Goal: Task Accomplishment & Management: Complete application form

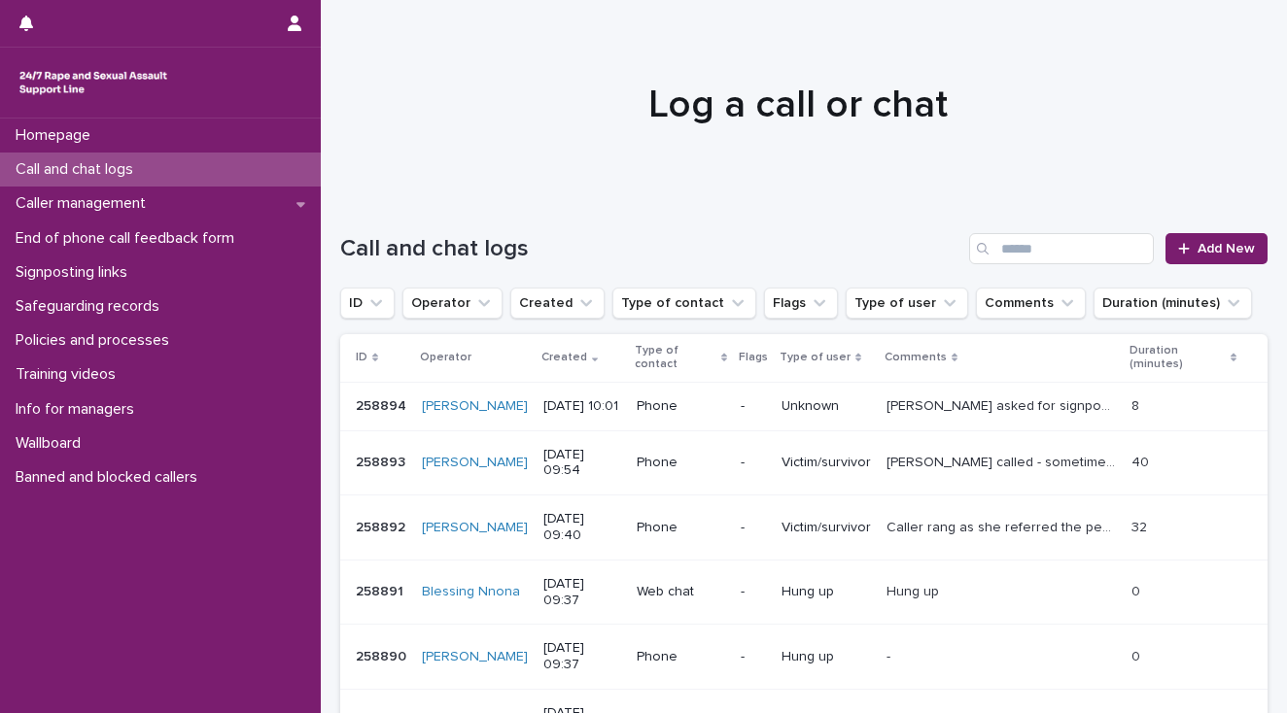
click at [935, 471] on p "[PERSON_NAME] called - sometimes when talking uses the expression 'it's just ha…" at bounding box center [1002, 461] width 233 height 20
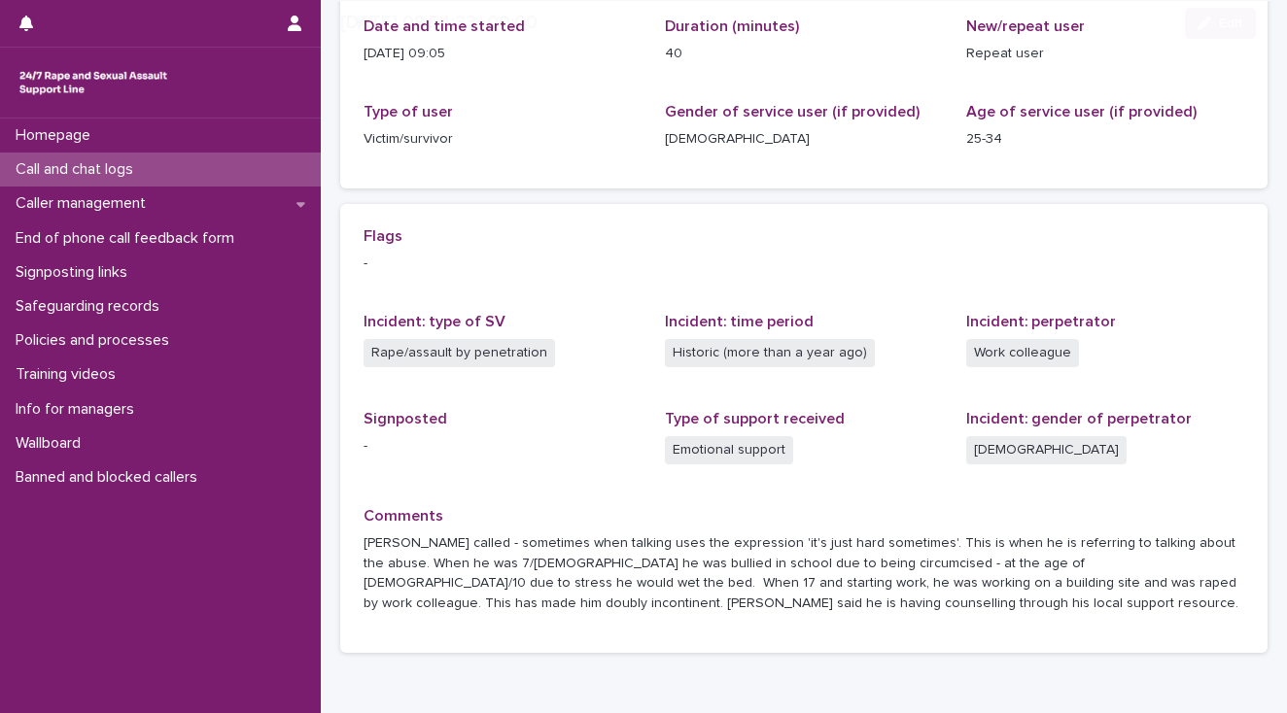
scroll to position [311, 0]
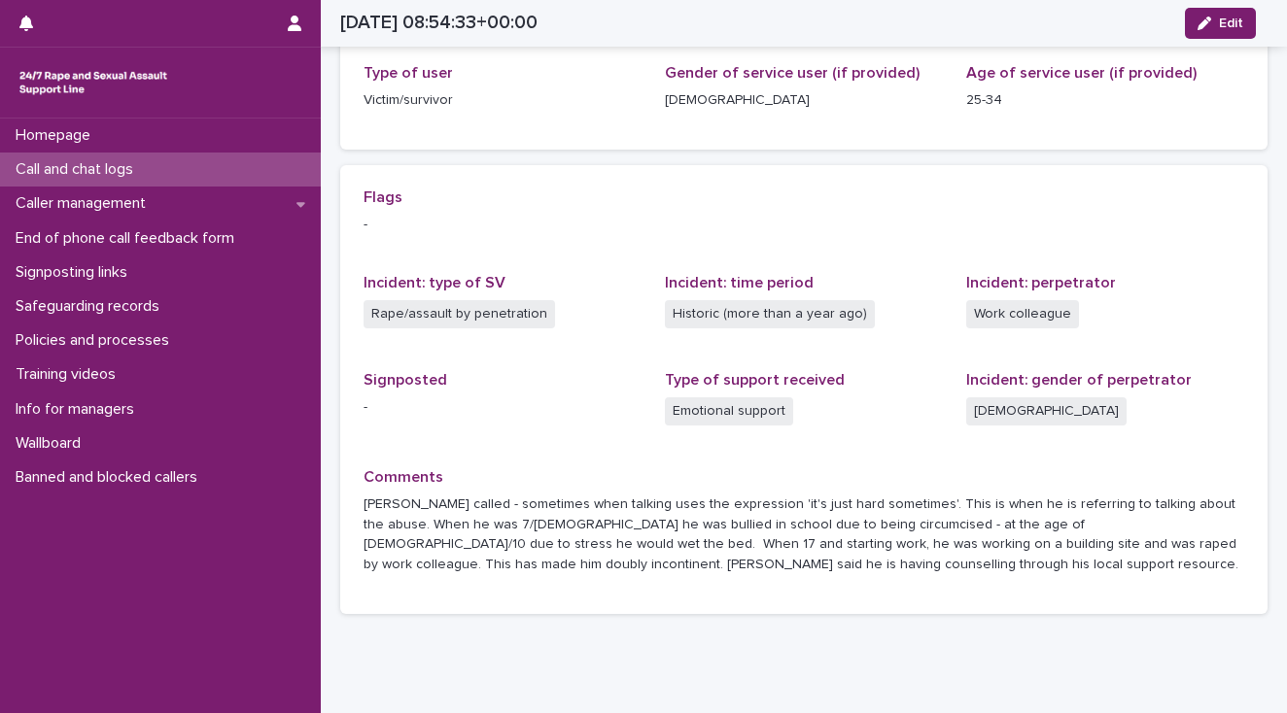
click at [113, 168] on p "Call and chat logs" at bounding box center [78, 169] width 141 height 18
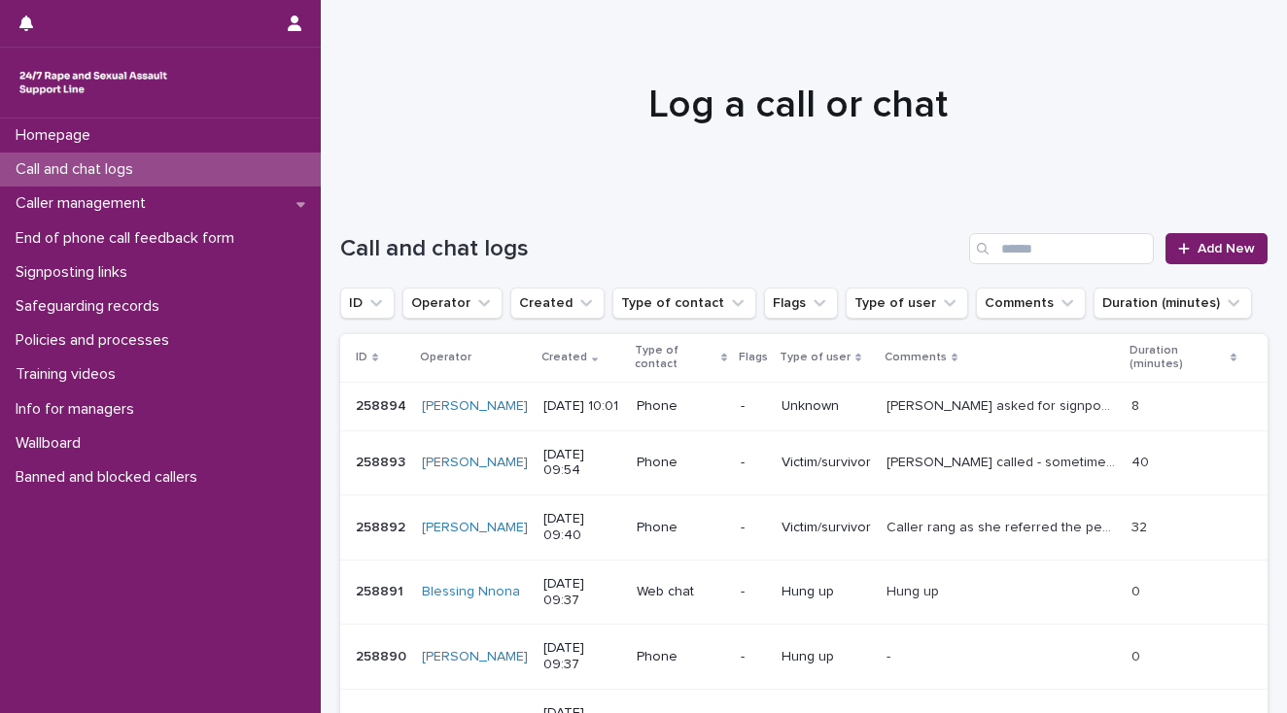
click at [903, 410] on p "[PERSON_NAME] asked for signposting to an ISVA." at bounding box center [1002, 405] width 233 height 20
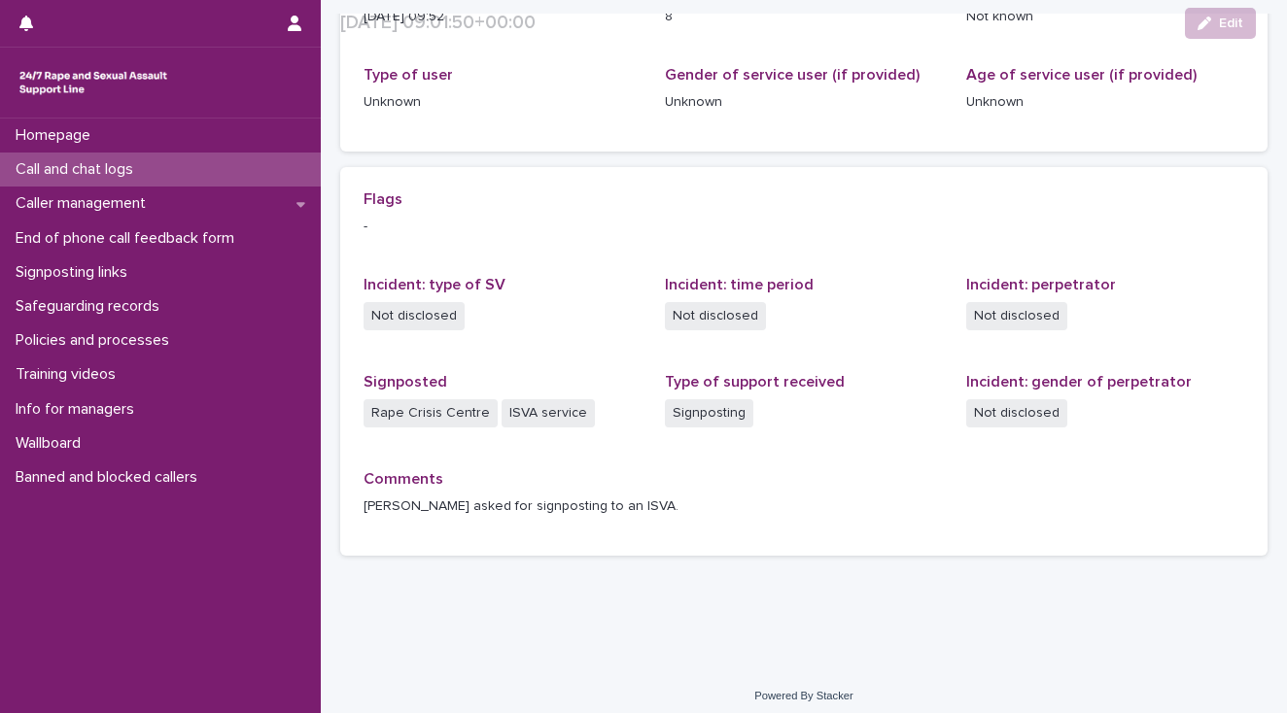
scroll to position [311, 0]
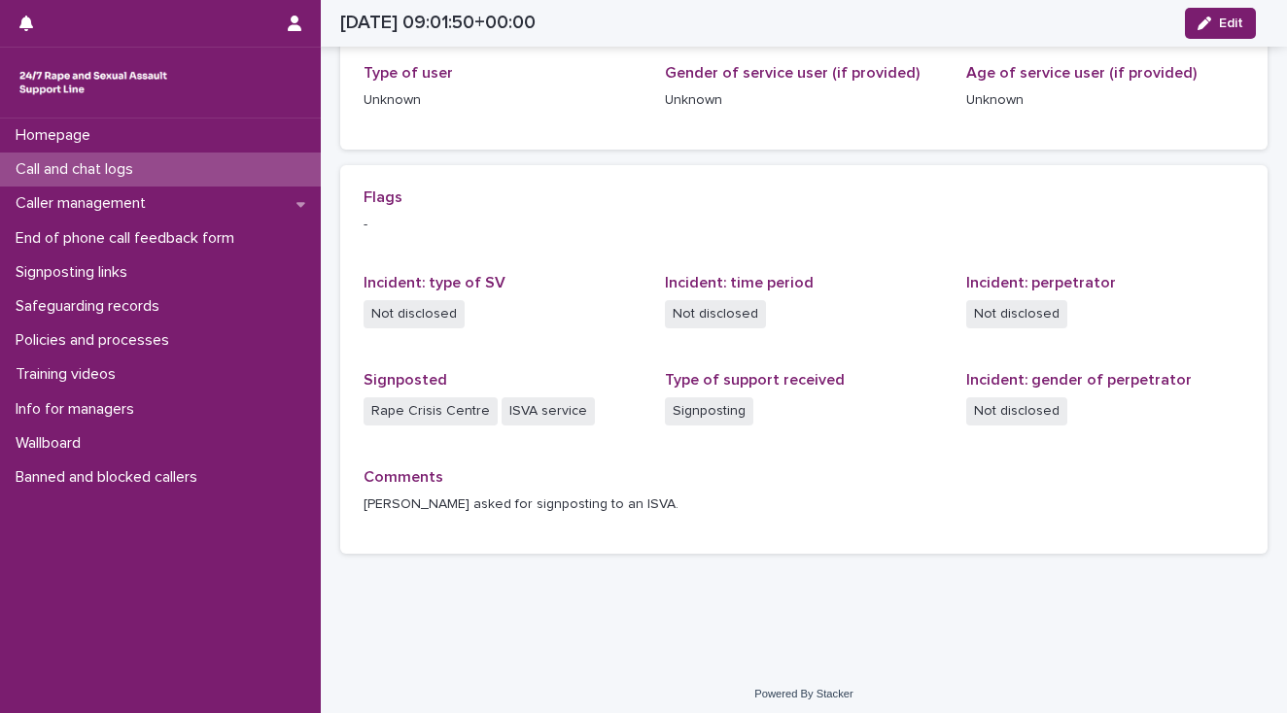
click at [106, 163] on p "Call and chat logs" at bounding box center [78, 169] width 141 height 18
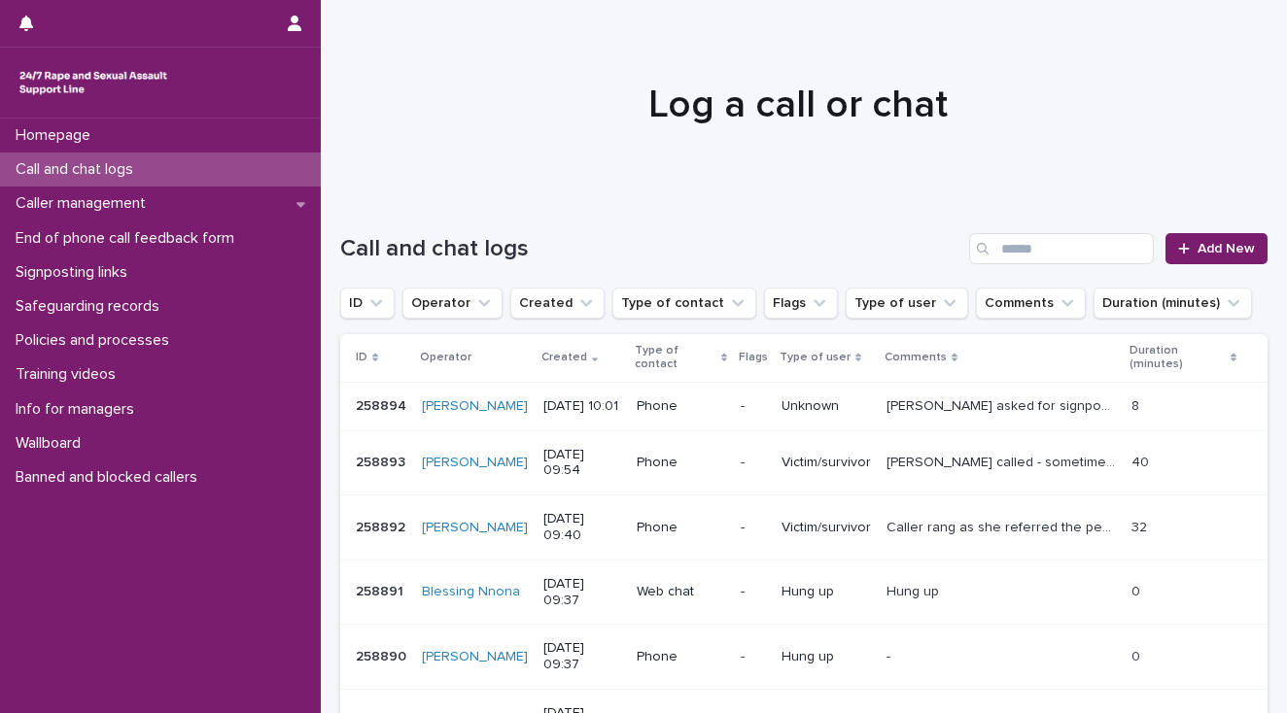
click at [909, 536] on p "Caller rang as she referred the perpetrator on to a friend as he portrayed hims…" at bounding box center [1002, 526] width 233 height 20
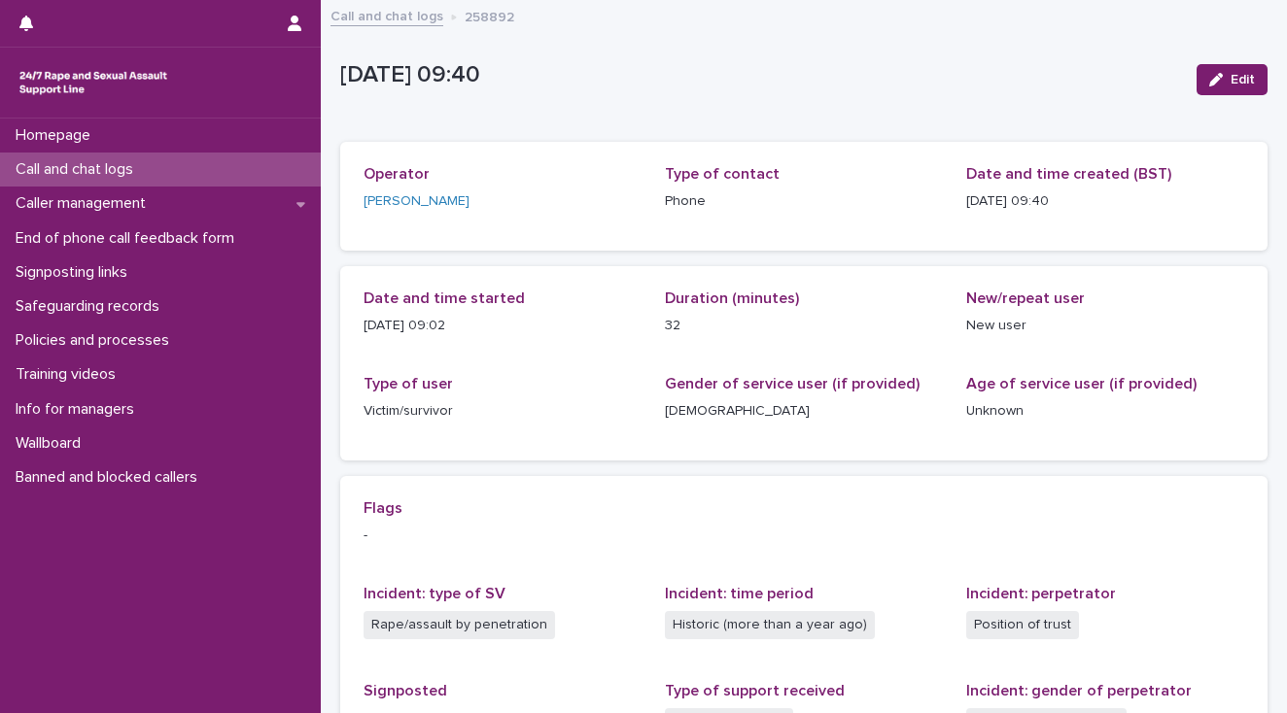
click at [106, 170] on p "Call and chat logs" at bounding box center [78, 169] width 141 height 18
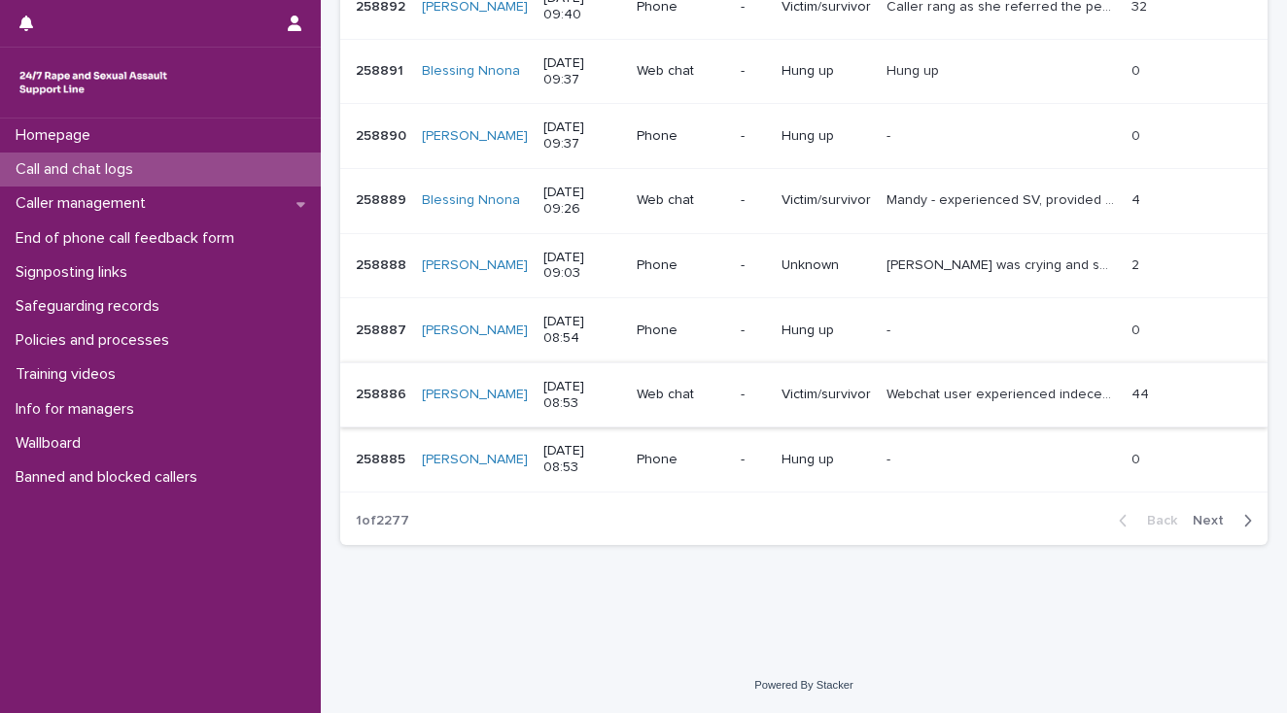
scroll to position [535, 0]
click at [163, 240] on p "End of phone call feedback form" at bounding box center [129, 238] width 242 height 18
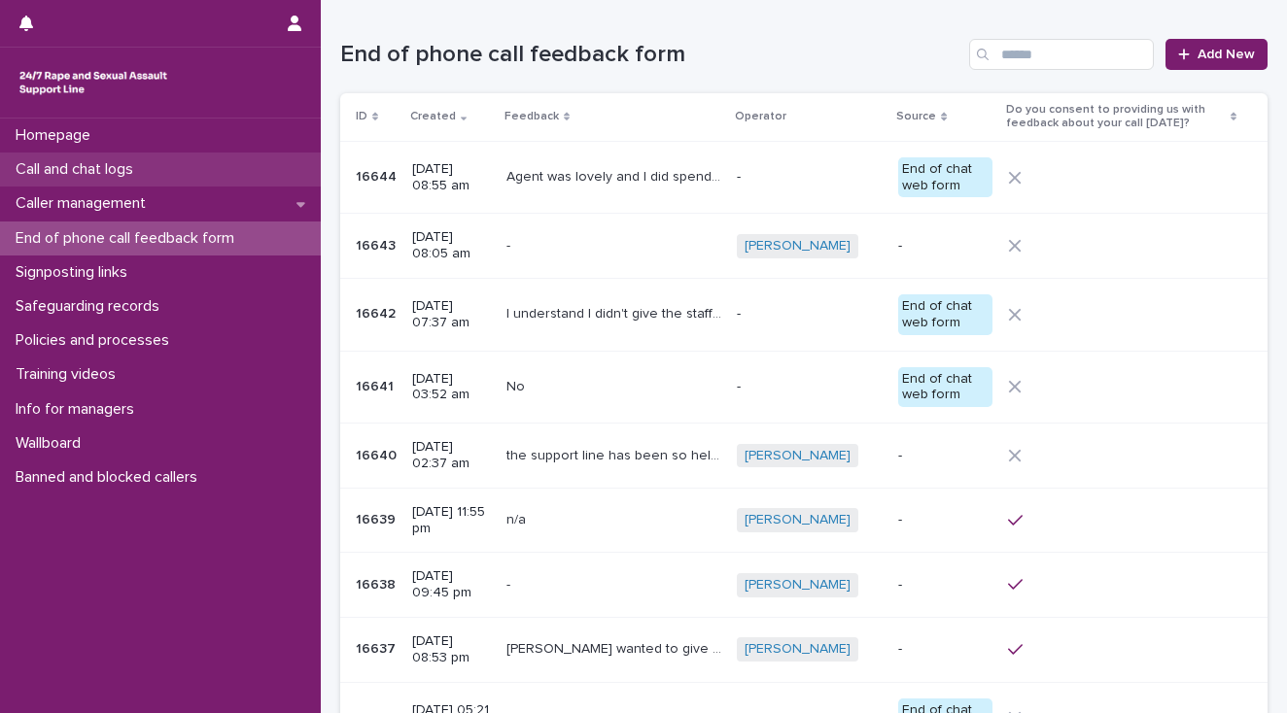
click at [136, 167] on p "Call and chat logs" at bounding box center [78, 169] width 141 height 18
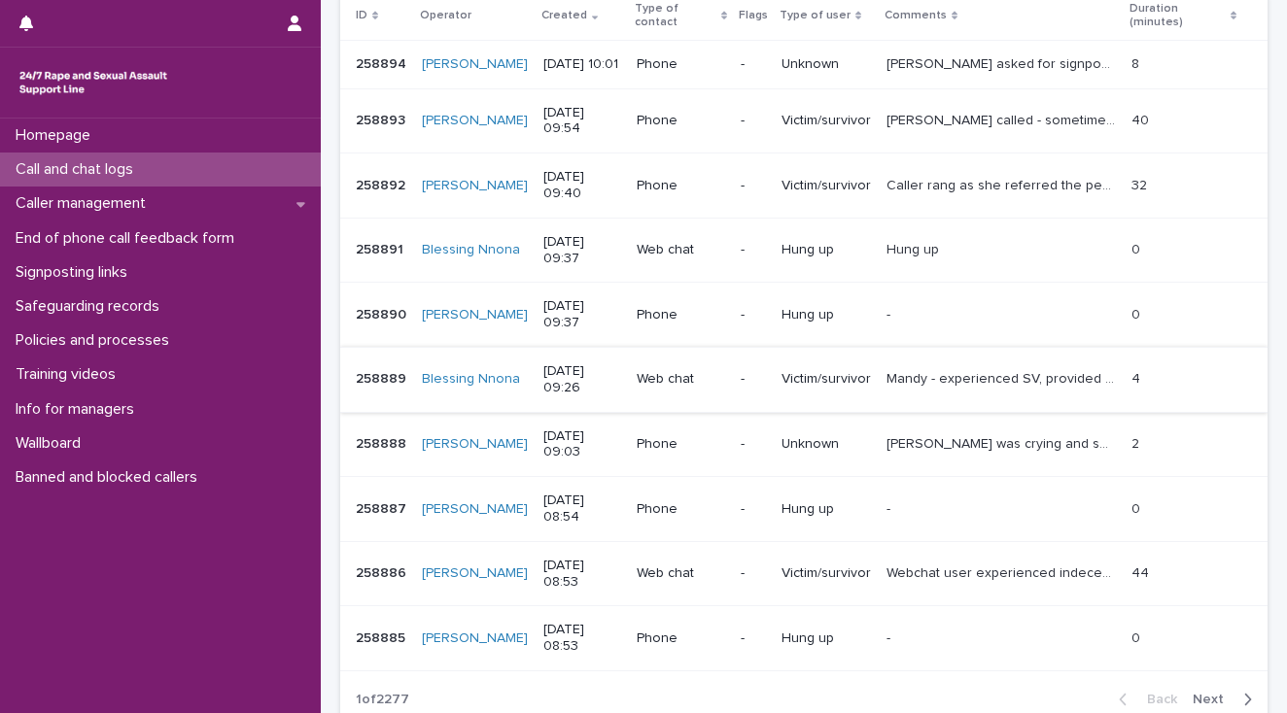
scroll to position [389, 0]
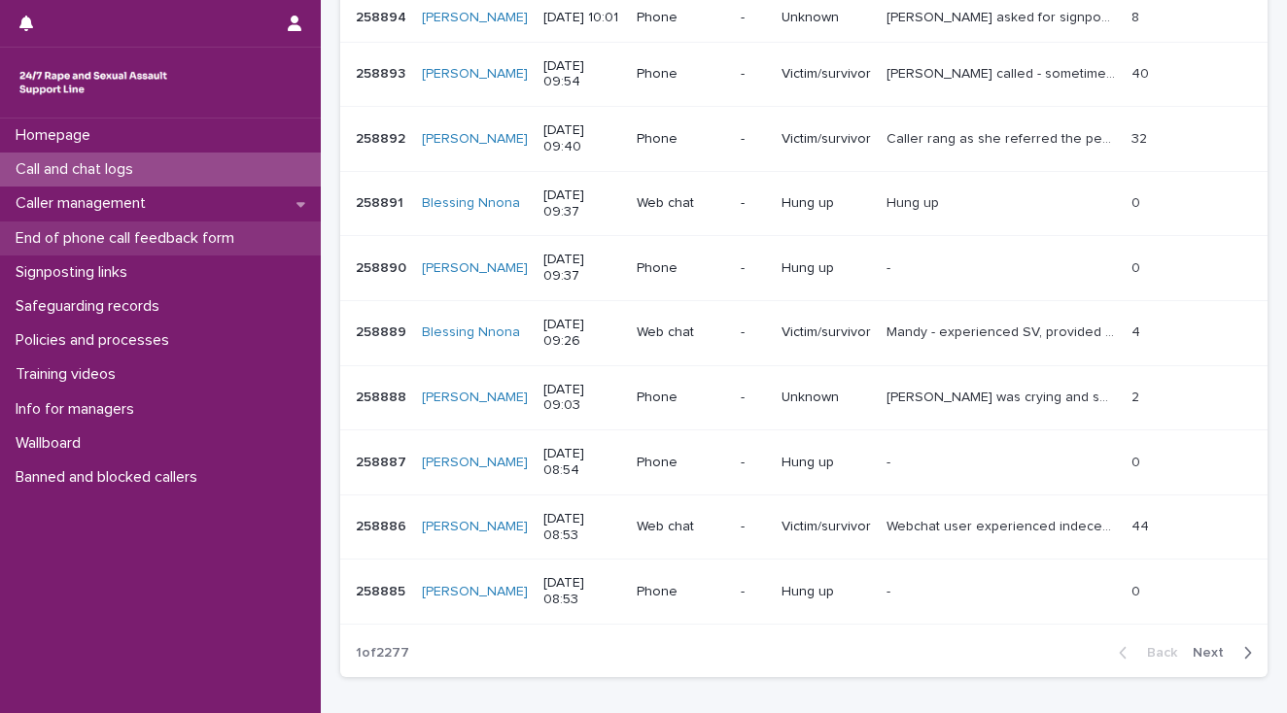
click at [116, 240] on p "End of phone call feedback form" at bounding box center [129, 238] width 242 height 18
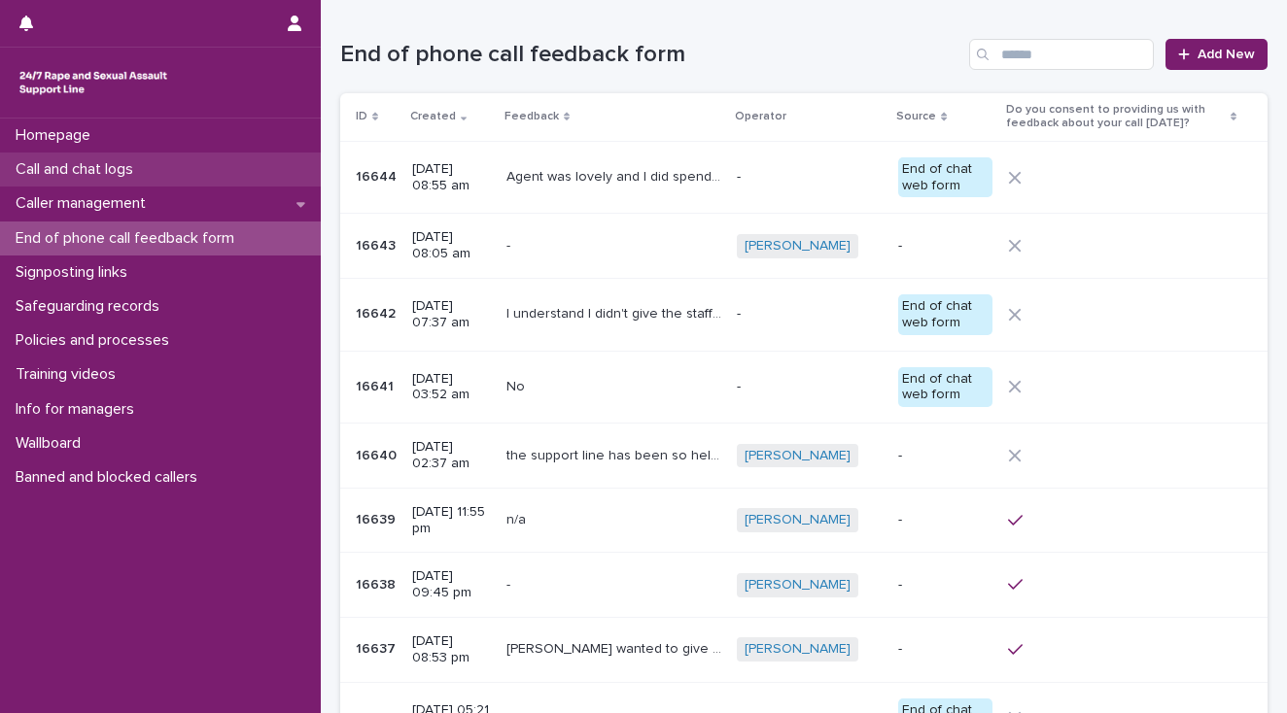
click at [97, 172] on p "Call and chat logs" at bounding box center [78, 169] width 141 height 18
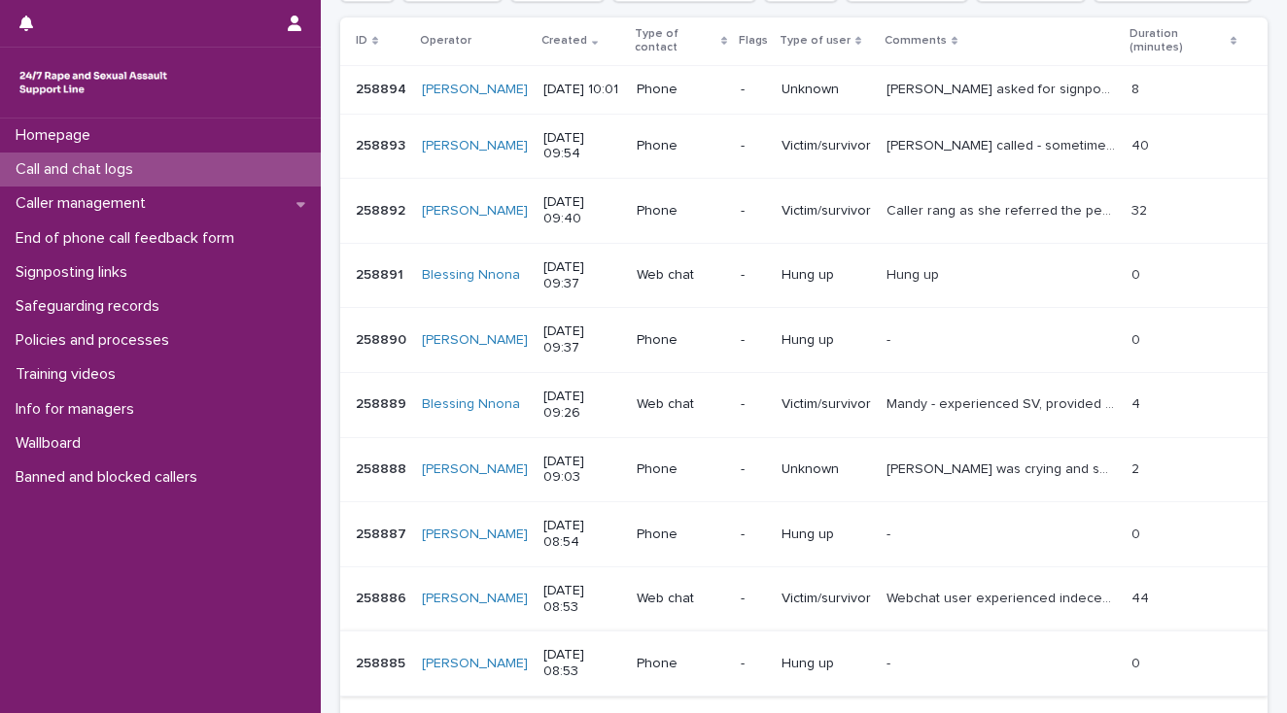
scroll to position [466, 0]
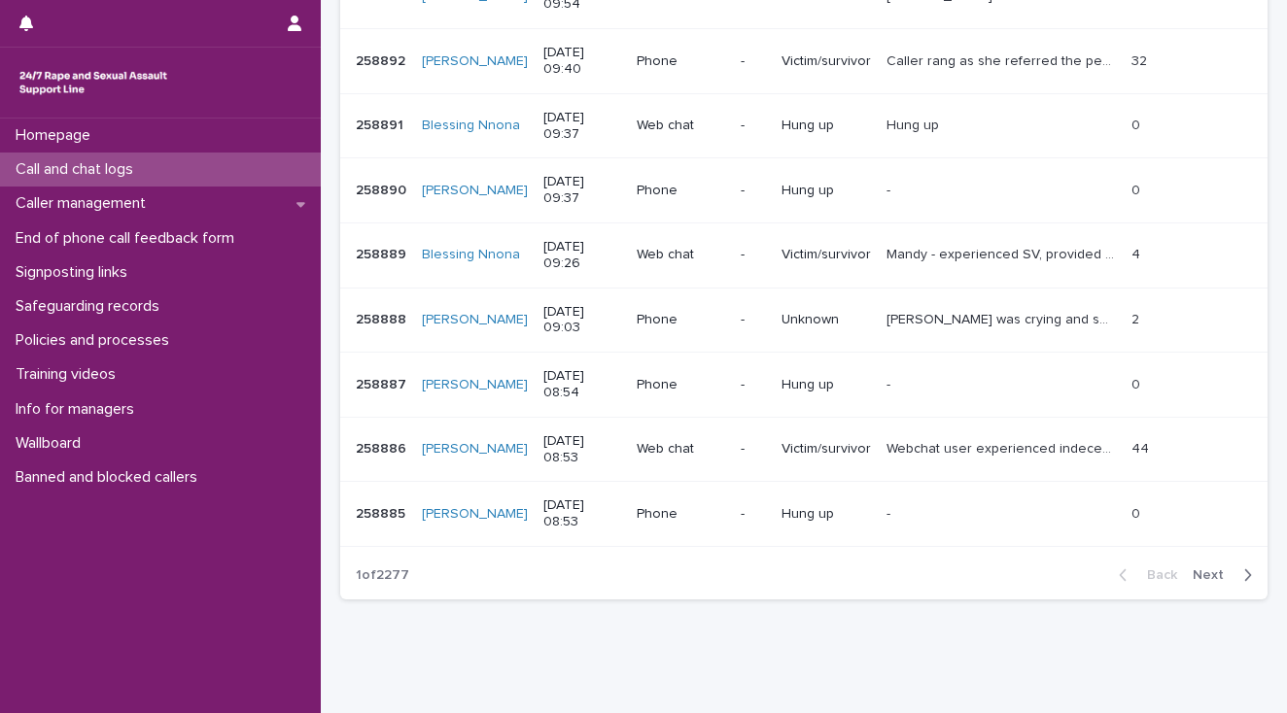
click at [1192, 582] on span "Next" at bounding box center [1213, 576] width 43 height 14
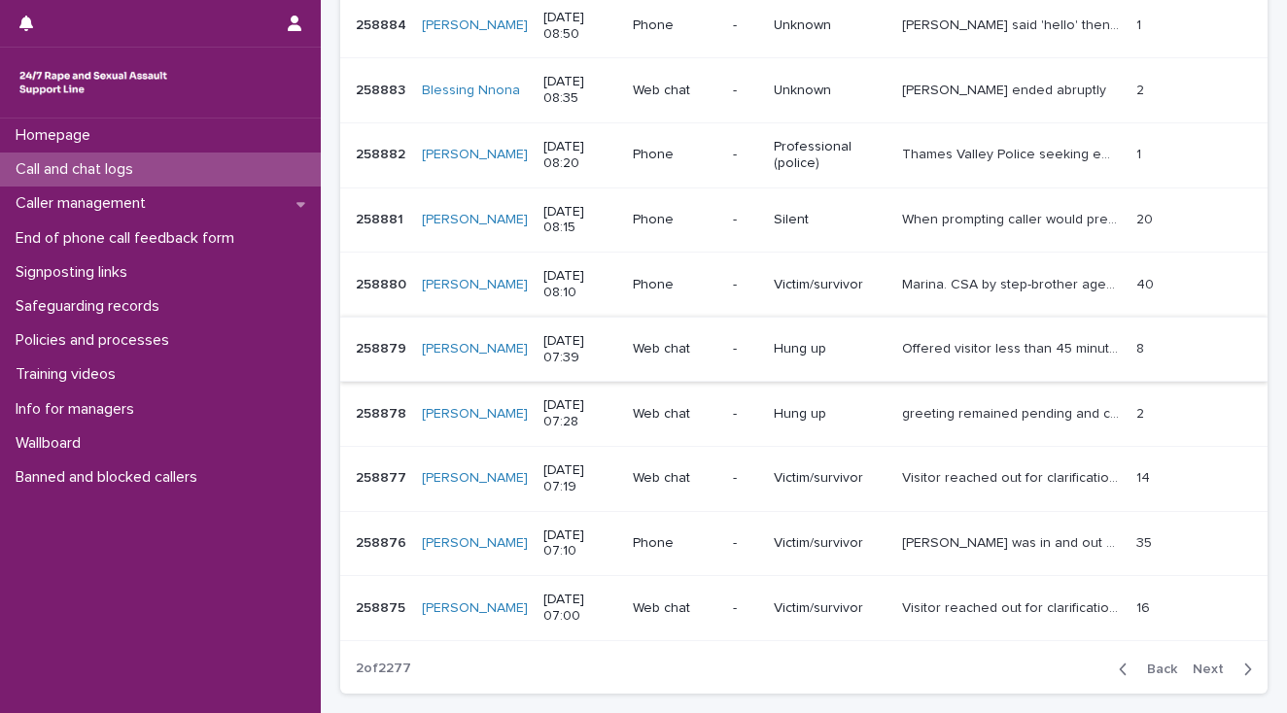
scroll to position [311, 0]
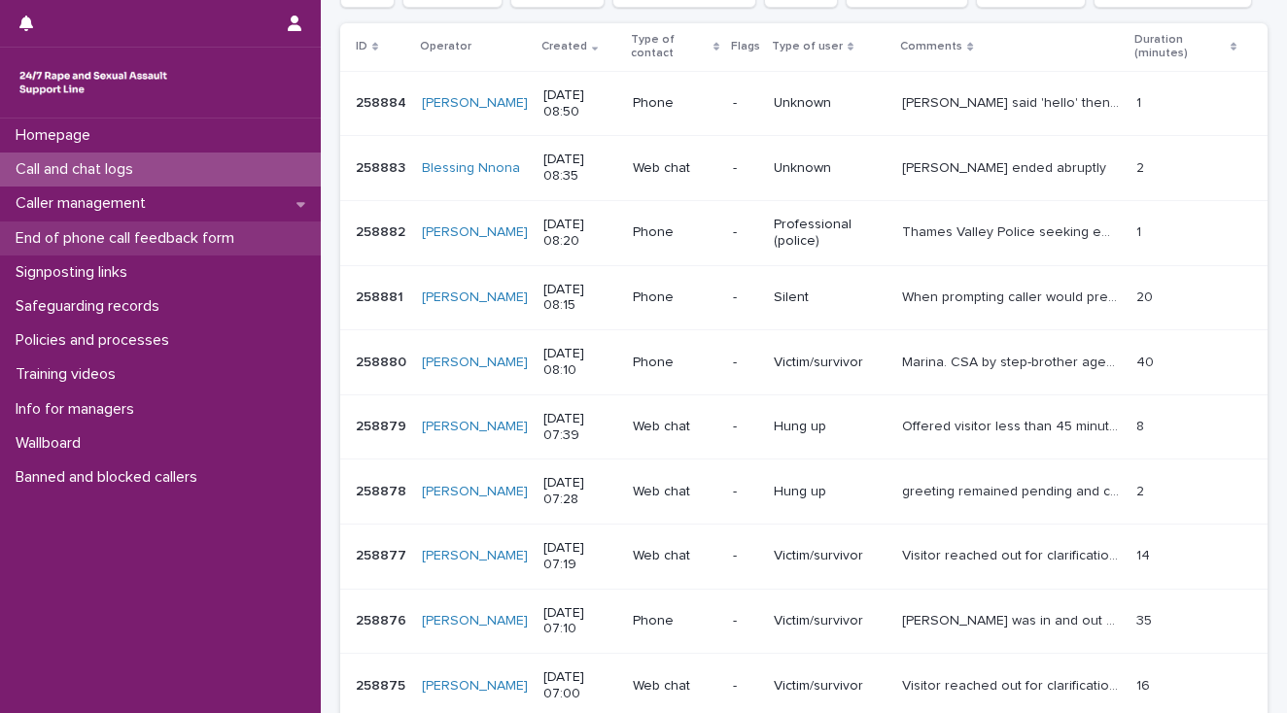
click at [172, 238] on p "End of phone call feedback form" at bounding box center [129, 238] width 242 height 18
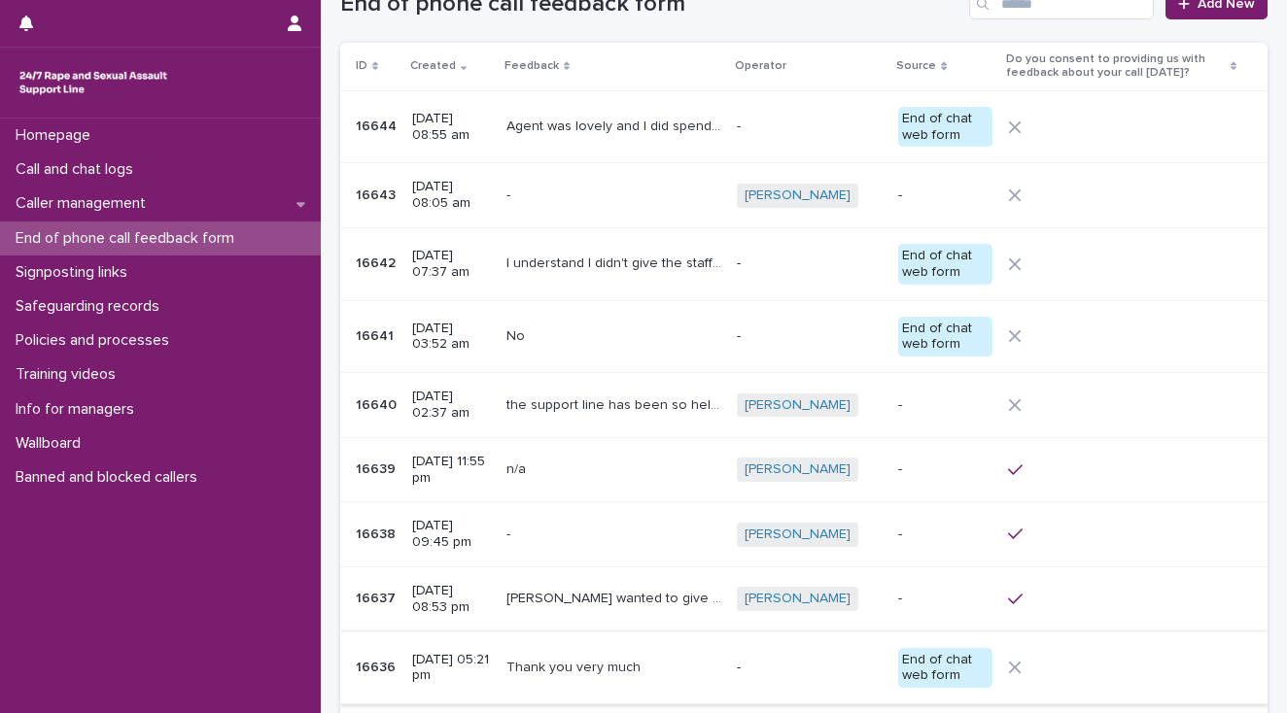
scroll to position [155, 0]
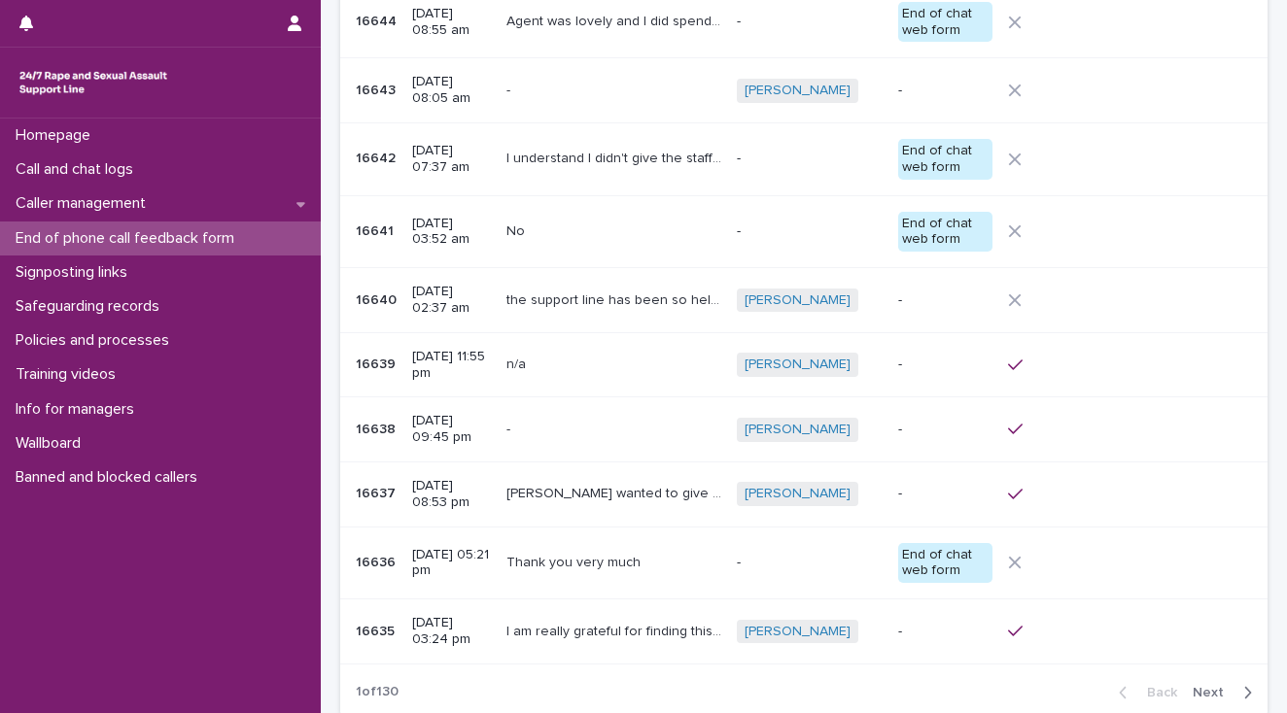
click at [1194, 692] on span "Next" at bounding box center [1213, 693] width 43 height 14
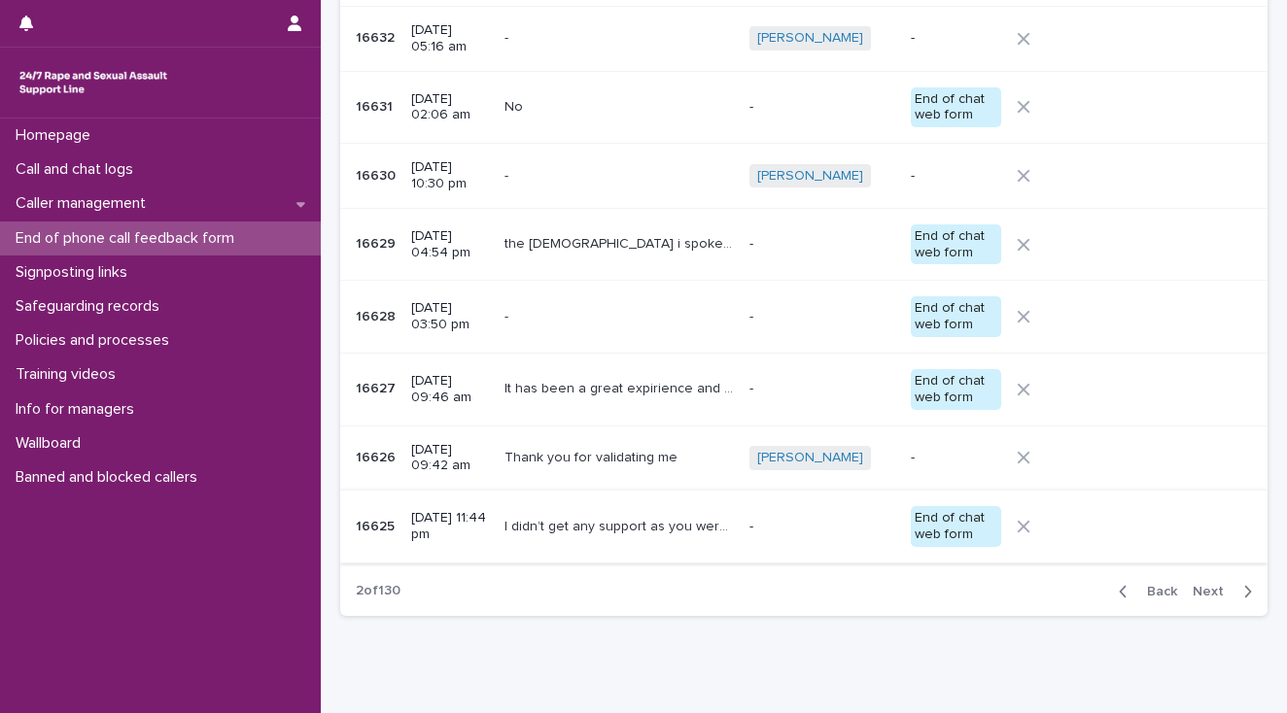
scroll to position [333, 0]
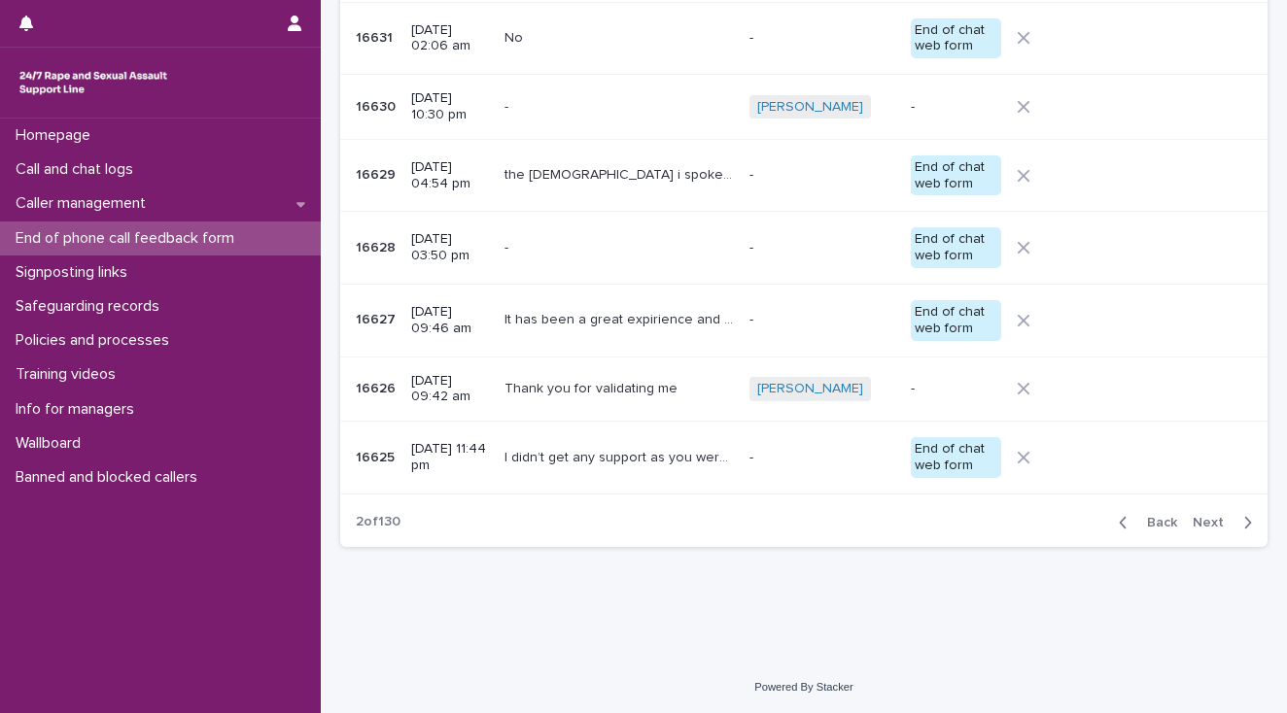
click at [1192, 522] on span "Next" at bounding box center [1213, 523] width 43 height 14
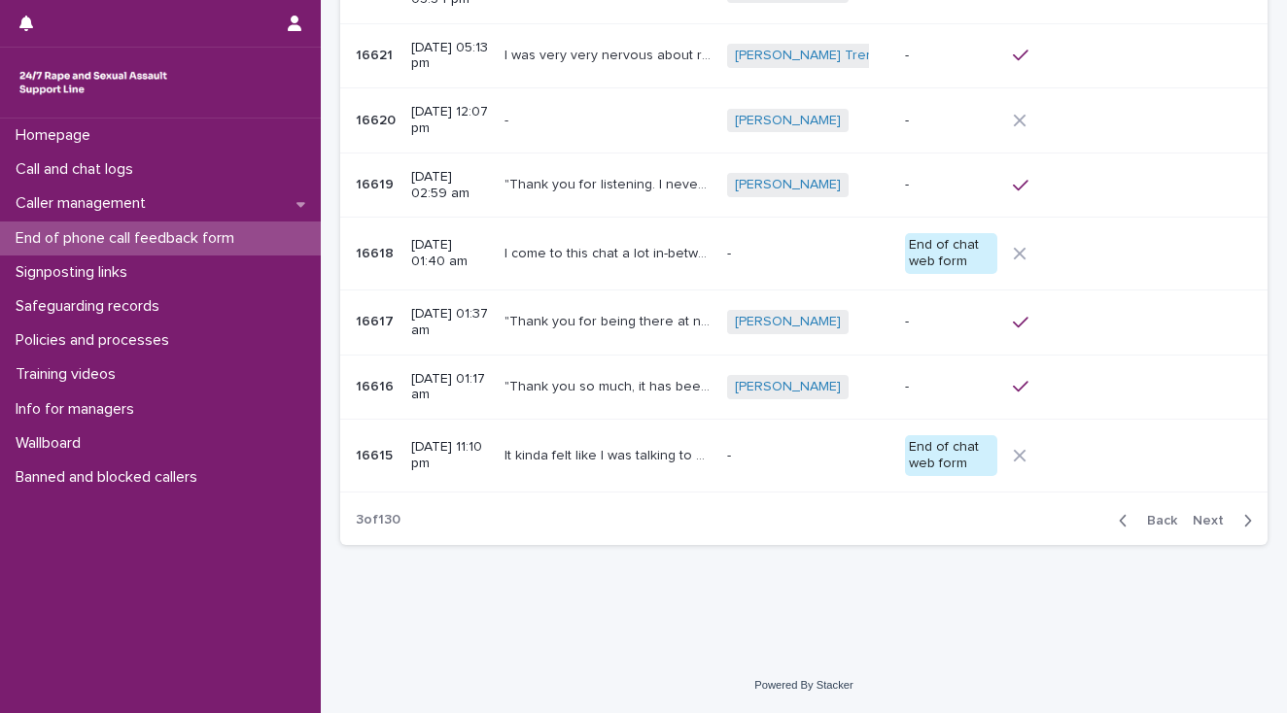
scroll to position [310, 0]
click at [1195, 520] on span "Next" at bounding box center [1213, 523] width 43 height 14
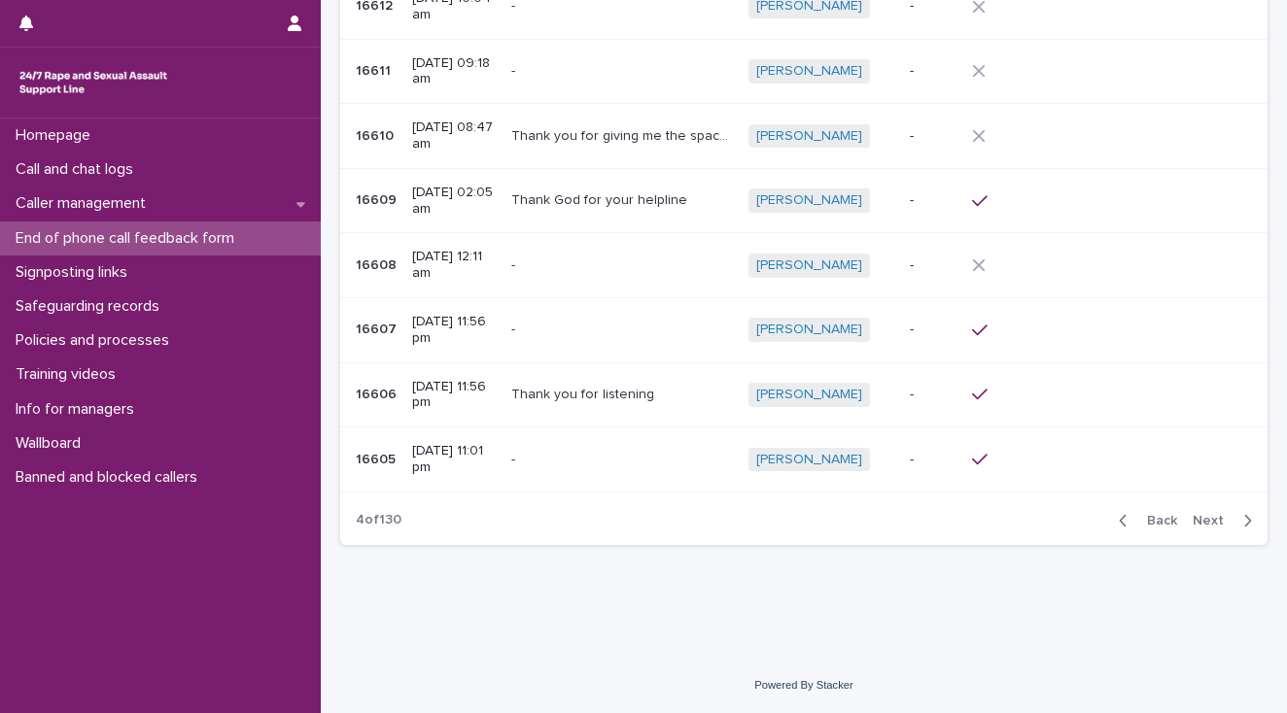
scroll to position [294, 0]
click at [1195, 520] on span "Next" at bounding box center [1213, 523] width 43 height 14
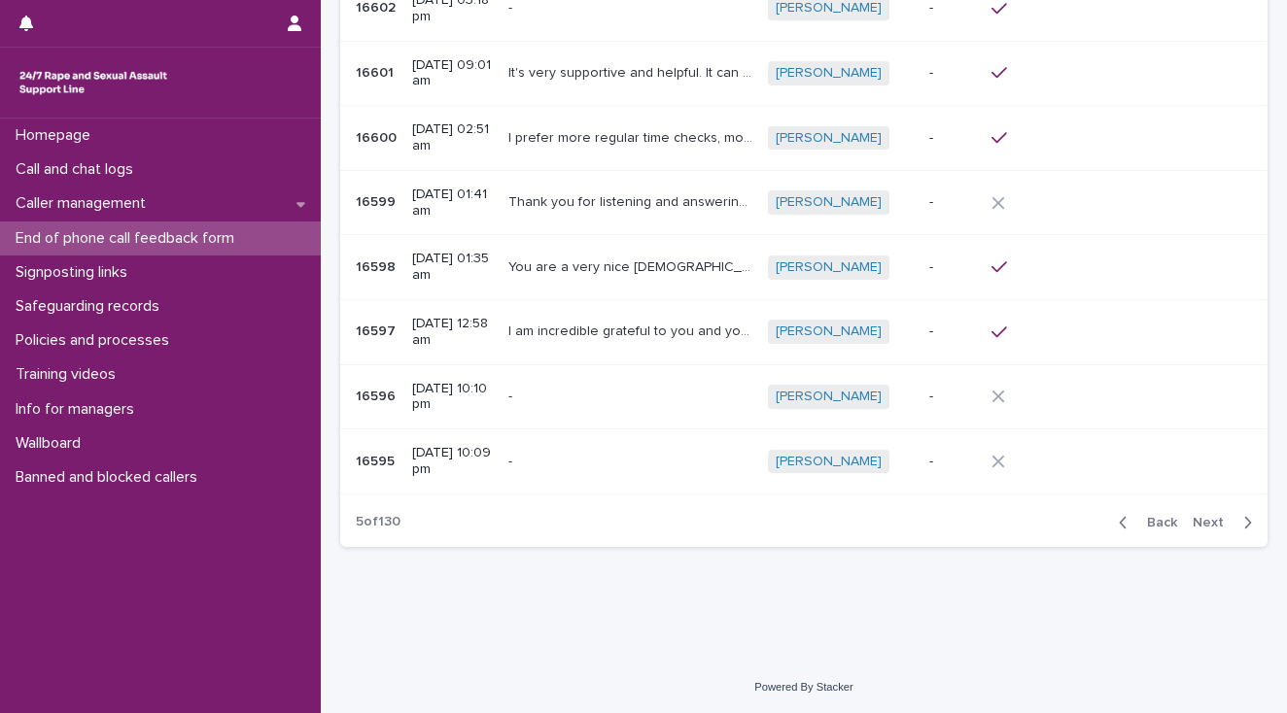
click at [1195, 517] on span "Next" at bounding box center [1213, 523] width 43 height 14
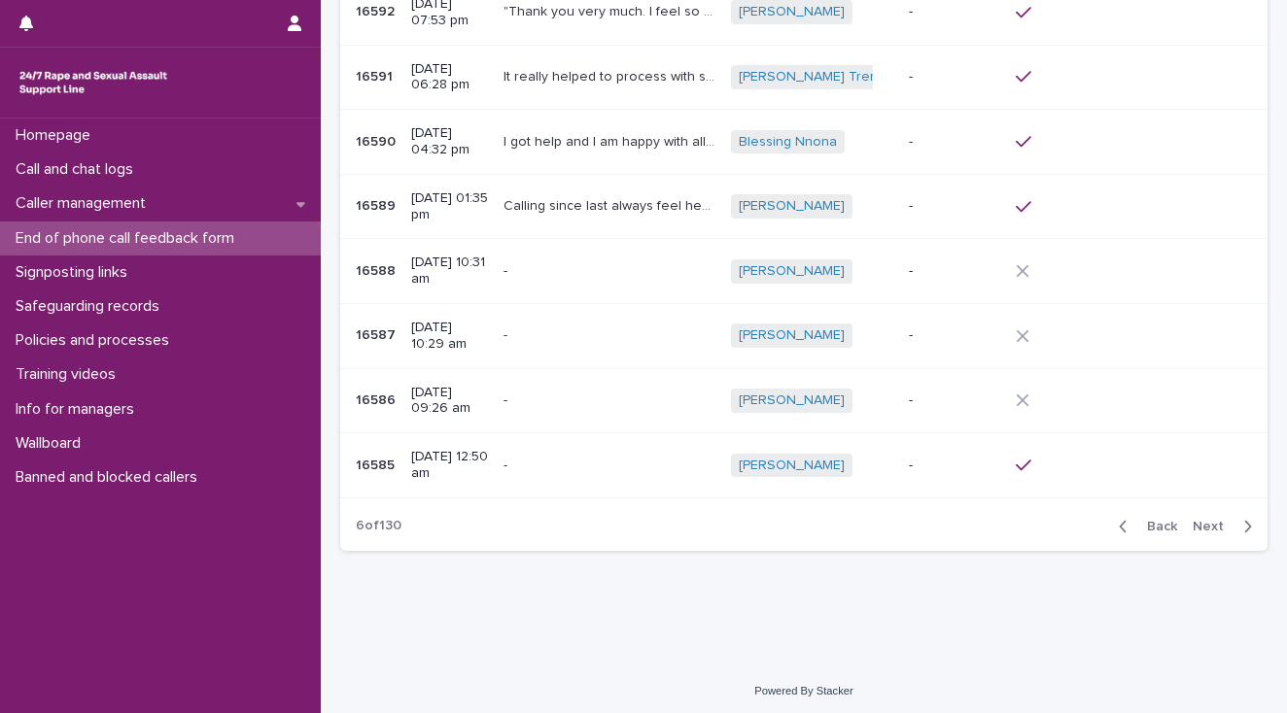
click at [1147, 520] on span "Back" at bounding box center [1156, 527] width 42 height 14
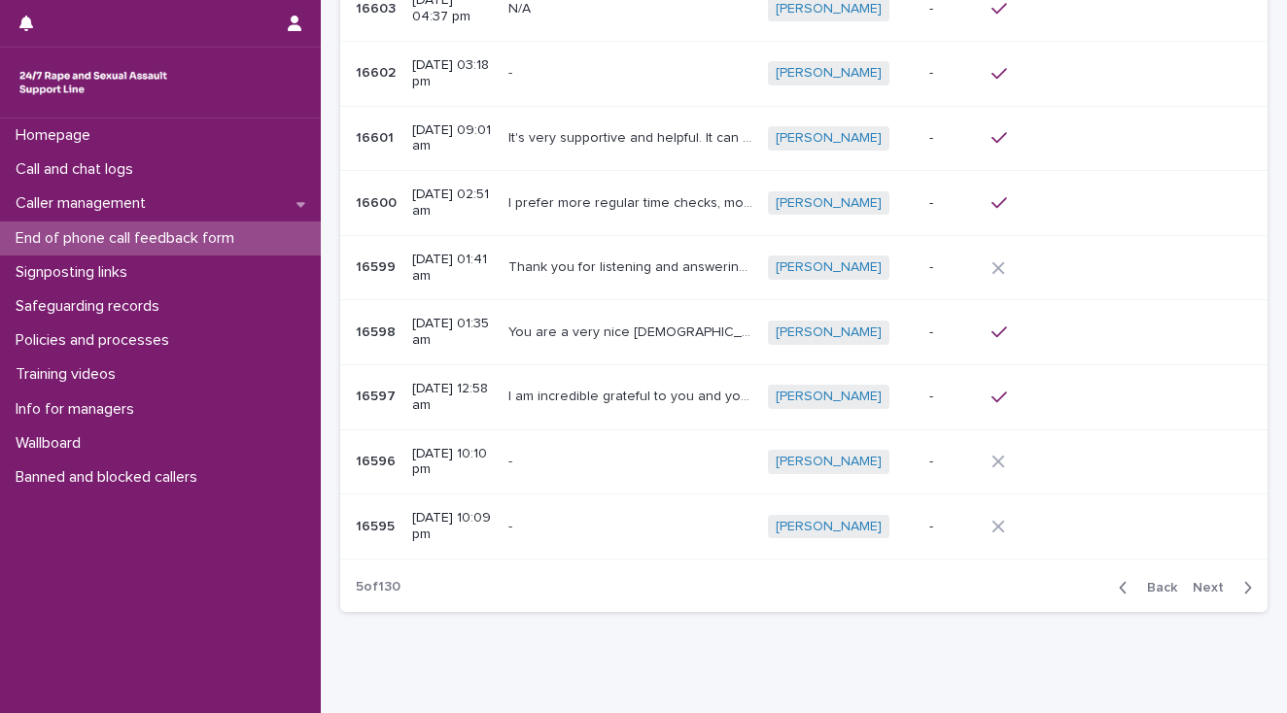
scroll to position [233, 0]
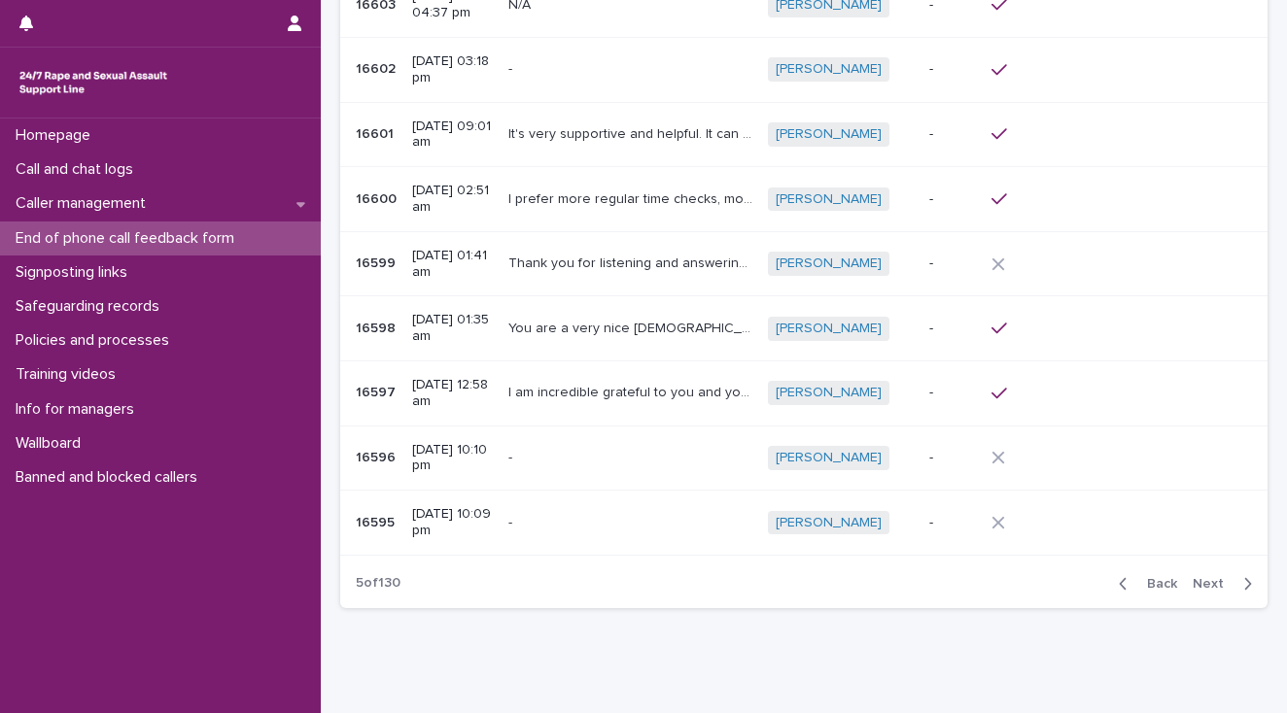
click at [1151, 577] on span "Back" at bounding box center [1156, 584] width 42 height 14
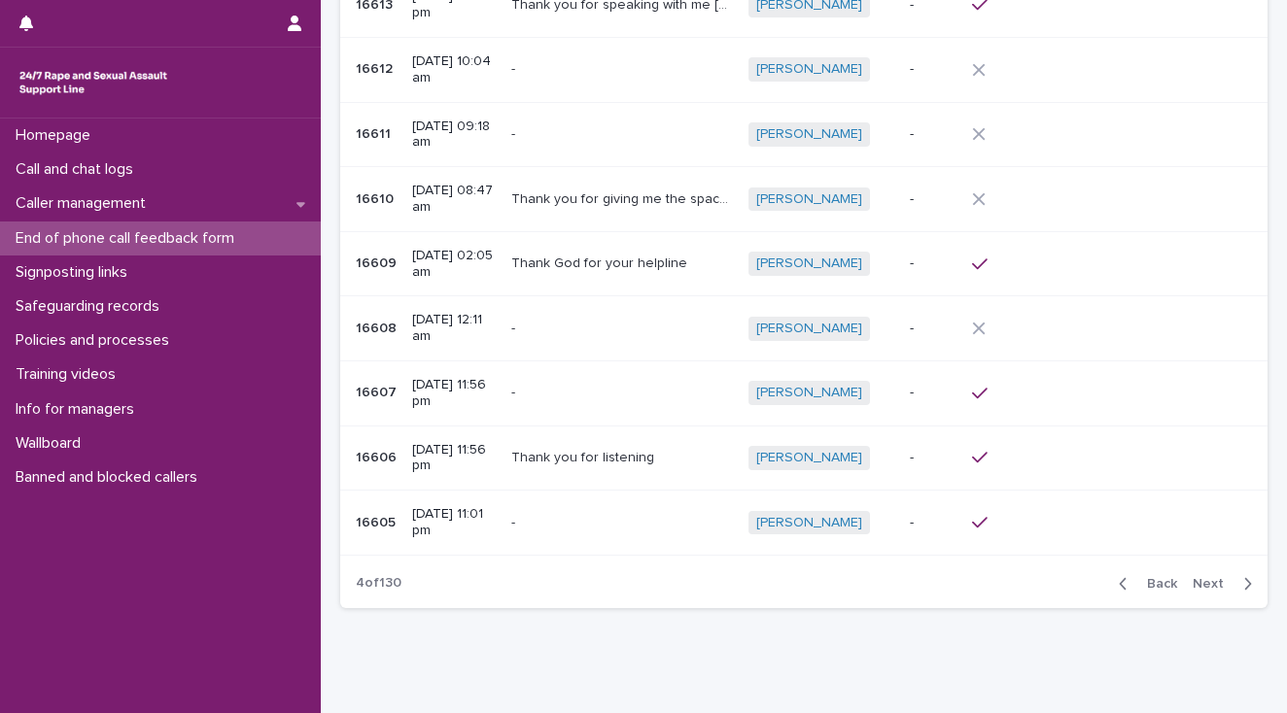
click at [1201, 580] on span "Next" at bounding box center [1213, 584] width 43 height 14
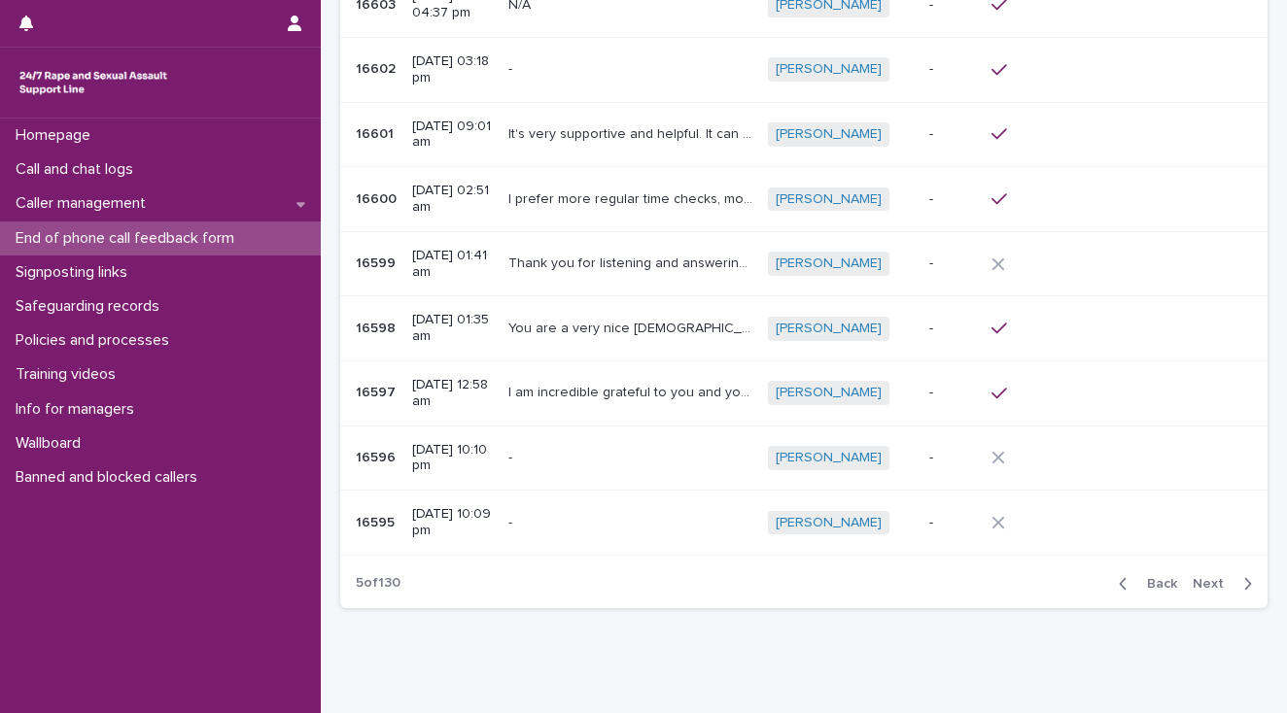
click at [1201, 580] on span "Next" at bounding box center [1213, 584] width 43 height 14
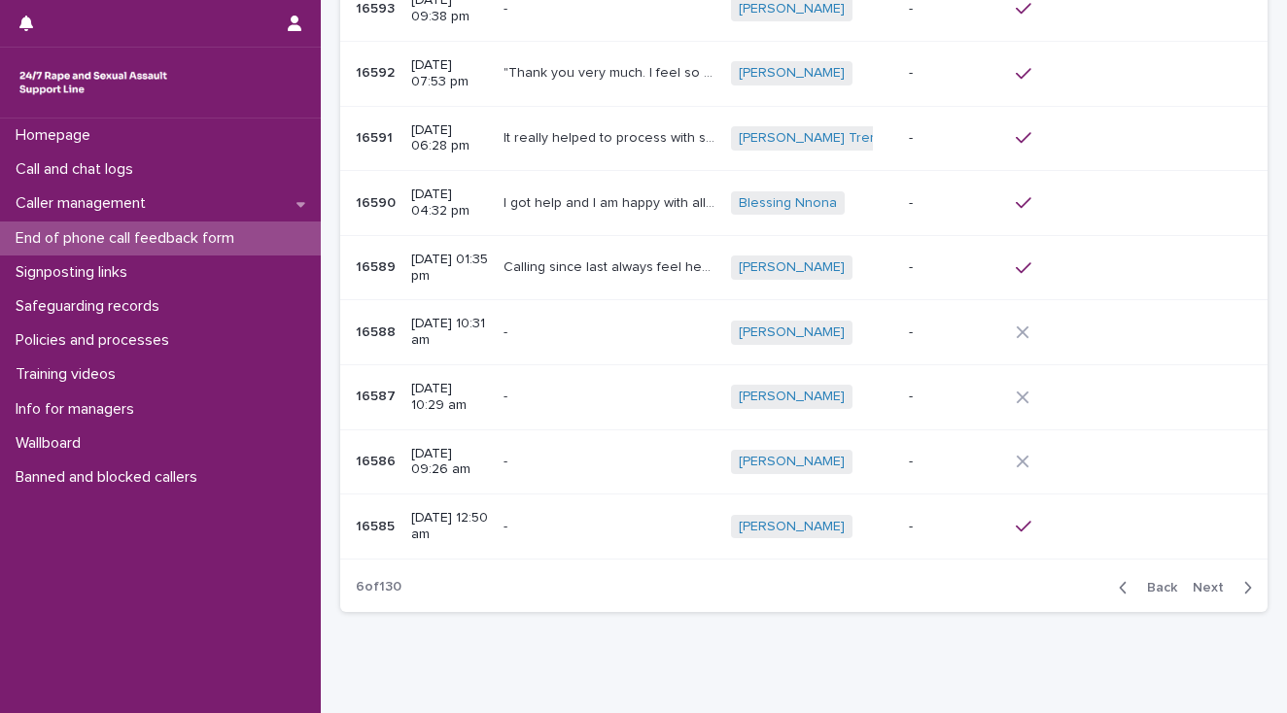
click at [1201, 581] on span "Next" at bounding box center [1213, 588] width 43 height 14
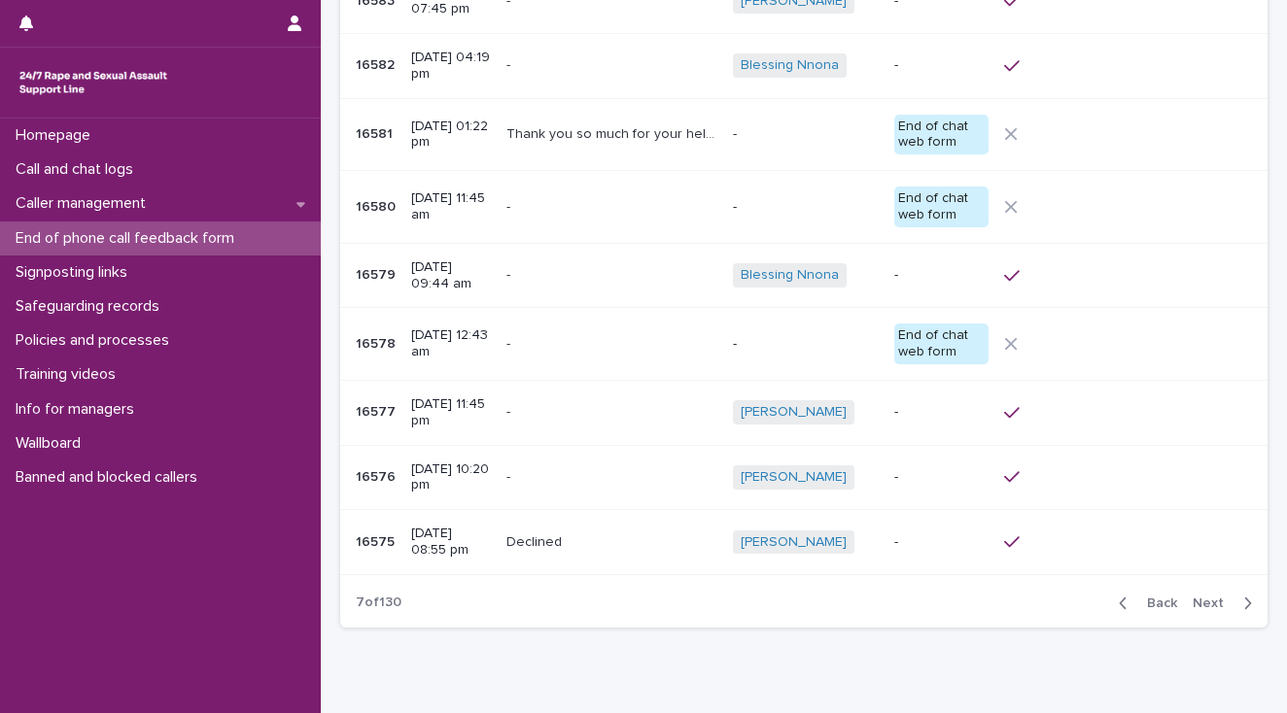
scroll to position [245, 0]
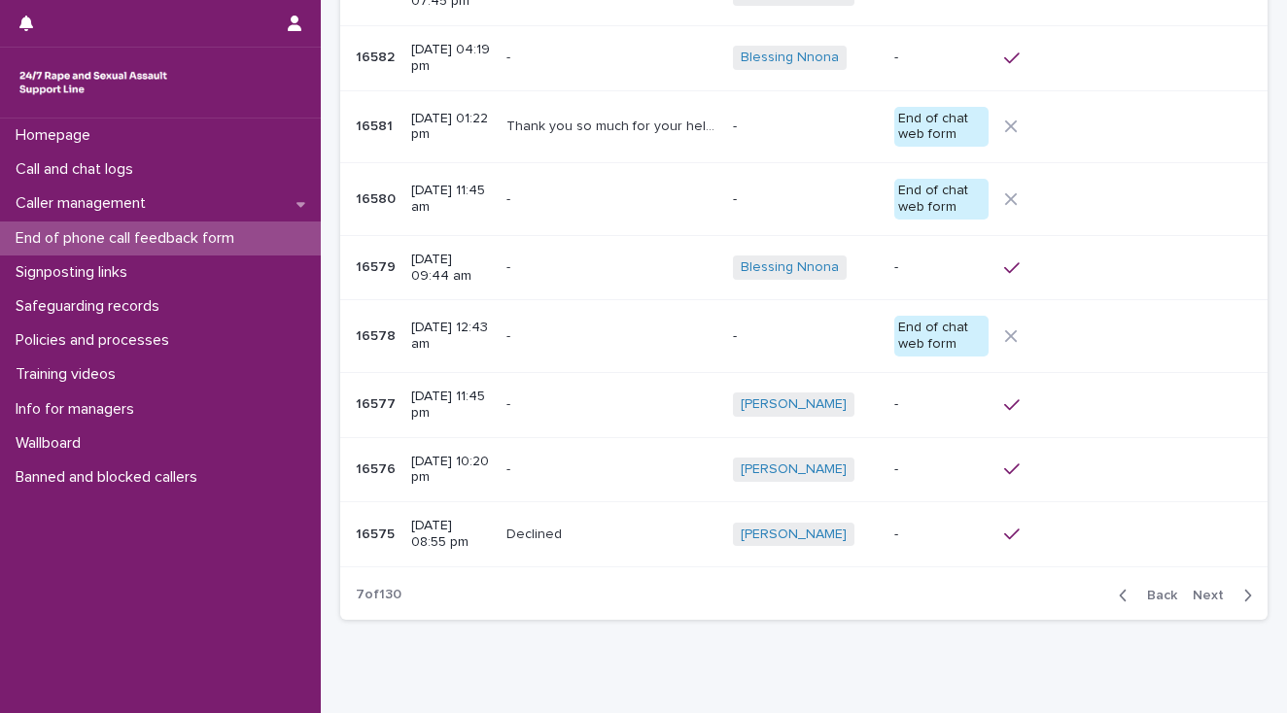
click at [1201, 582] on div "Back Next" at bounding box center [1185, 595] width 164 height 49
click at [1199, 594] on span "Next" at bounding box center [1213, 596] width 43 height 14
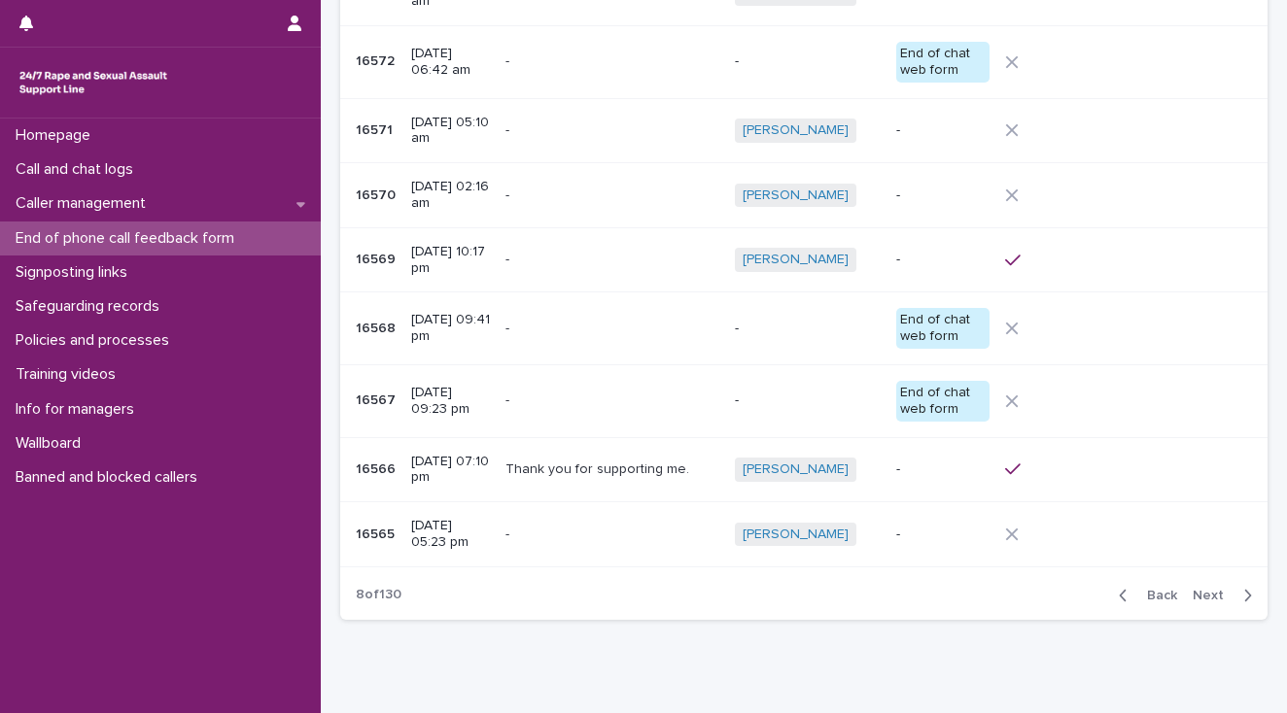
click at [1199, 594] on span "Next" at bounding box center [1213, 596] width 43 height 14
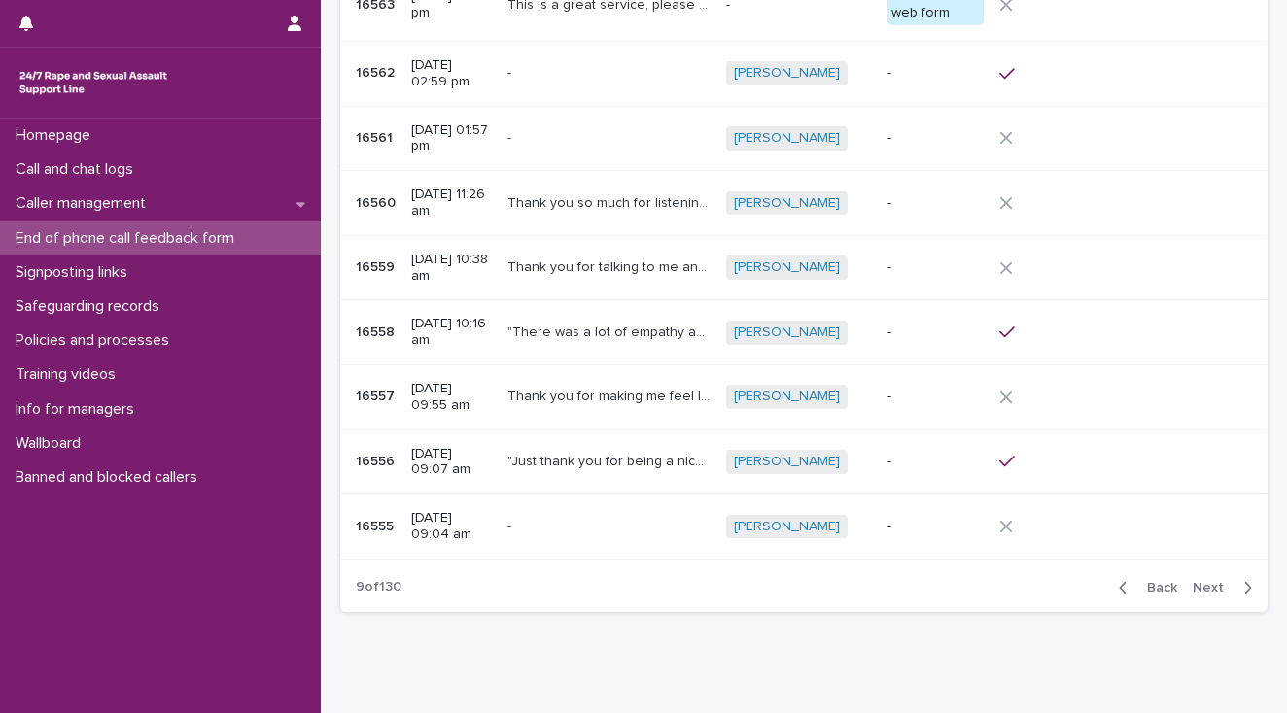
click at [1199, 594] on button "Next" at bounding box center [1226, 587] width 83 height 17
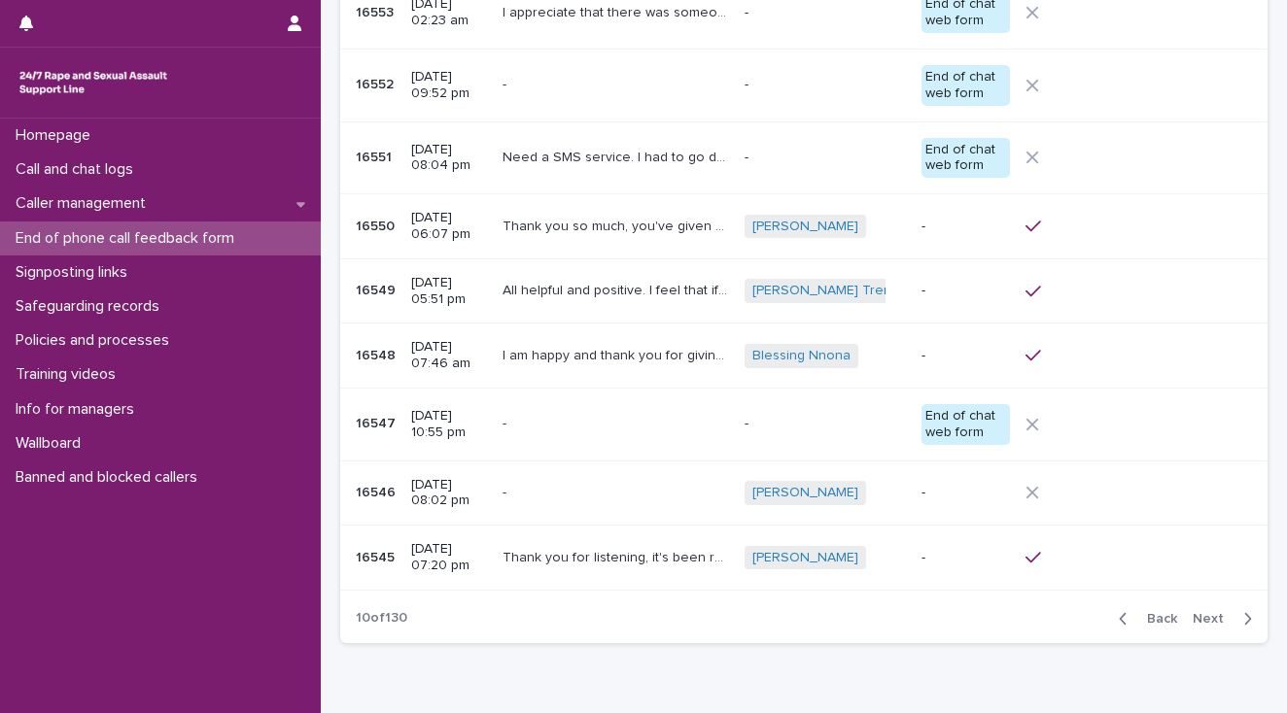
scroll to position [253, 0]
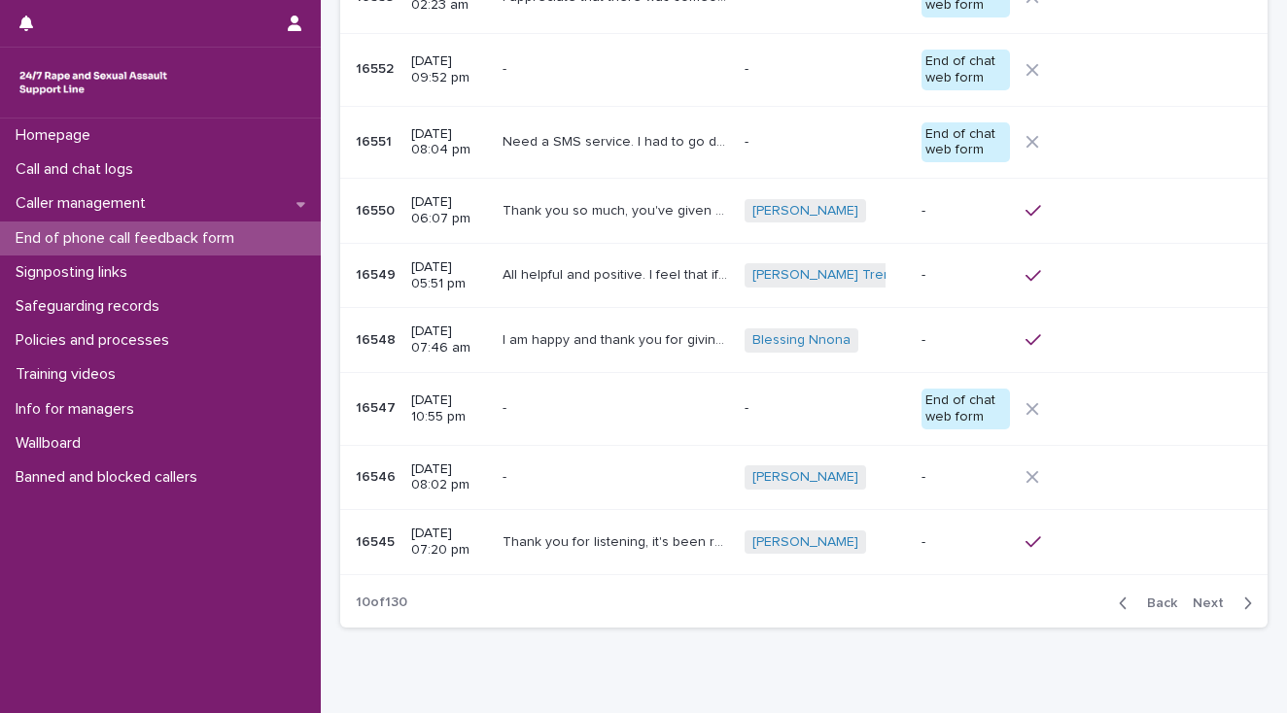
click at [1193, 585] on div "Back Next" at bounding box center [1185, 603] width 164 height 49
click at [1203, 599] on span "Next" at bounding box center [1213, 604] width 43 height 14
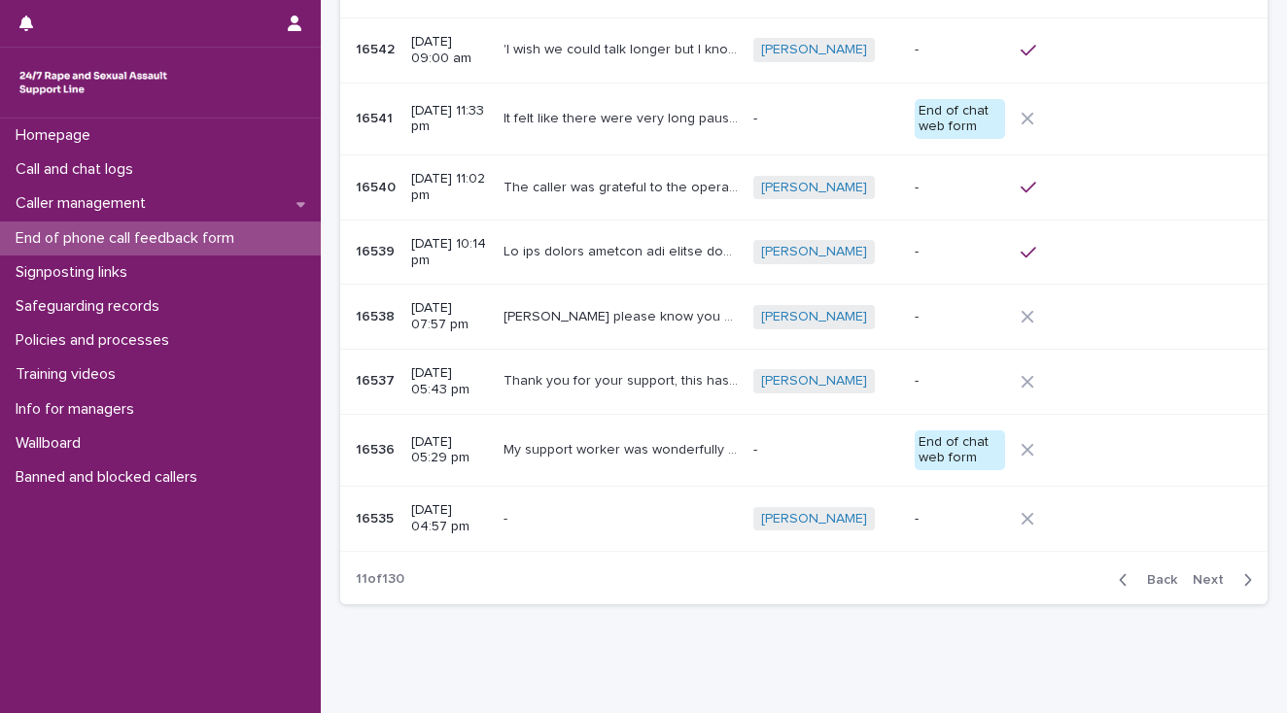
scroll to position [241, 0]
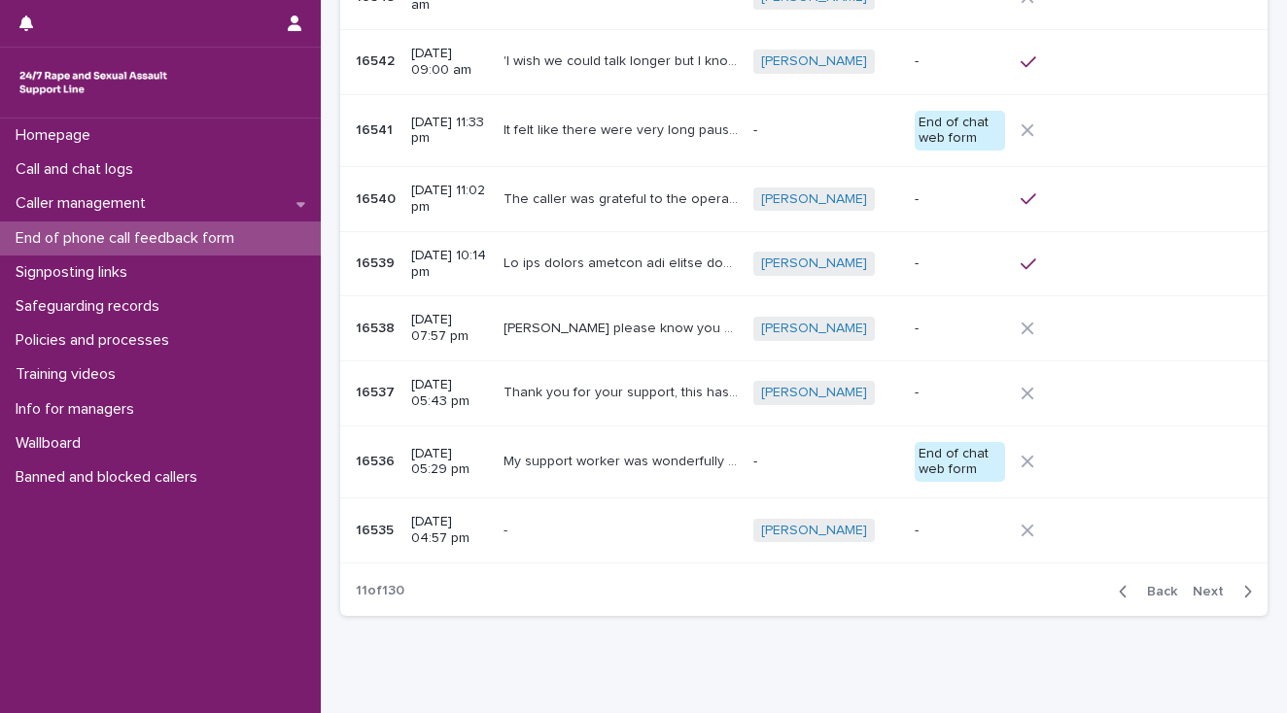
click at [1195, 590] on span "Next" at bounding box center [1213, 592] width 43 height 14
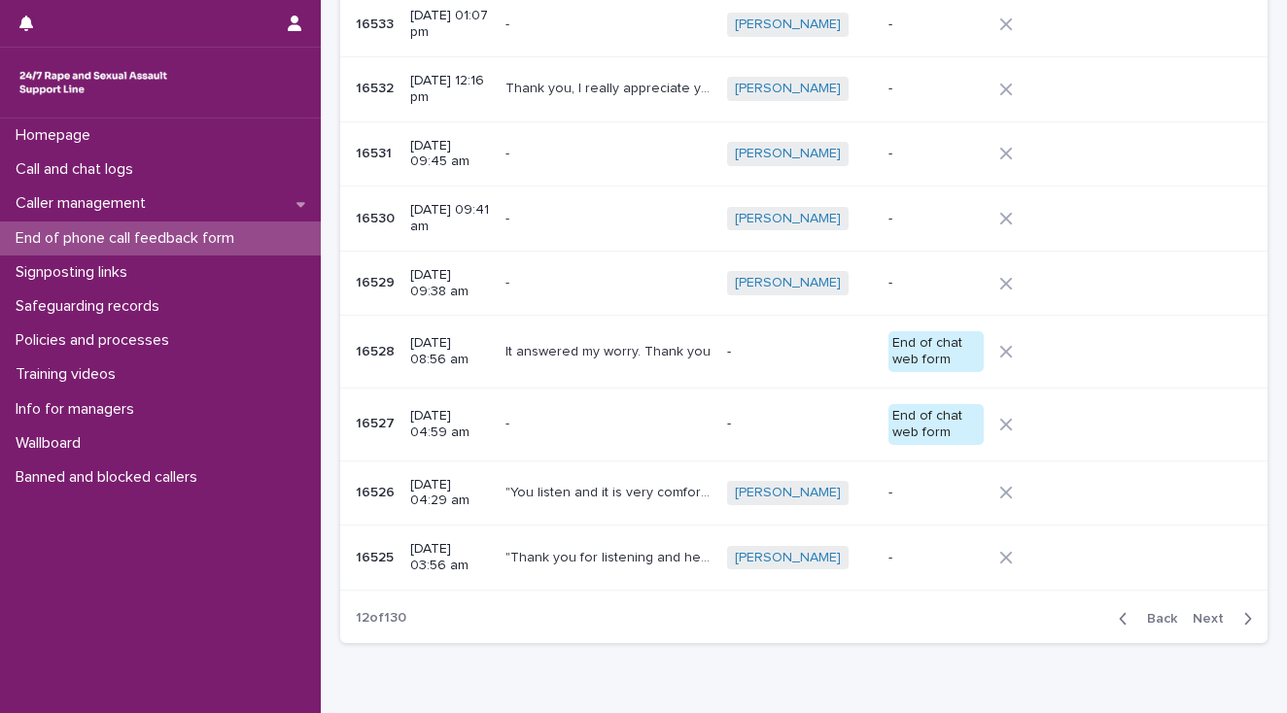
scroll to position [241, 0]
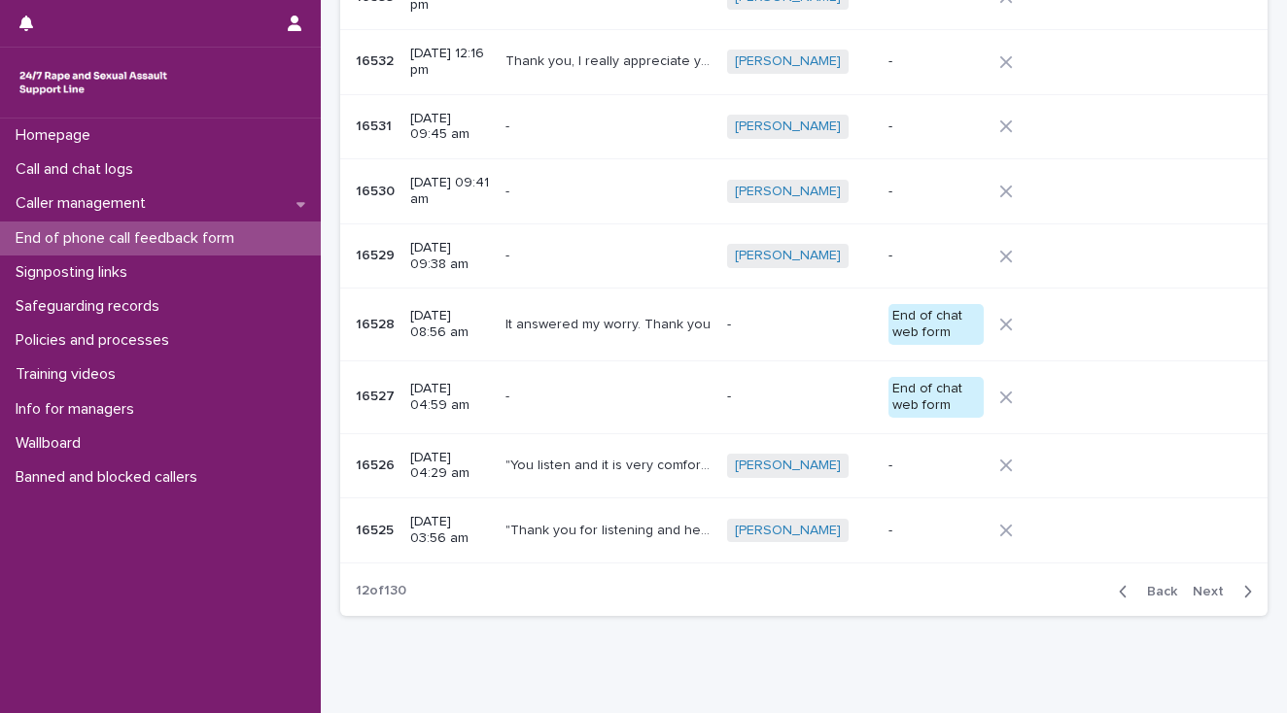
click at [1143, 589] on span "Back" at bounding box center [1156, 592] width 42 height 14
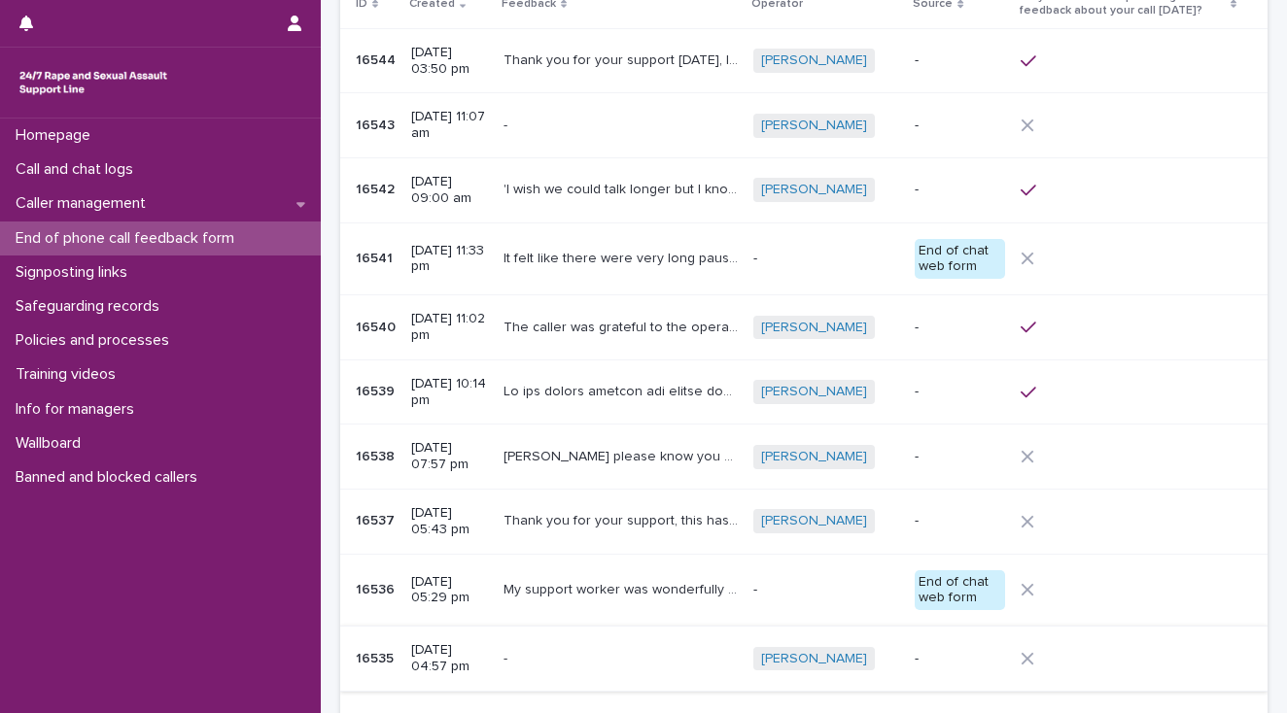
scroll to position [310, 0]
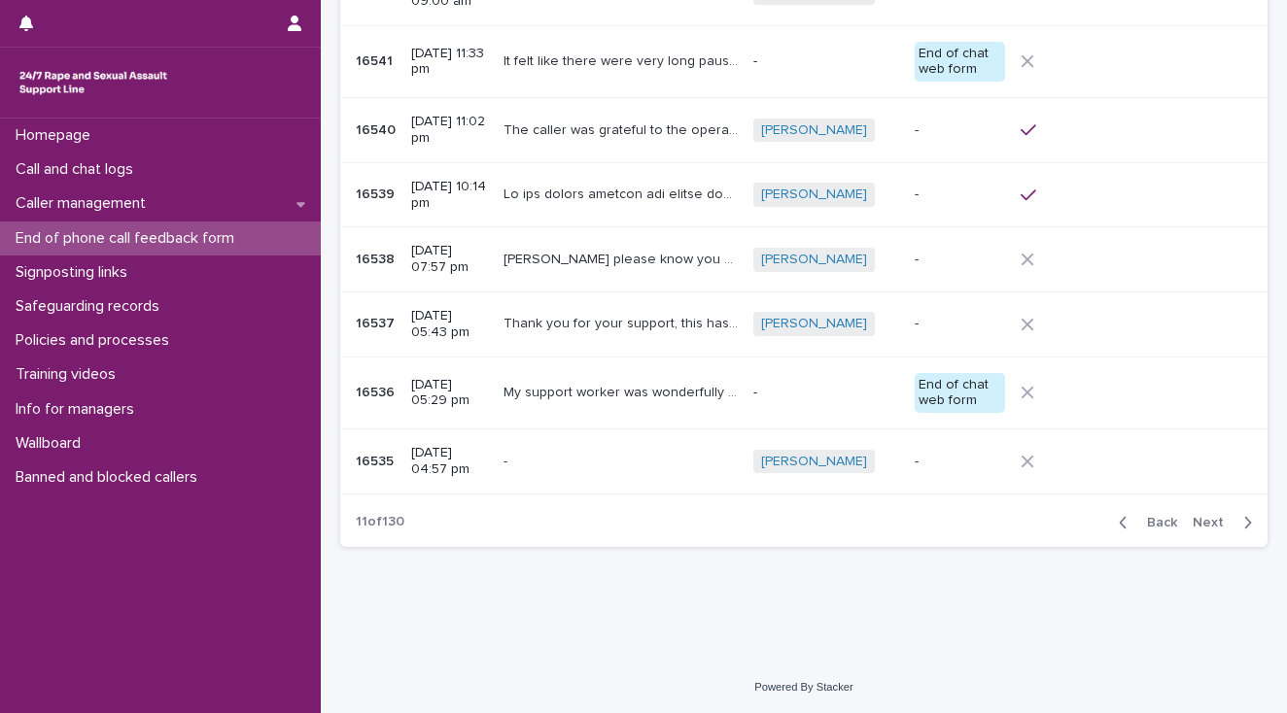
click at [1192, 516] on span "Next" at bounding box center [1213, 523] width 43 height 14
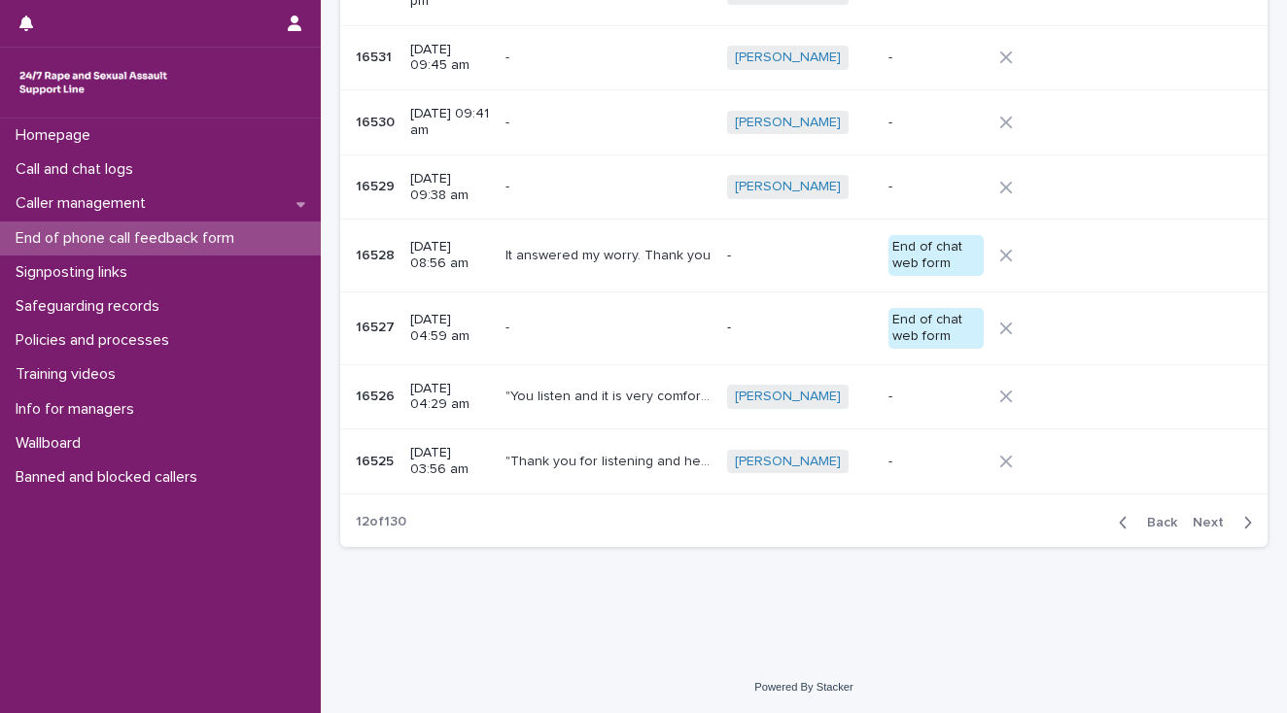
click at [1192, 517] on span "Next" at bounding box center [1213, 523] width 43 height 14
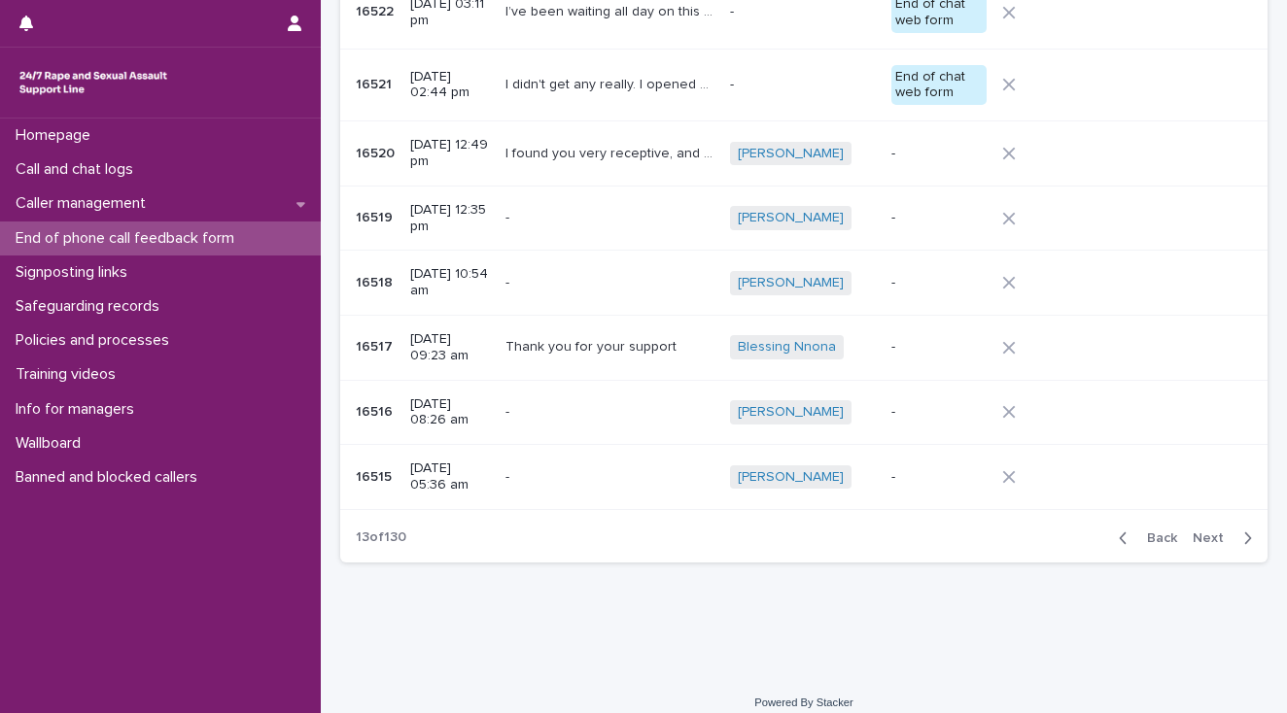
scroll to position [318, 0]
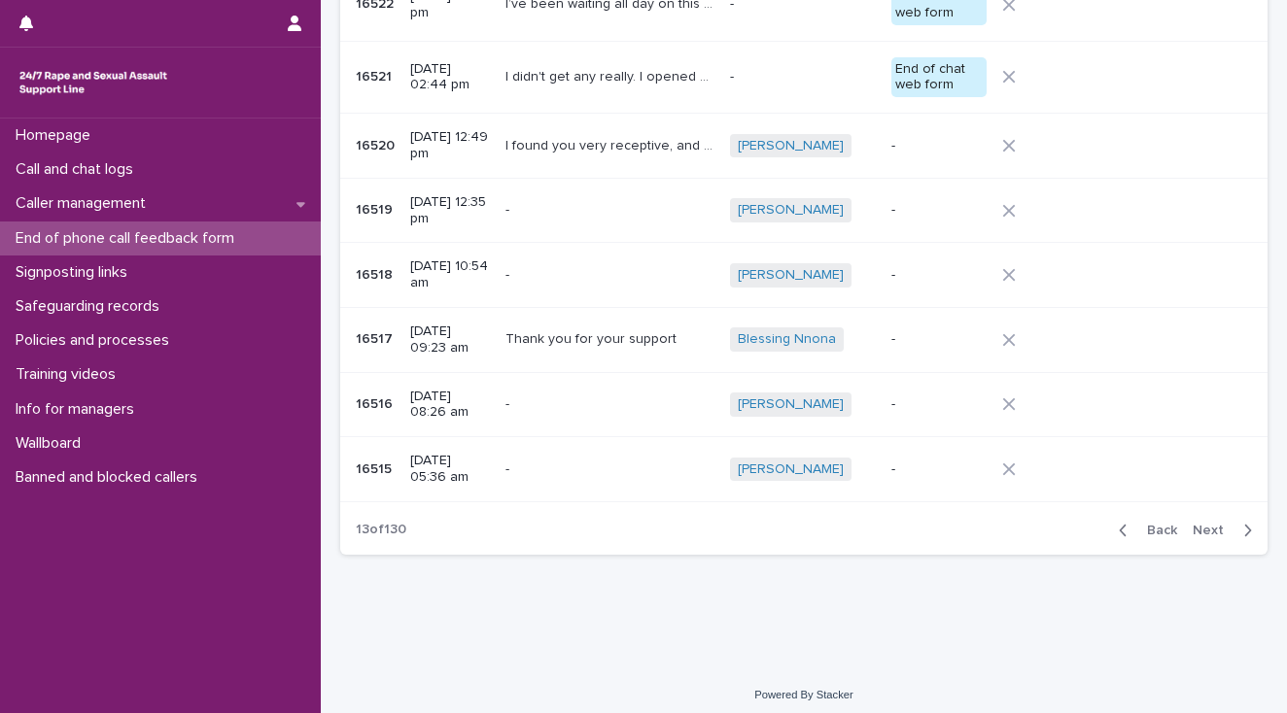
click at [1191, 517] on div "Back Next" at bounding box center [1185, 530] width 164 height 49
click at [1197, 525] on span "Next" at bounding box center [1213, 531] width 43 height 14
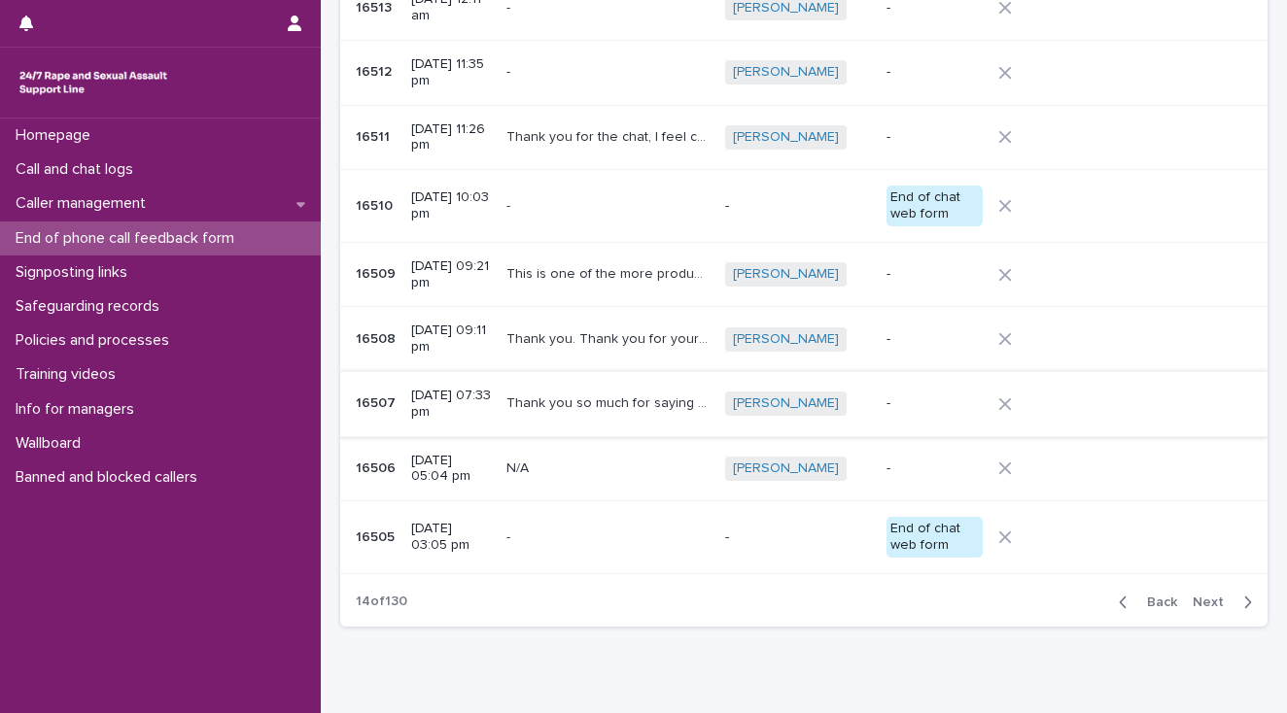
scroll to position [232, 0]
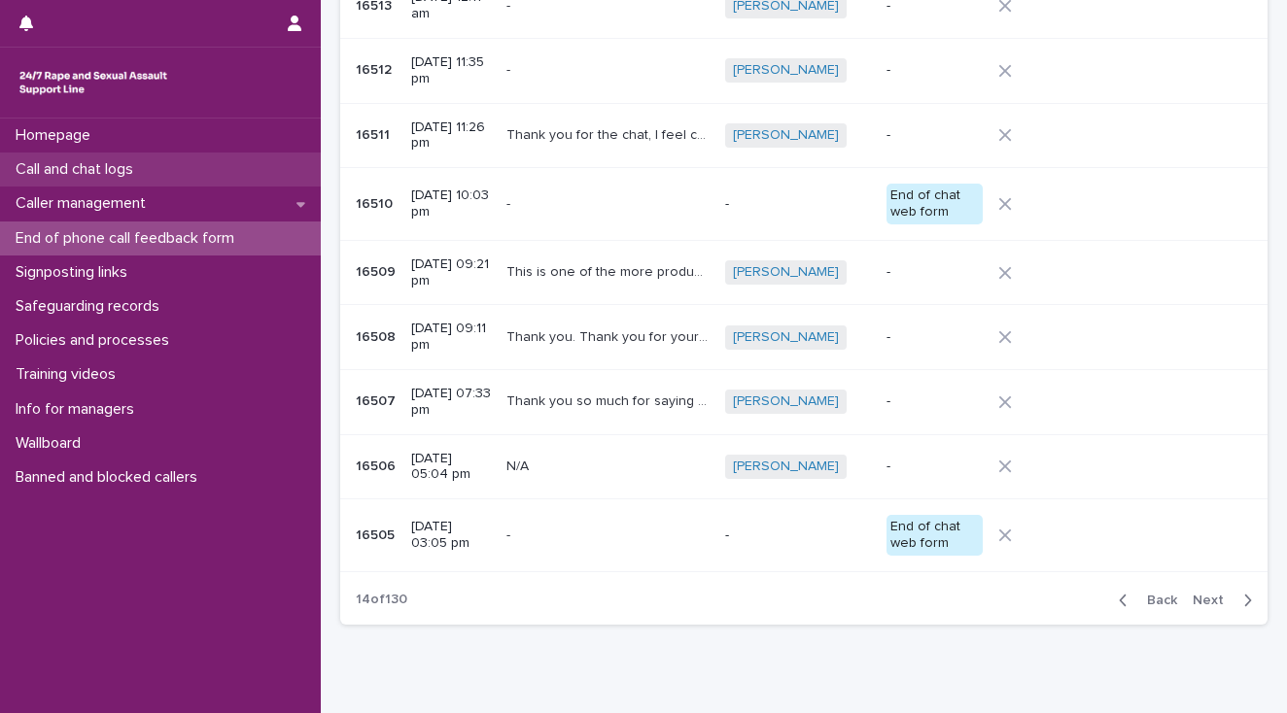
click at [127, 167] on p "Call and chat logs" at bounding box center [78, 169] width 141 height 18
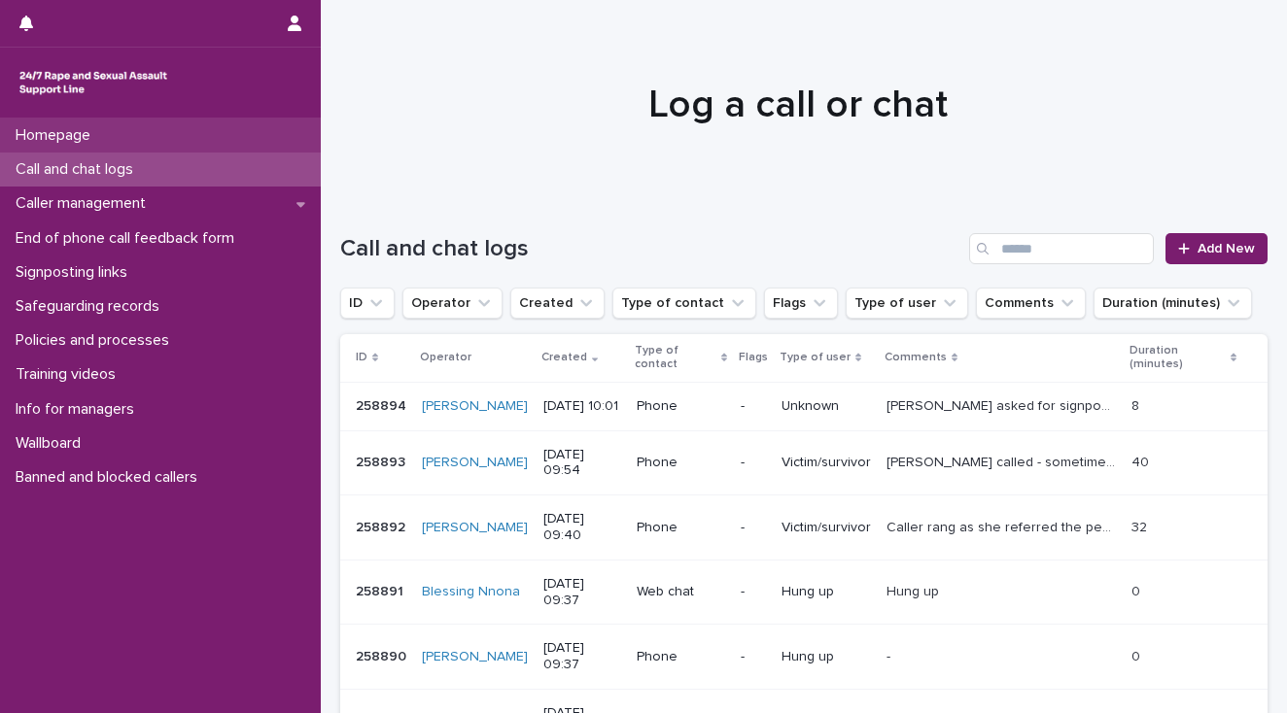
drag, startPoint x: 116, startPoint y: 171, endPoint x: 213, endPoint y: 141, distance: 101.7
click at [116, 171] on p "Call and chat logs" at bounding box center [78, 169] width 141 height 18
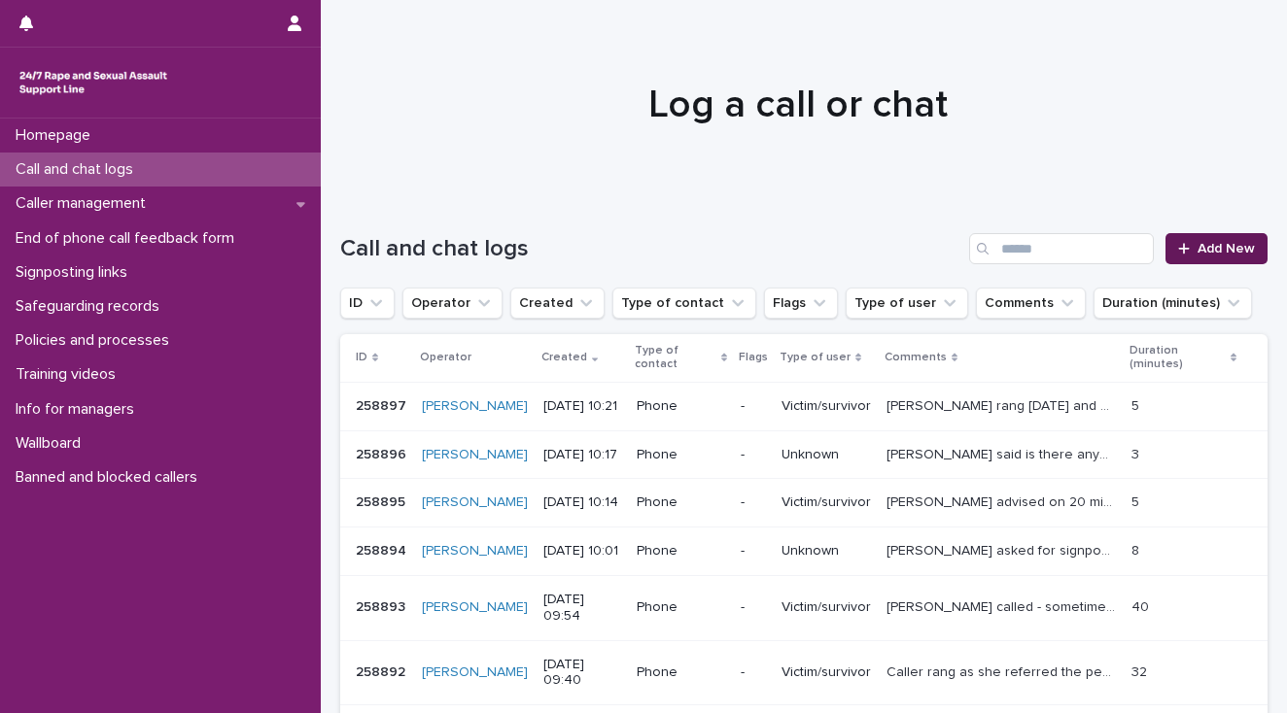
click at [1204, 255] on span "Add New" at bounding box center [1225, 249] width 57 height 14
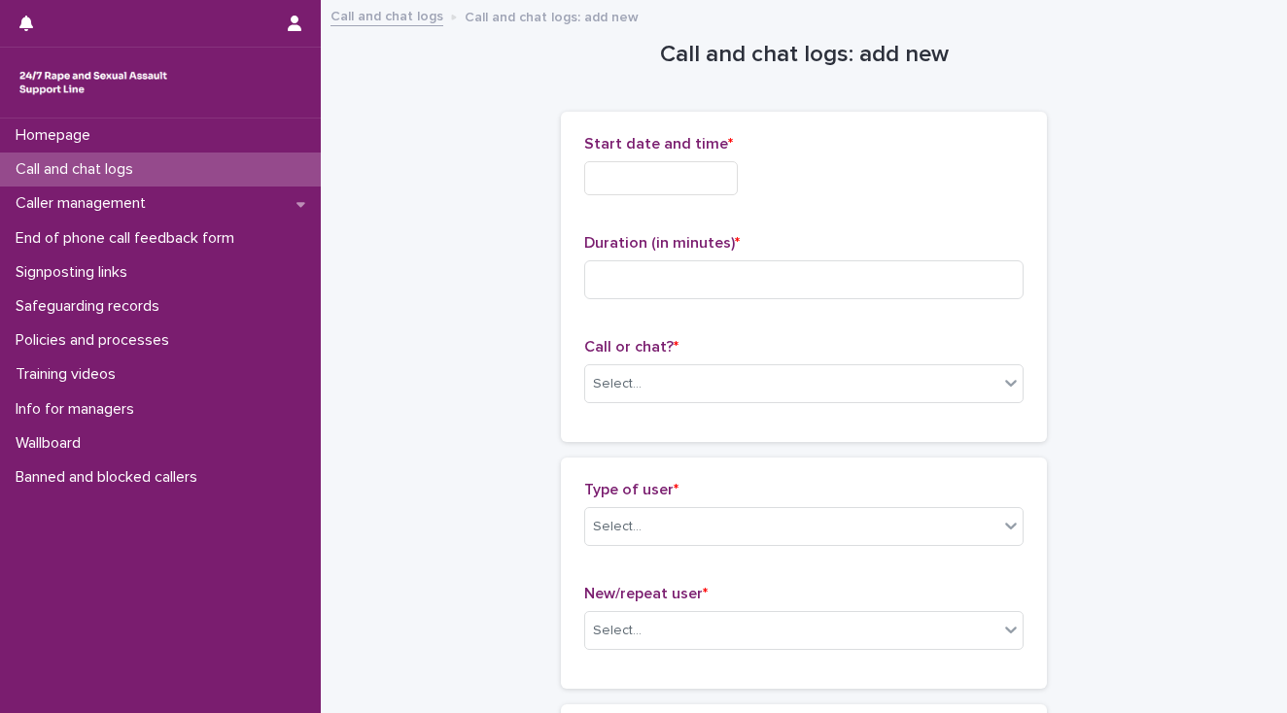
click at [600, 171] on input "text" at bounding box center [661, 178] width 154 height 34
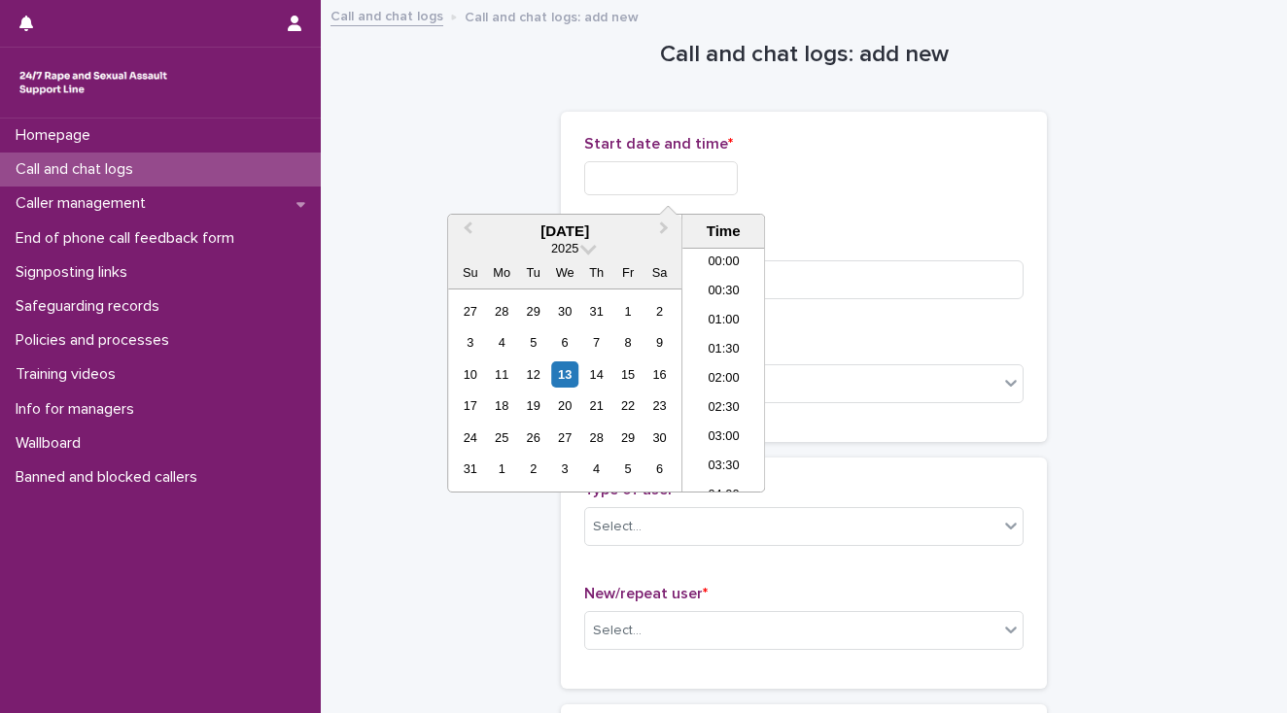
scroll to position [476, 0]
click at [723, 365] on li "10:00" at bounding box center [723, 370] width 83 height 29
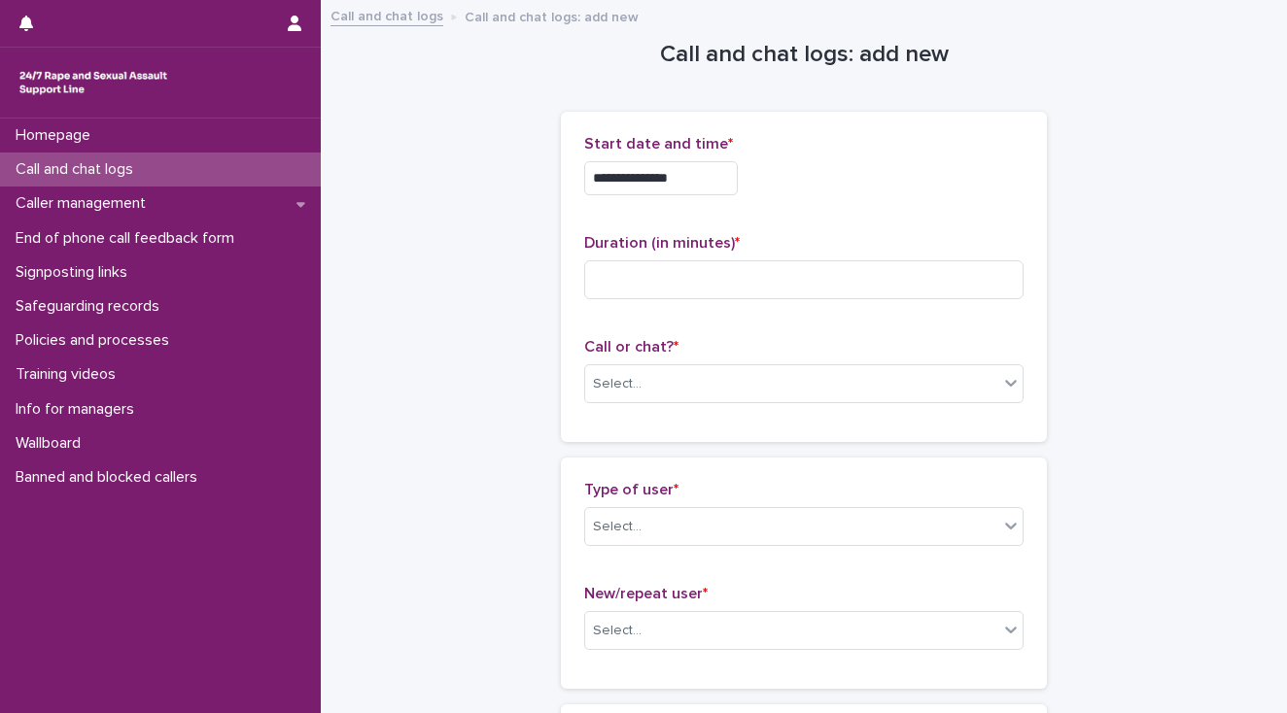
click at [690, 175] on input "**********" at bounding box center [661, 178] width 154 height 34
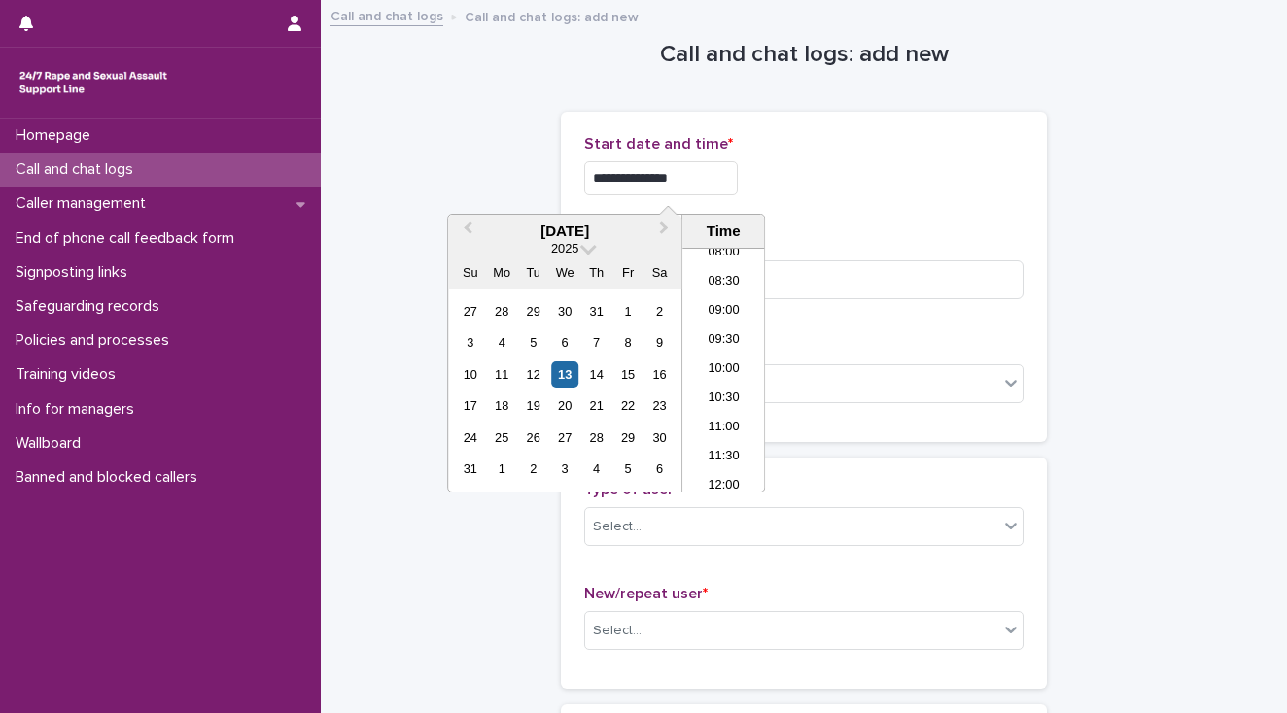
type input "**********"
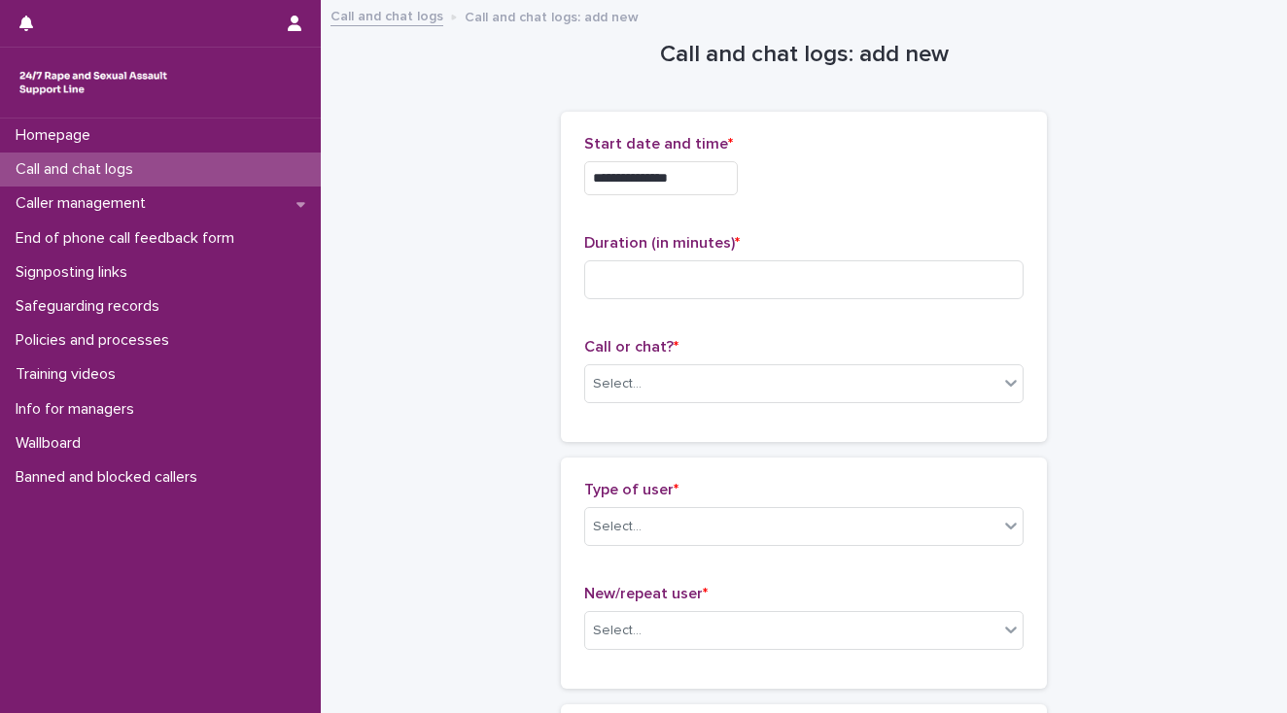
drag, startPoint x: 377, startPoint y: 167, endPoint x: 422, endPoint y: 204, distance: 58.0
drag, startPoint x: 660, startPoint y: 386, endPoint x: 660, endPoint y: 399, distance: 13.6
click at [660, 387] on div "Select..." at bounding box center [791, 384] width 413 height 32
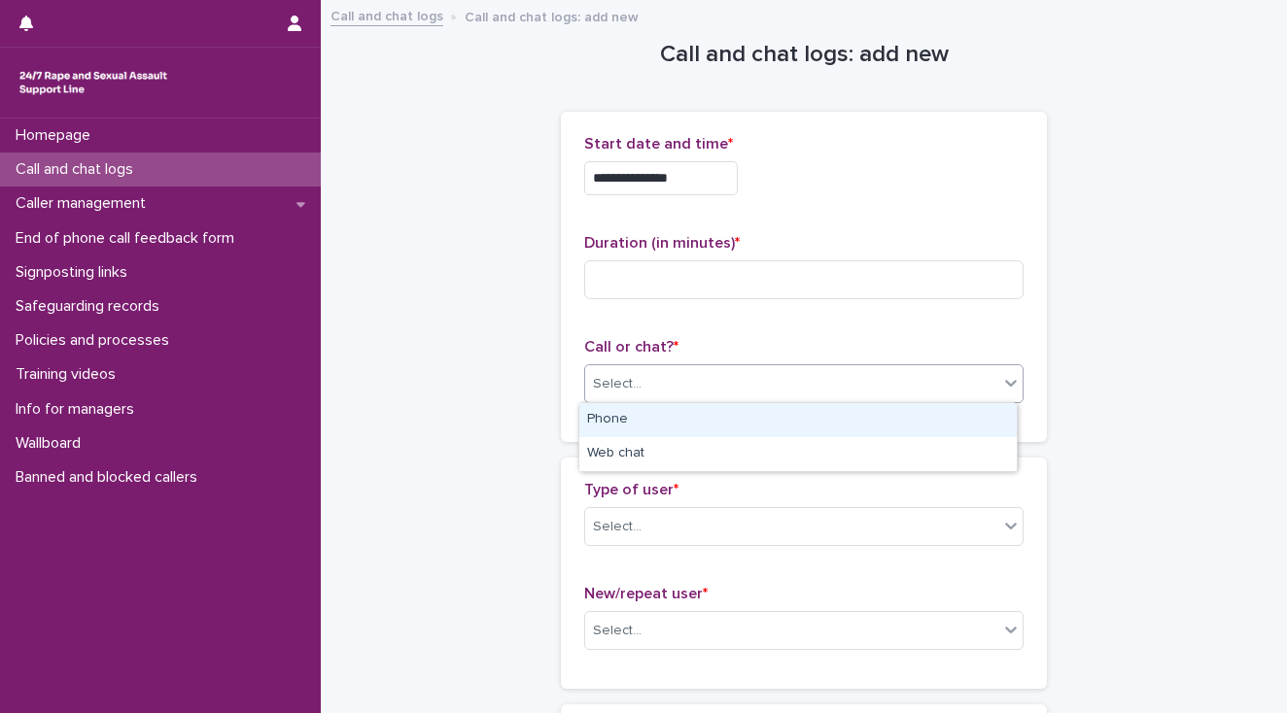
click at [654, 420] on div "Phone" at bounding box center [797, 420] width 437 height 34
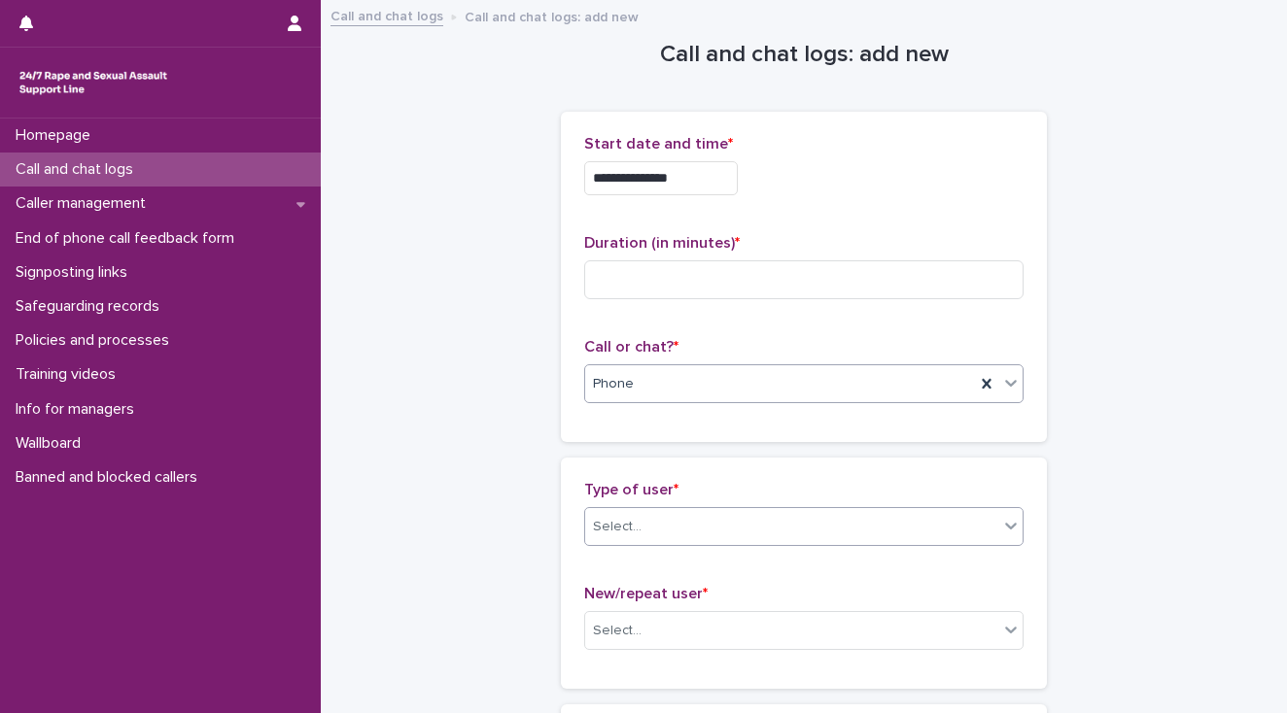
click at [679, 523] on div "Select..." at bounding box center [791, 527] width 413 height 32
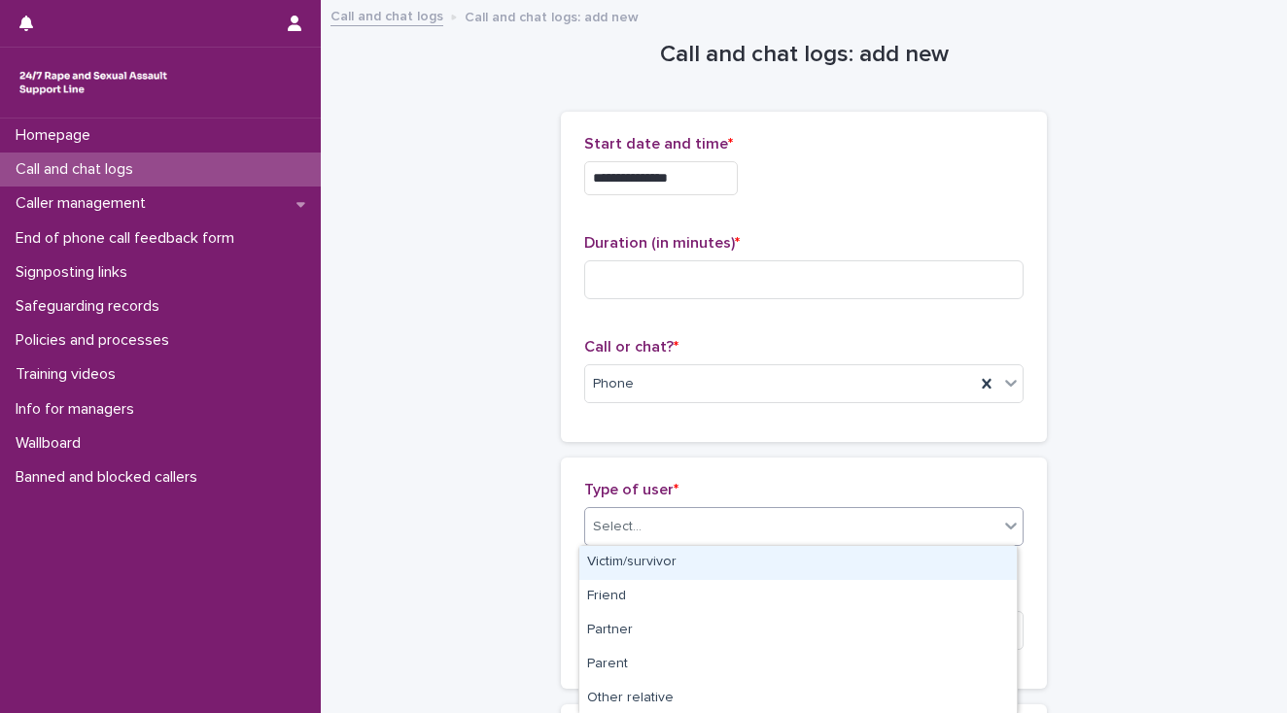
click at [659, 567] on div "Victim/survivor" at bounding box center [797, 563] width 437 height 34
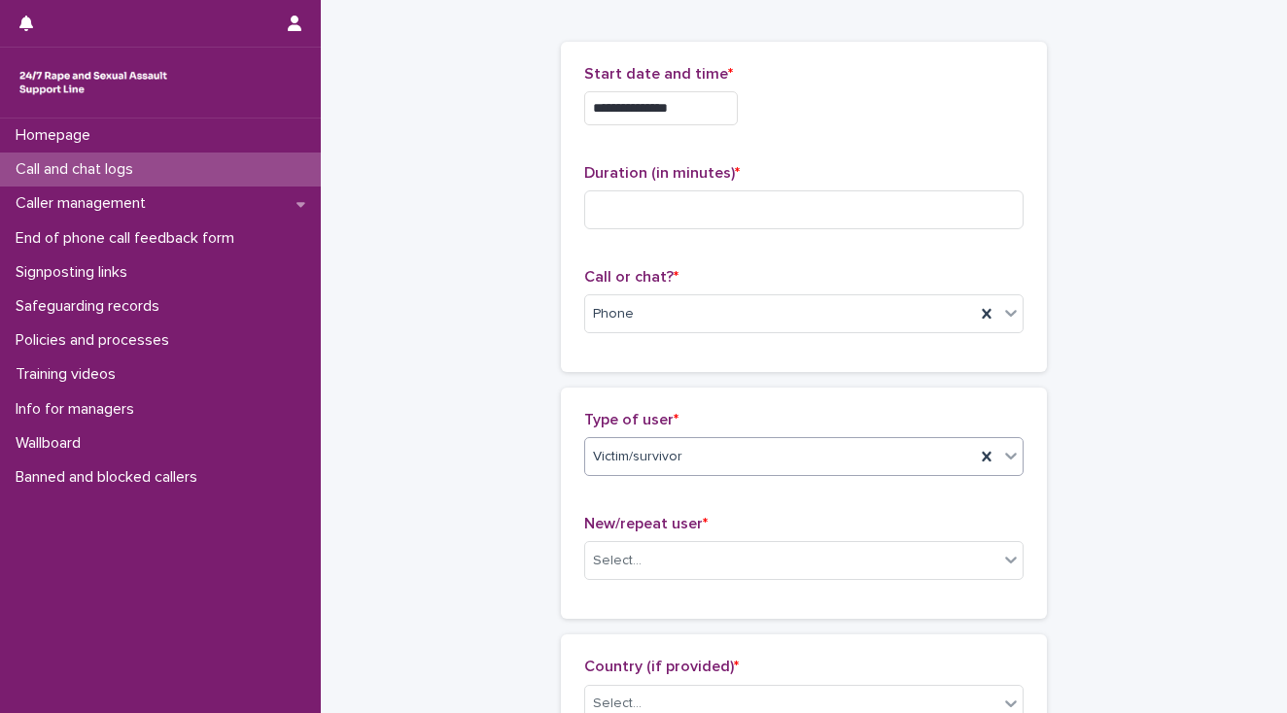
scroll to position [389, 0]
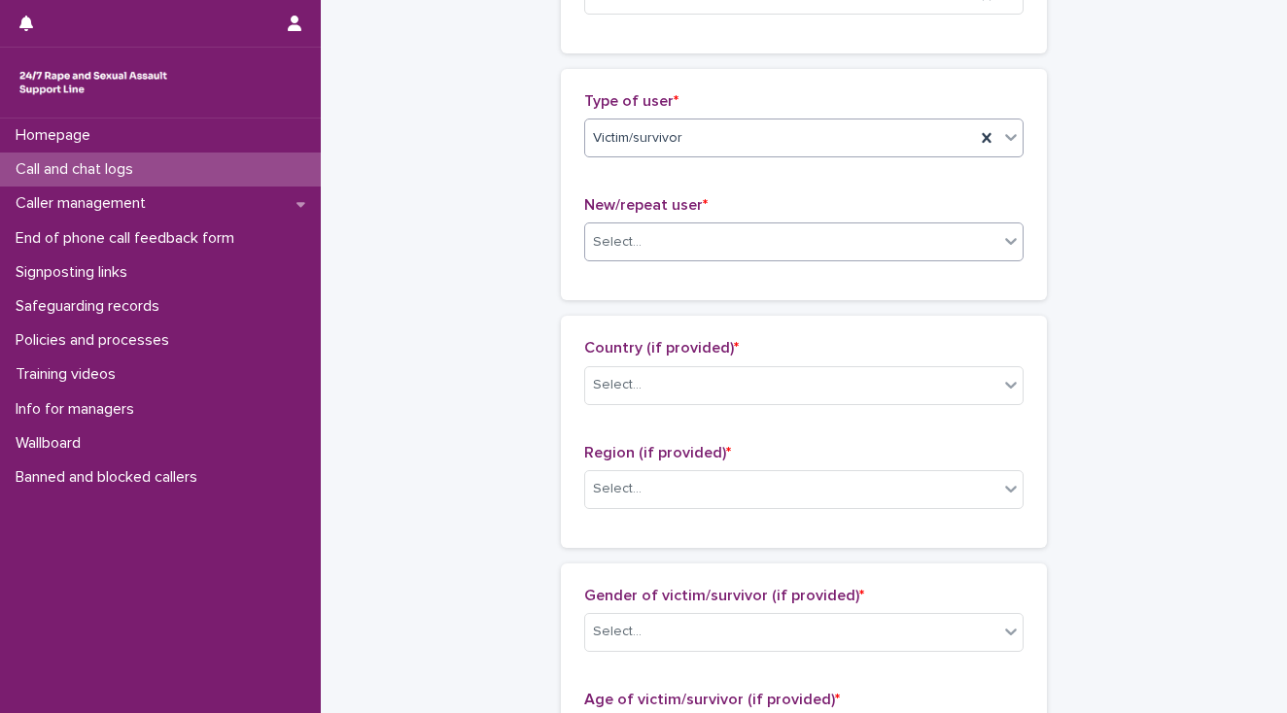
click at [599, 249] on div "Select..." at bounding box center [617, 242] width 49 height 20
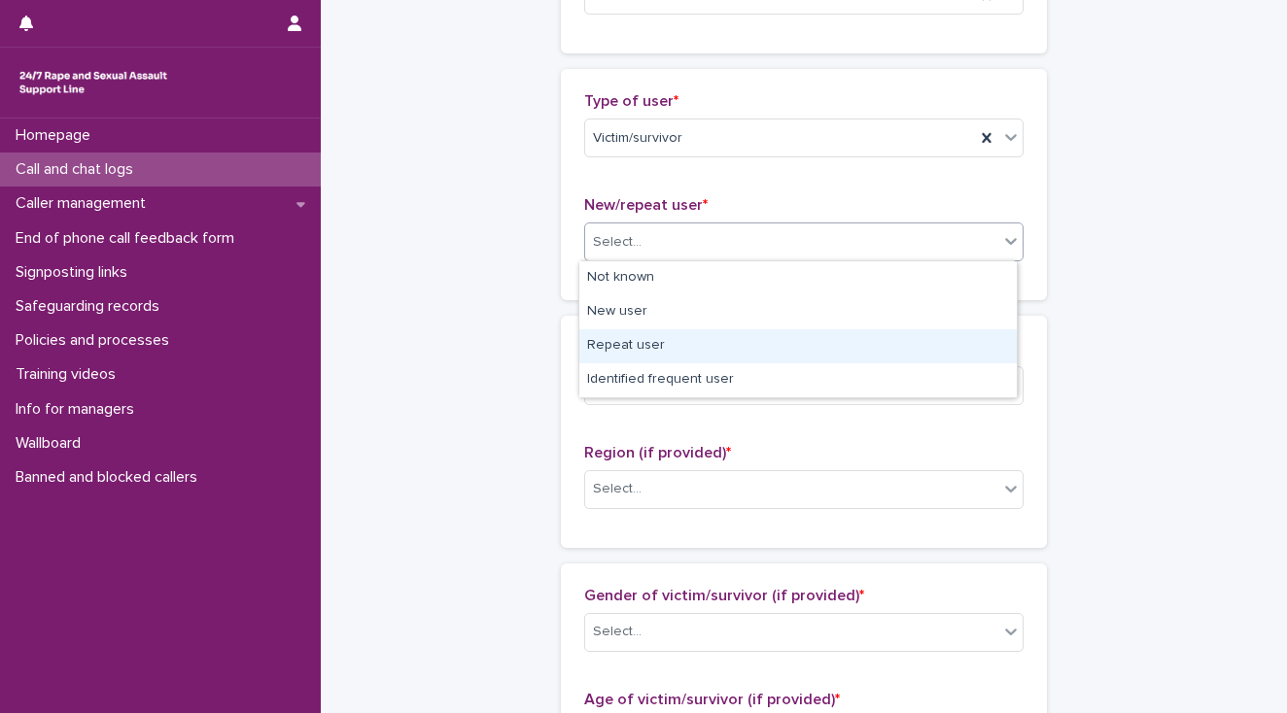
click at [618, 347] on div "Repeat user" at bounding box center [797, 346] width 437 height 34
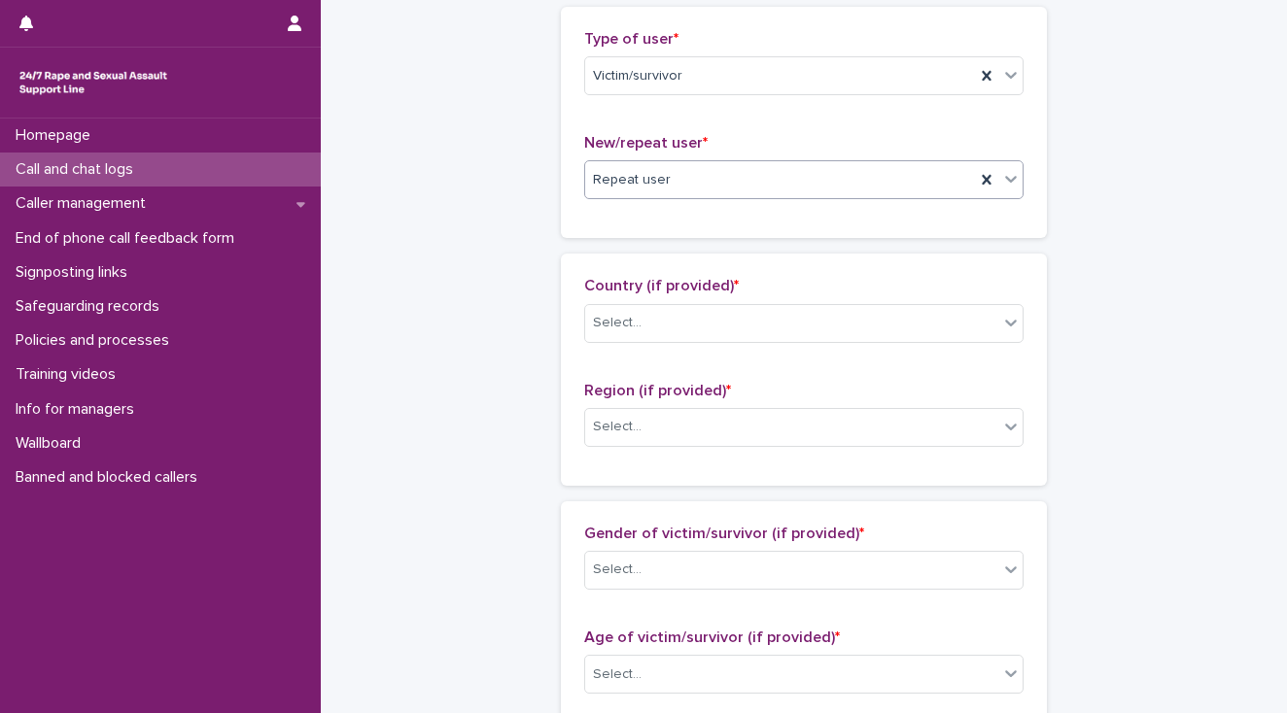
scroll to position [700, 0]
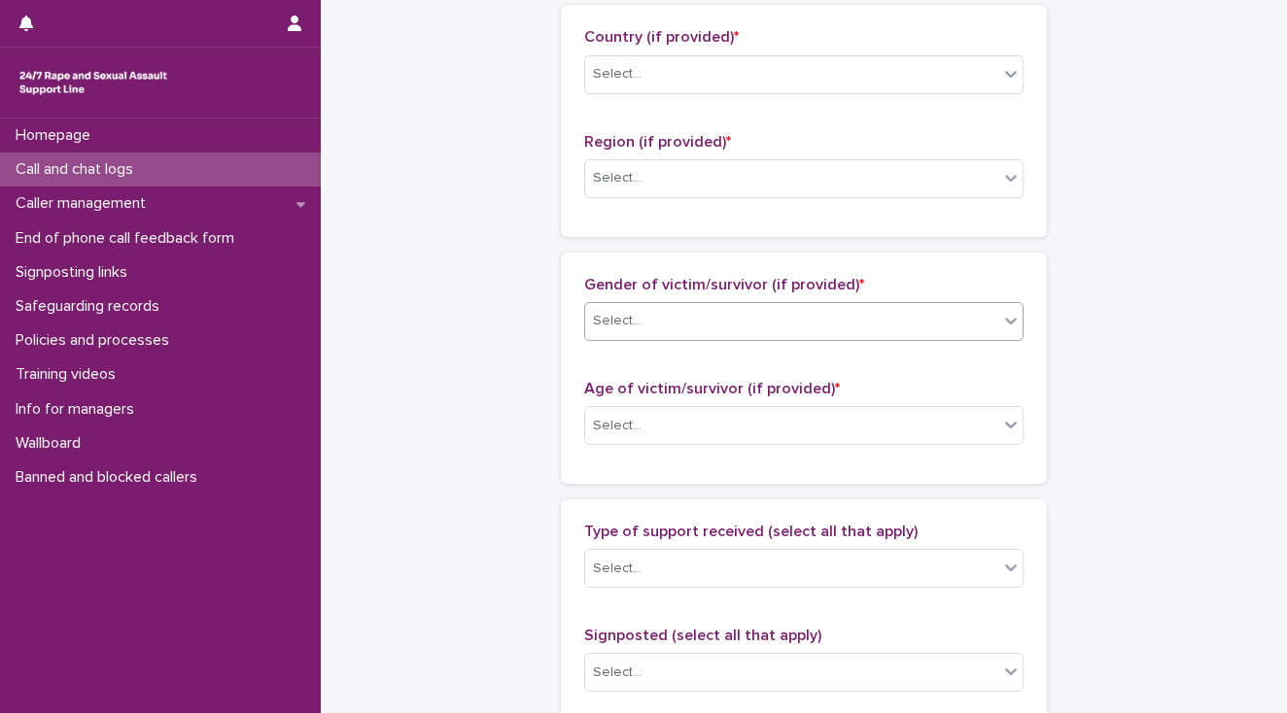
drag, startPoint x: 663, startPoint y: 315, endPoint x: 664, endPoint y: 327, distance: 11.7
click at [663, 315] on div "Select..." at bounding box center [791, 321] width 413 height 32
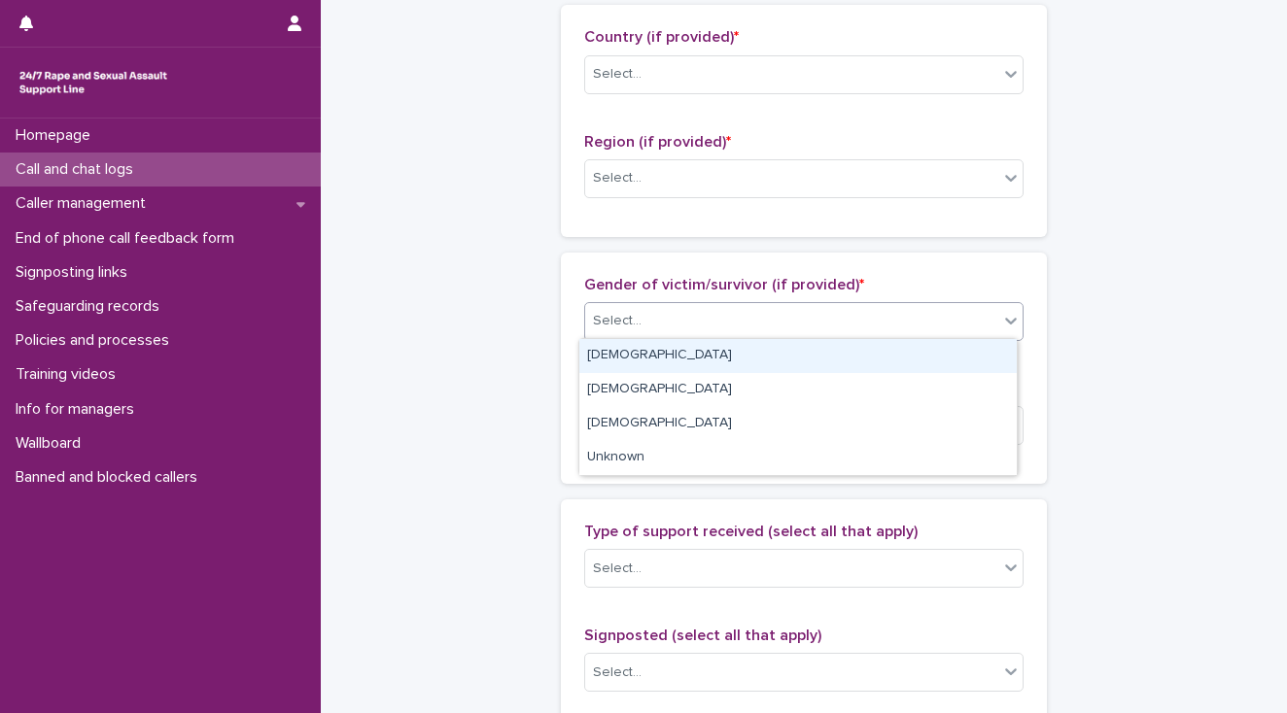
click at [673, 349] on div "[DEMOGRAPHIC_DATA]" at bounding box center [797, 356] width 437 height 34
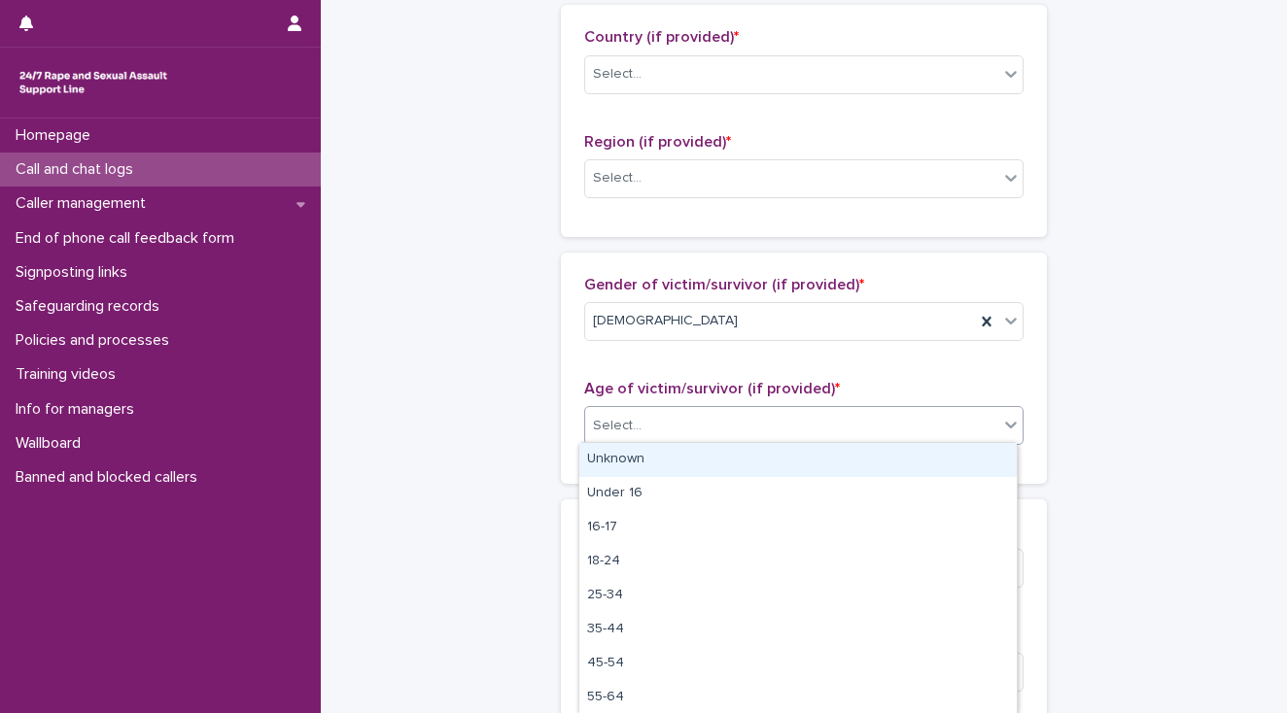
drag, startPoint x: 682, startPoint y: 430, endPoint x: 682, endPoint y: 457, distance: 27.2
click at [682, 432] on div "Select..." at bounding box center [791, 426] width 413 height 32
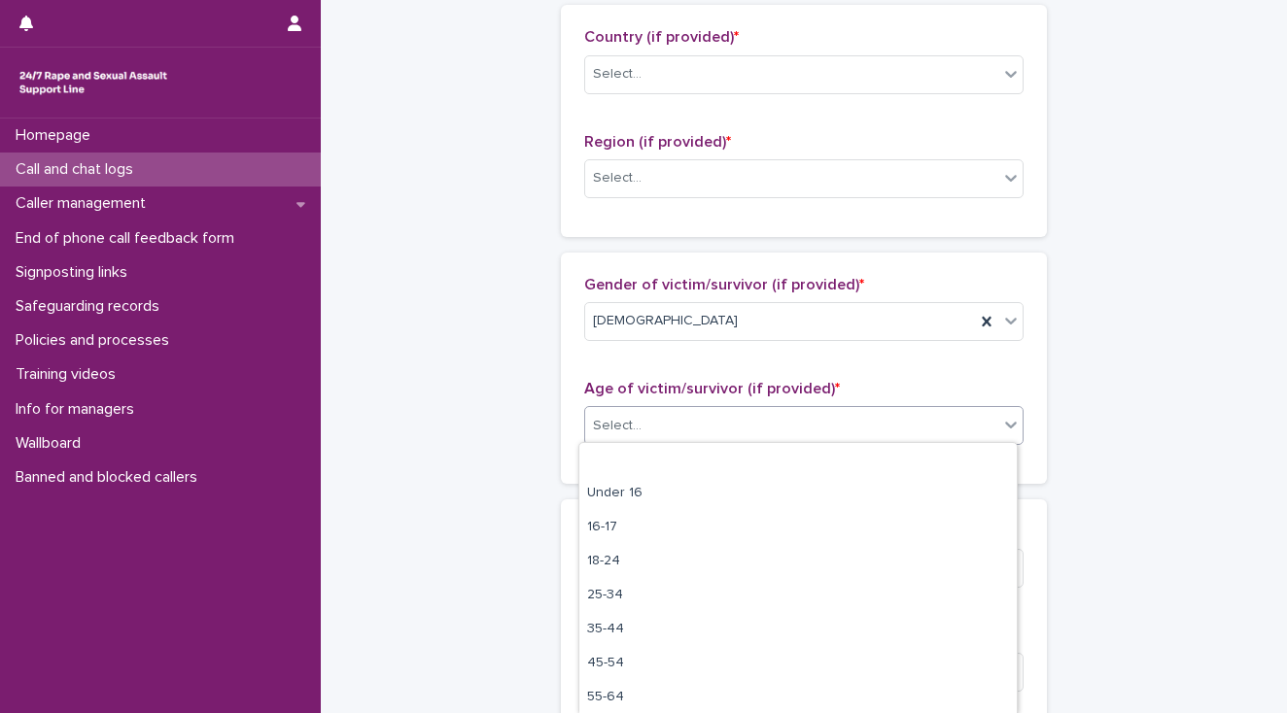
scroll to position [69, 0]
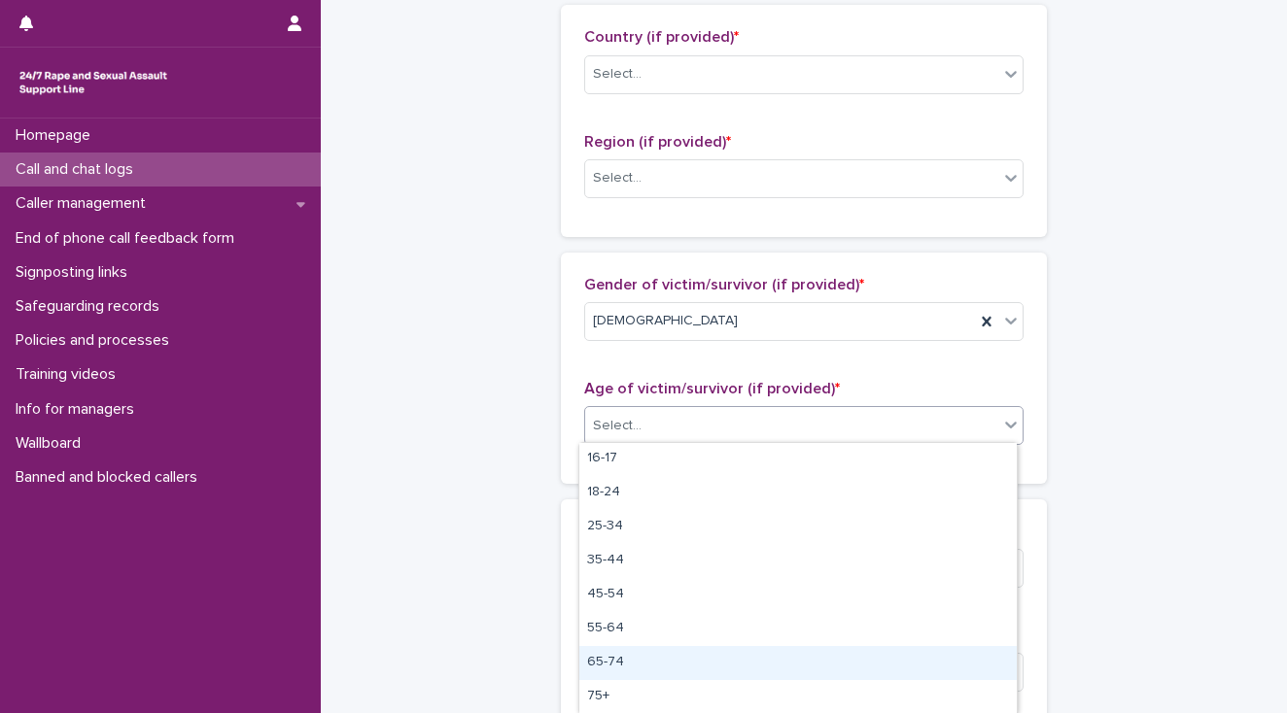
click at [684, 658] on div "65-74" at bounding box center [797, 663] width 437 height 34
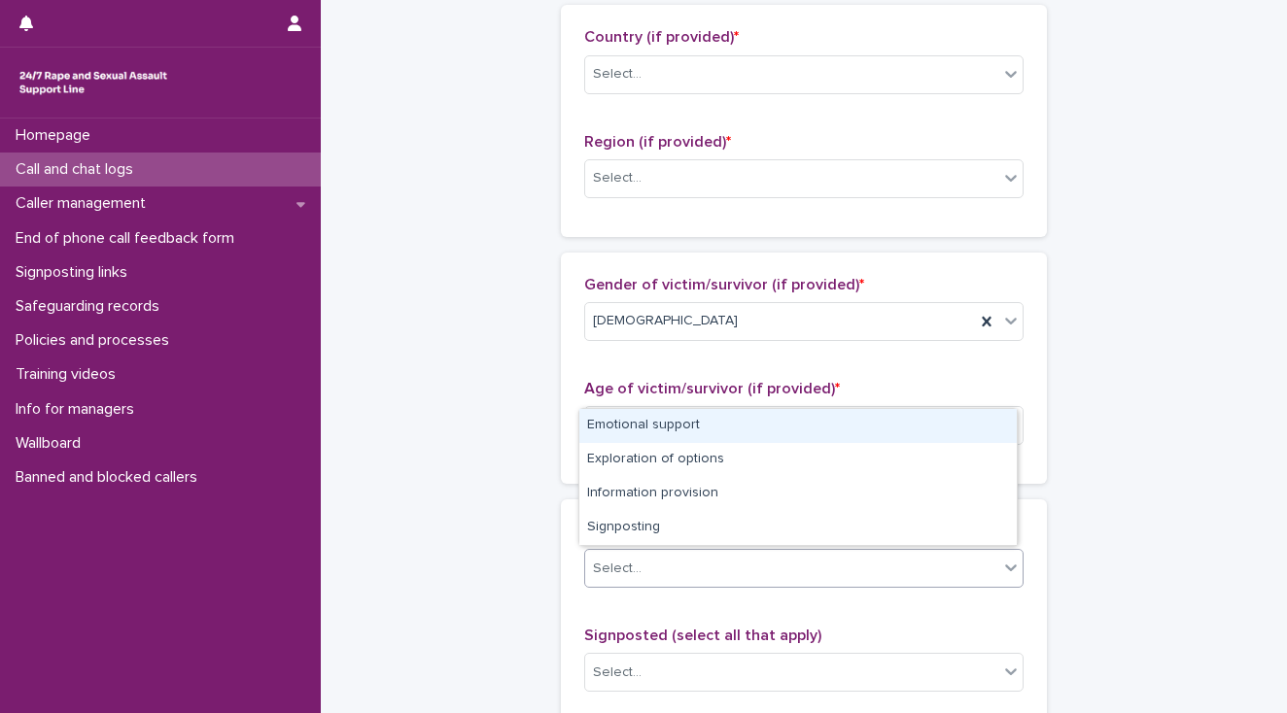
click at [673, 569] on div "Select..." at bounding box center [791, 569] width 413 height 32
click at [648, 421] on div "Emotional support" at bounding box center [797, 426] width 437 height 34
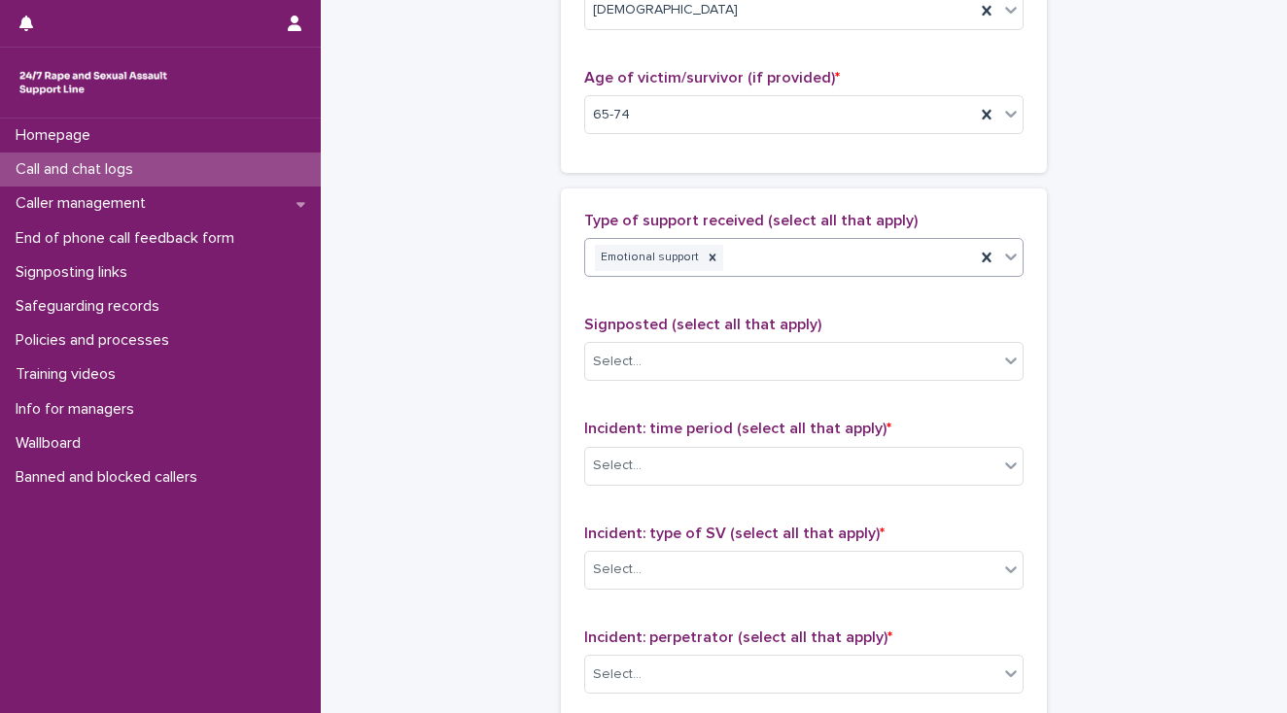
scroll to position [1088, 0]
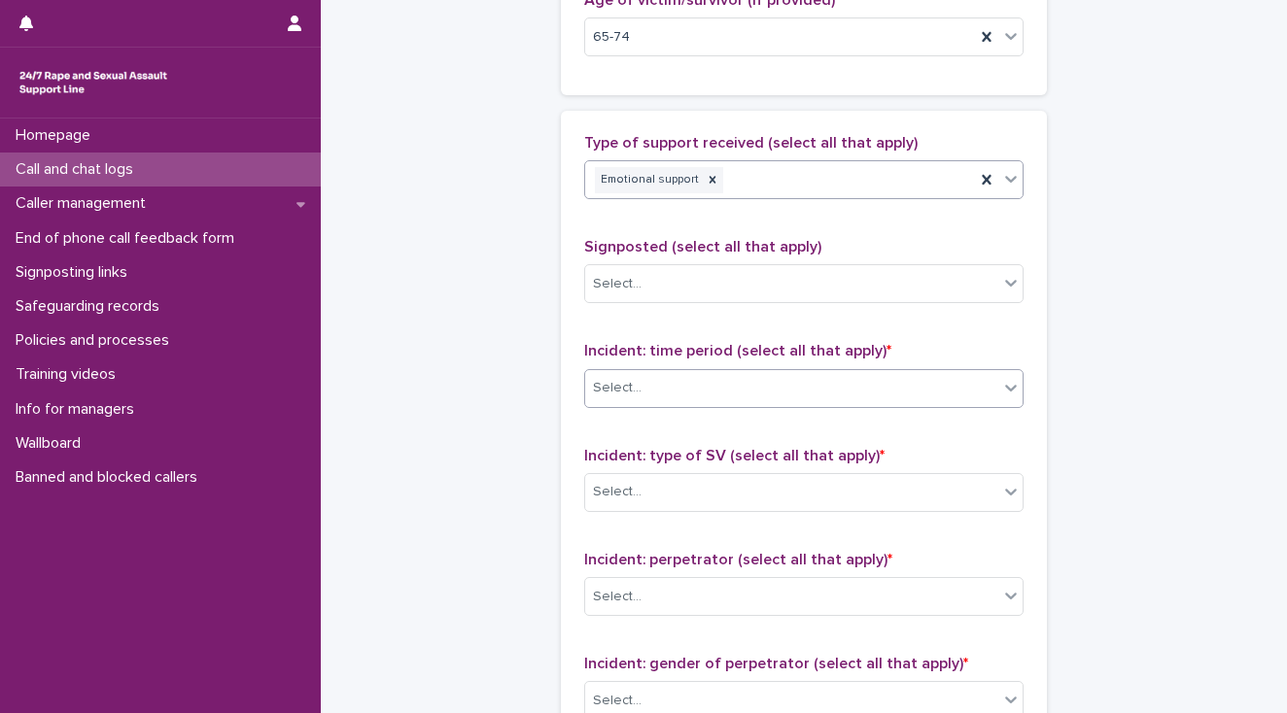
click at [630, 385] on div "Select..." at bounding box center [617, 388] width 49 height 20
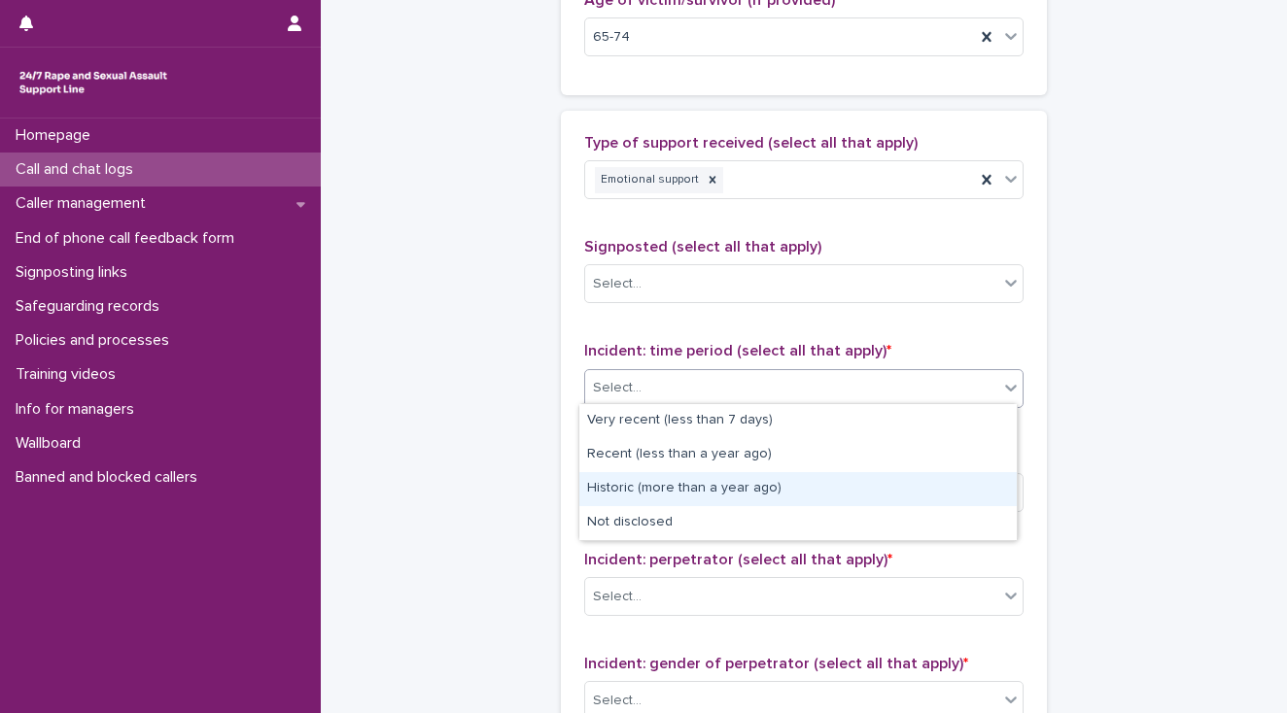
click at [644, 492] on div "Historic (more than a year ago)" at bounding box center [797, 489] width 437 height 34
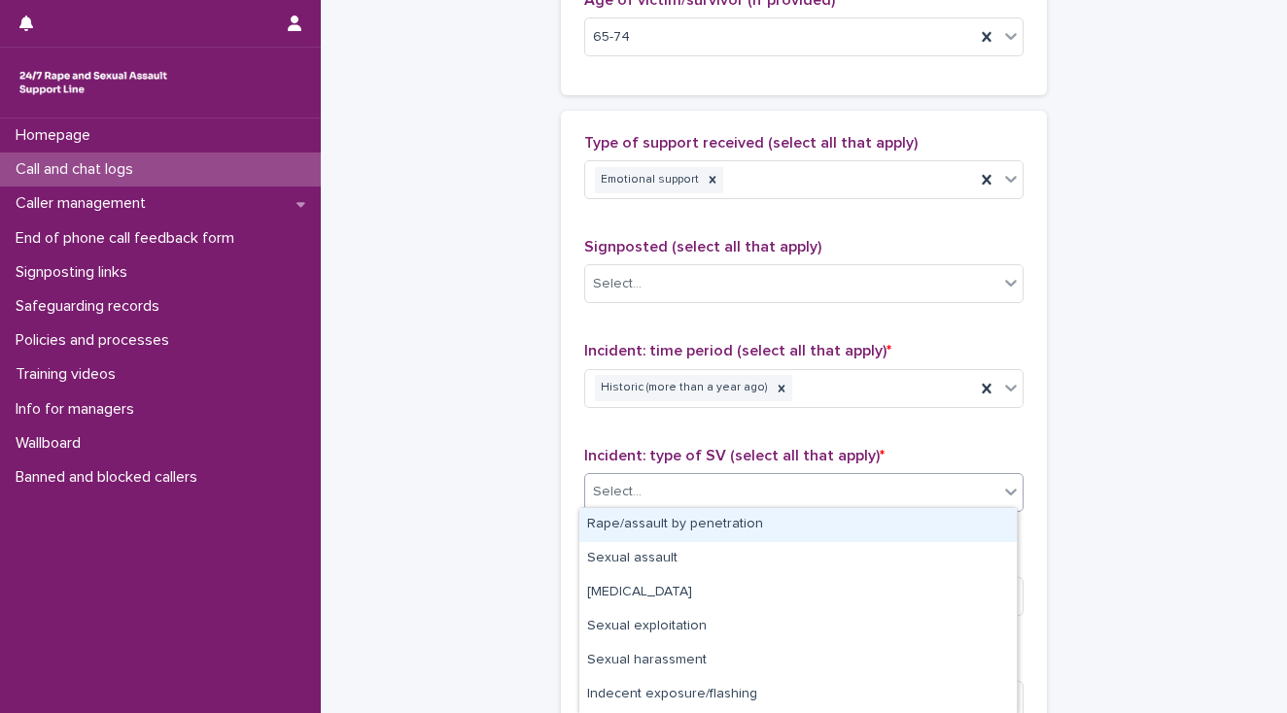
click at [639, 496] on div "Select..." at bounding box center [791, 492] width 413 height 32
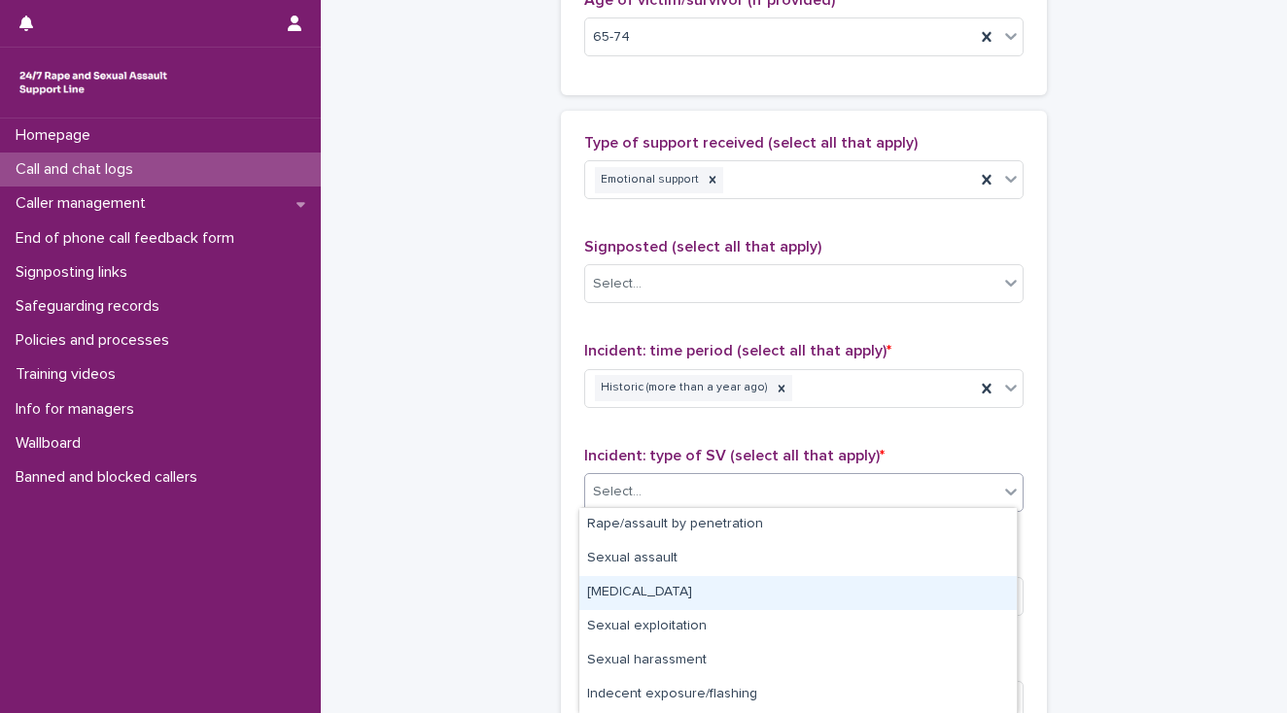
click at [666, 597] on div "[MEDICAL_DATA]" at bounding box center [797, 593] width 437 height 34
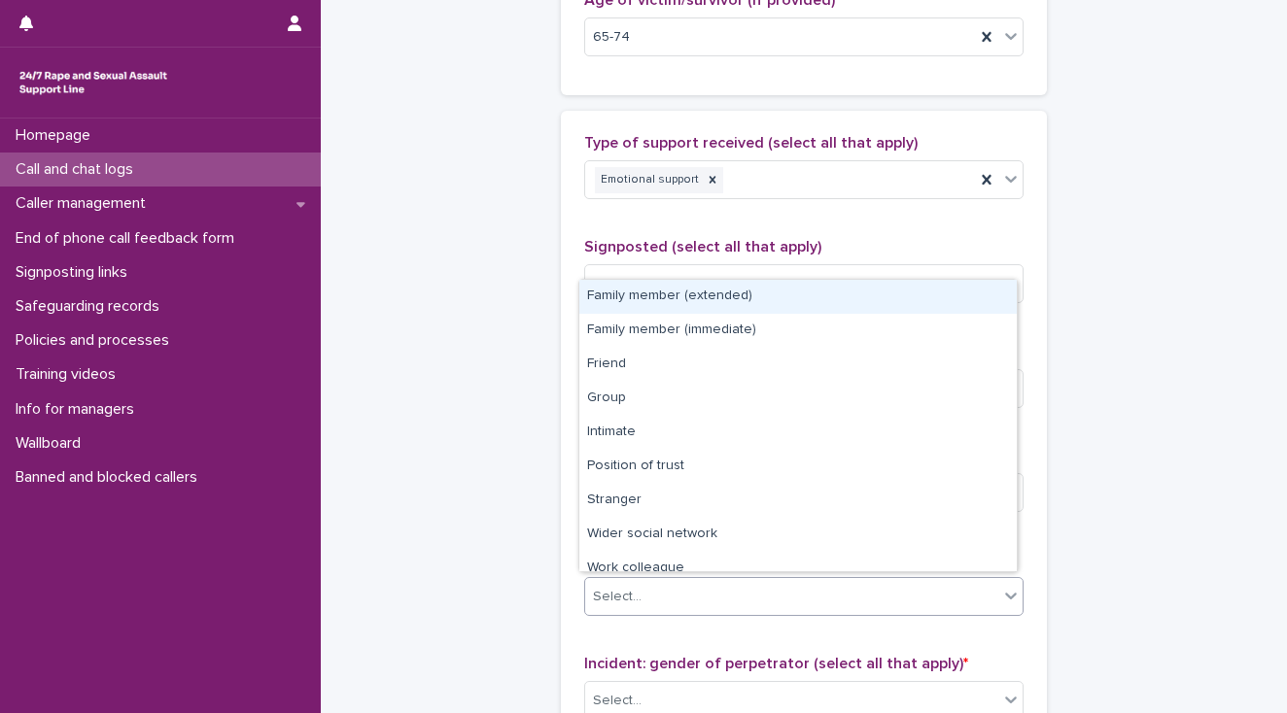
click at [671, 600] on div "Select..." at bounding box center [791, 597] width 413 height 32
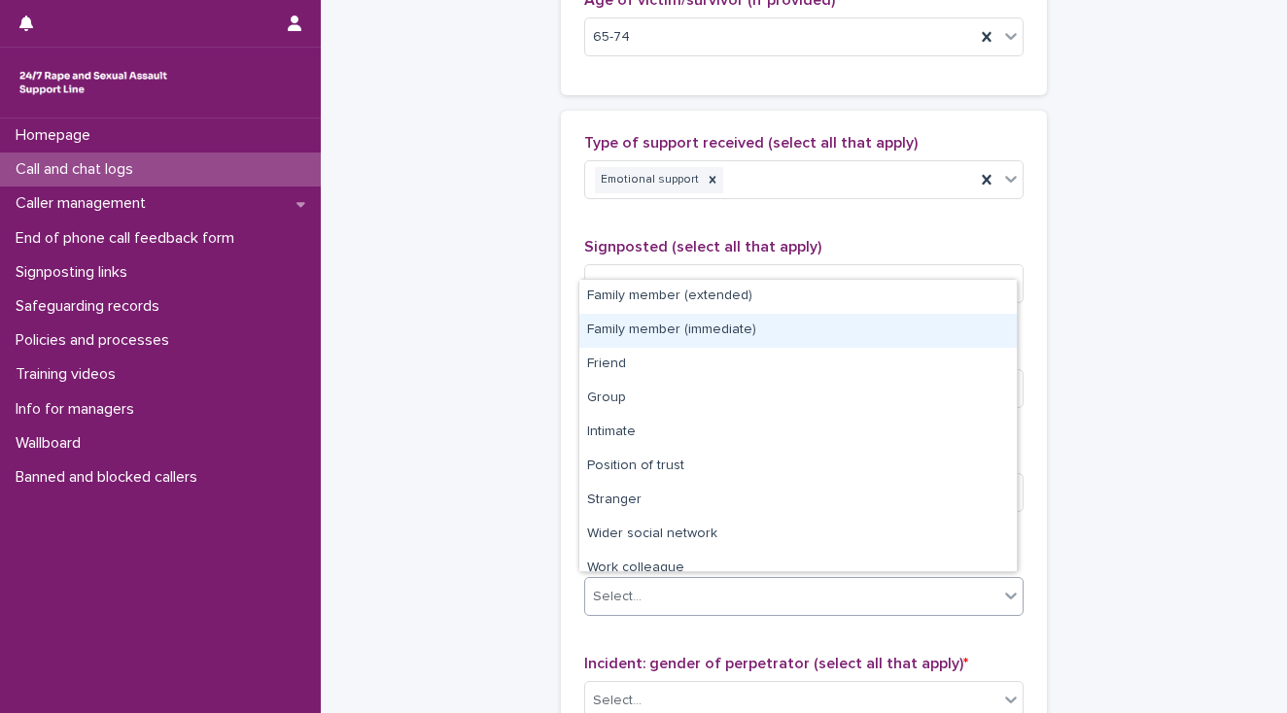
click at [649, 330] on div "Family member (immediate)" at bounding box center [797, 331] width 437 height 34
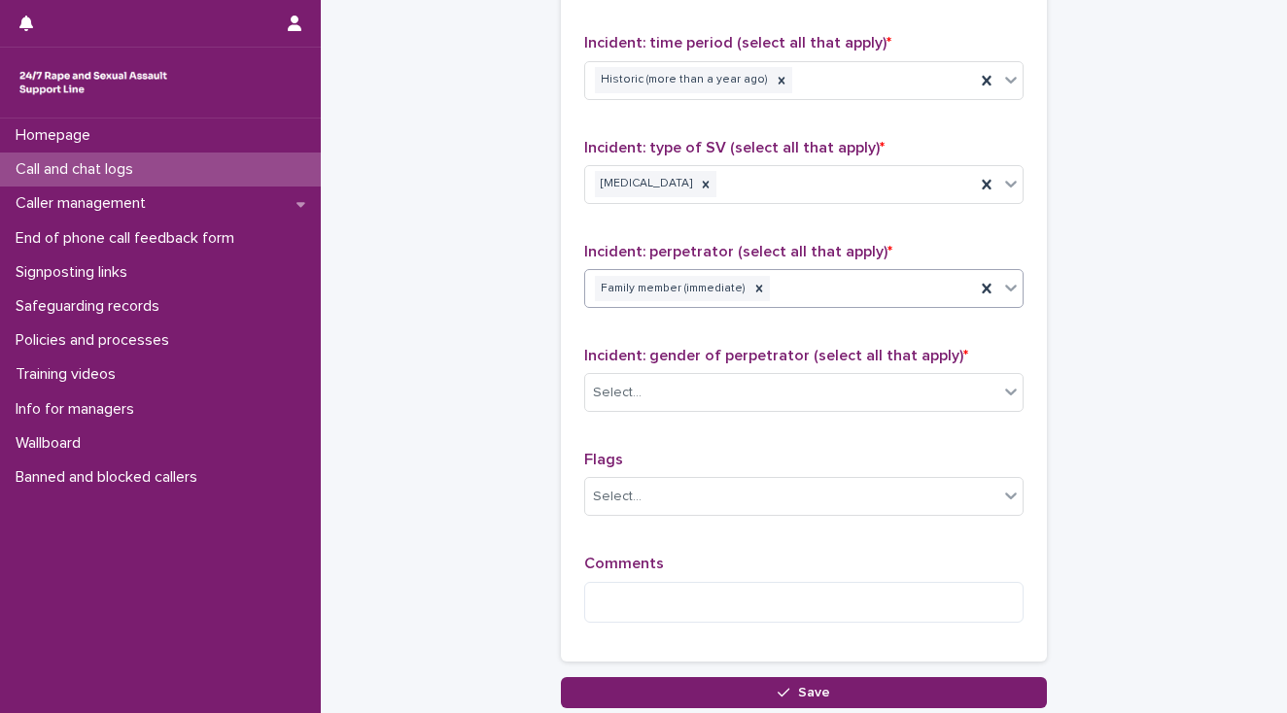
scroll to position [1399, 0]
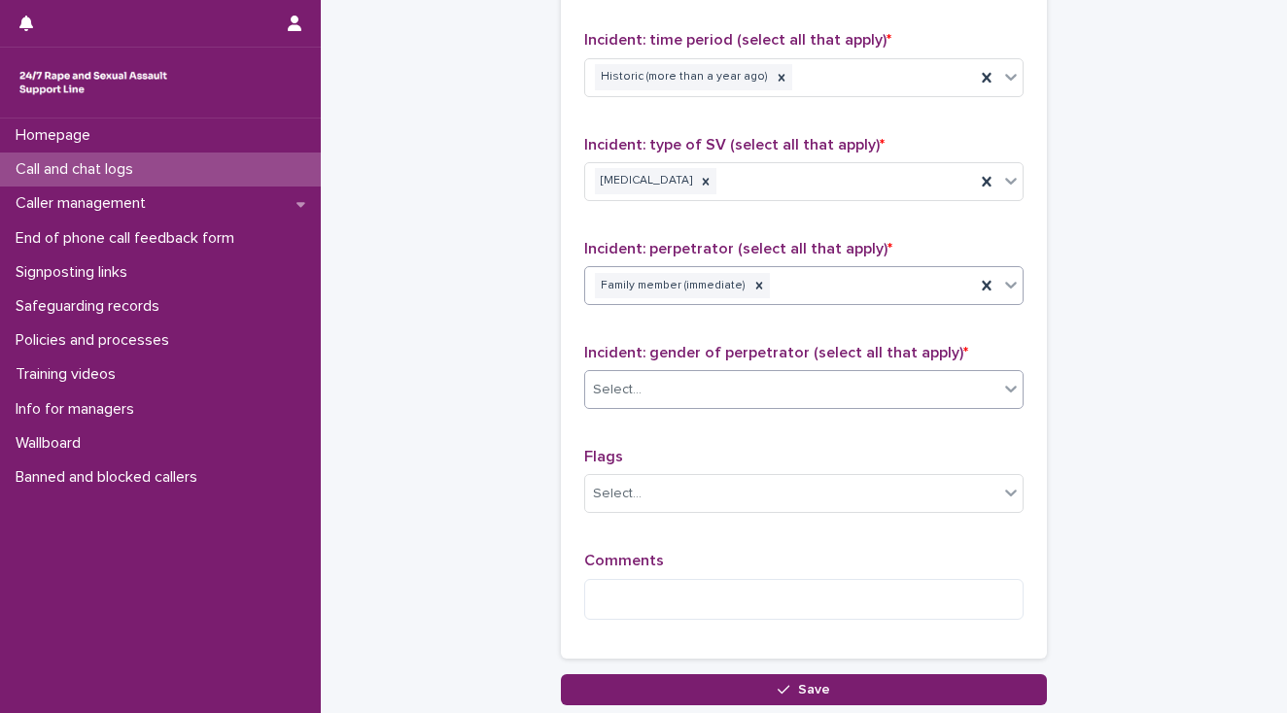
click at [626, 399] on div "Select..." at bounding box center [791, 390] width 413 height 32
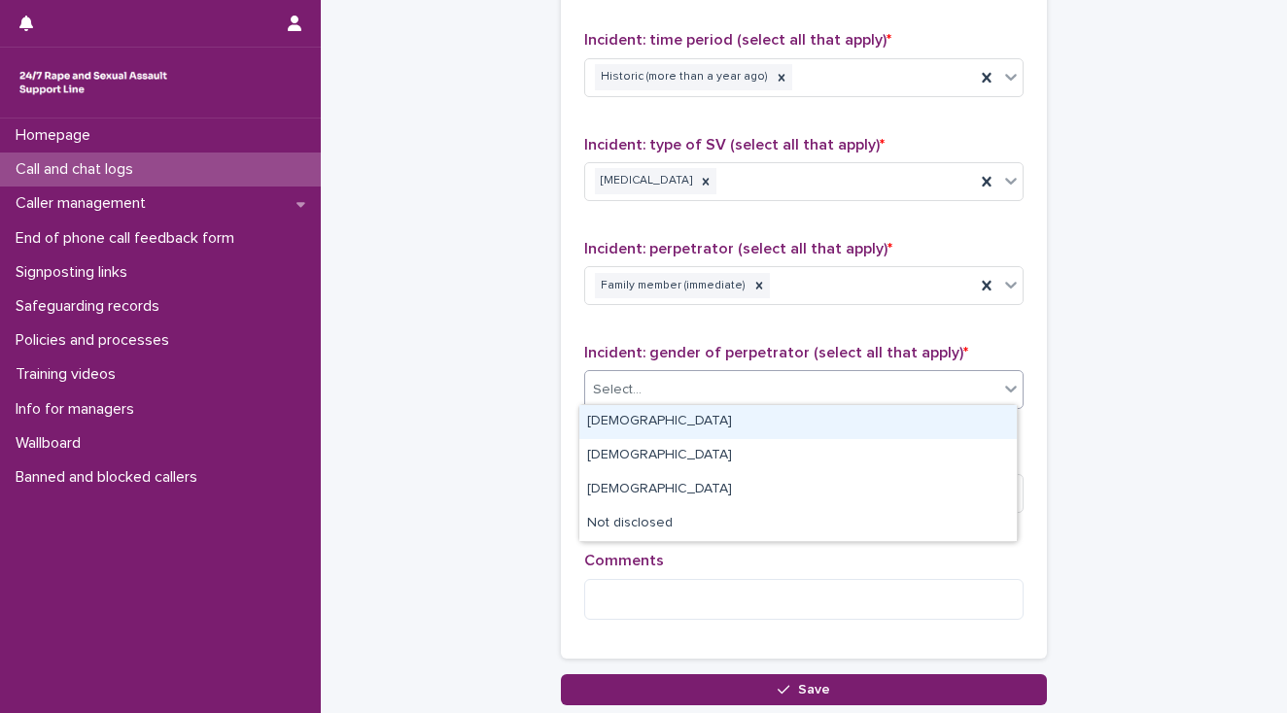
click at [629, 412] on div "[DEMOGRAPHIC_DATA]" at bounding box center [797, 422] width 437 height 34
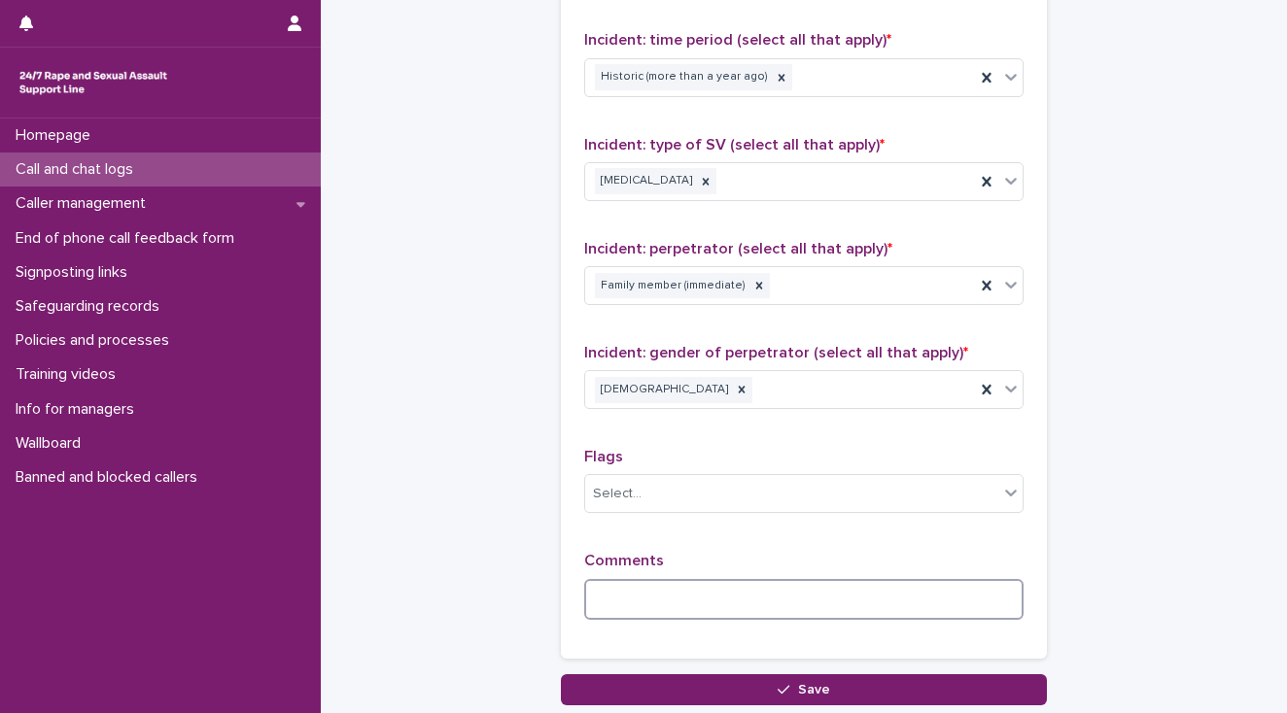
click at [604, 596] on textarea at bounding box center [803, 600] width 439 height 42
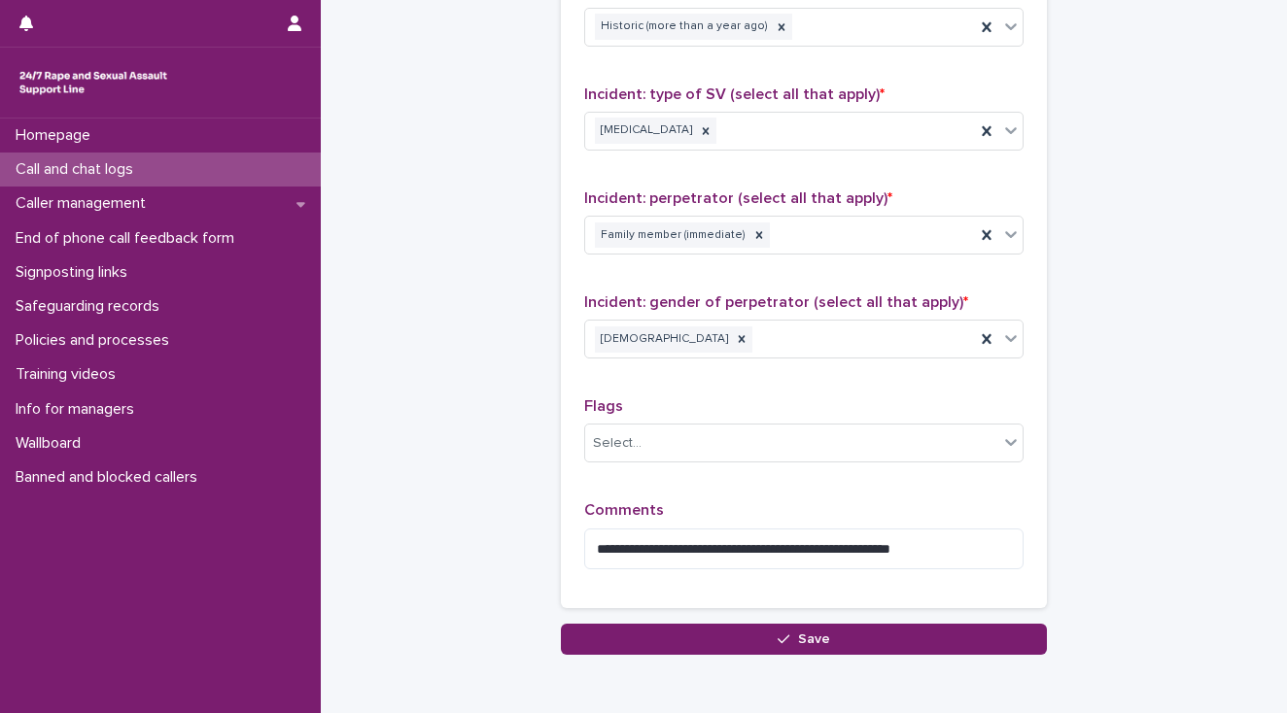
scroll to position [1538, 0]
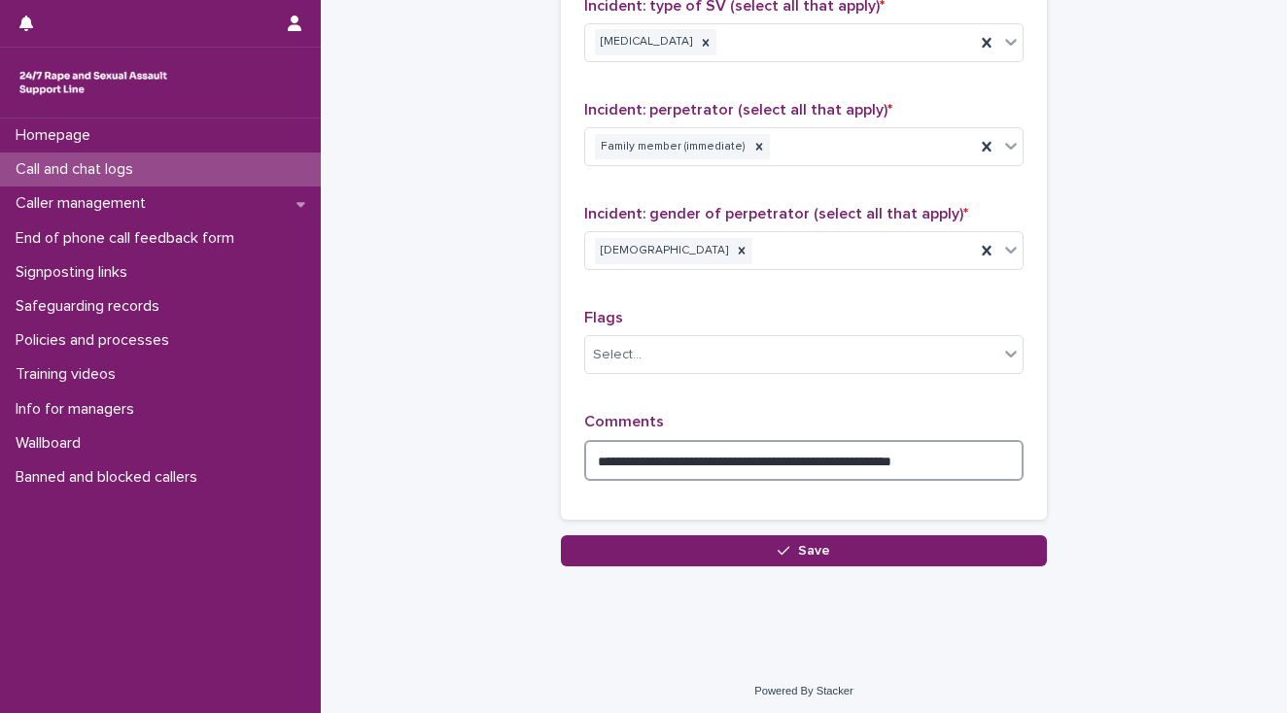
click at [954, 451] on textarea "**********" at bounding box center [803, 461] width 439 height 42
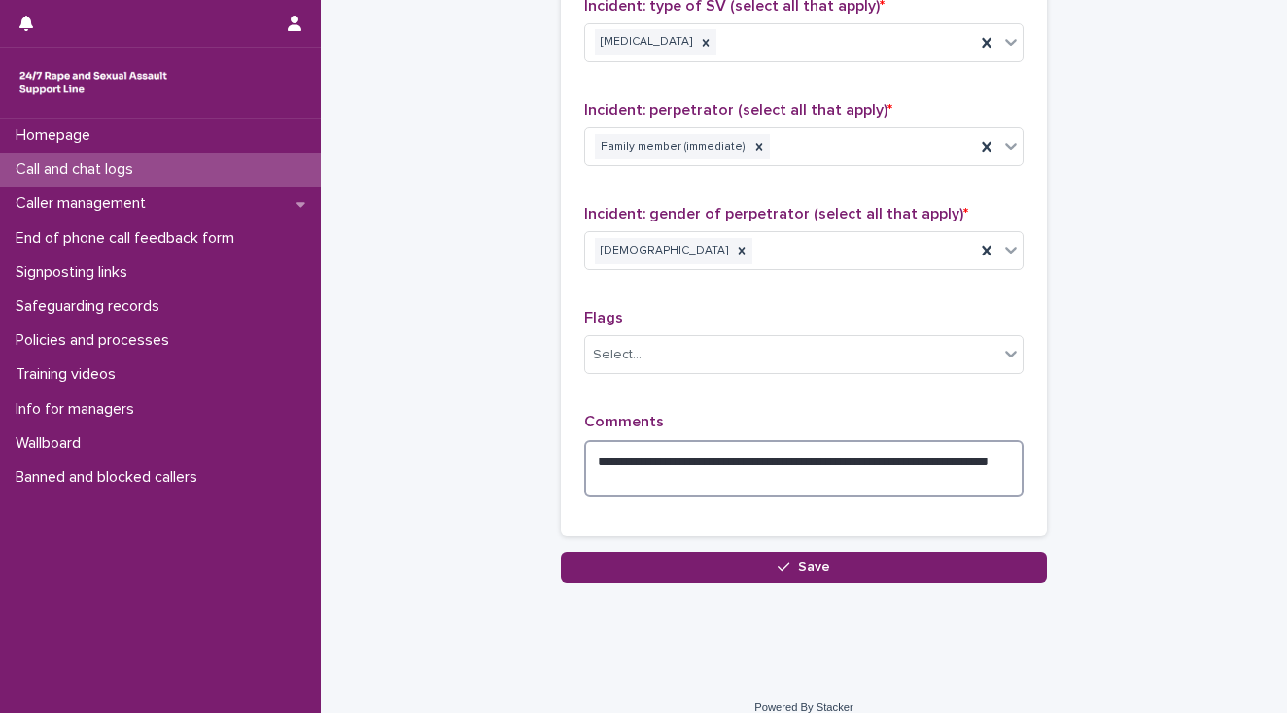
click at [650, 470] on textarea "**********" at bounding box center [803, 469] width 439 height 58
click at [975, 454] on textarea "**********" at bounding box center [803, 469] width 439 height 58
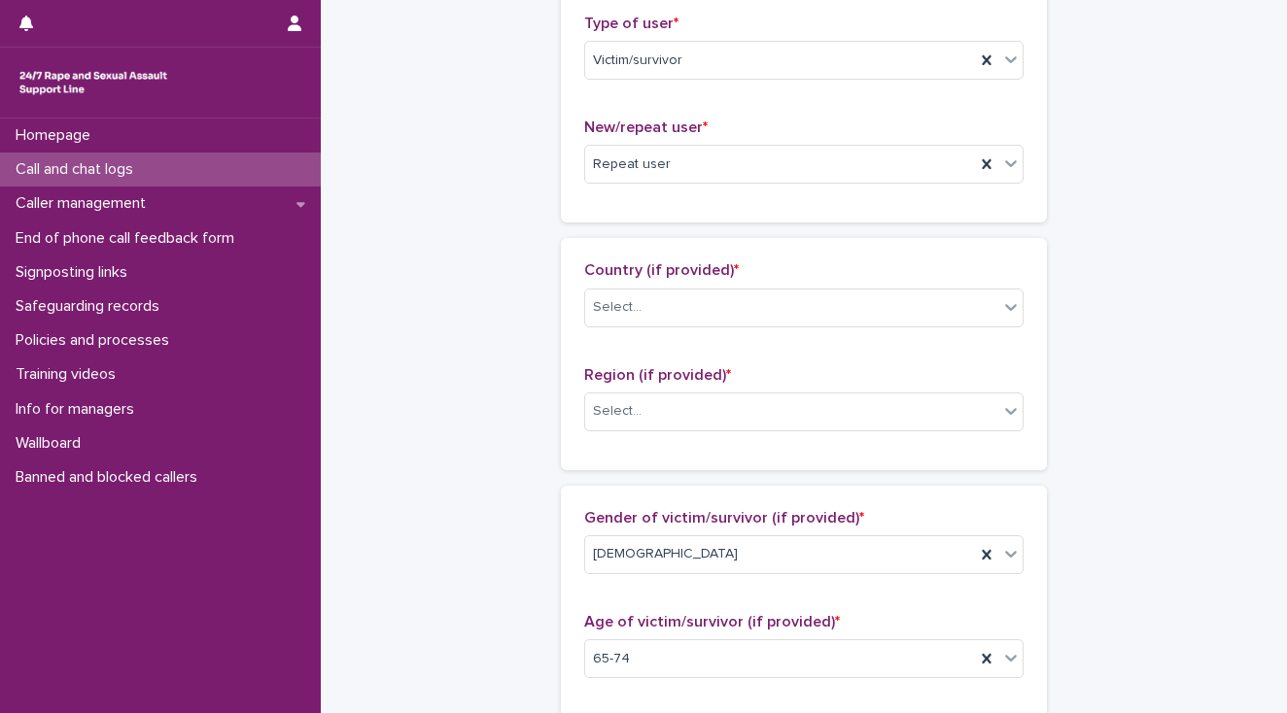
scroll to position [450, 0]
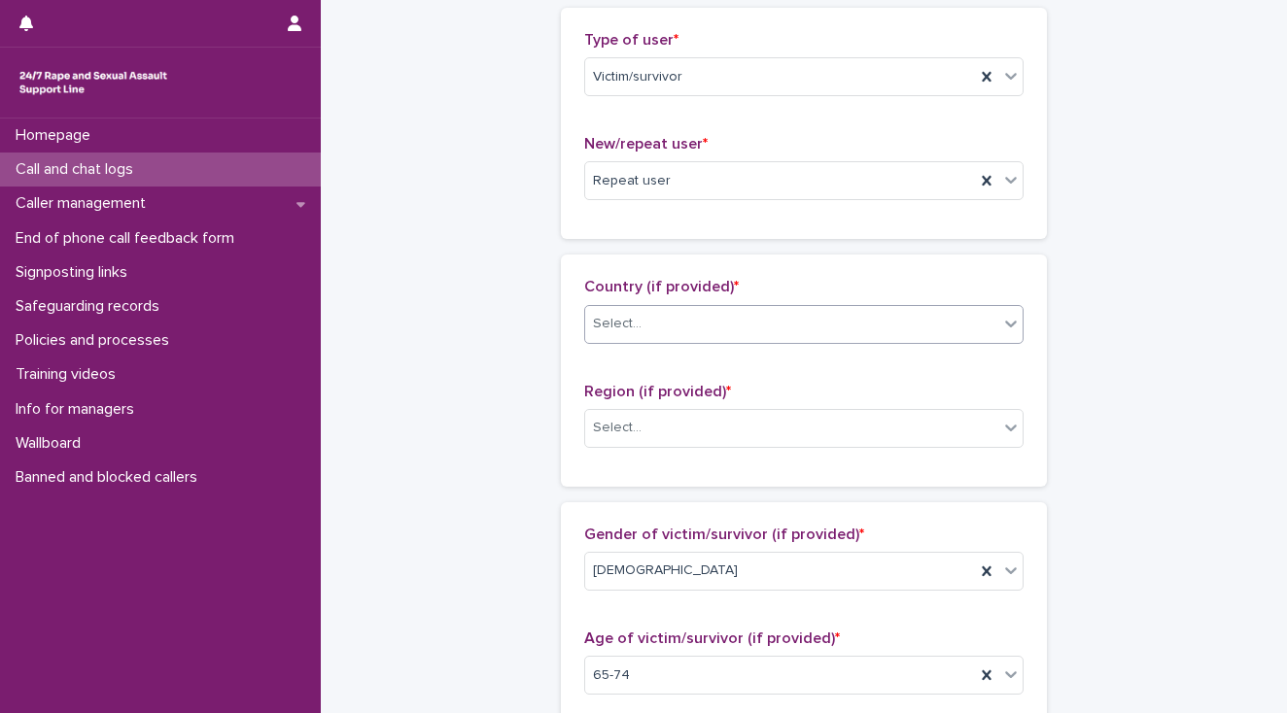
click at [626, 323] on div "Select..." at bounding box center [617, 324] width 49 height 20
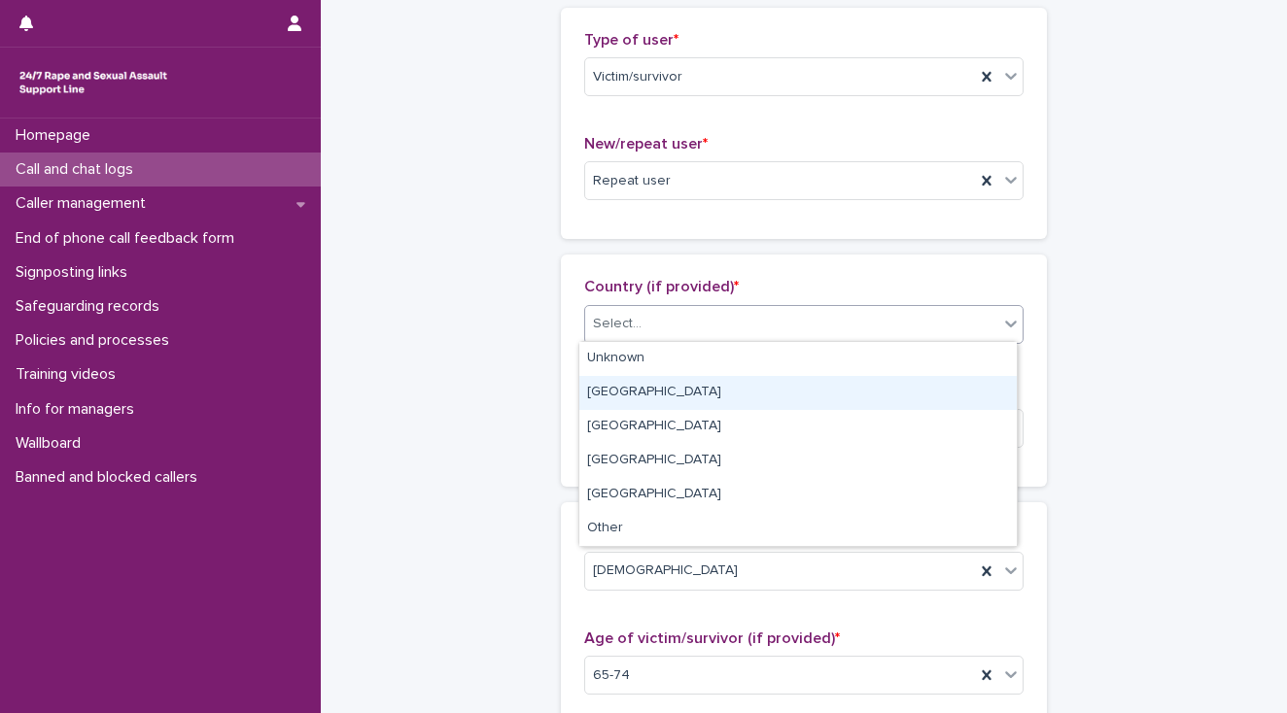
drag, startPoint x: 625, startPoint y: 373, endPoint x: 633, endPoint y: 401, distance: 29.2
click at [633, 390] on div "[GEOGRAPHIC_DATA]" at bounding box center [797, 393] width 437 height 34
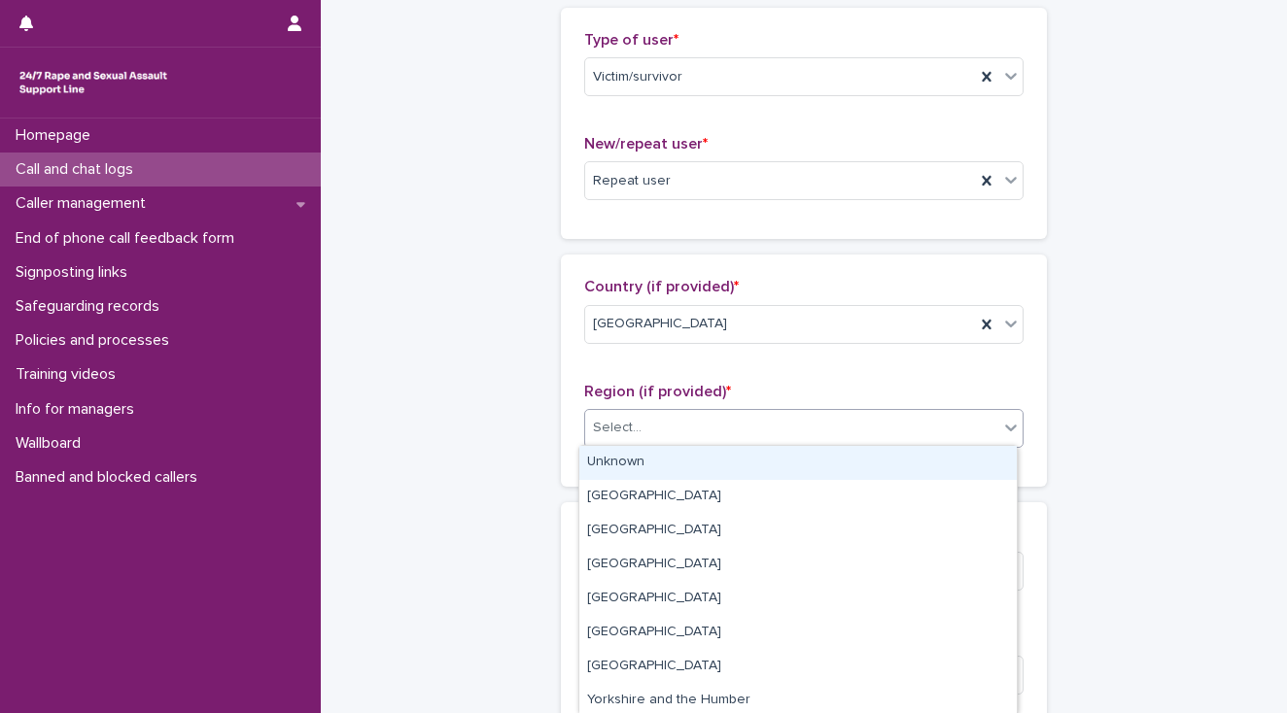
click at [644, 441] on div "Select..." at bounding box center [791, 428] width 413 height 32
click at [645, 459] on div "Unknown" at bounding box center [797, 463] width 437 height 34
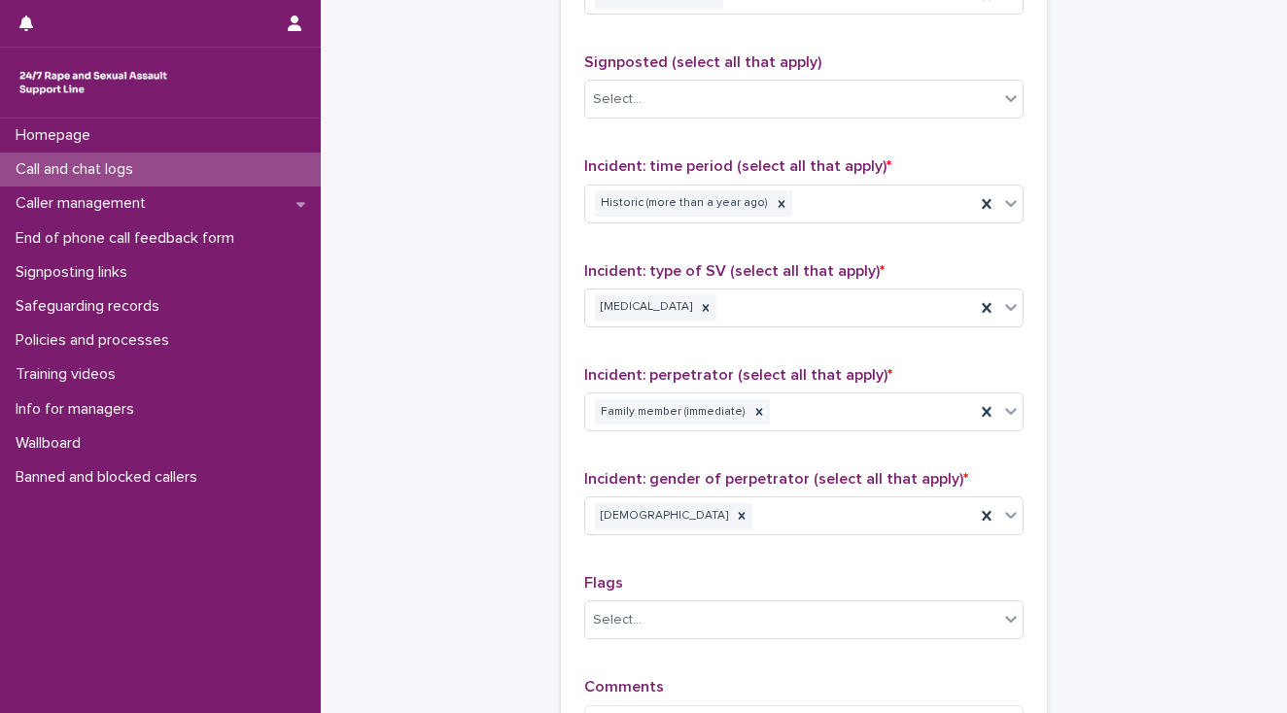
scroll to position [1477, 0]
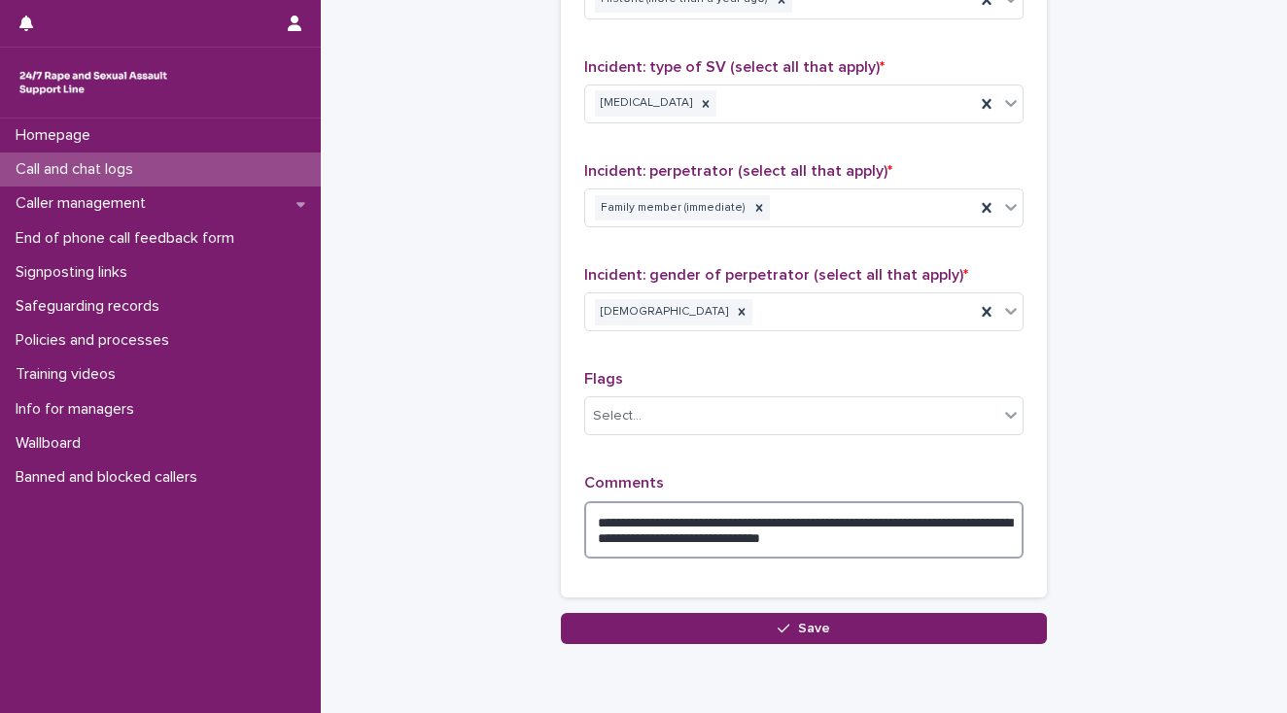
click at [910, 532] on textarea "**********" at bounding box center [803, 530] width 439 height 58
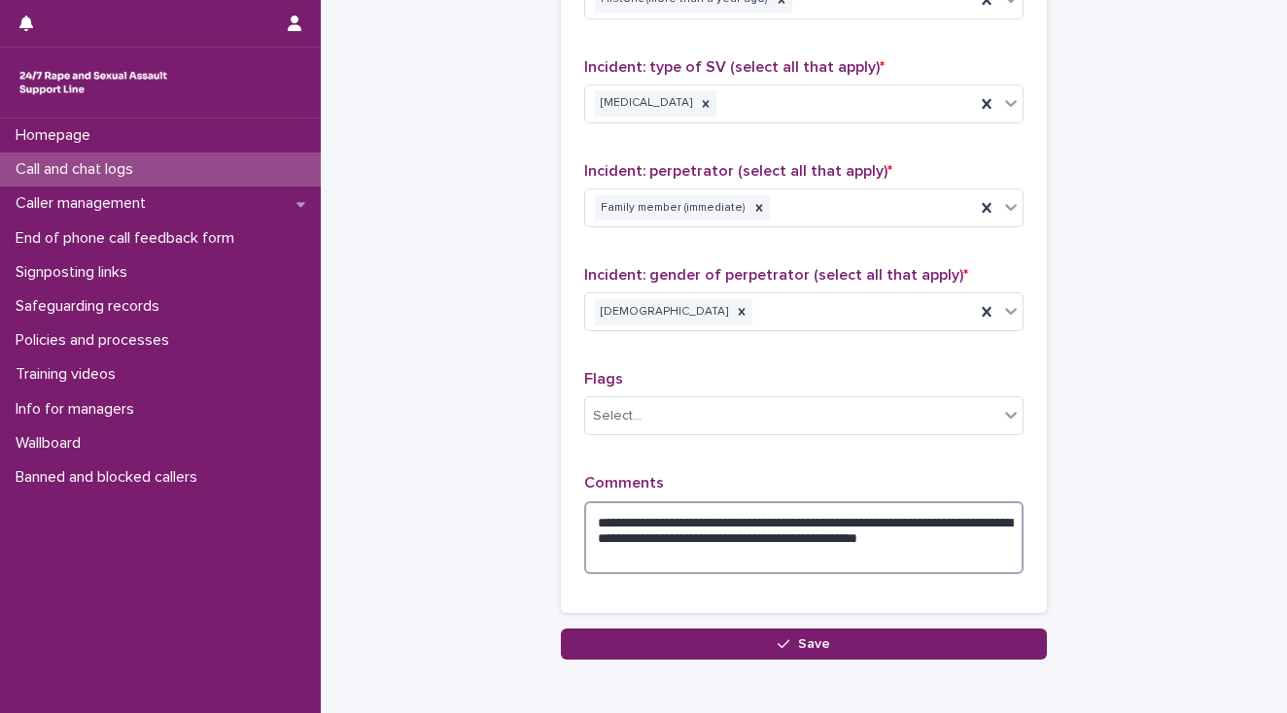
click at [914, 532] on textarea "**********" at bounding box center [803, 538] width 439 height 74
type textarea "**********"
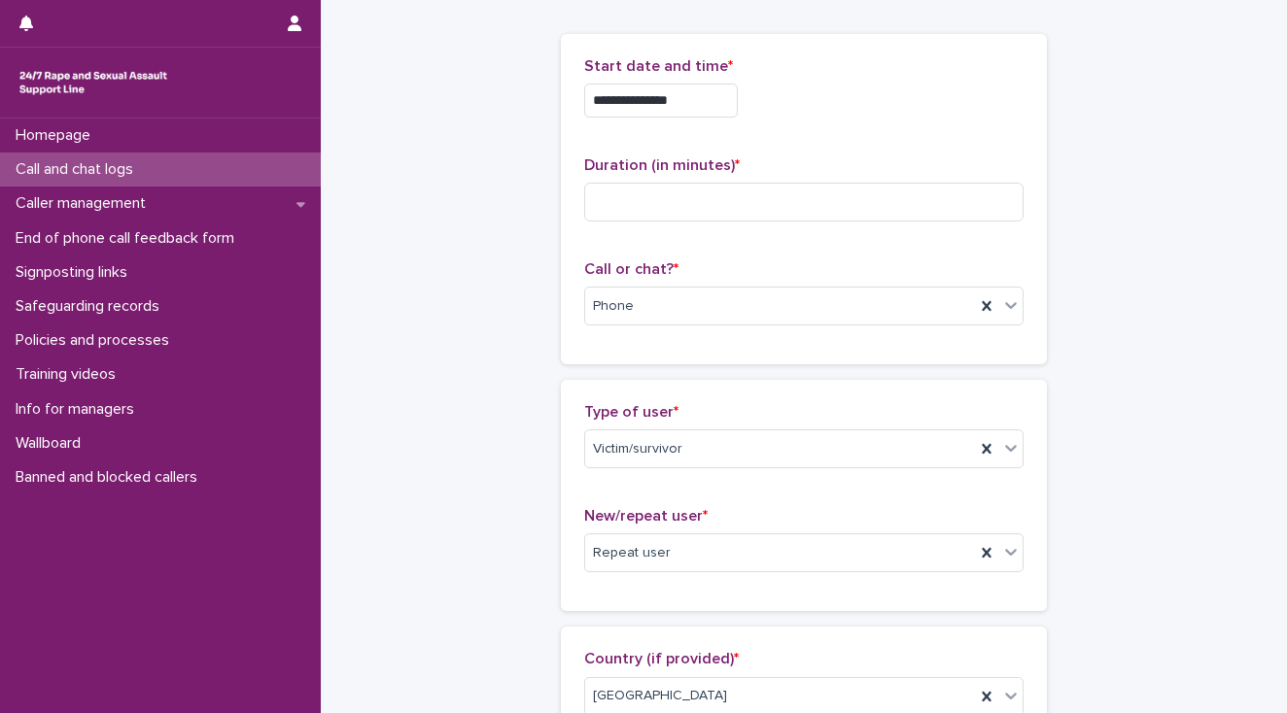
scroll to position [0, 0]
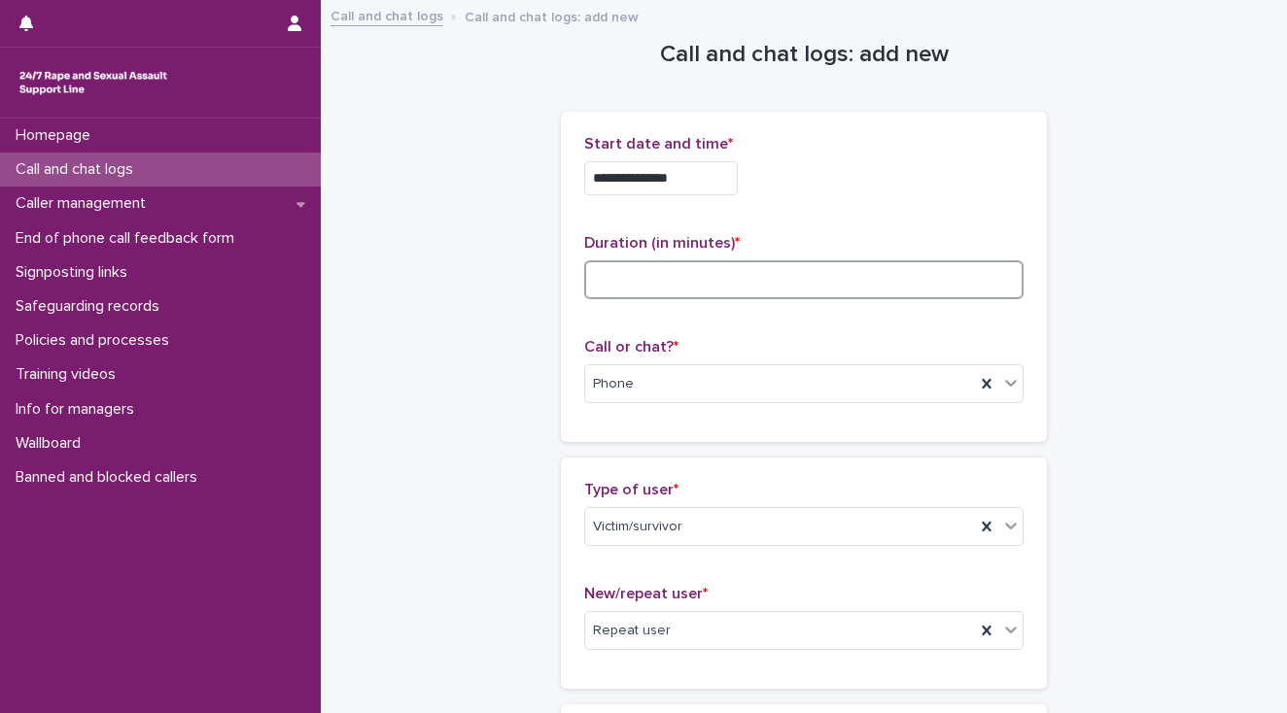
click at [606, 275] on input at bounding box center [803, 279] width 439 height 39
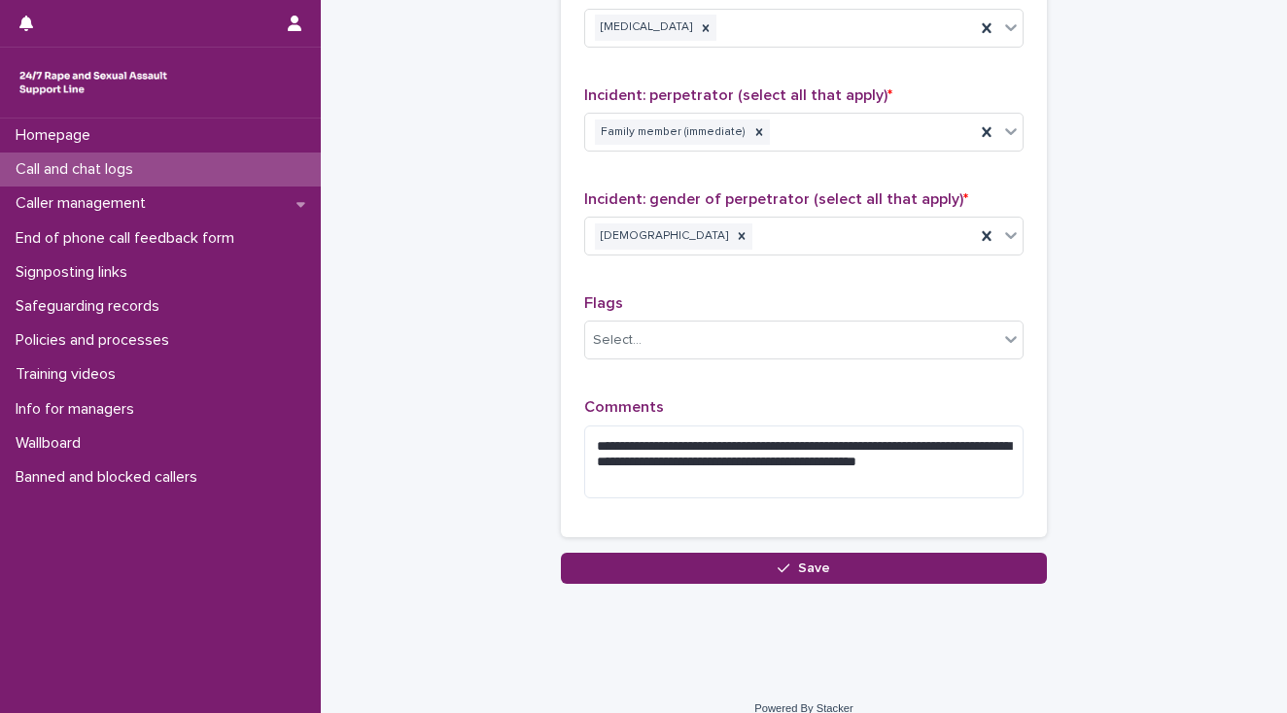
scroll to position [1555, 0]
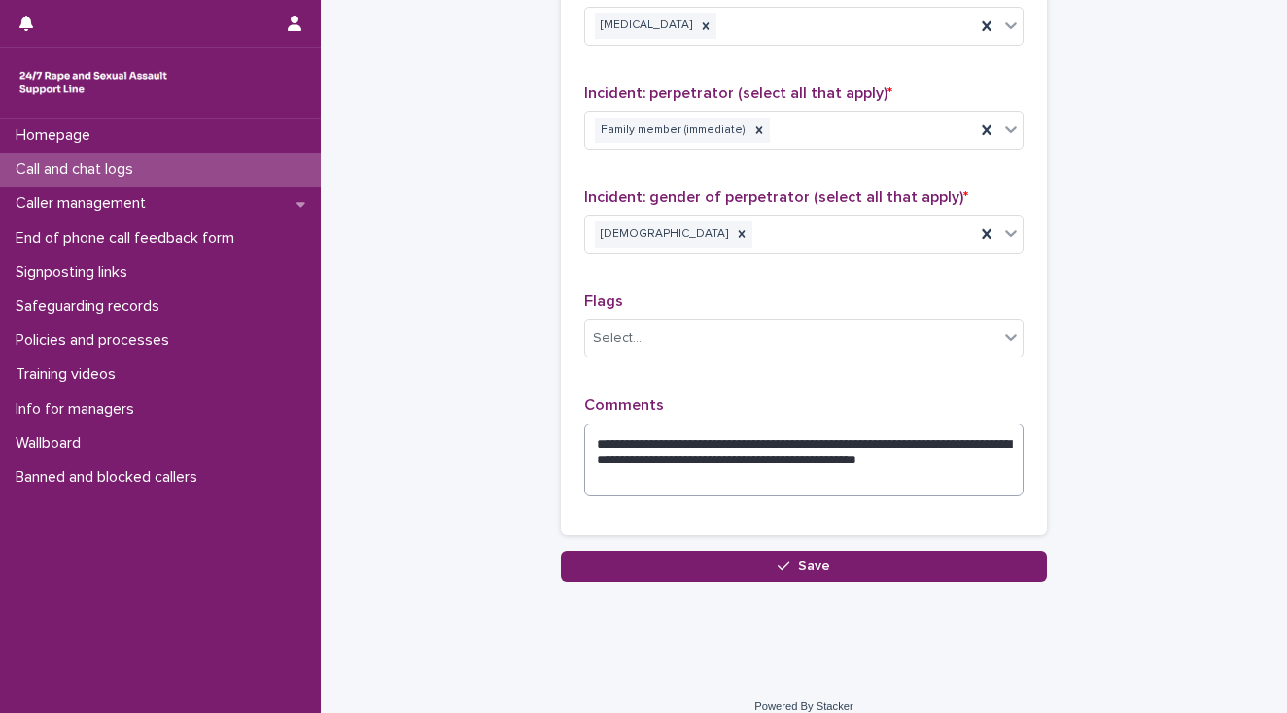
type input "**"
click at [730, 452] on textarea "**********" at bounding box center [803, 461] width 439 height 74
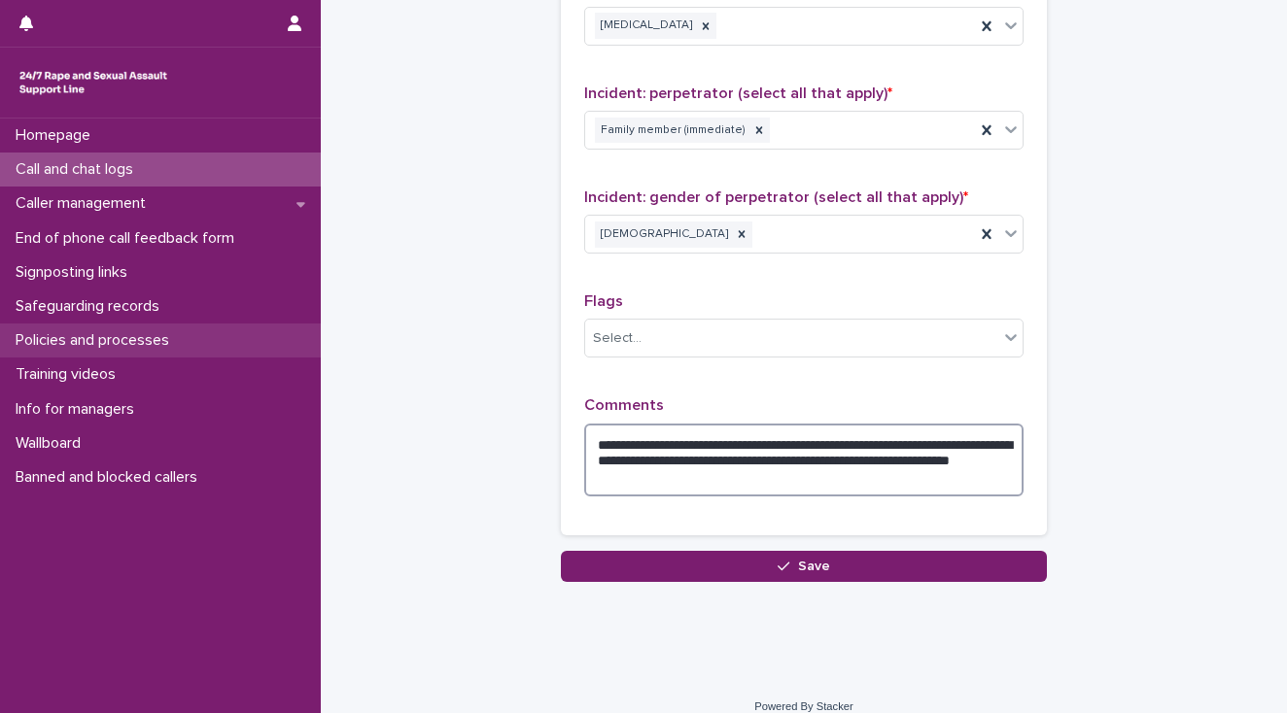
type textarea "**********"
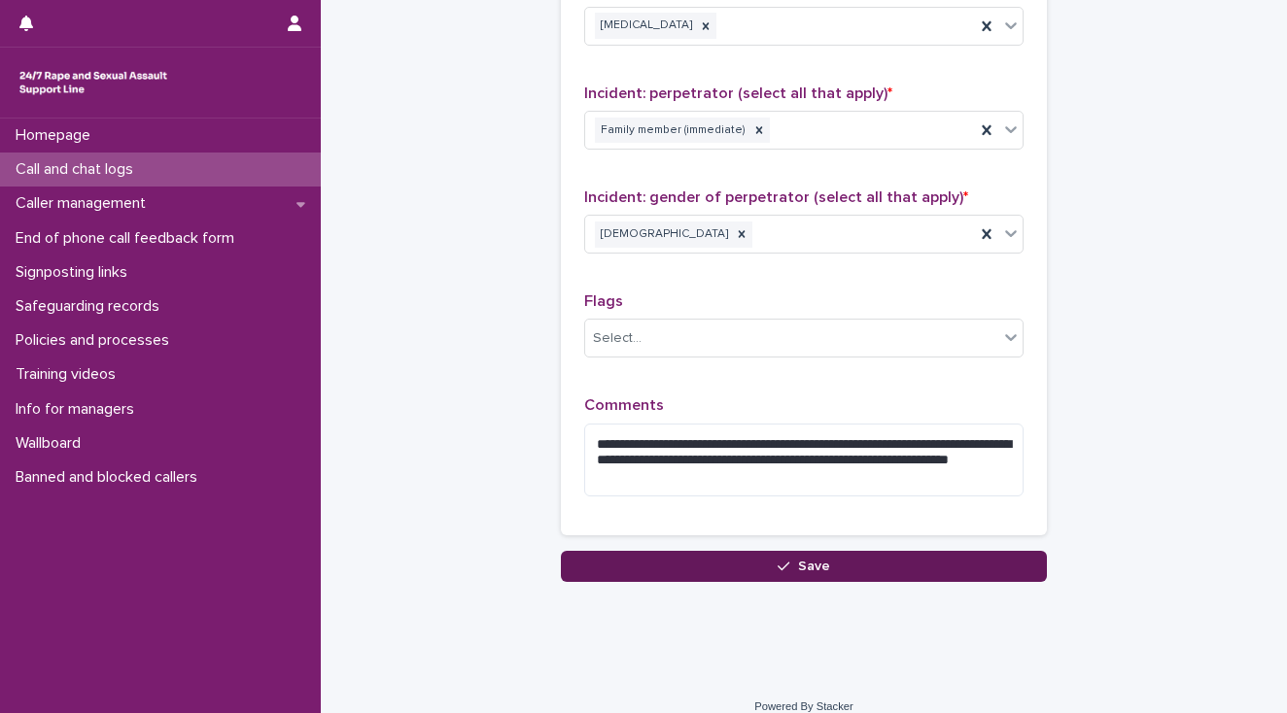
click at [715, 564] on button "Save" at bounding box center [804, 566] width 486 height 31
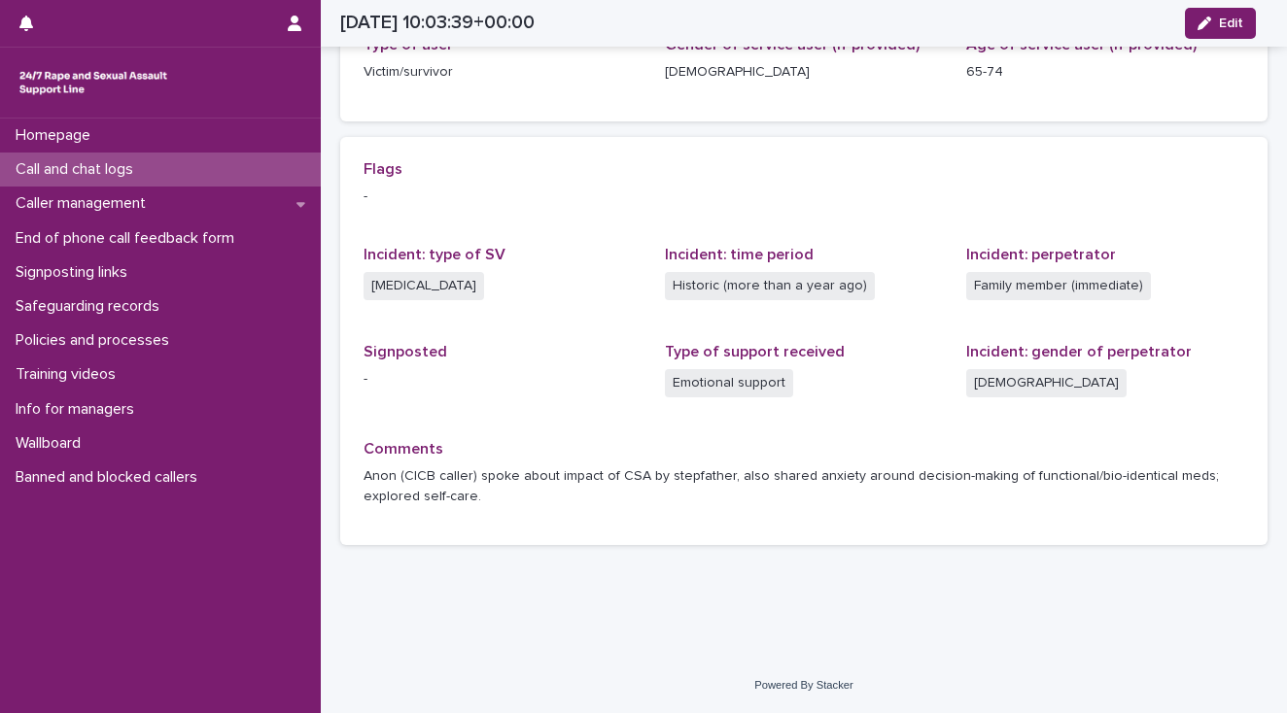
scroll to position [339, 0]
click at [133, 172] on p "Call and chat logs" at bounding box center [78, 169] width 141 height 18
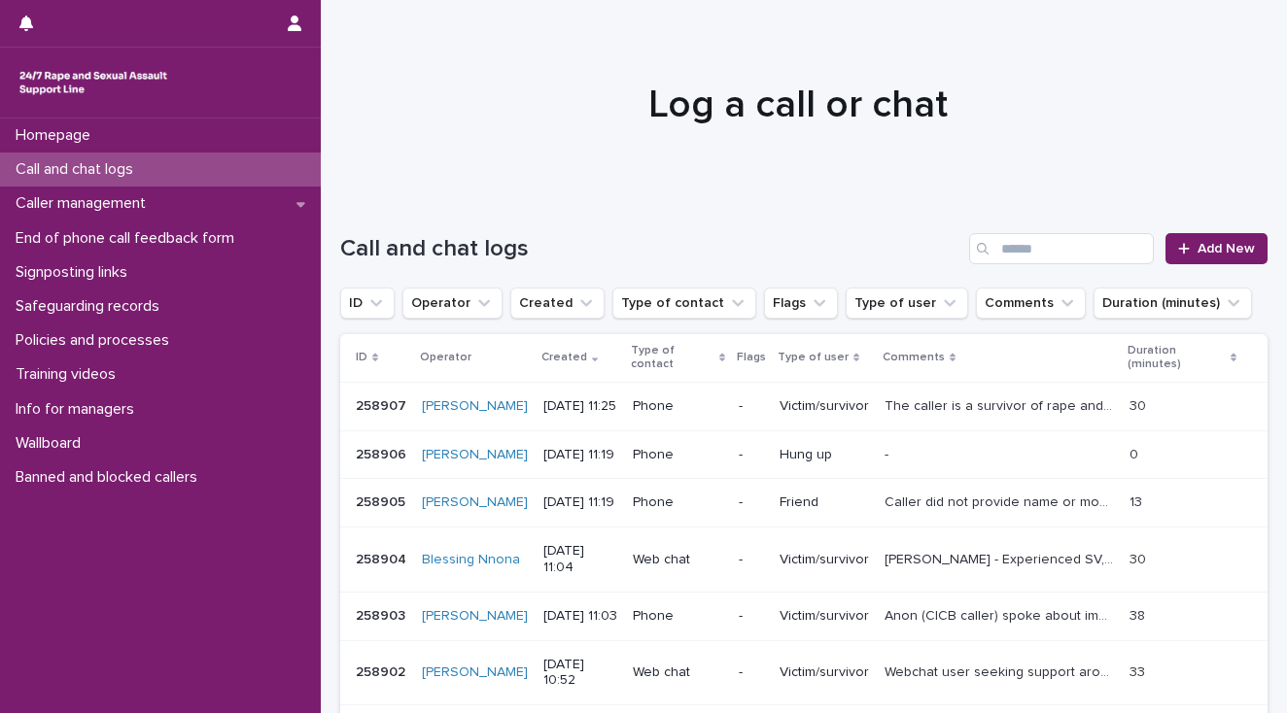
click at [12, 514] on div "Homepage Call and chat logs Caller management End of phone call feedback form S…" at bounding box center [160, 416] width 321 height 595
click at [1208, 250] on span "Add New" at bounding box center [1225, 249] width 57 height 14
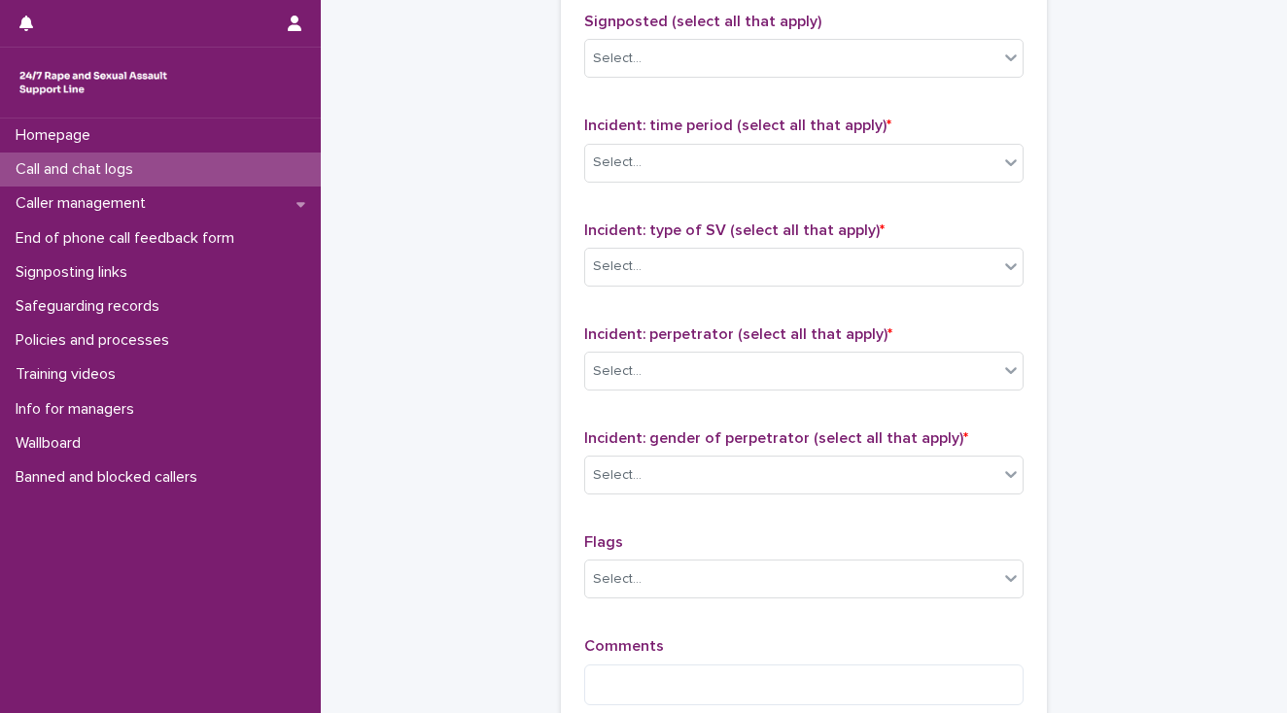
scroll to position [1305, 0]
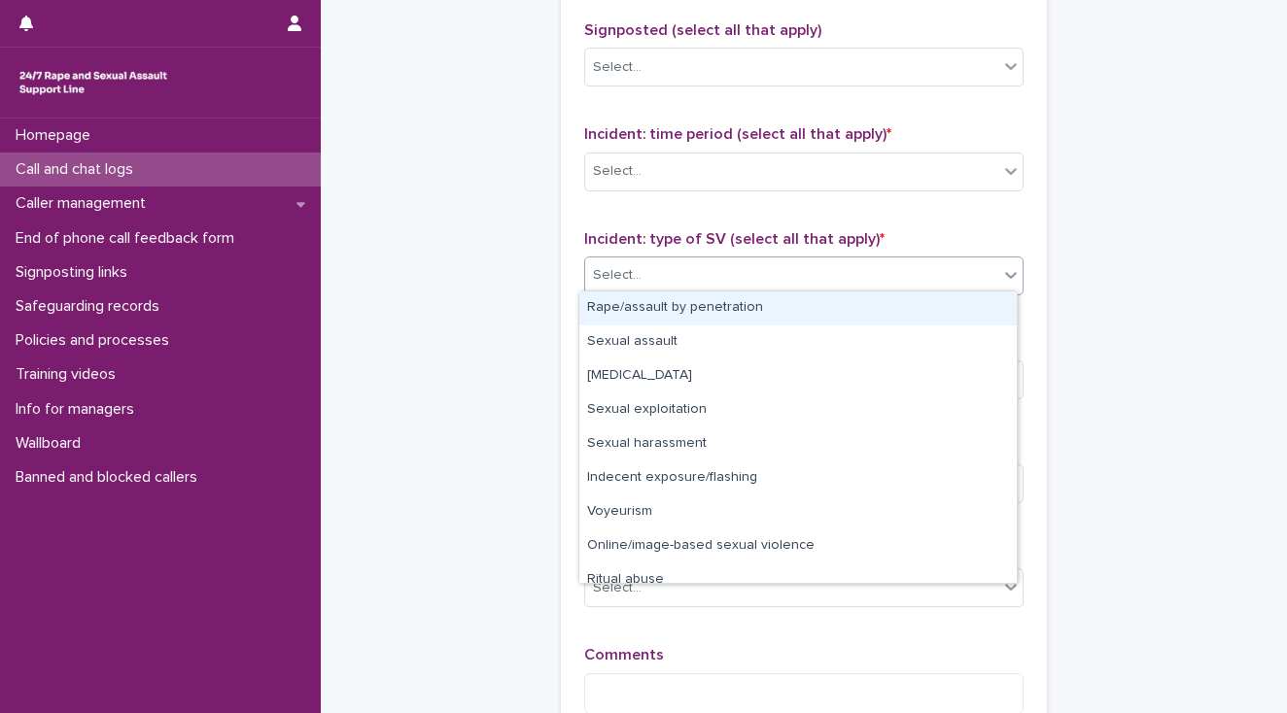
click at [630, 270] on div "Select..." at bounding box center [617, 275] width 49 height 20
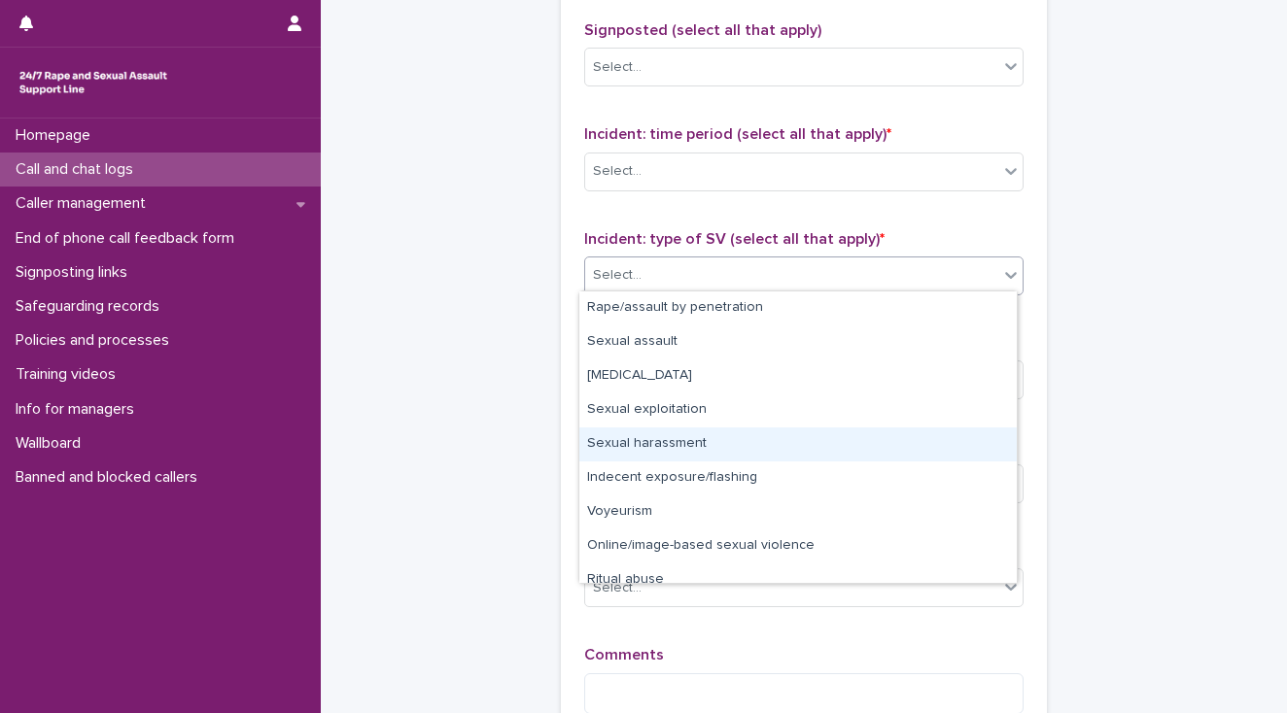
click at [684, 443] on div "Sexual harassment" at bounding box center [797, 445] width 437 height 34
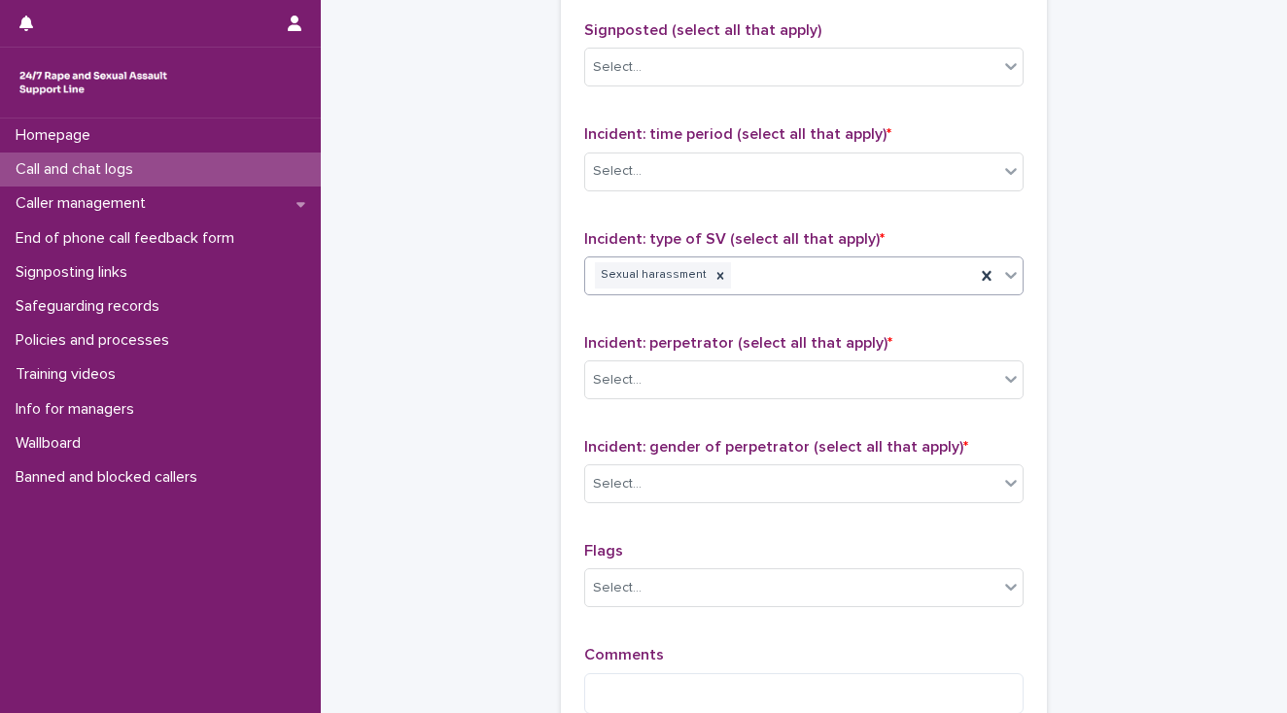
click at [789, 263] on div "Sexual harassment" at bounding box center [780, 276] width 390 height 34
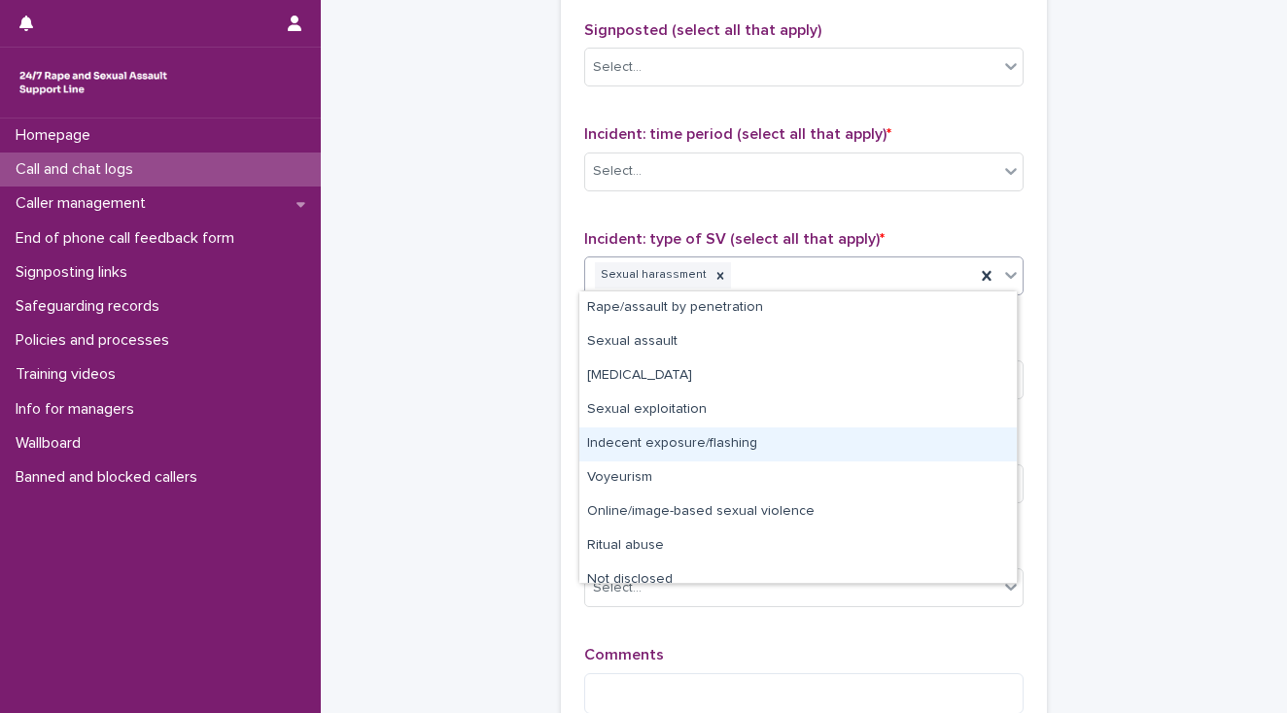
click at [751, 440] on div "Indecent exposure/flashing" at bounding box center [797, 445] width 437 height 34
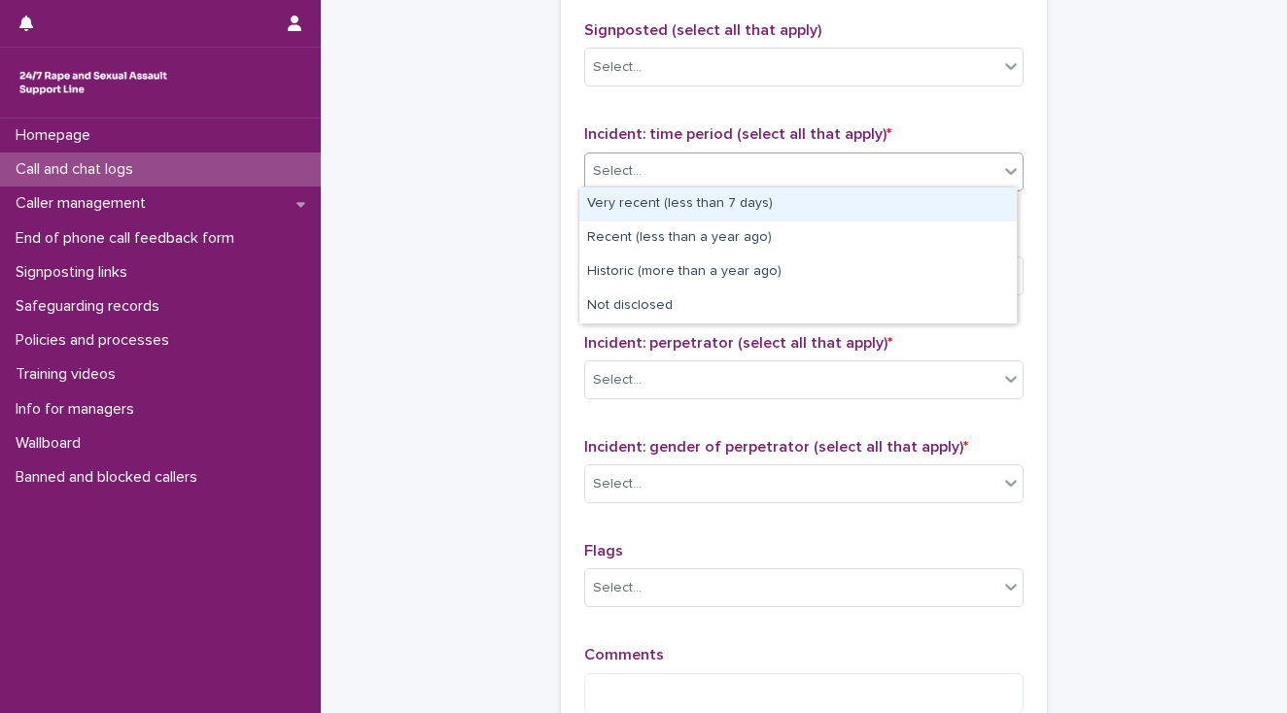
click at [643, 175] on div "Select..." at bounding box center [791, 171] width 413 height 32
click at [652, 205] on div "Very recent (less than 7 days)" at bounding box center [797, 205] width 437 height 34
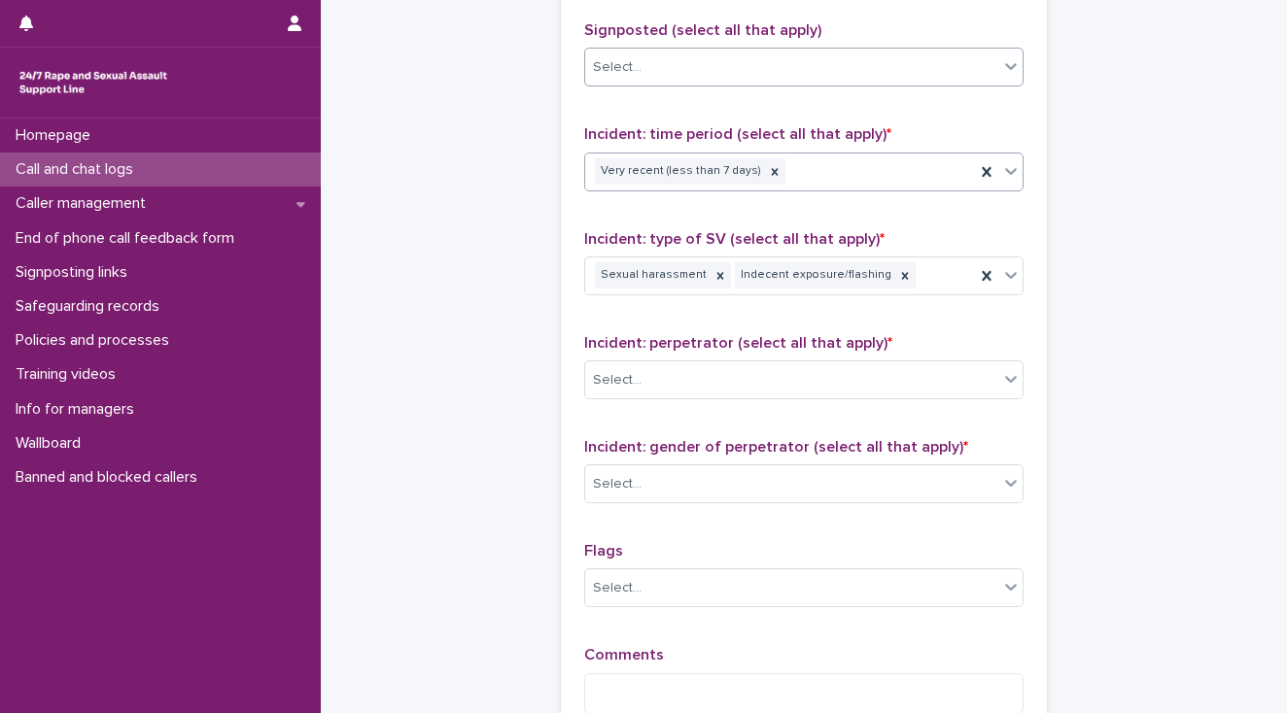
click at [648, 74] on div "Select..." at bounding box center [791, 68] width 413 height 32
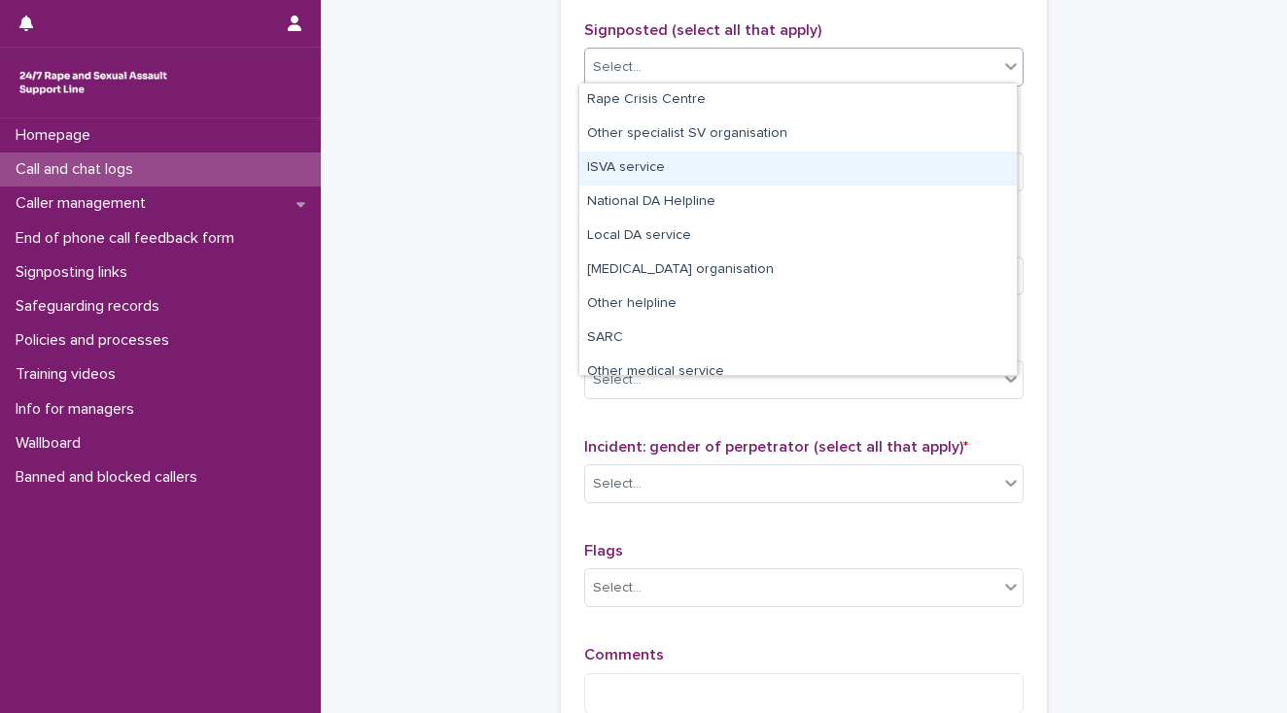
click at [661, 156] on div "ISVA service" at bounding box center [797, 169] width 437 height 34
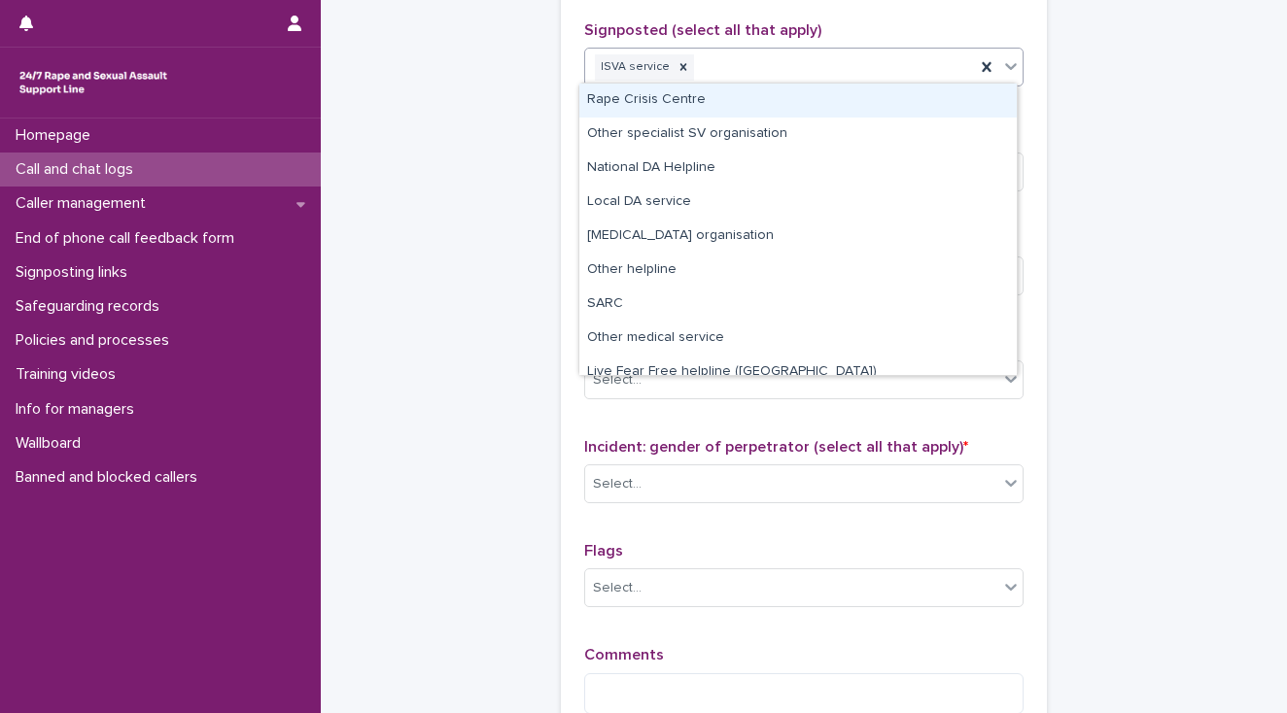
click at [759, 57] on div "ISVA service" at bounding box center [780, 68] width 390 height 34
click at [764, 94] on div "Rape Crisis Centre" at bounding box center [797, 101] width 437 height 34
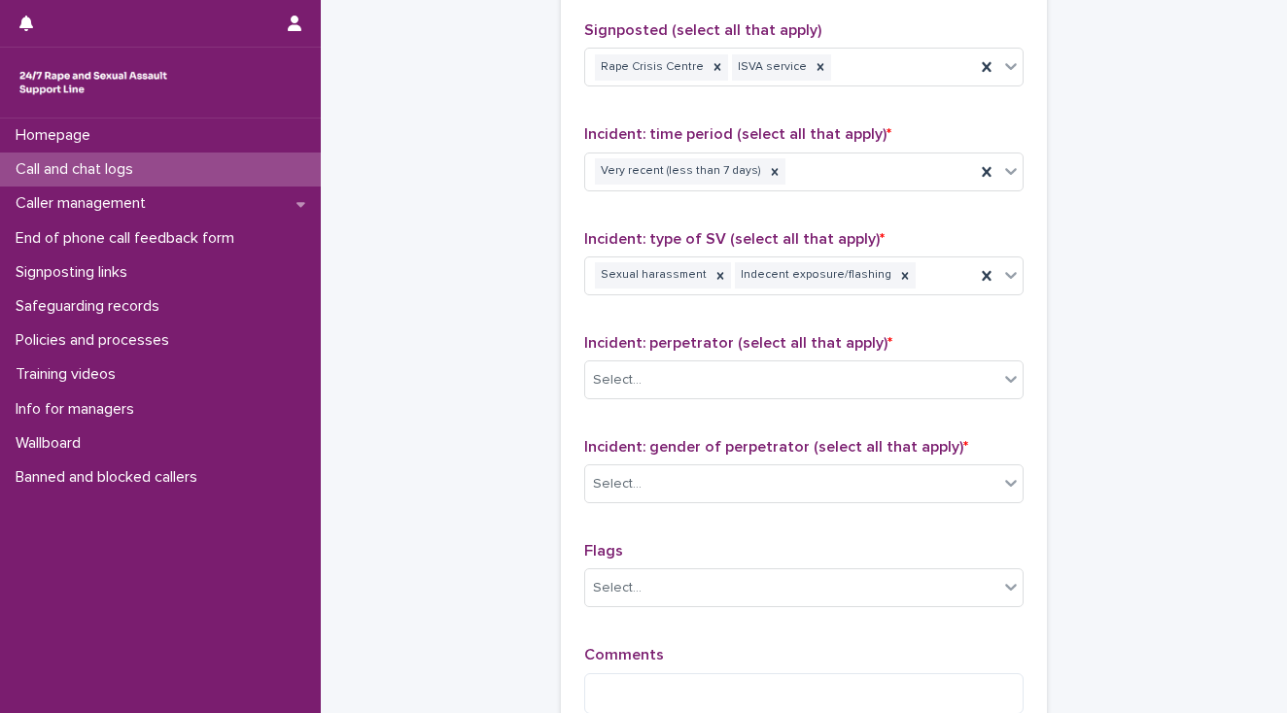
click at [12, 521] on div "Homepage Call and chat logs Caller management End of phone call feedback form S…" at bounding box center [160, 416] width 321 height 595
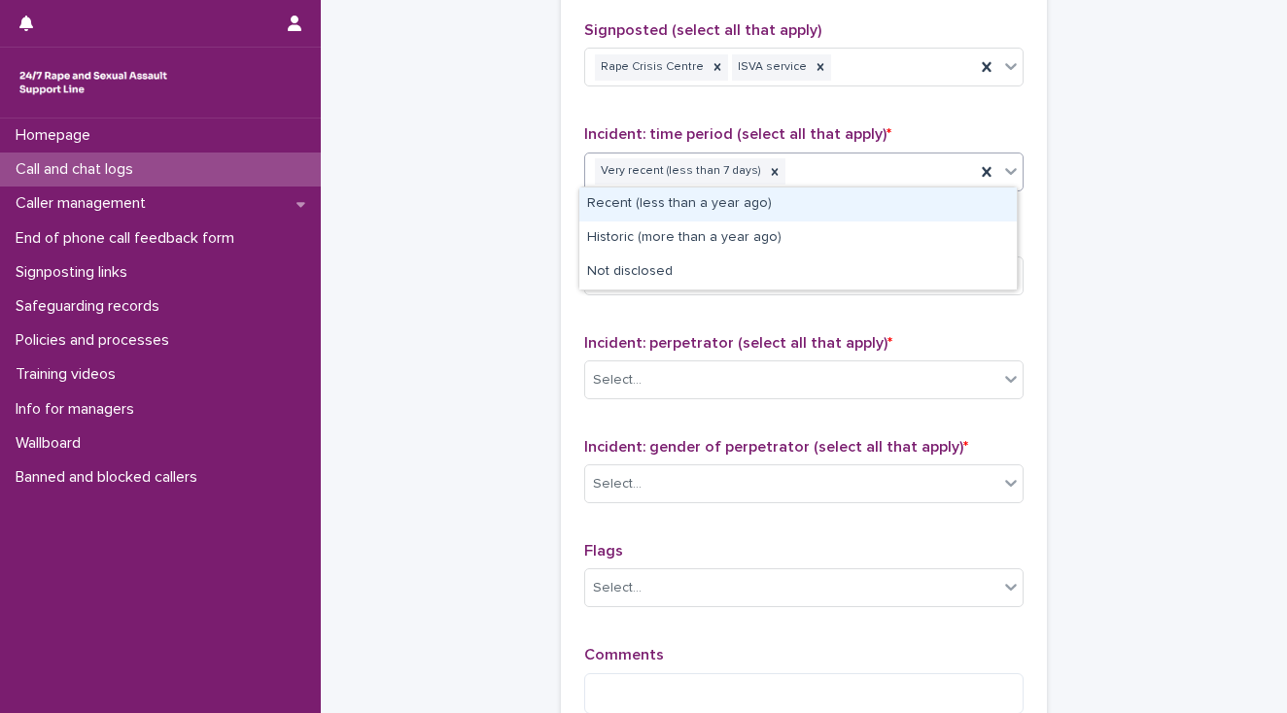
click at [803, 167] on div "Very recent (less than 7 days)" at bounding box center [780, 172] width 390 height 34
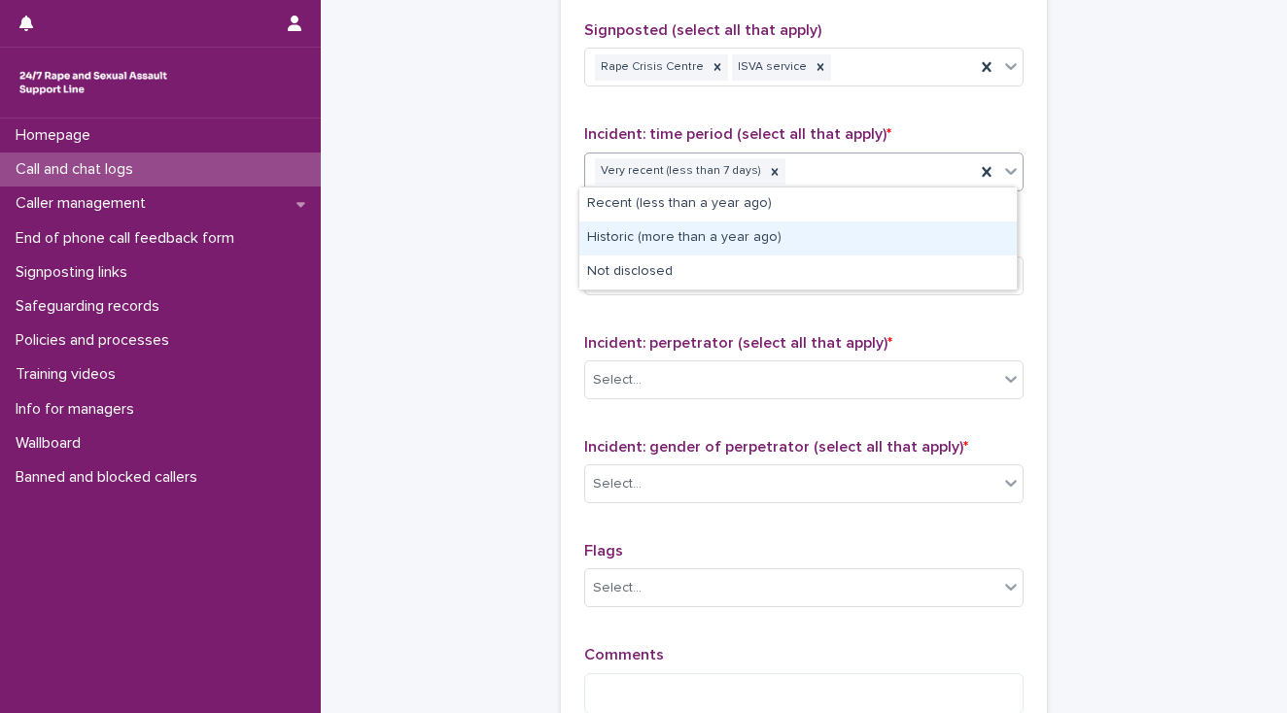
click at [741, 235] on div "Historic (more than a year ago)" at bounding box center [797, 239] width 437 height 34
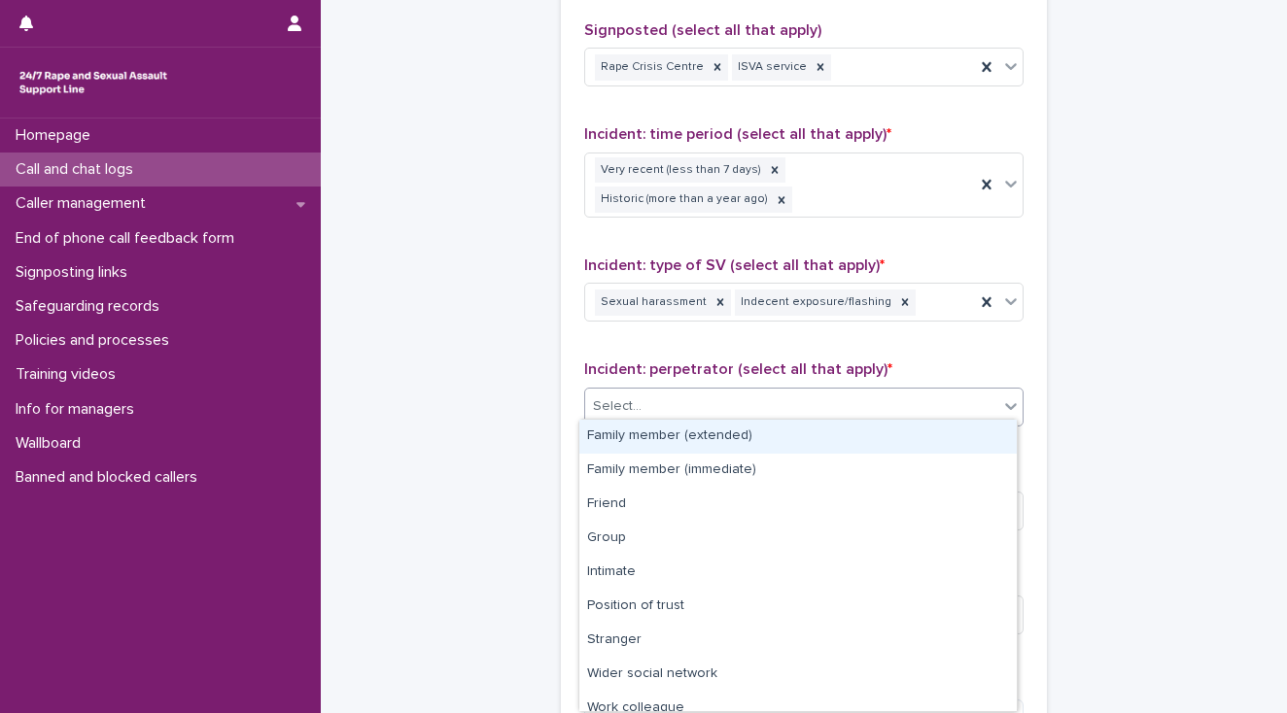
click at [689, 408] on div "Select..." at bounding box center [791, 407] width 413 height 32
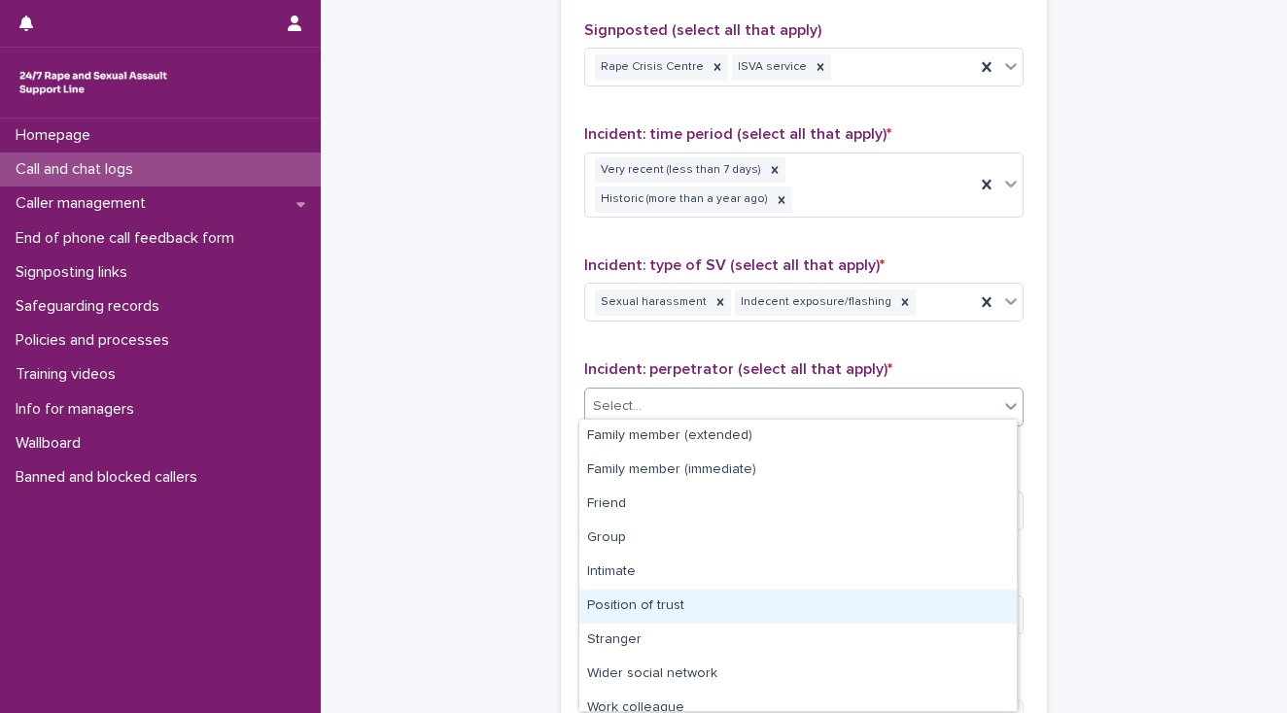
scroll to position [82, 0]
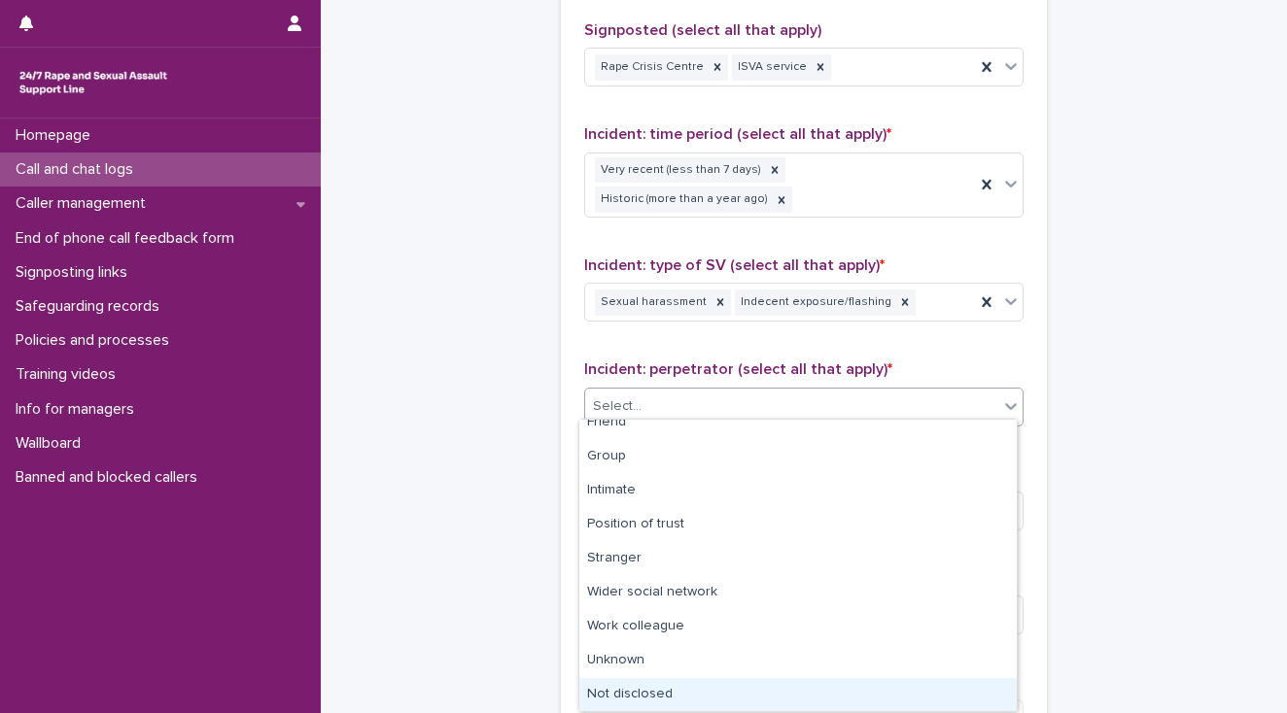
click at [673, 684] on div "Not disclosed" at bounding box center [797, 695] width 437 height 34
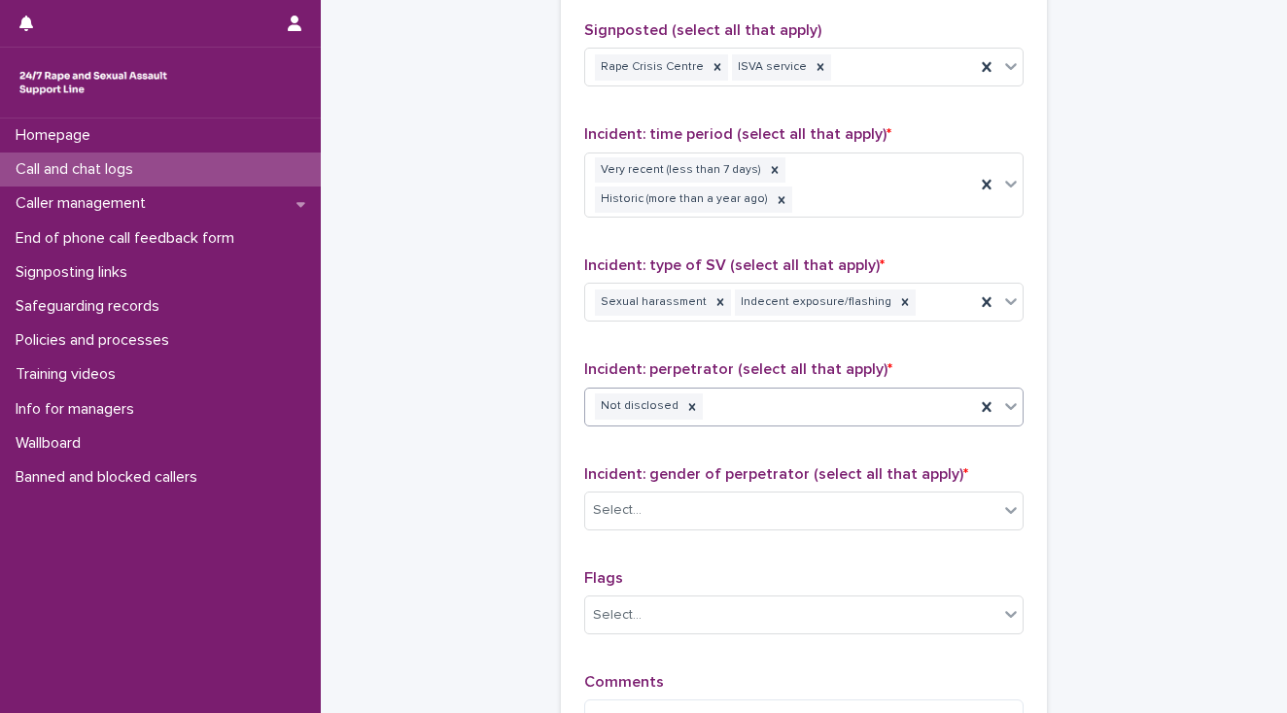
click at [735, 397] on div "Not disclosed" at bounding box center [780, 407] width 390 height 34
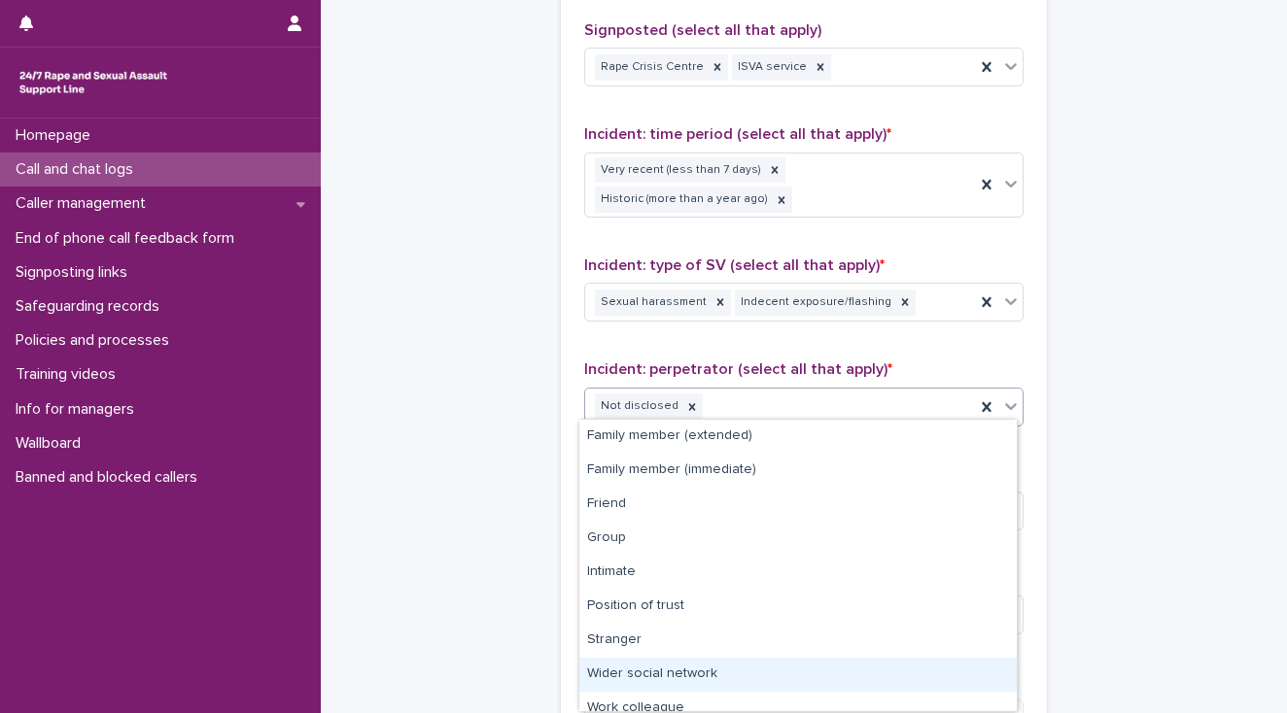
click at [649, 675] on div "Wider social network" at bounding box center [797, 675] width 437 height 34
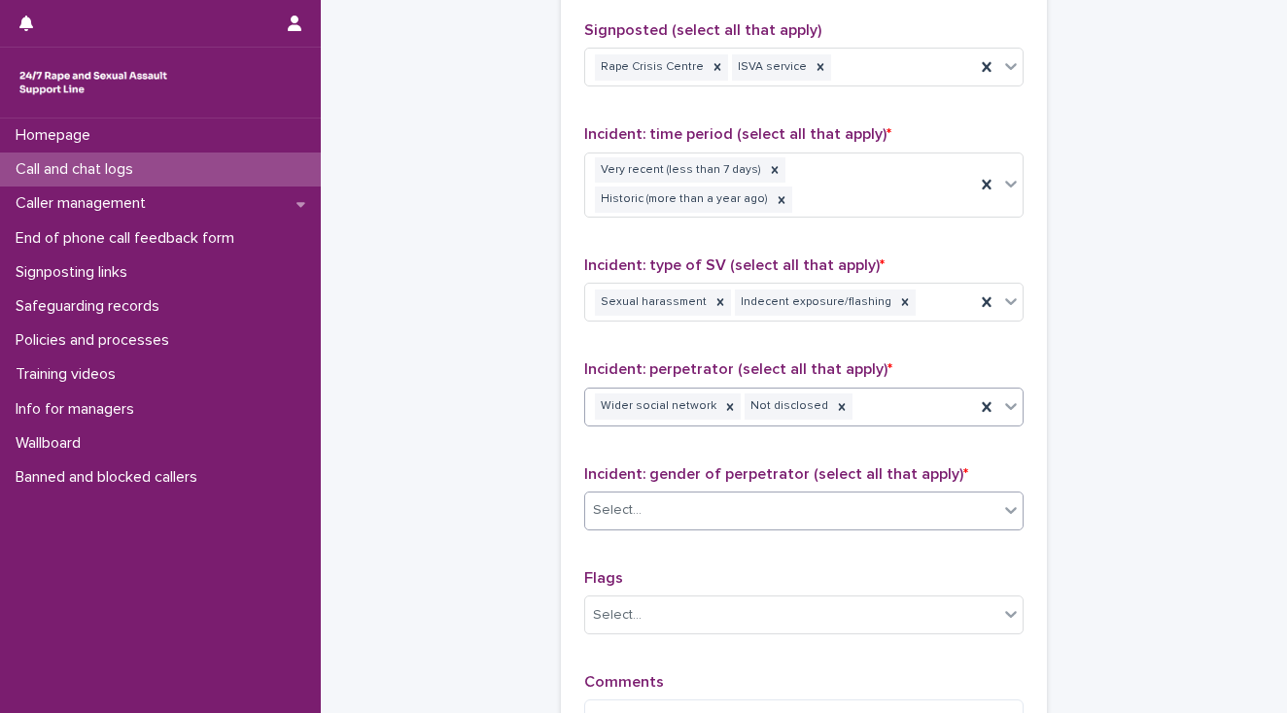
click at [629, 512] on div "Select..." at bounding box center [617, 510] width 49 height 20
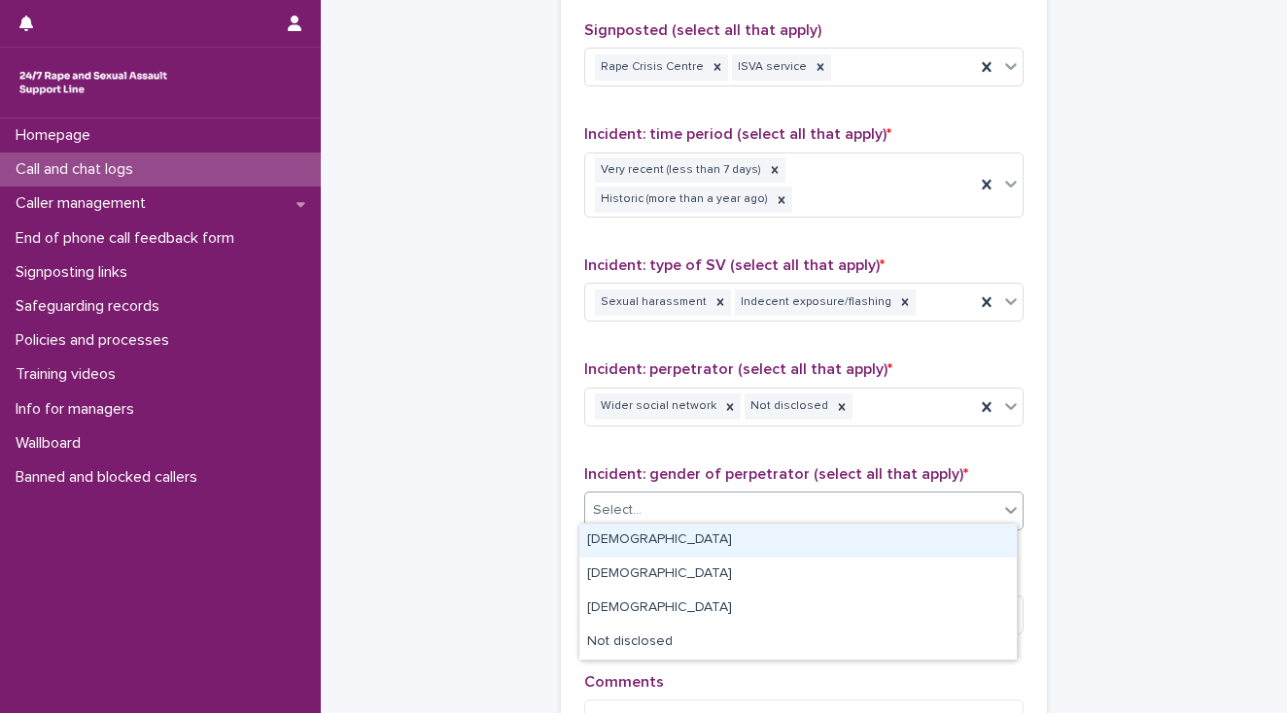
drag, startPoint x: 638, startPoint y: 530, endPoint x: 631, endPoint y: 523, distance: 10.3
click at [638, 529] on div "[DEMOGRAPHIC_DATA]" at bounding box center [797, 541] width 437 height 34
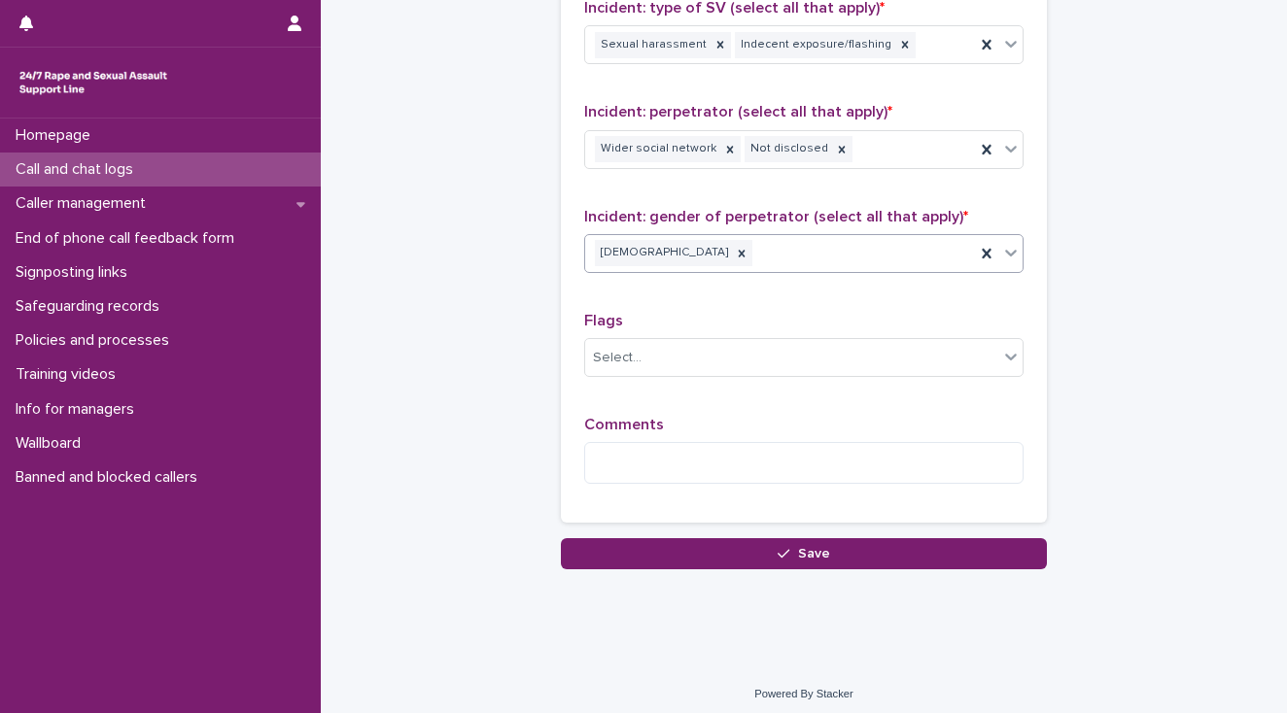
scroll to position [1563, 0]
click at [11, 516] on div "Homepage Call and chat logs Caller management End of phone call feedback form S…" at bounding box center [160, 416] width 321 height 595
click at [599, 450] on textarea at bounding box center [803, 463] width 439 height 42
paste textarea "**********"
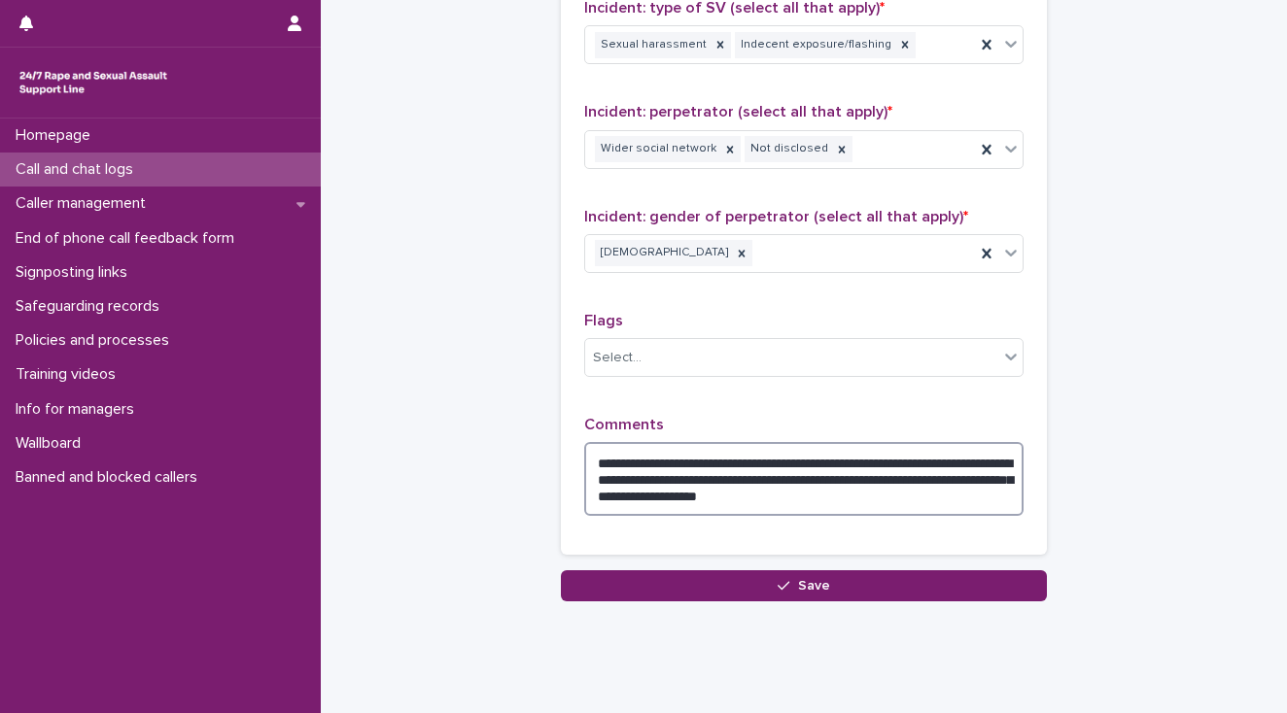
click at [964, 486] on textarea "**********" at bounding box center [803, 479] width 439 height 74
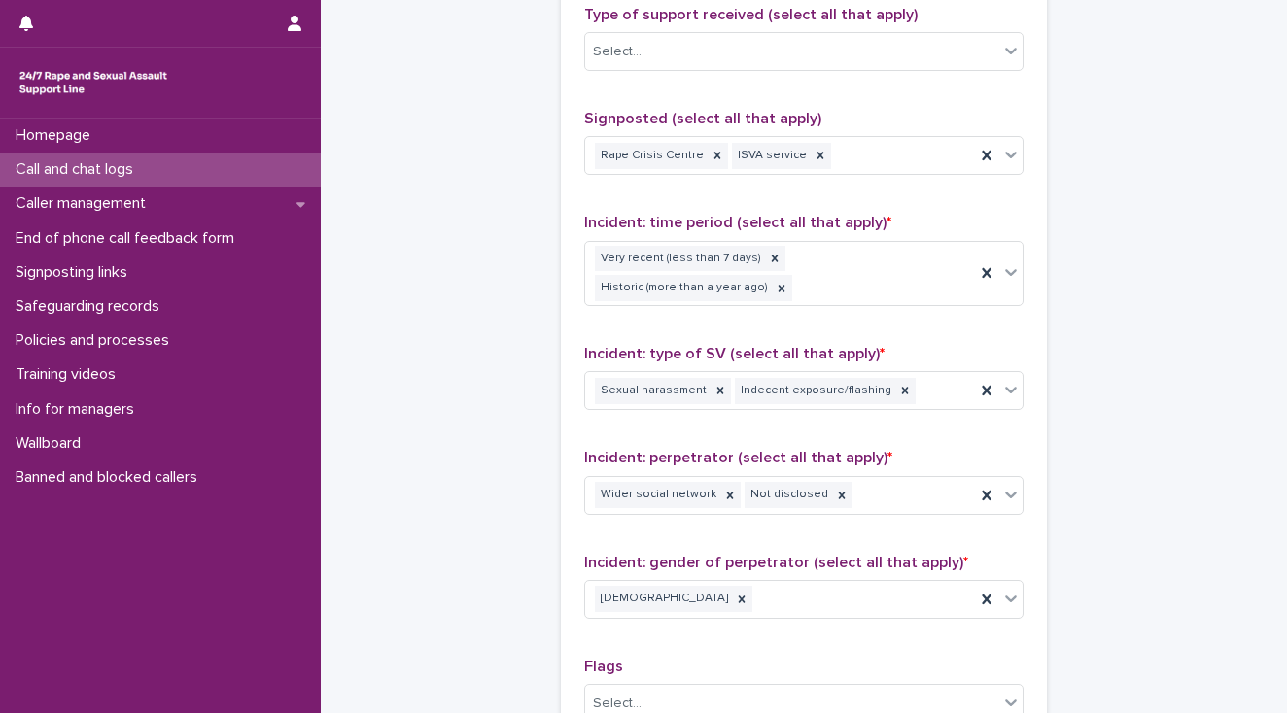
scroll to position [1174, 0]
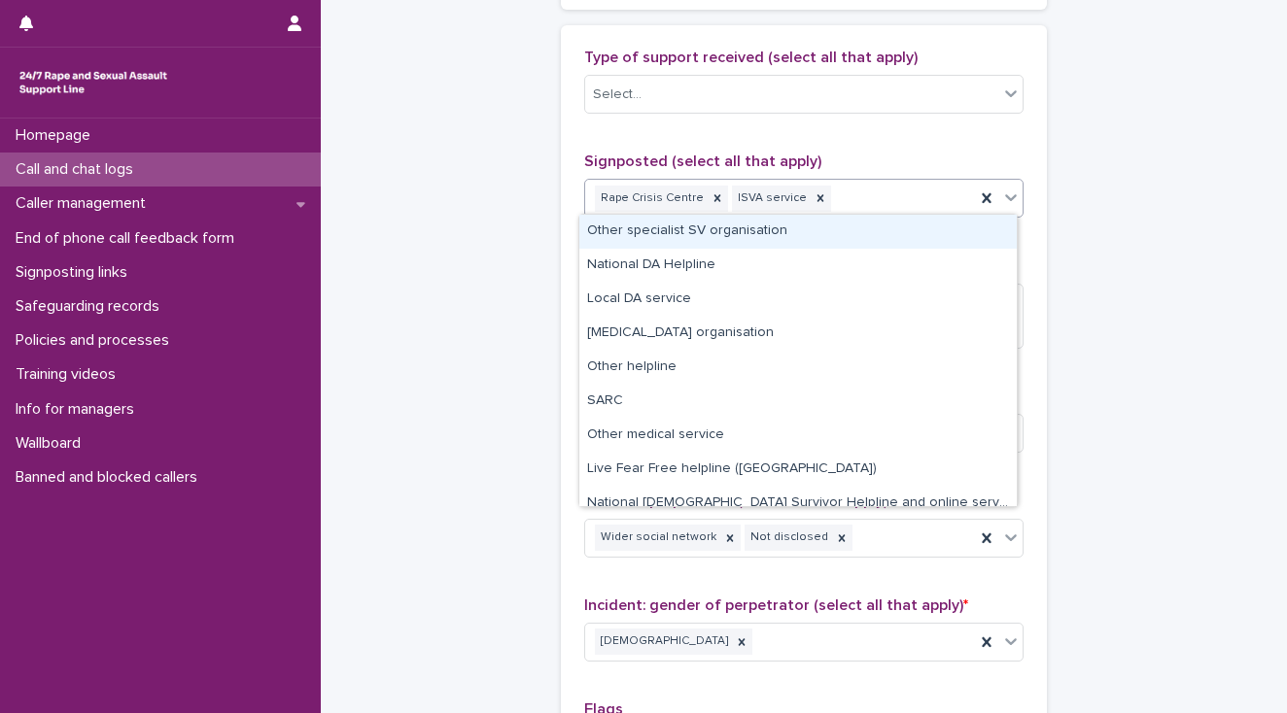
click at [857, 202] on div "Rape Crisis Centre ISVA service" at bounding box center [780, 199] width 390 height 34
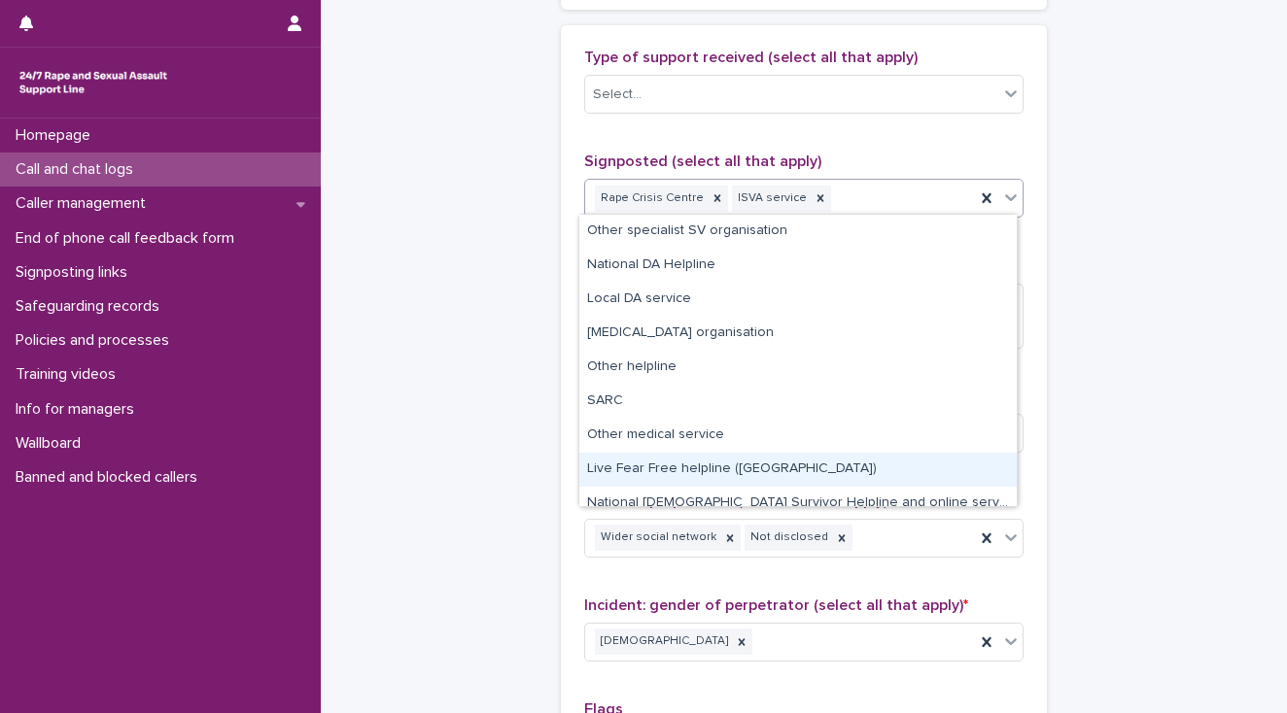
scroll to position [49, 0]
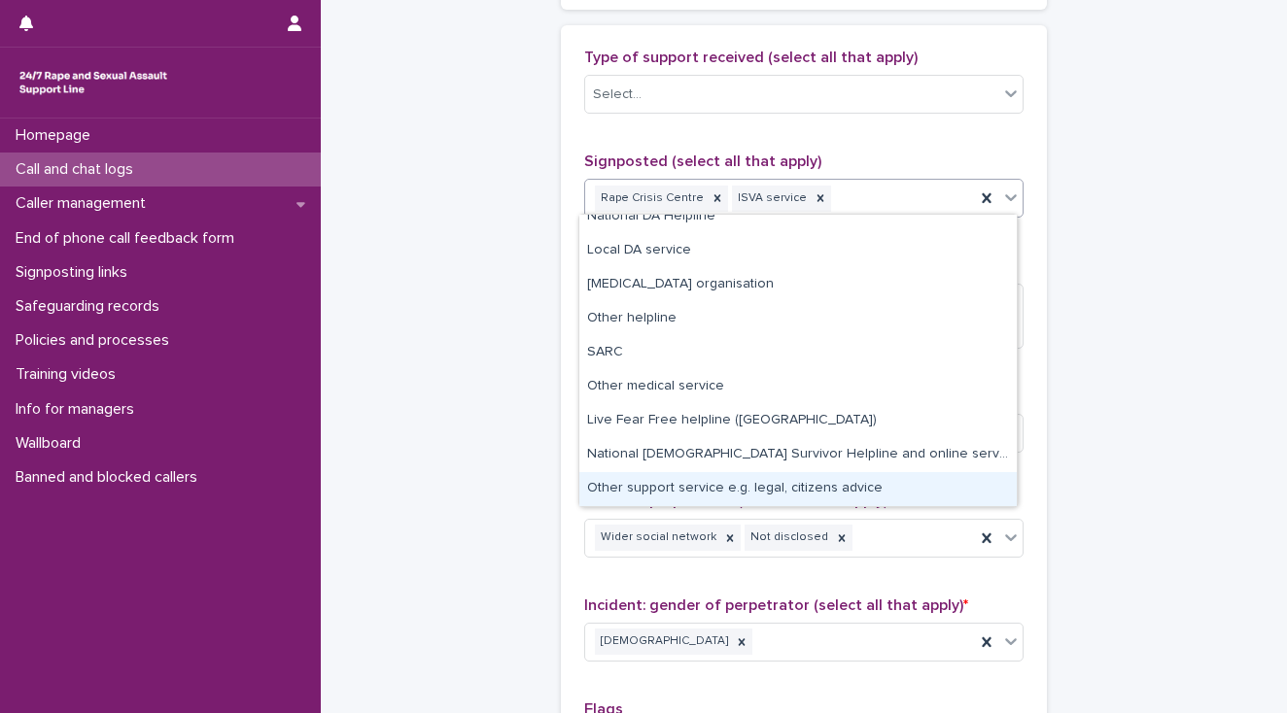
click at [801, 483] on div "Other support service e.g. legal, citizens advice" at bounding box center [797, 489] width 437 height 34
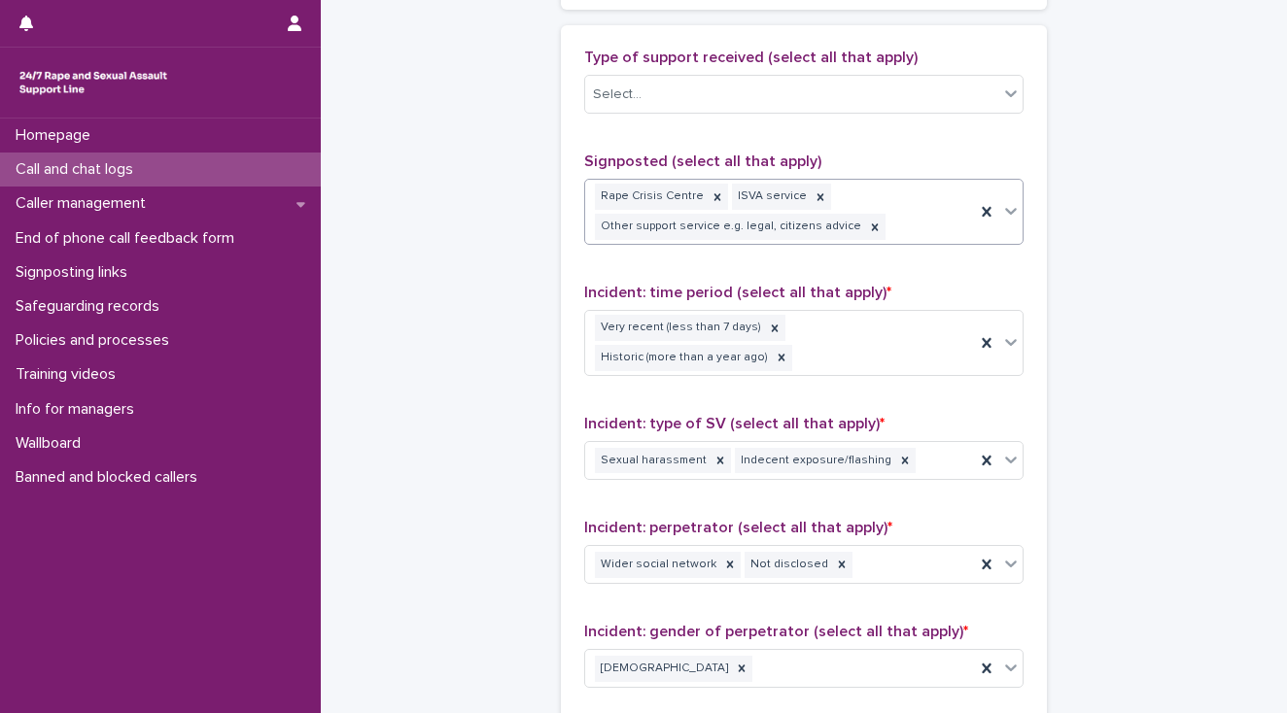
click at [879, 222] on div "Rape Crisis Centre ISVA service Other support service e.g. legal, citizens advi…" at bounding box center [780, 212] width 390 height 64
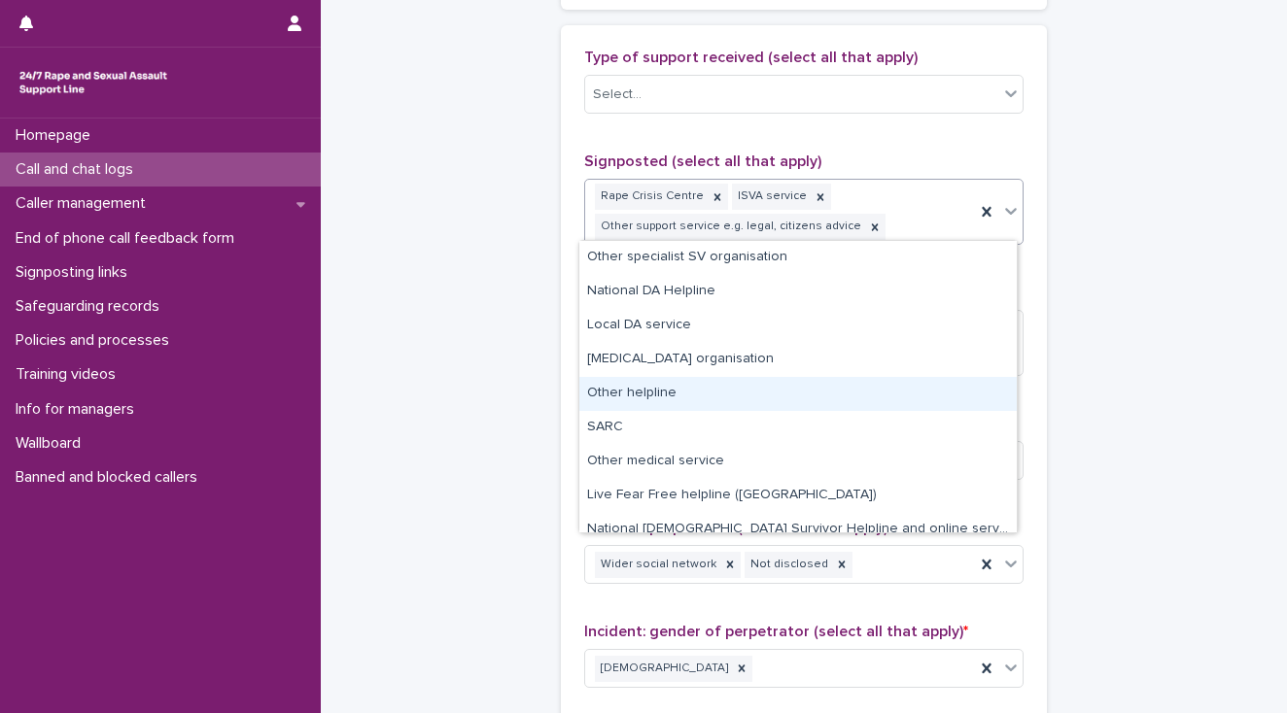
click at [663, 390] on div "Other helpline" at bounding box center [797, 394] width 437 height 34
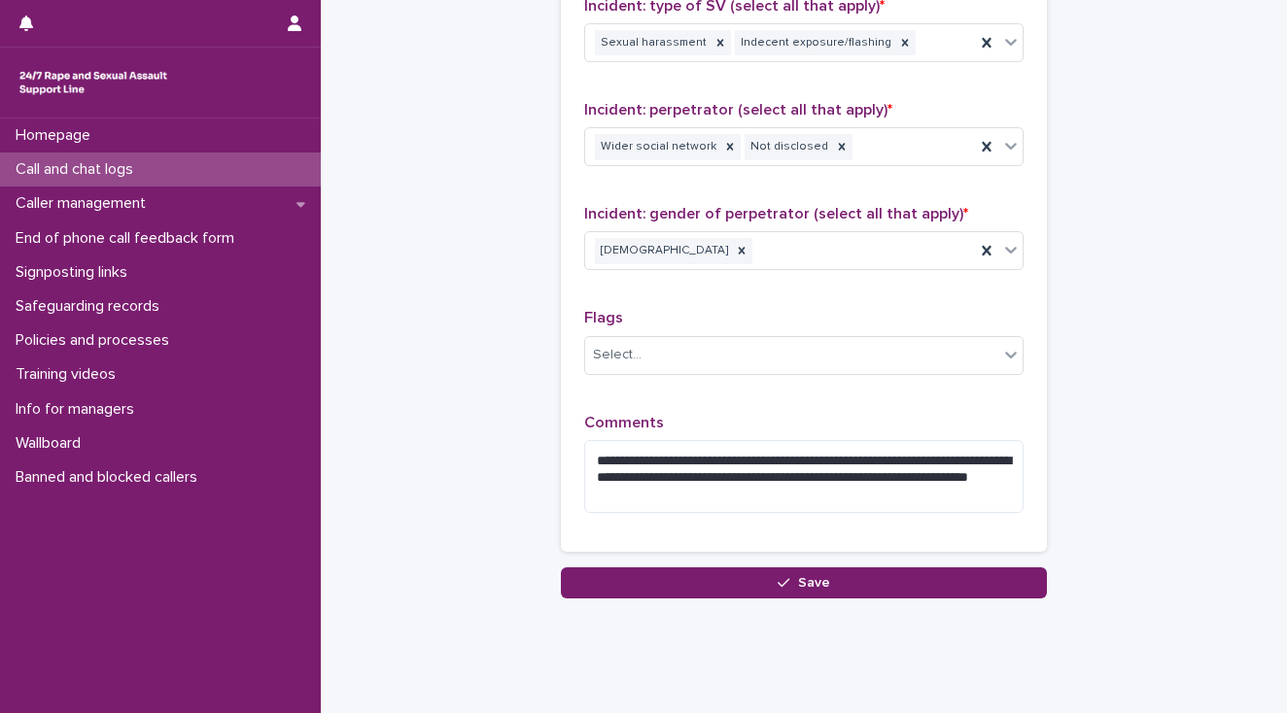
scroll to position [1622, 0]
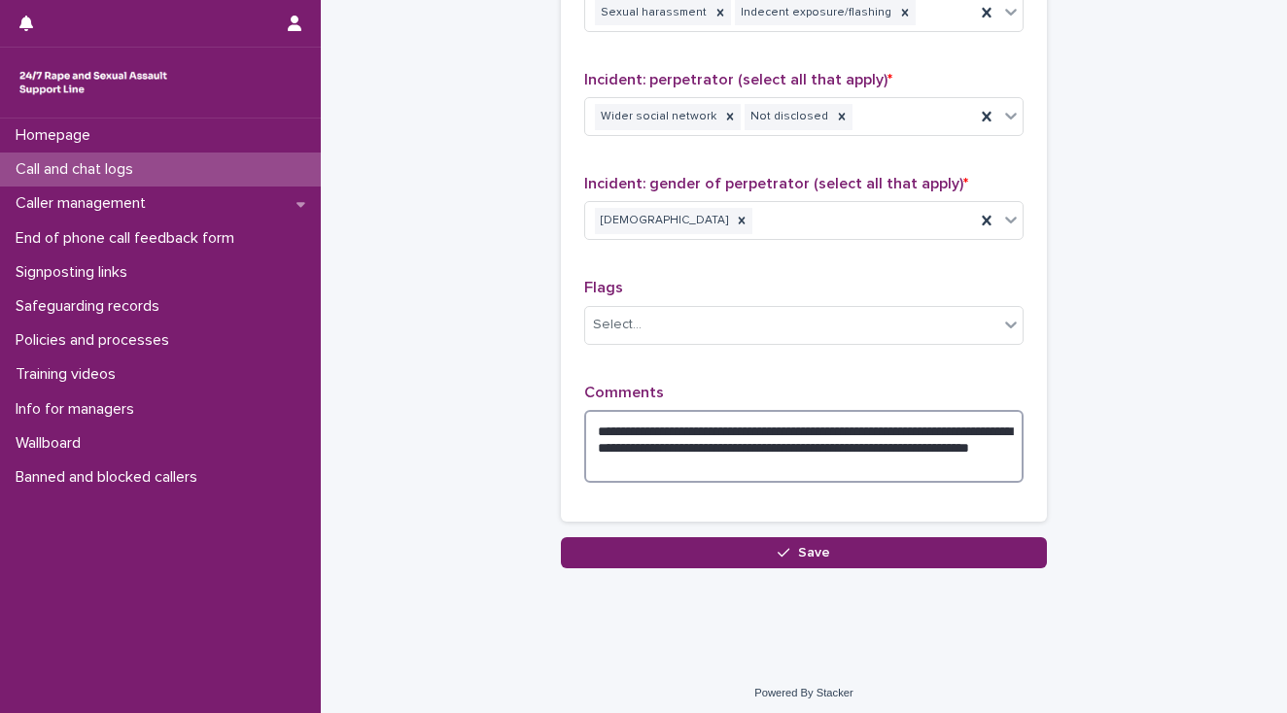
click at [803, 455] on textarea "**********" at bounding box center [803, 447] width 439 height 74
type textarea "**********"
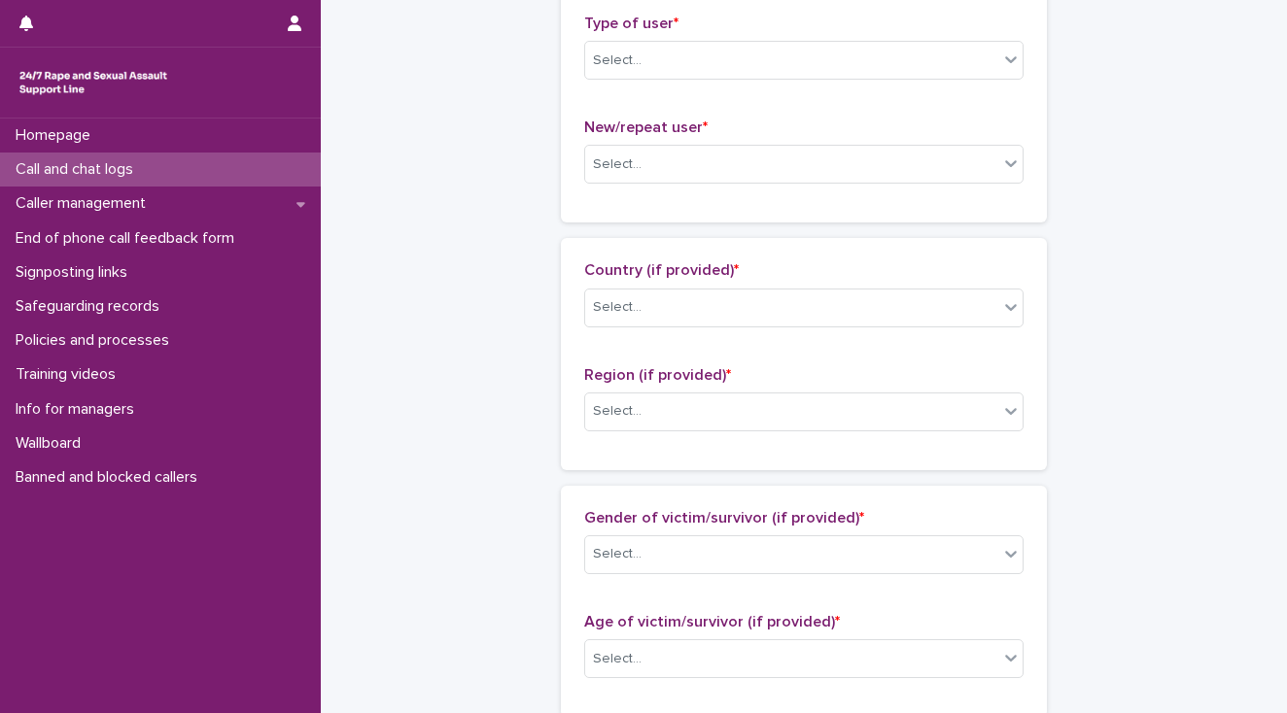
scroll to position [456, 0]
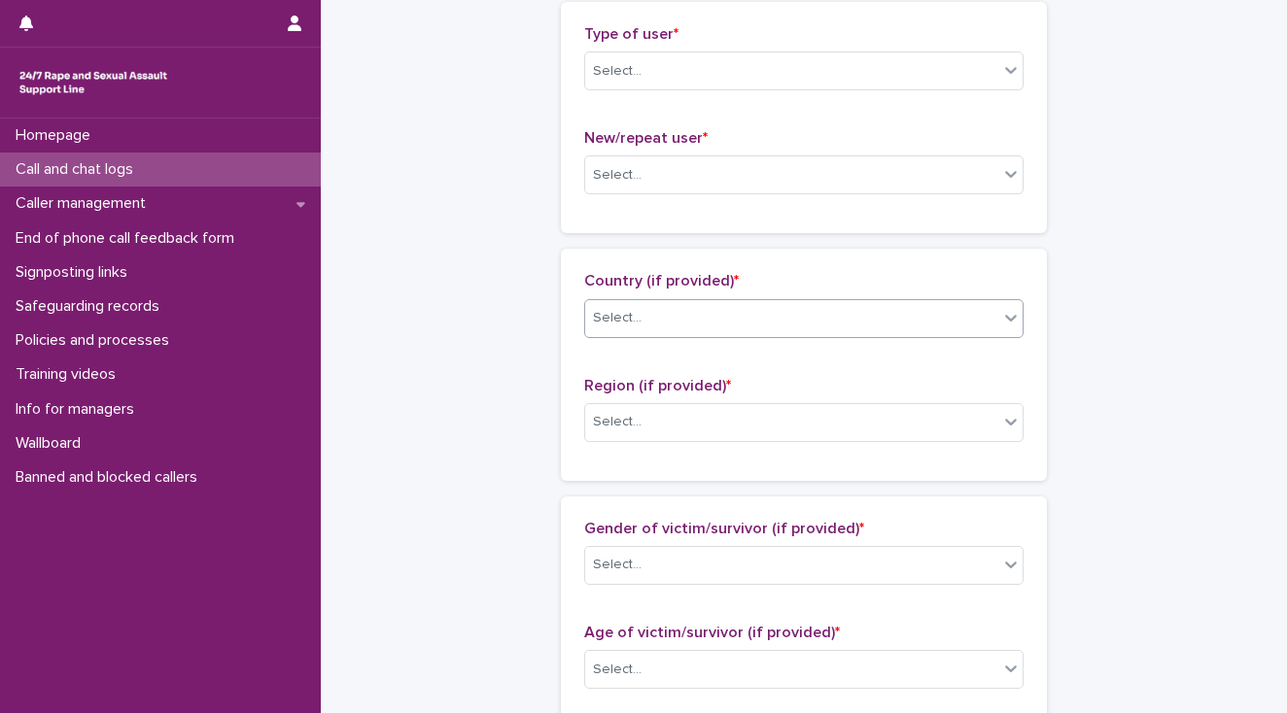
click at [626, 318] on div "Select..." at bounding box center [617, 318] width 49 height 20
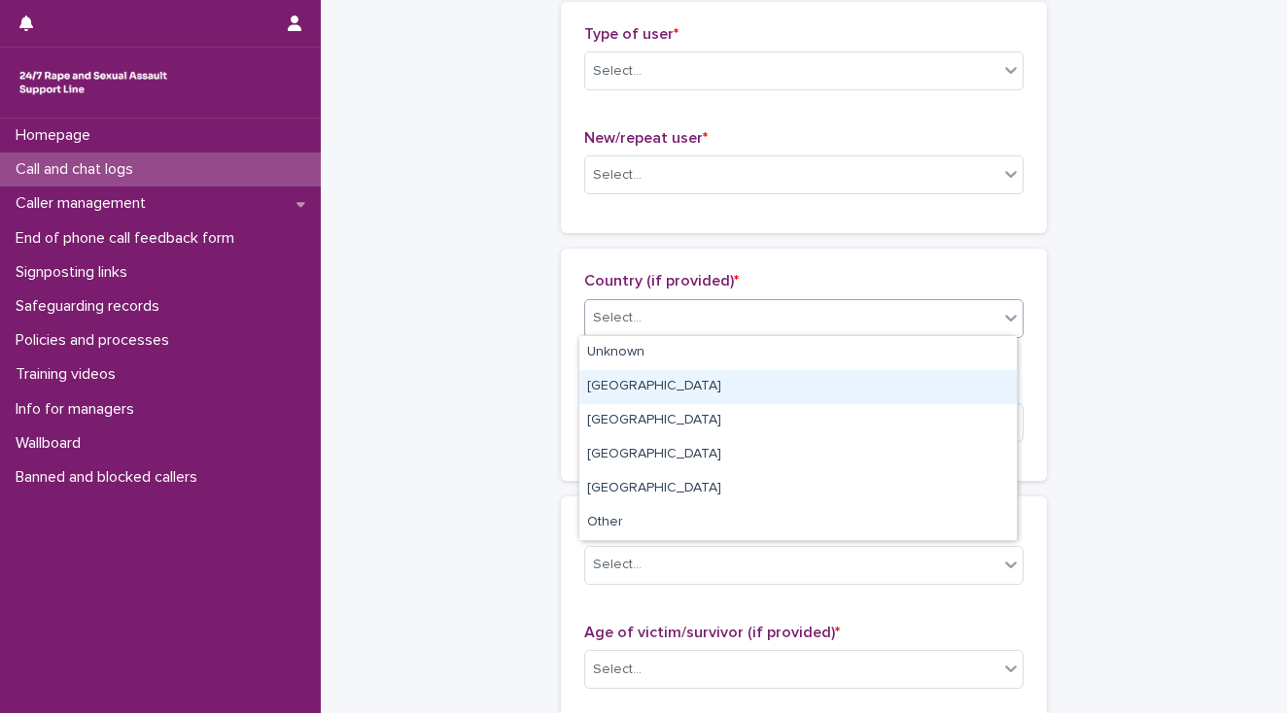
click at [640, 389] on div "[GEOGRAPHIC_DATA]" at bounding box center [797, 387] width 437 height 34
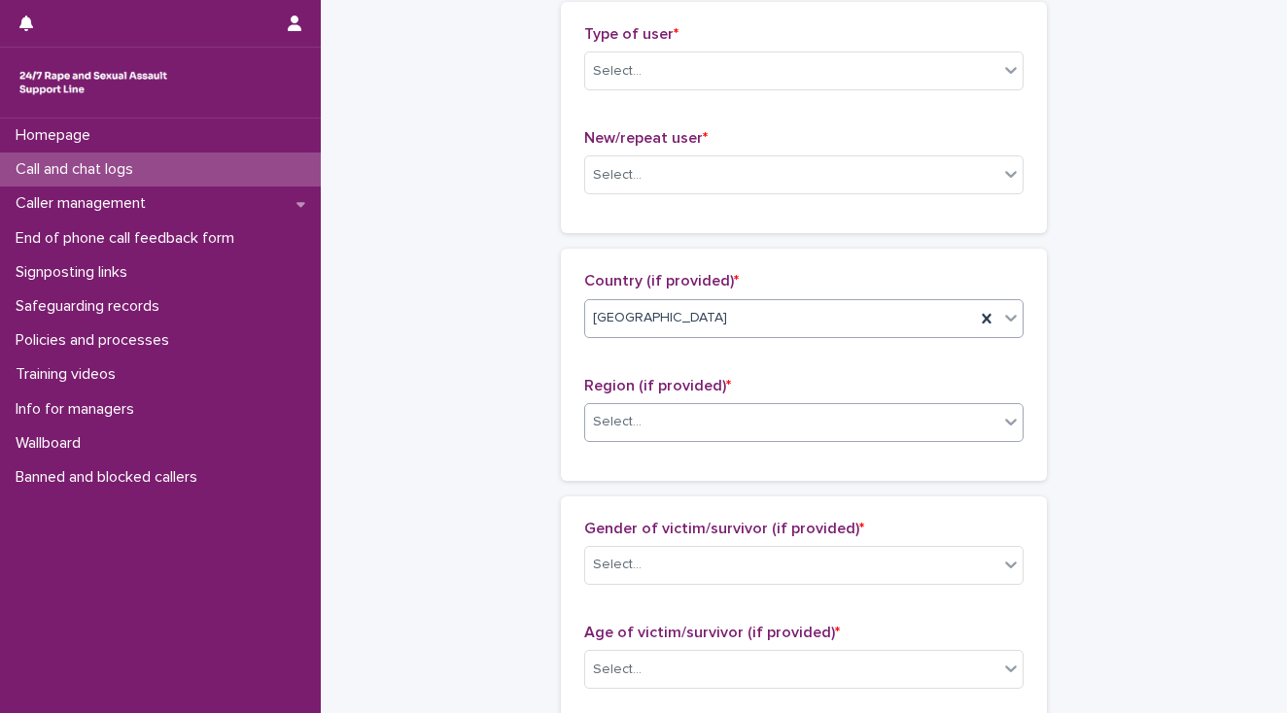
click at [642, 418] on div "Select..." at bounding box center [791, 422] width 413 height 32
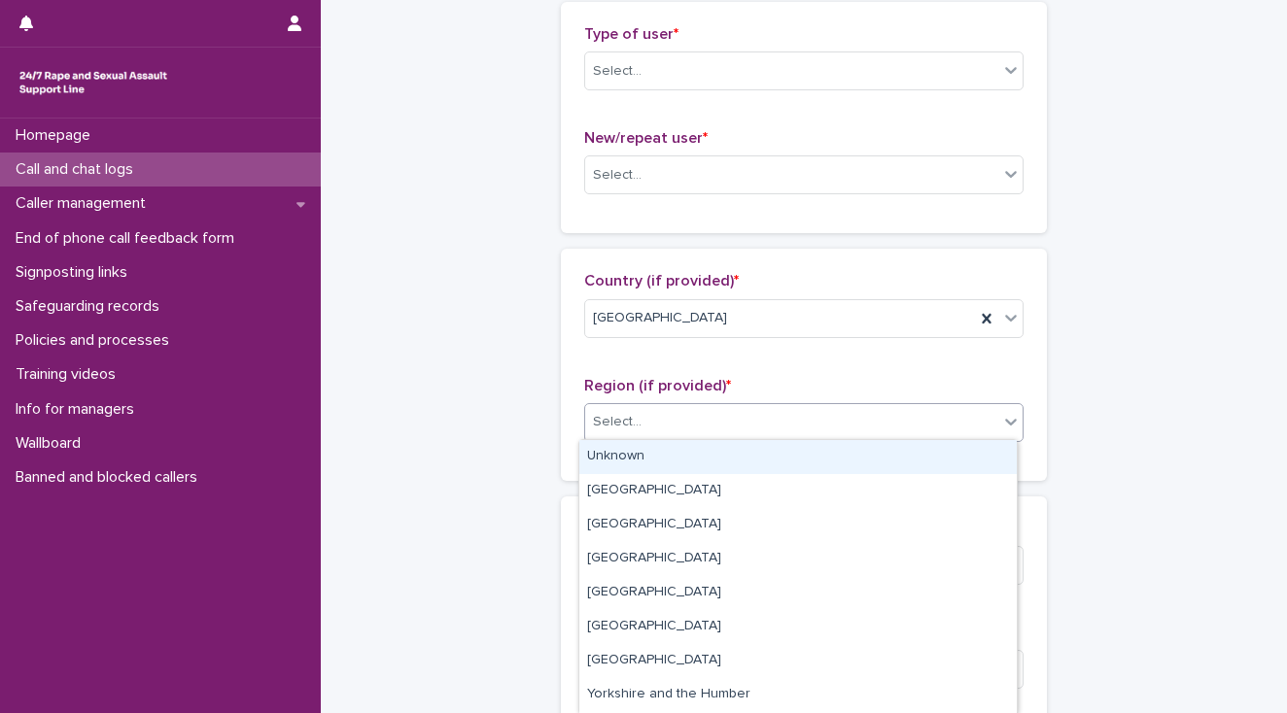
click at [650, 459] on div "Unknown" at bounding box center [797, 457] width 437 height 34
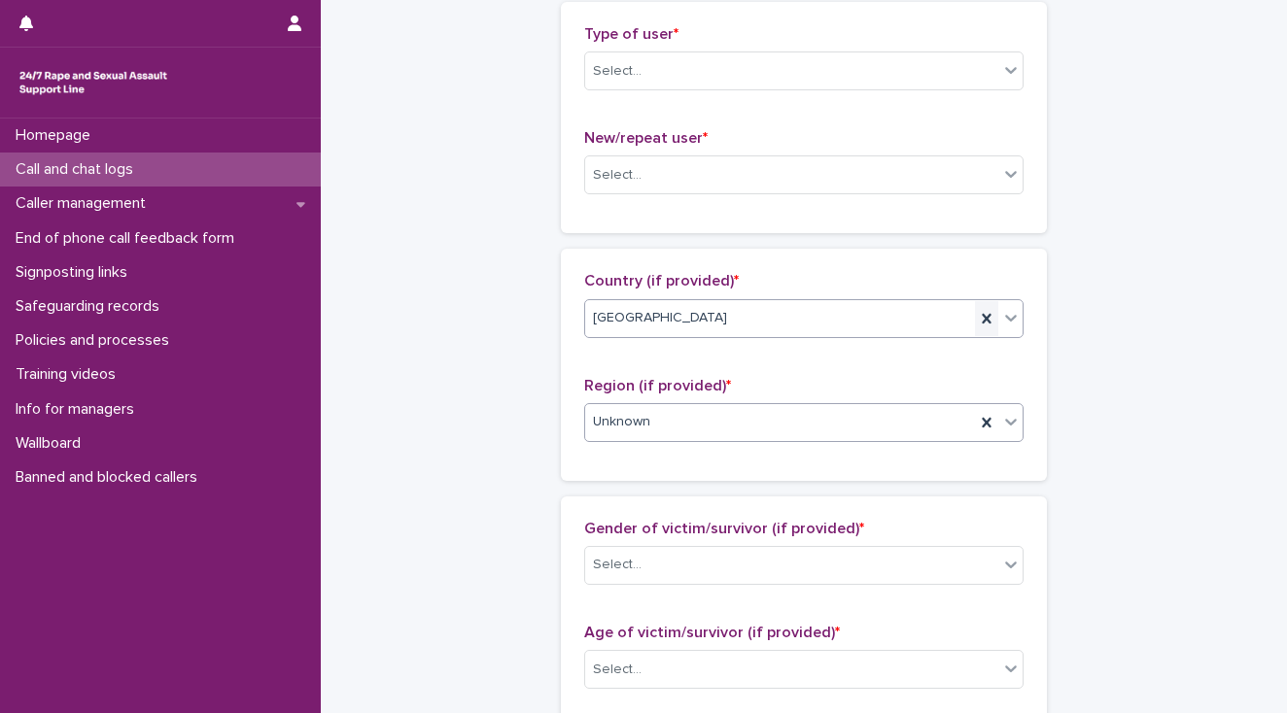
click at [982, 318] on icon at bounding box center [986, 318] width 9 height 10
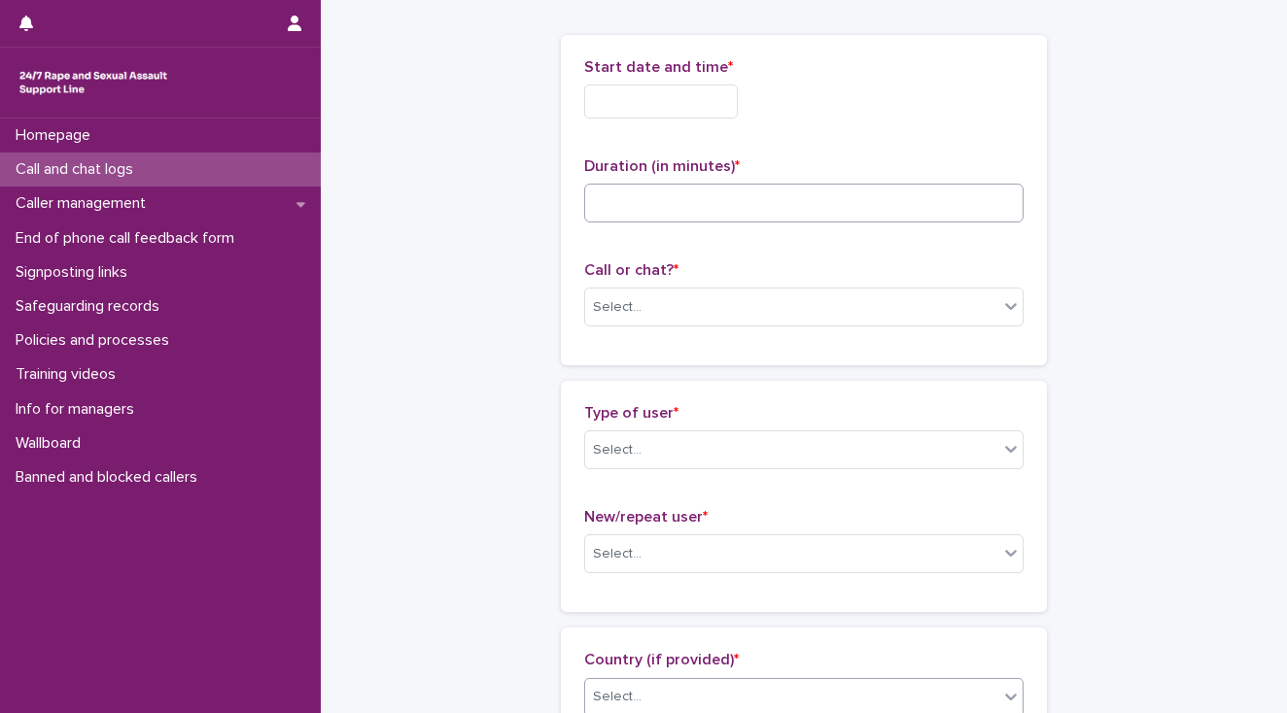
scroll to position [78, 0]
click at [616, 198] on input at bounding box center [803, 202] width 439 height 39
type input "**"
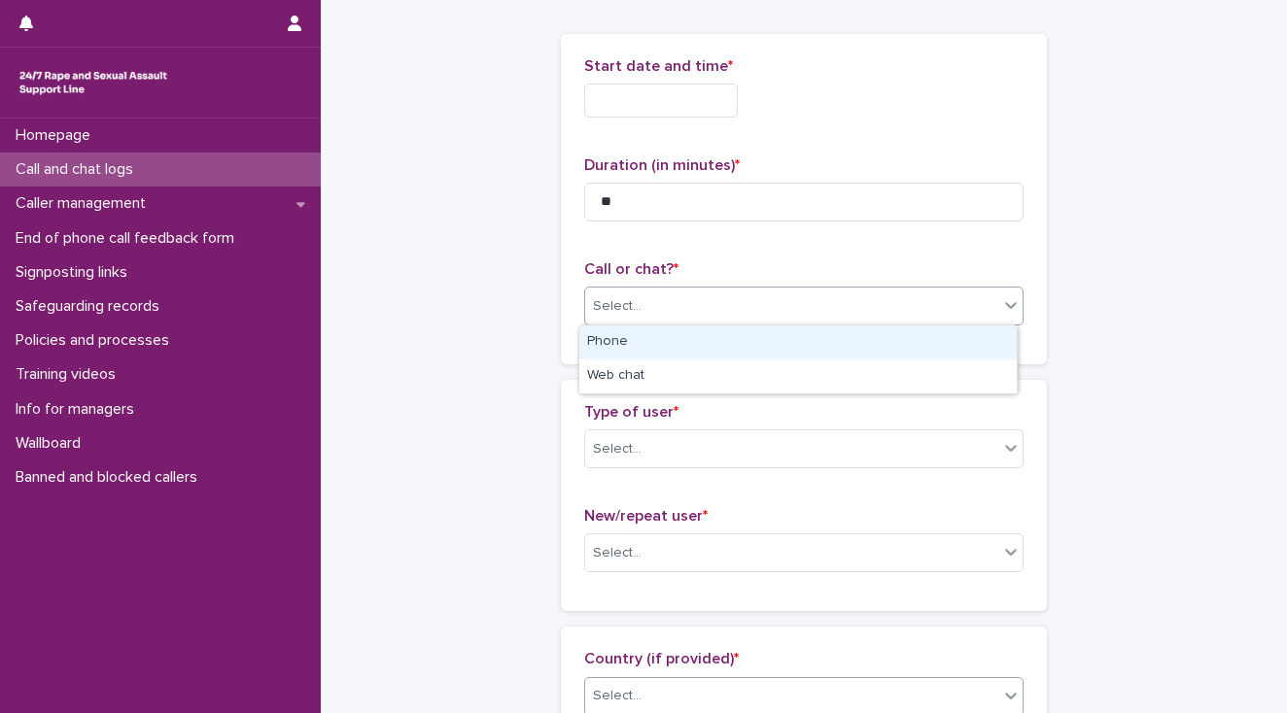
click at [654, 321] on div "Select..." at bounding box center [791, 307] width 413 height 32
click at [663, 341] on div "Phone" at bounding box center [797, 343] width 437 height 34
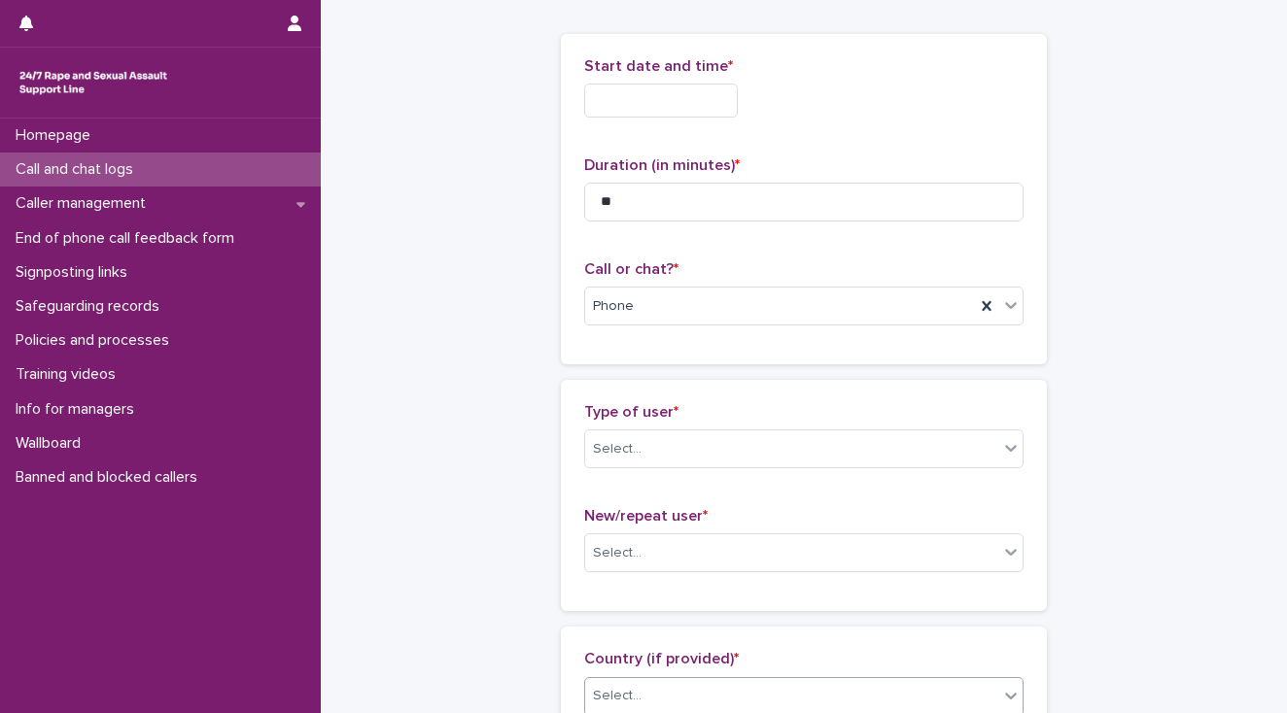
click at [12, 543] on div "Homepage Call and chat logs Caller management End of phone call feedback form S…" at bounding box center [160, 416] width 321 height 595
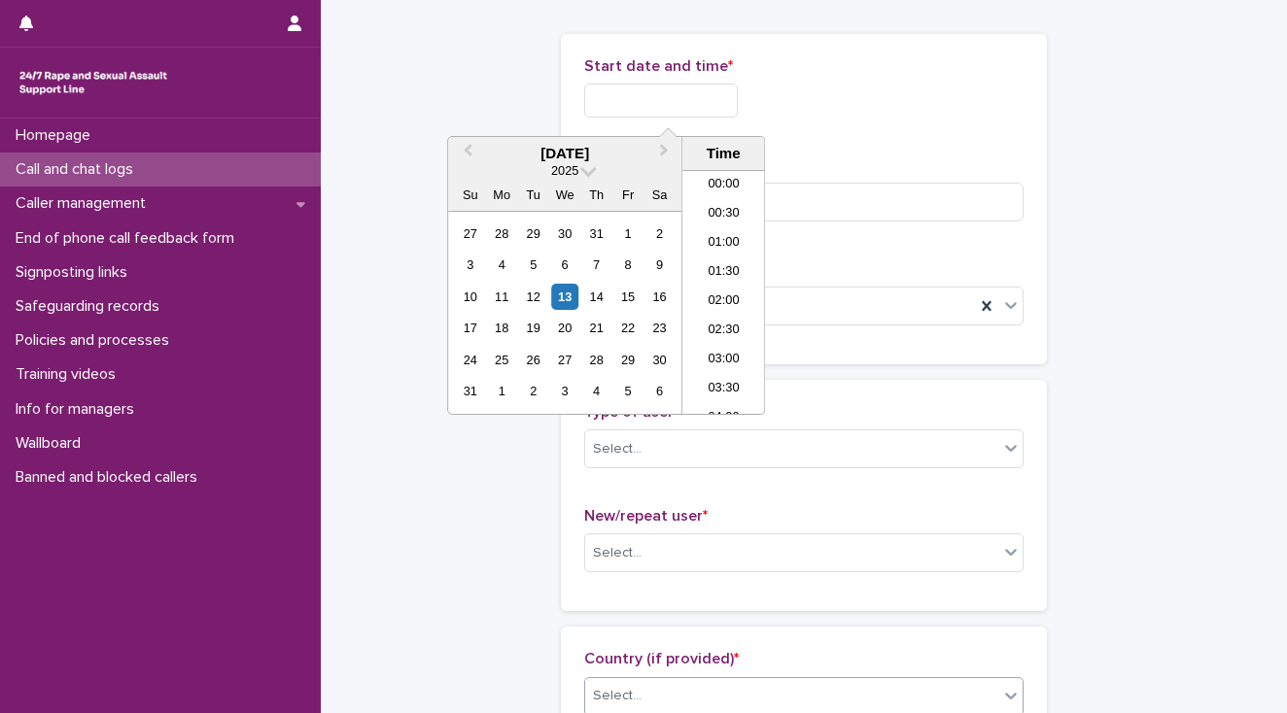
click at [600, 96] on input "text" at bounding box center [661, 101] width 154 height 34
drag, startPoint x: 708, startPoint y: 258, endPoint x: 703, endPoint y: 195, distance: 62.5
click at [707, 253] on li "11:00" at bounding box center [723, 263] width 83 height 29
click at [683, 95] on input "**********" at bounding box center [661, 101] width 154 height 34
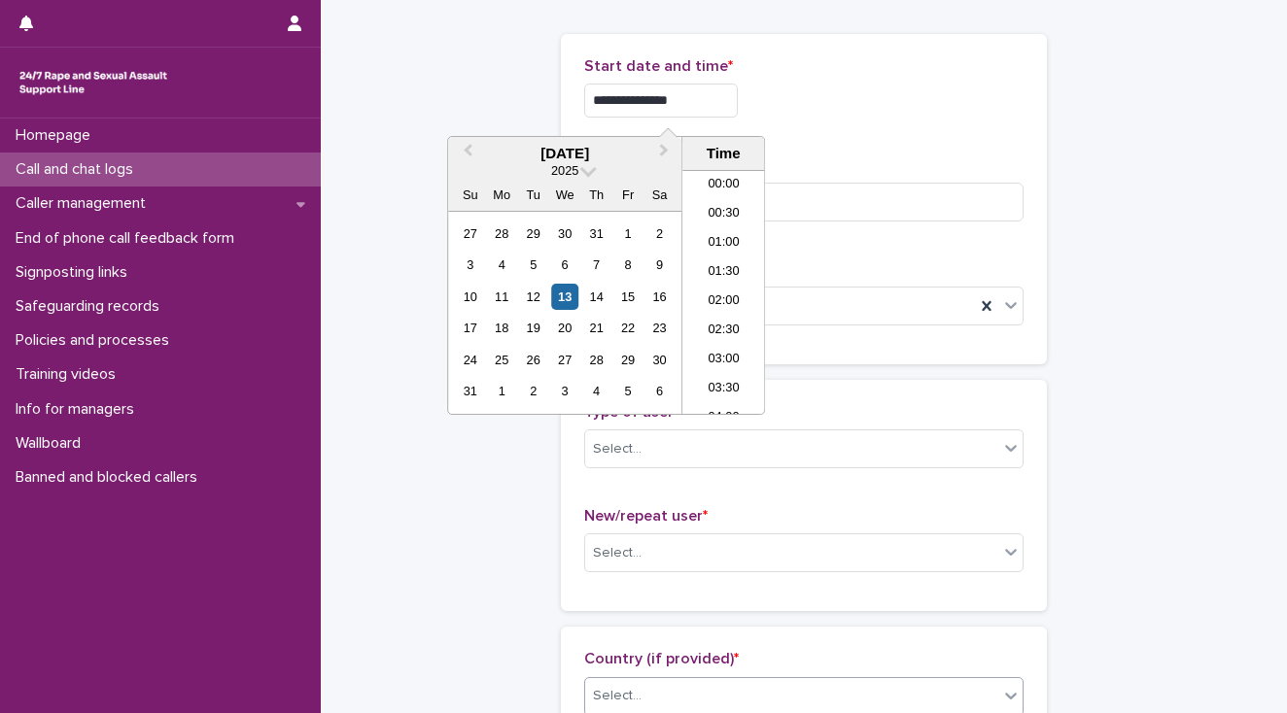
scroll to position [535, 0]
type input "**********"
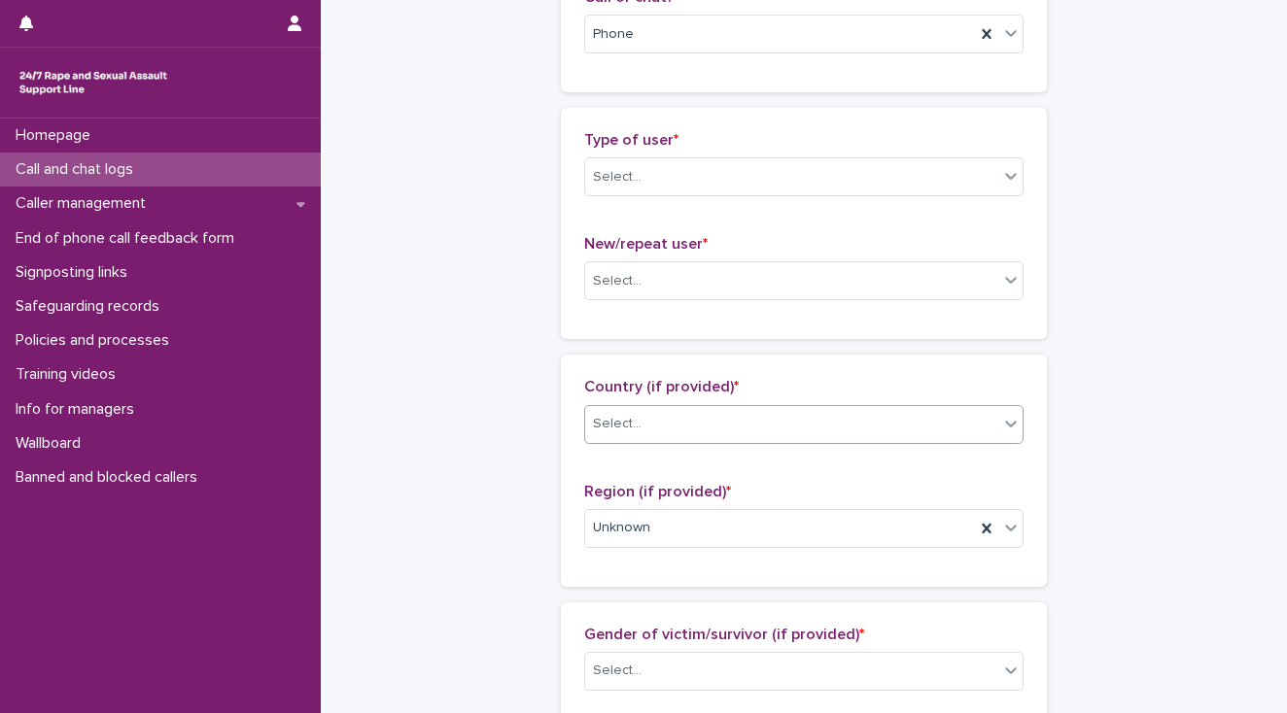
scroll to position [389, 0]
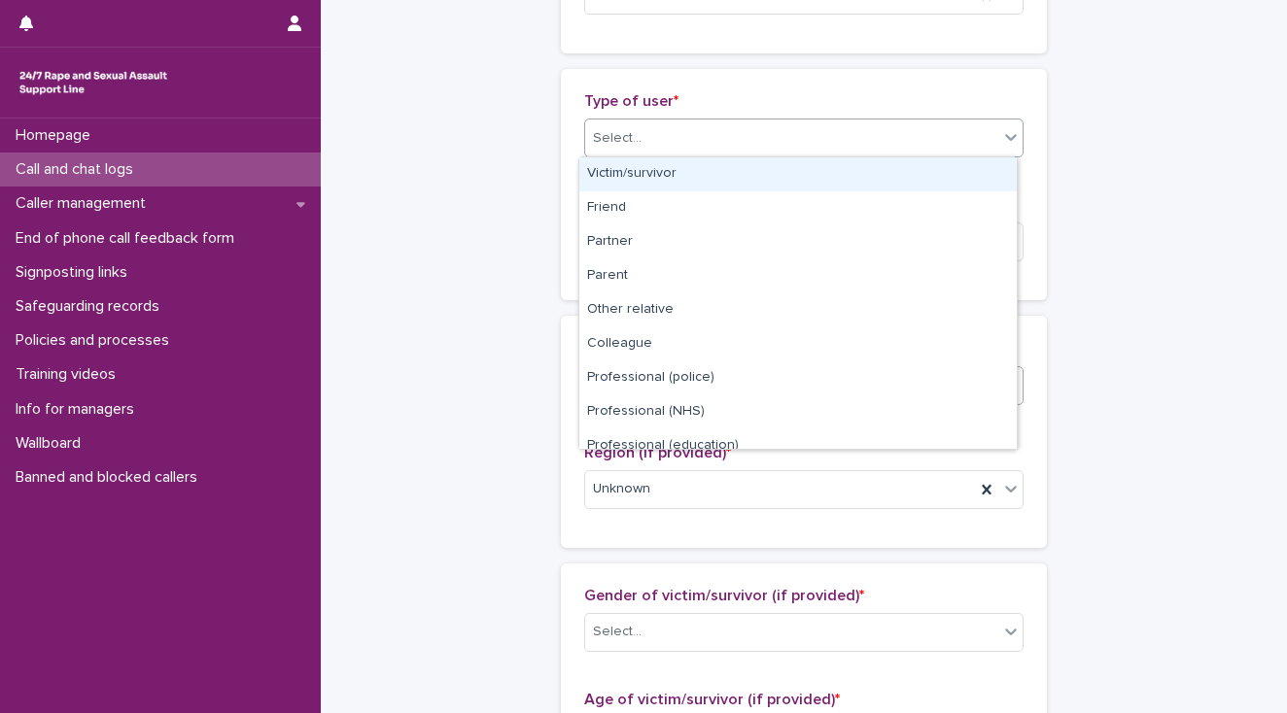
click at [627, 145] on div "Select..." at bounding box center [617, 138] width 49 height 20
click at [640, 169] on div "Victim/survivor" at bounding box center [797, 174] width 437 height 34
click at [1006, 136] on icon at bounding box center [1011, 137] width 12 height 7
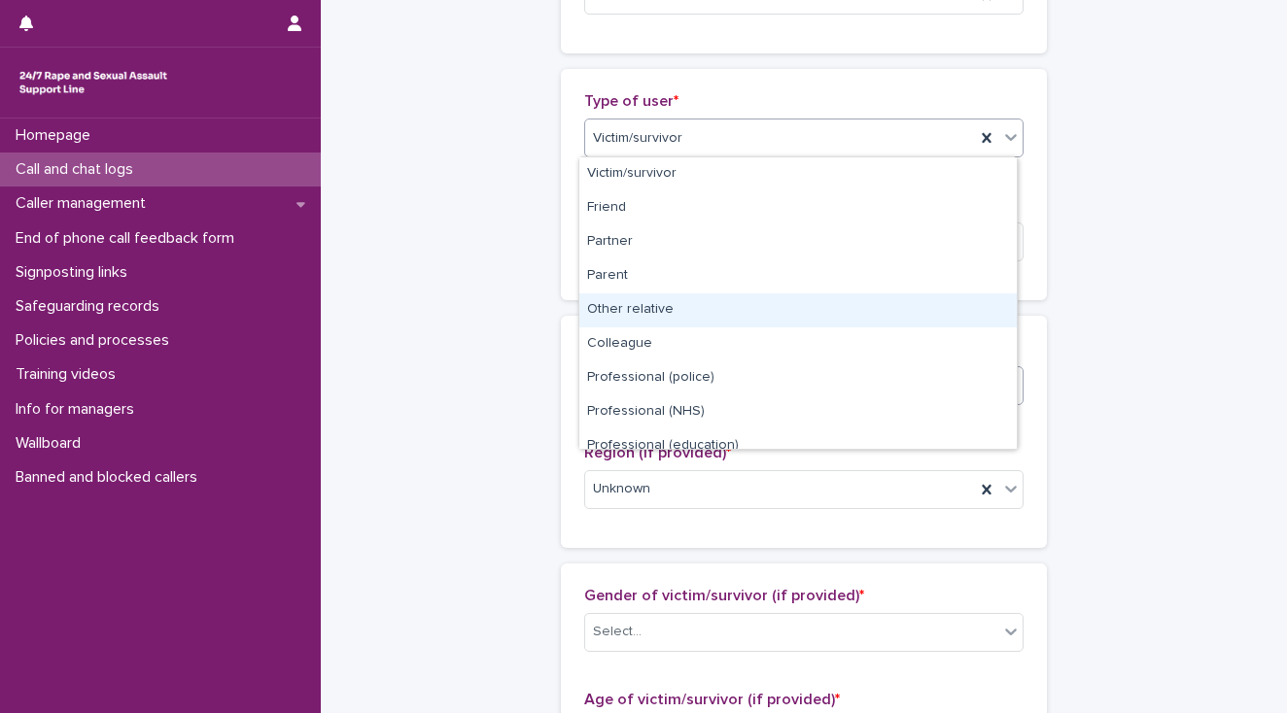
click at [664, 312] on div "Other relative" at bounding box center [797, 310] width 437 height 34
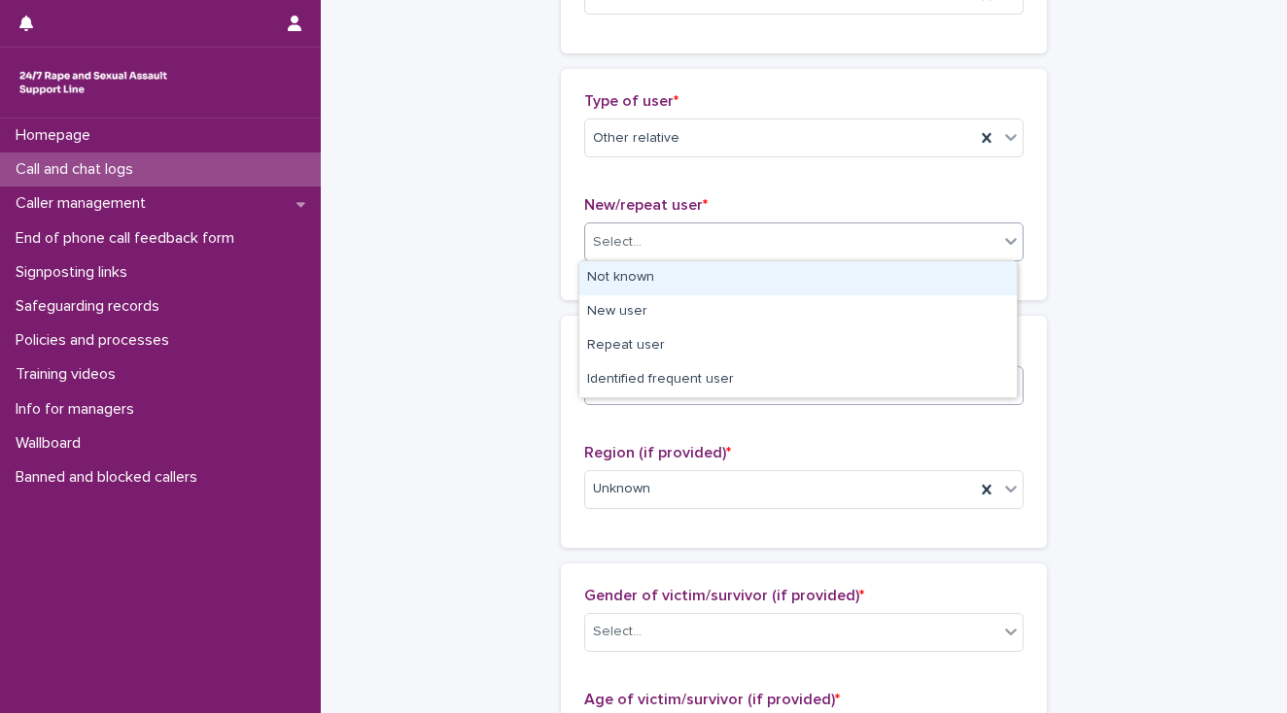
click at [650, 252] on div "Select..." at bounding box center [791, 242] width 413 height 32
click at [656, 280] on div "Not known" at bounding box center [797, 278] width 437 height 34
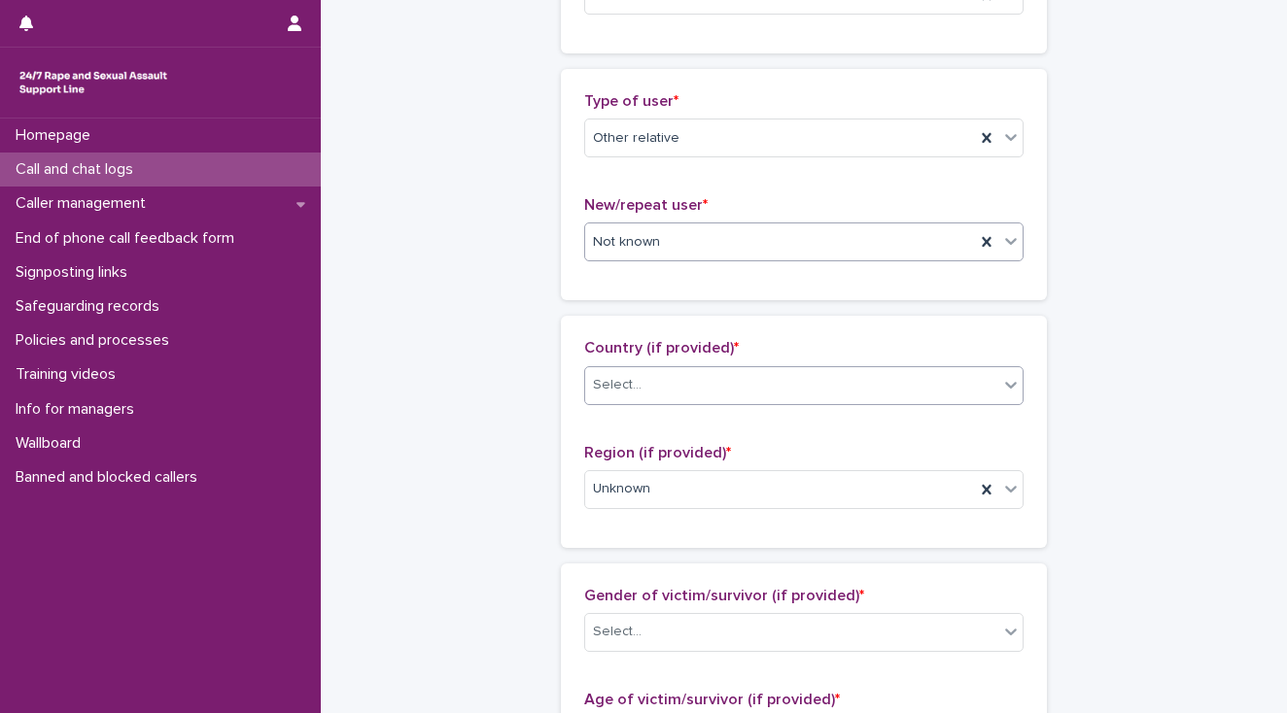
click at [669, 389] on div "Select..." at bounding box center [791, 385] width 413 height 32
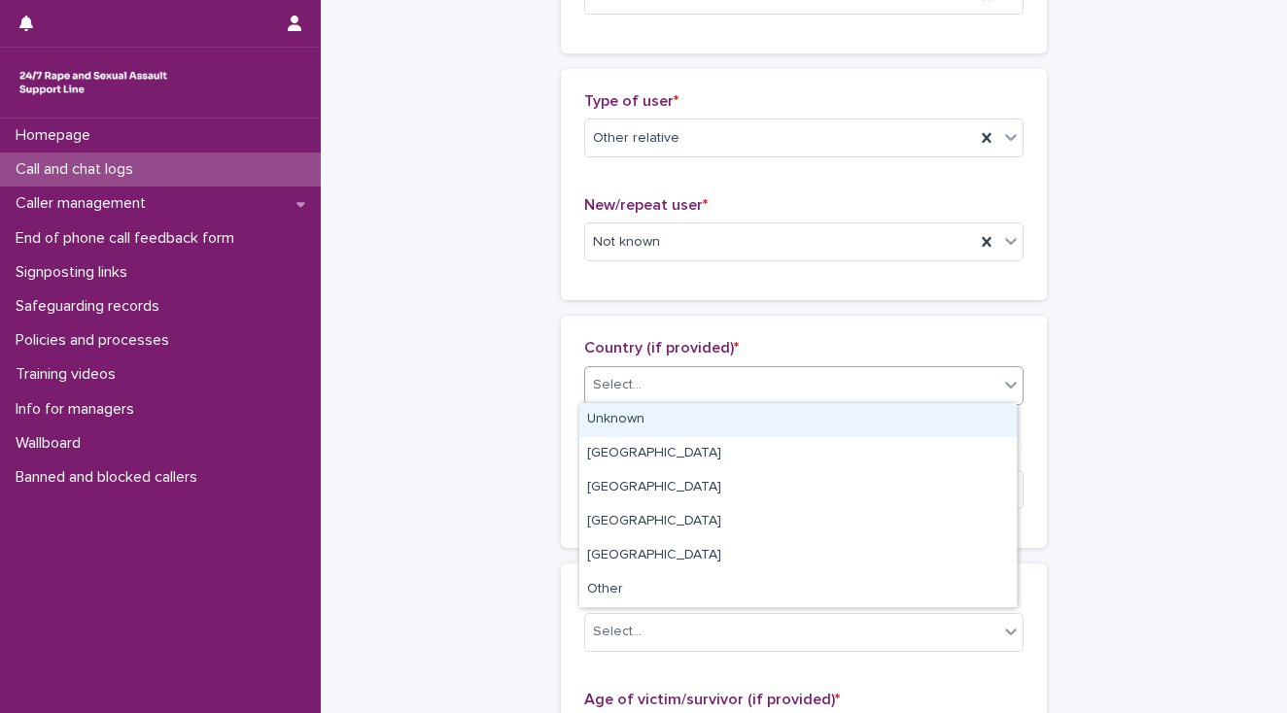
click at [675, 412] on div "Unknown" at bounding box center [797, 420] width 437 height 34
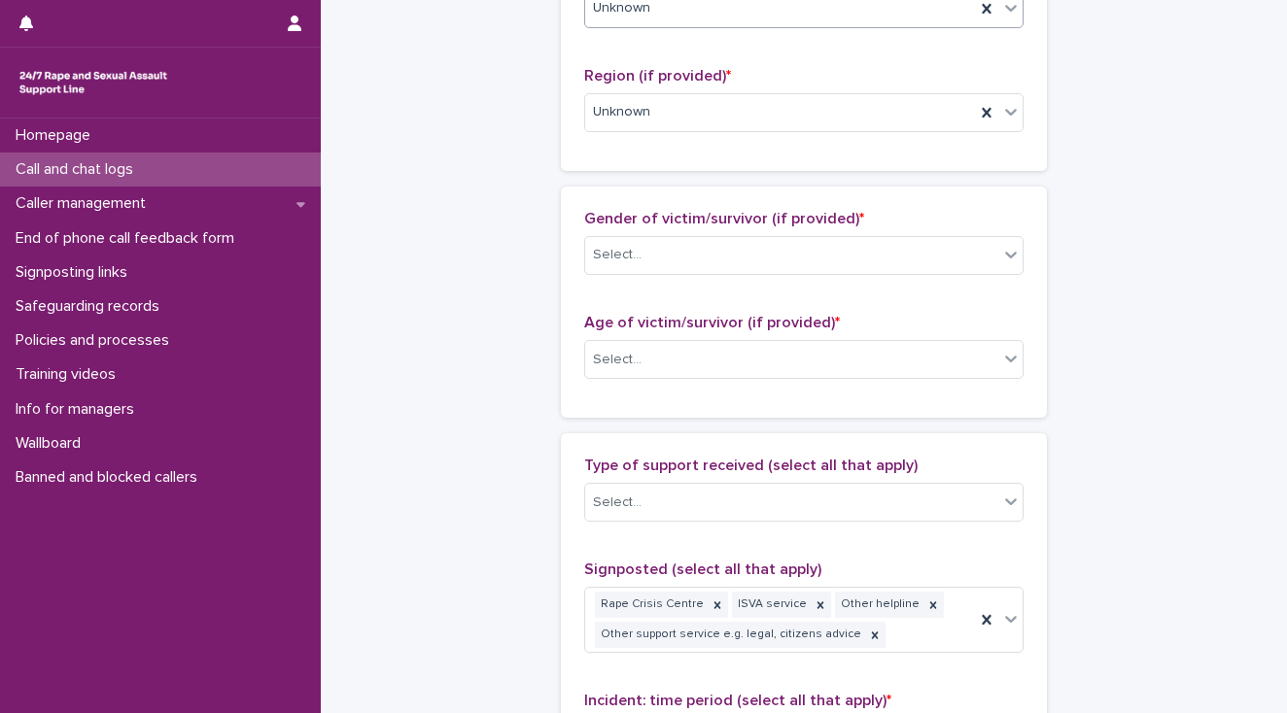
scroll to position [777, 0]
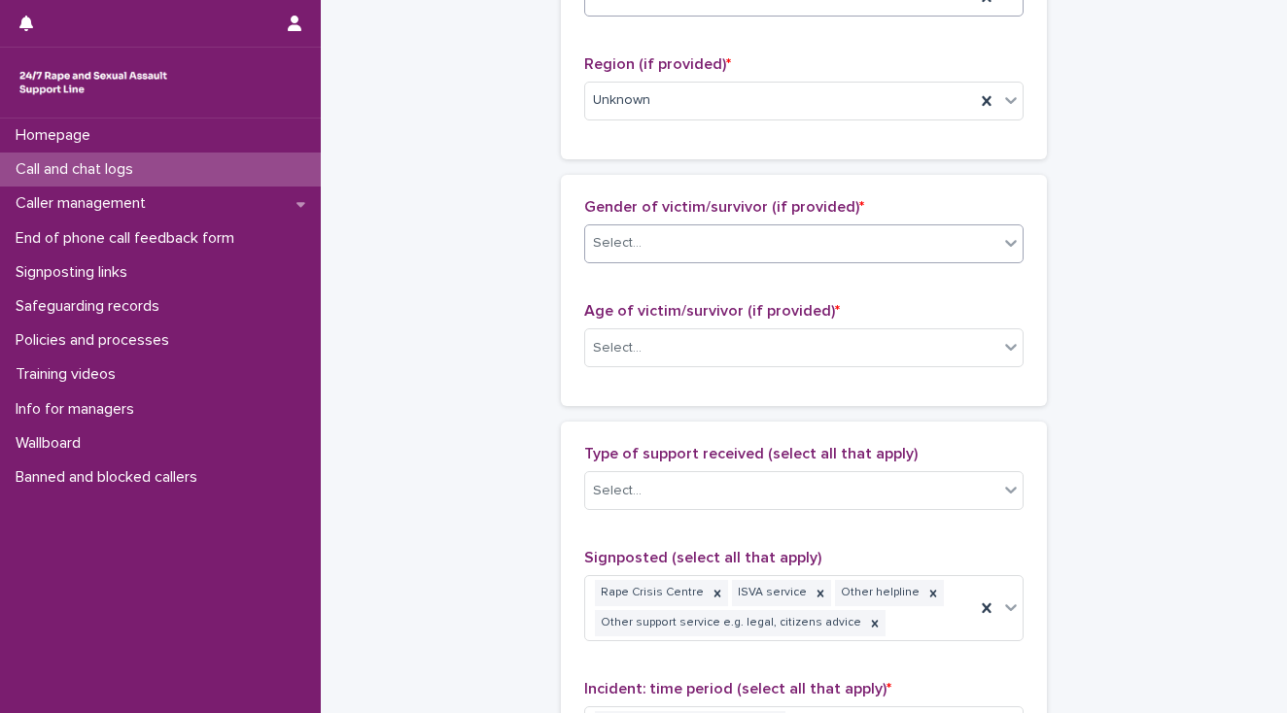
click at [612, 253] on div "Select..." at bounding box center [791, 243] width 413 height 32
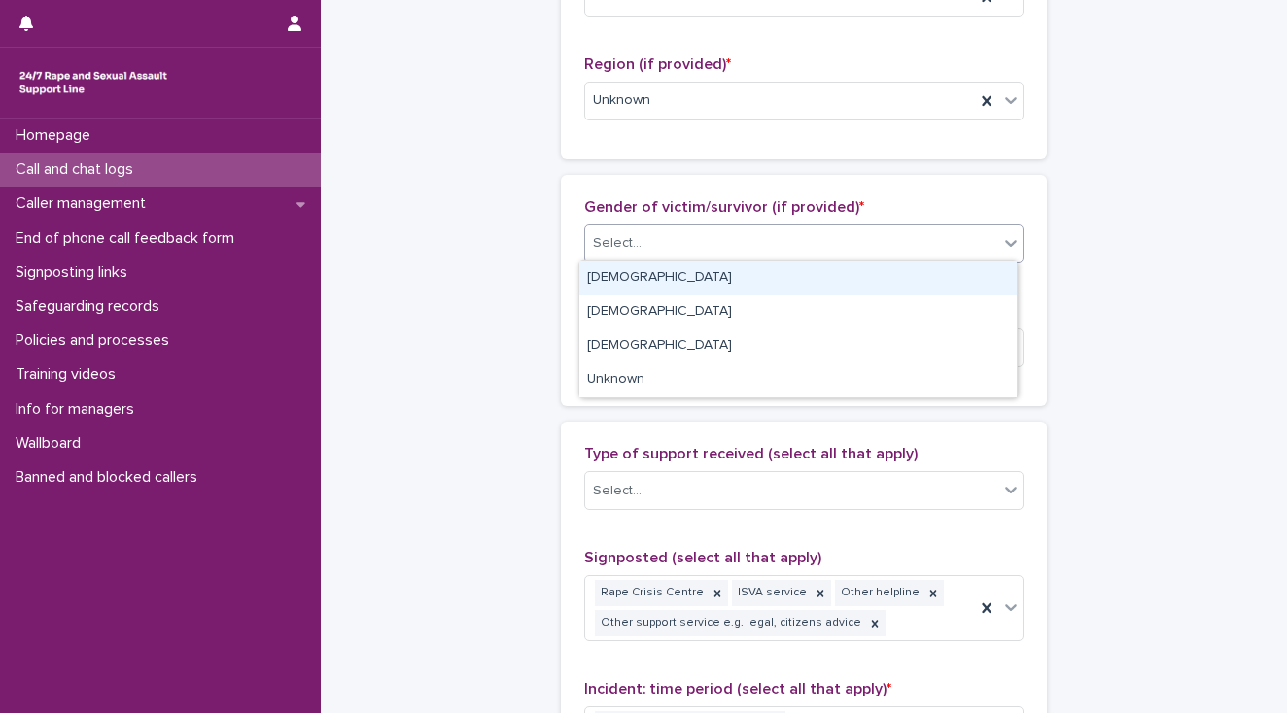
click at [614, 273] on div "[DEMOGRAPHIC_DATA]" at bounding box center [797, 278] width 437 height 34
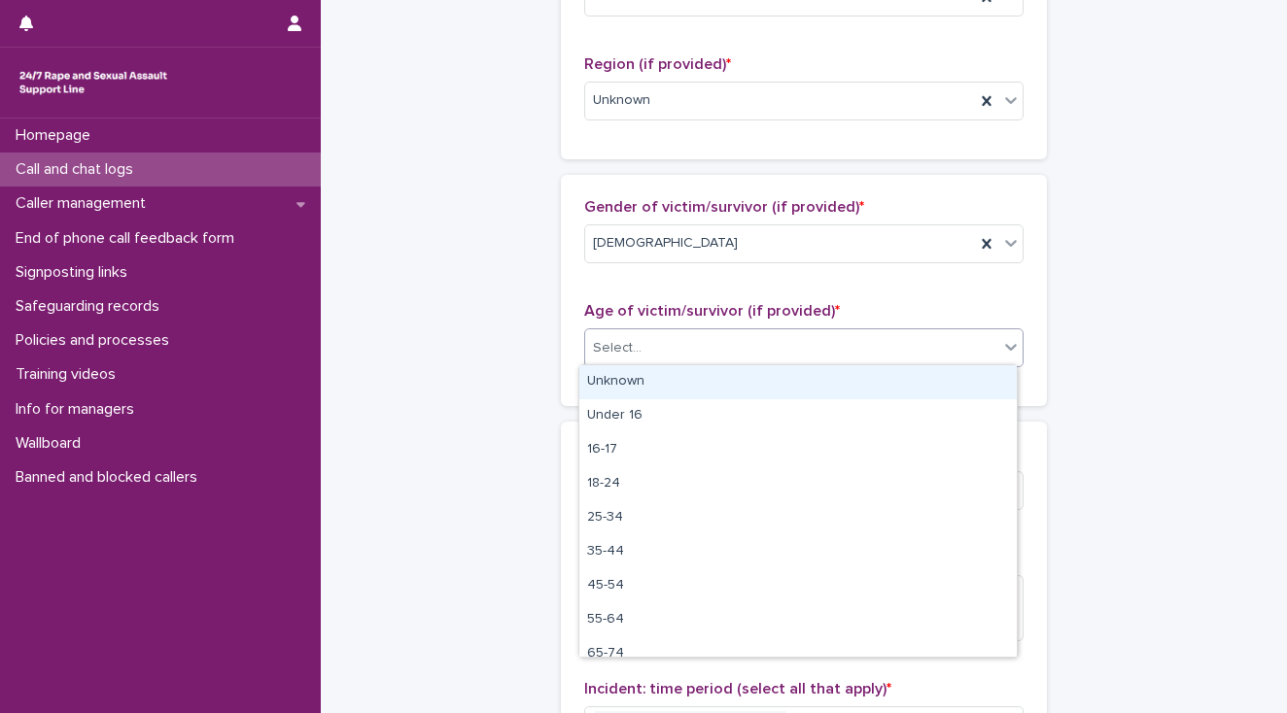
click at [641, 351] on div "Select..." at bounding box center [791, 348] width 413 height 32
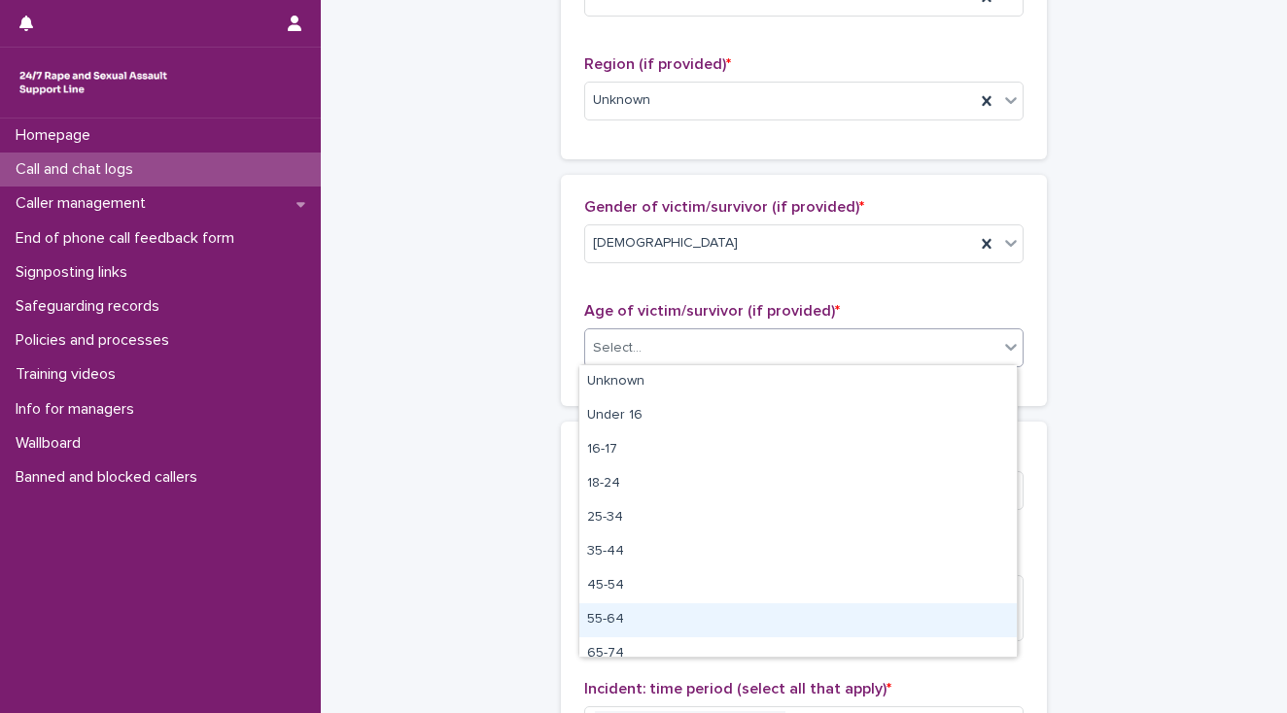
click at [696, 610] on div "55-64" at bounding box center [797, 621] width 437 height 34
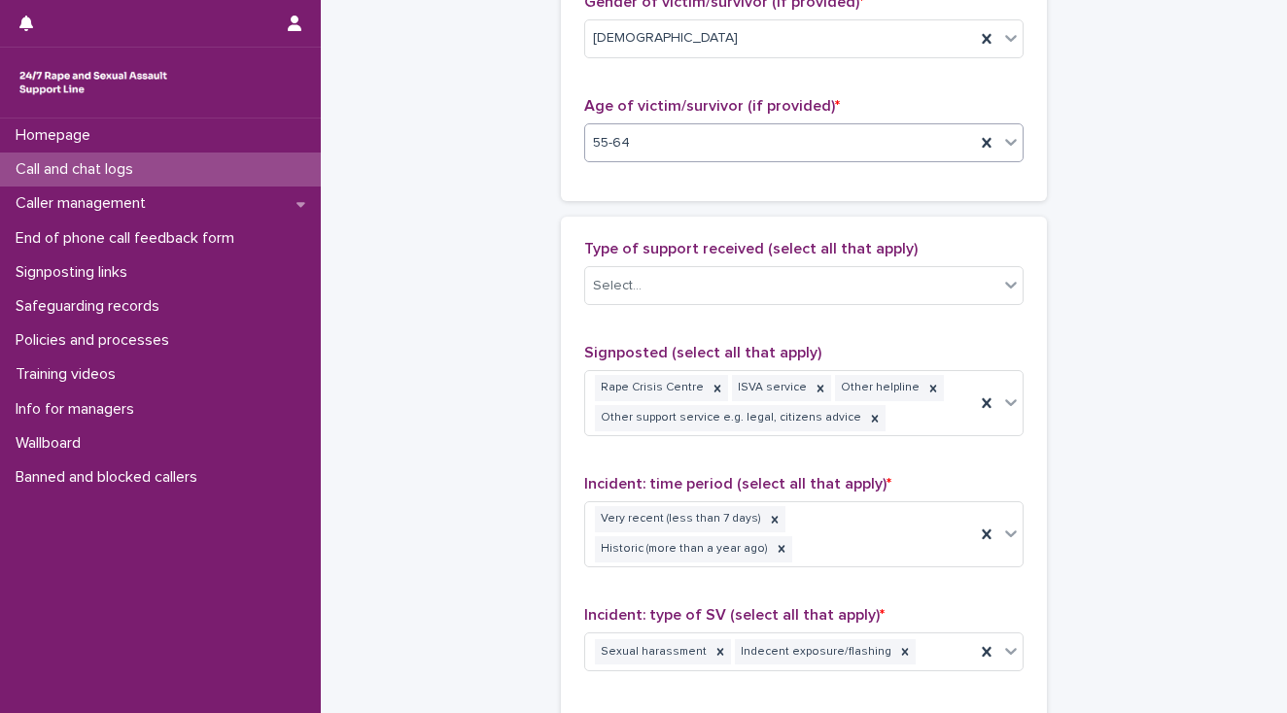
scroll to position [1088, 0]
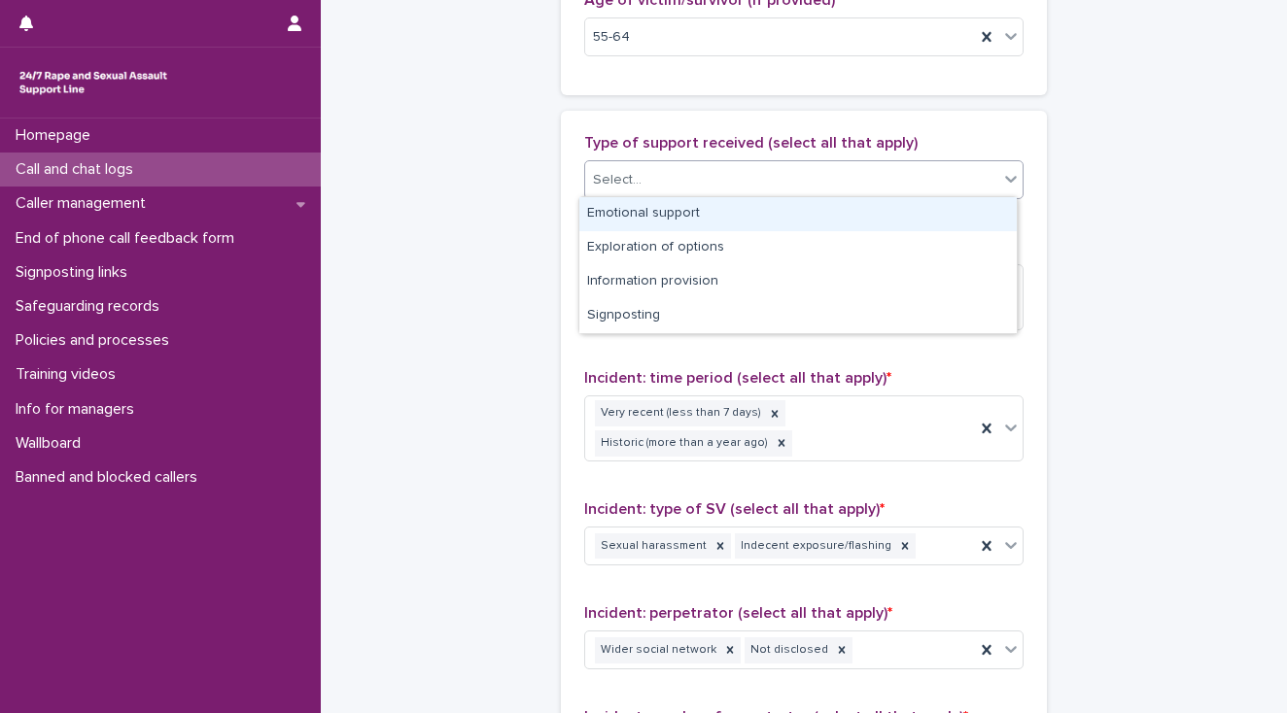
click at [603, 179] on div "Select..." at bounding box center [617, 180] width 49 height 20
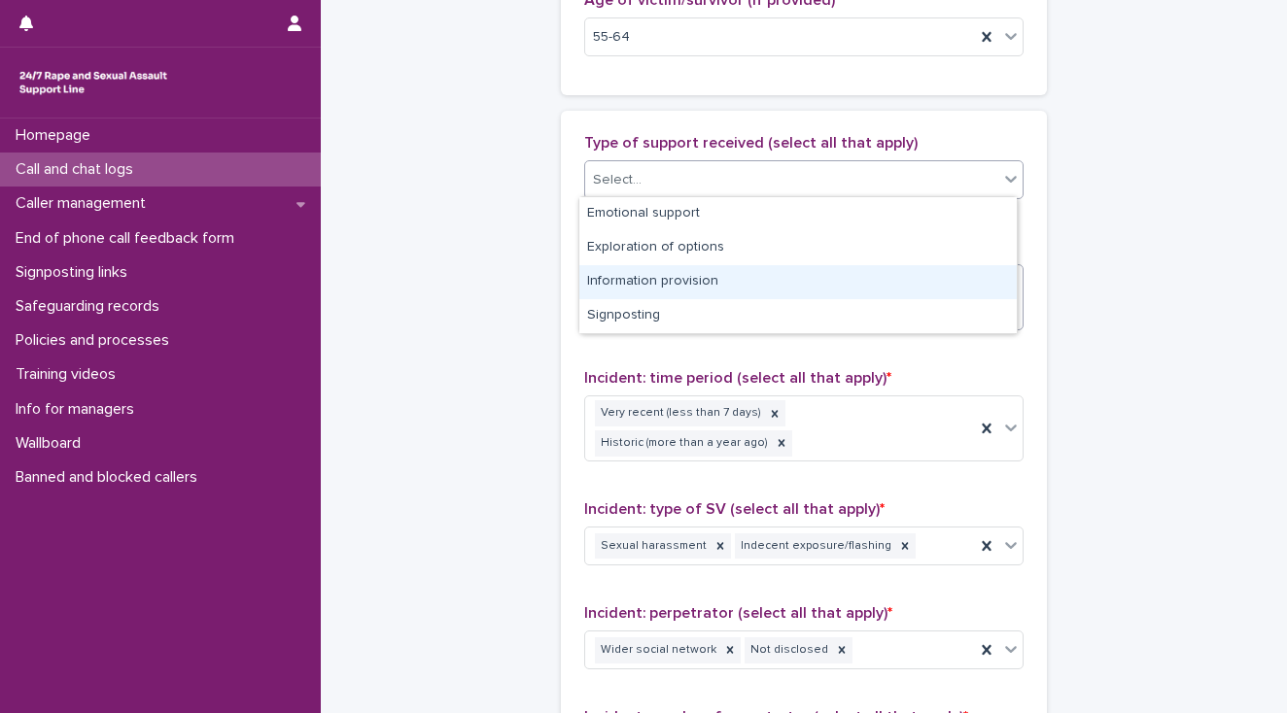
drag, startPoint x: 617, startPoint y: 284, endPoint x: 631, endPoint y: 272, distance: 17.9
click at [617, 284] on div "Information provision" at bounding box center [797, 282] width 437 height 34
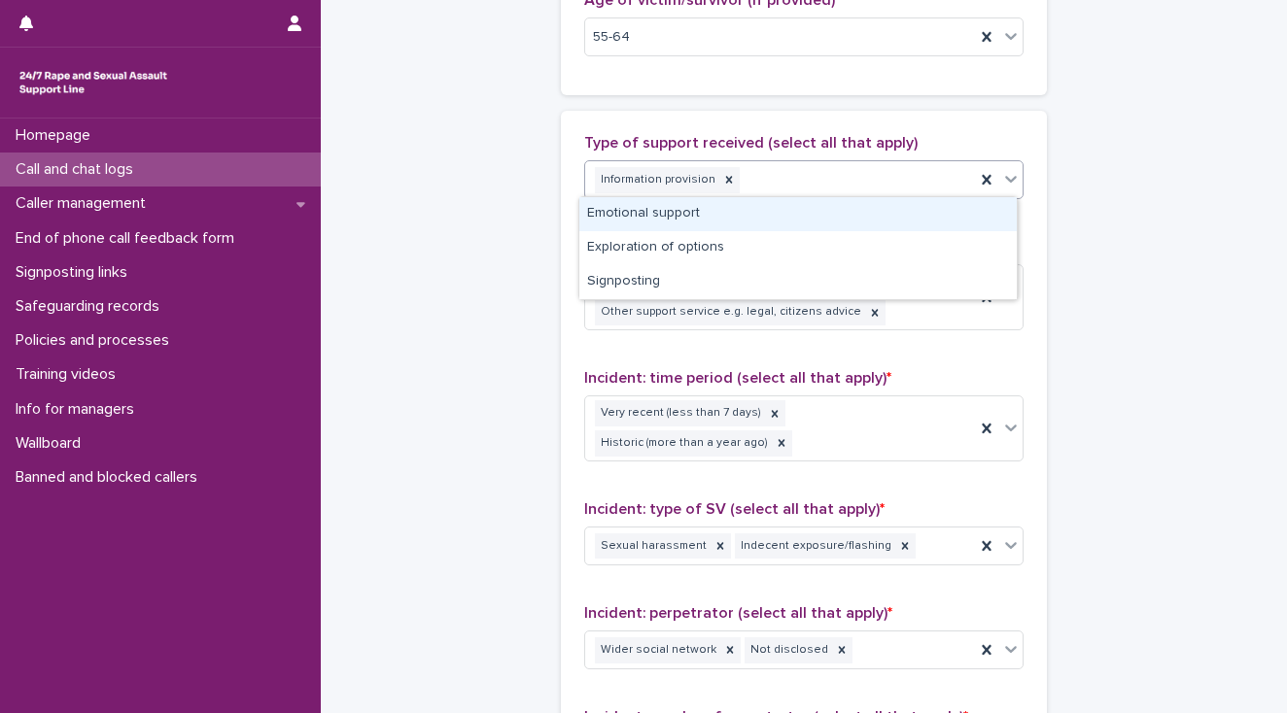
click at [793, 176] on div "Information provision" at bounding box center [780, 180] width 390 height 34
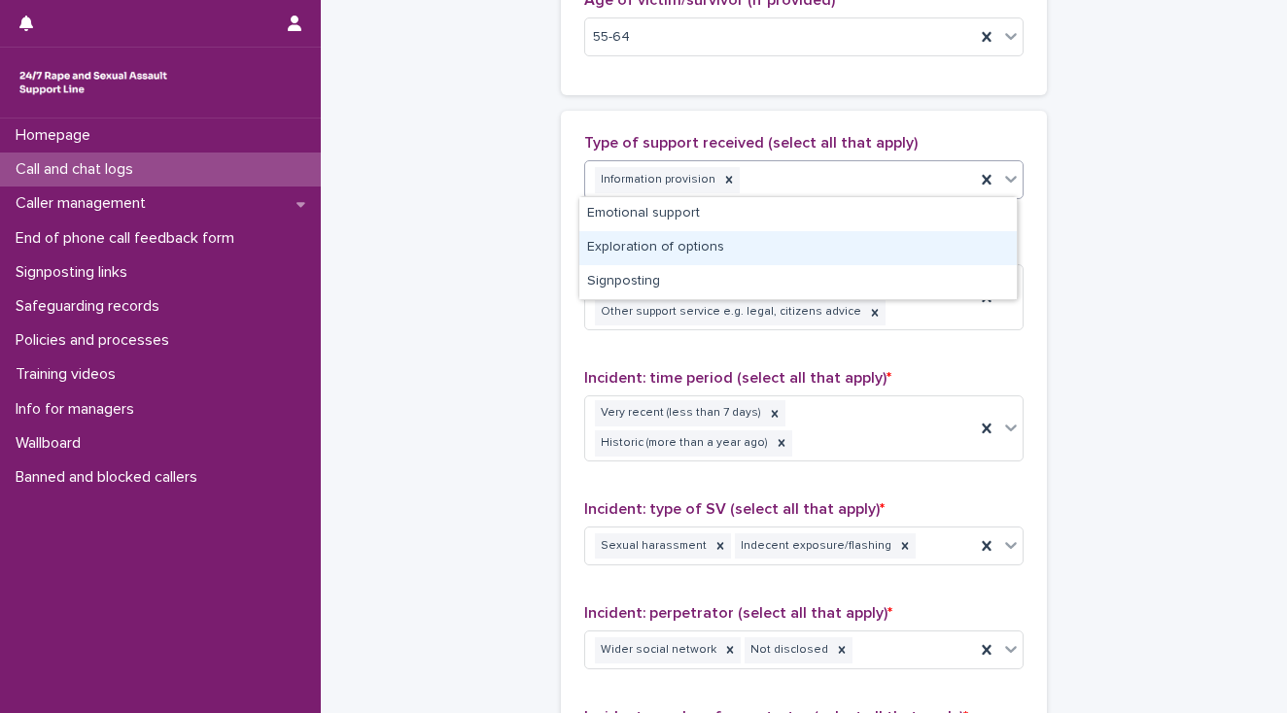
click at [760, 249] on div "Exploration of options" at bounding box center [797, 248] width 437 height 34
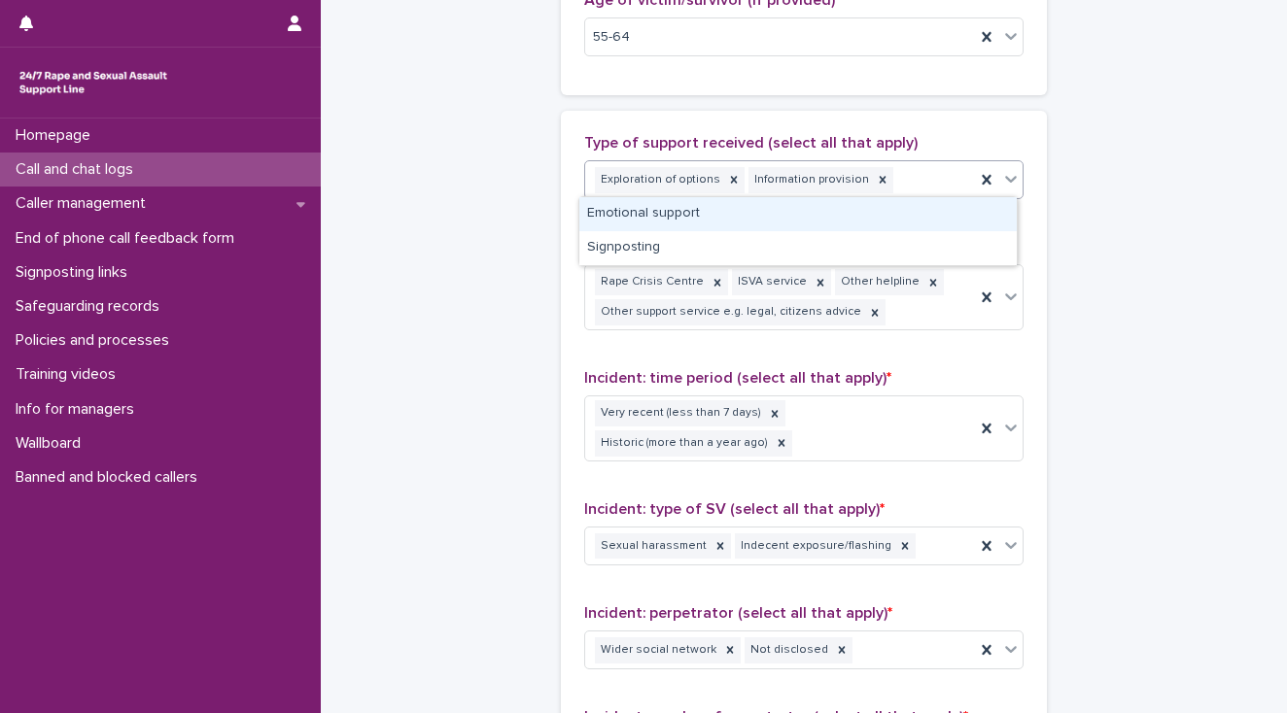
click at [911, 177] on div "Exploration of options Information provision" at bounding box center [780, 180] width 390 height 34
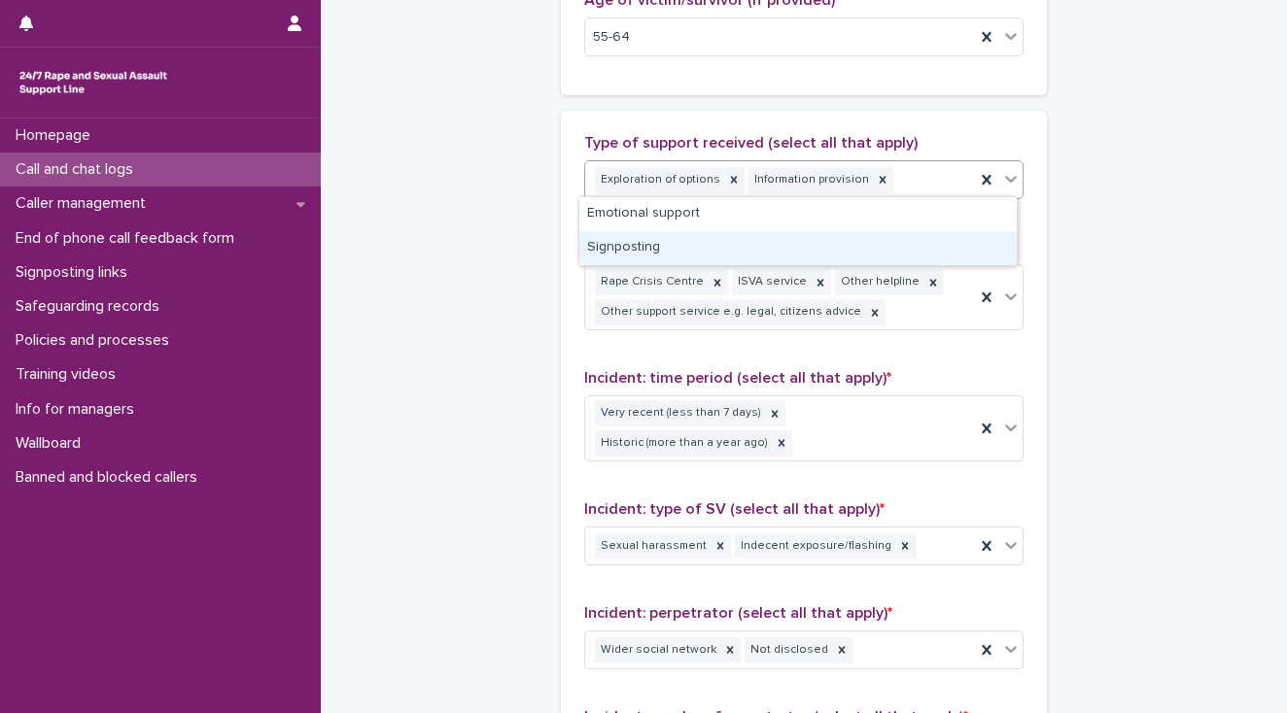
click at [688, 248] on div "Signposting" at bounding box center [797, 248] width 437 height 34
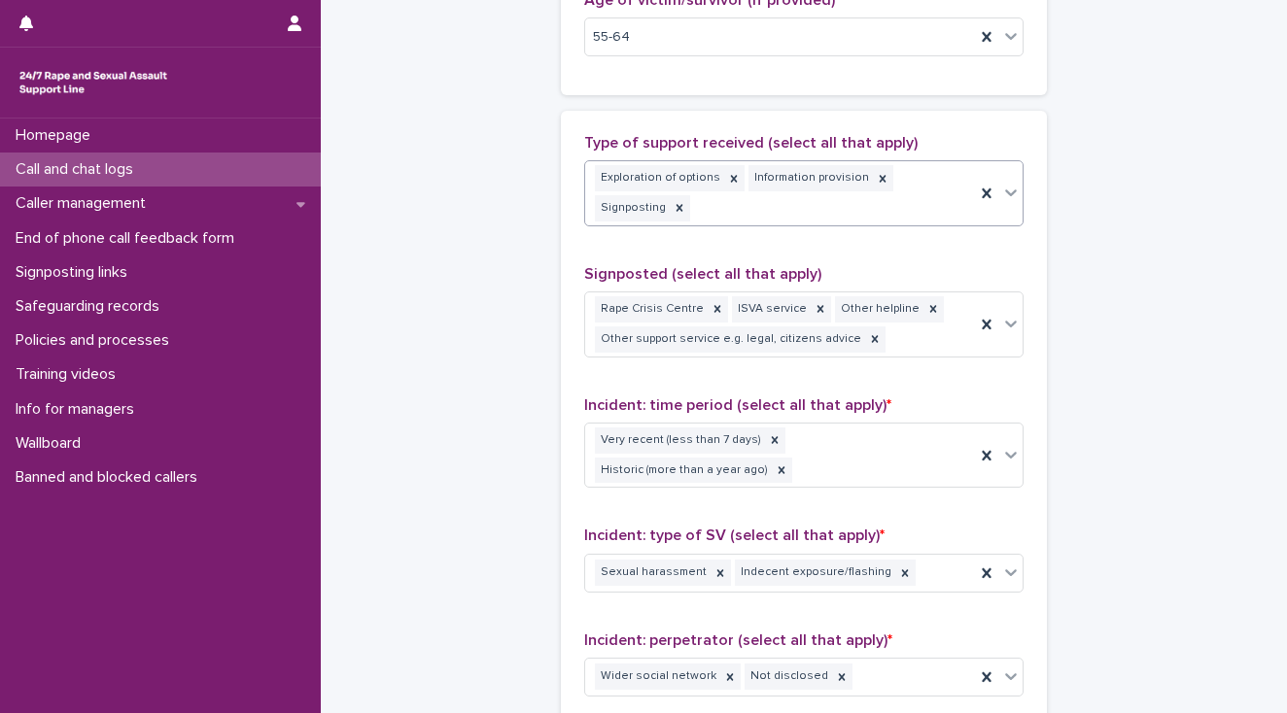
scroll to position [1101, 0]
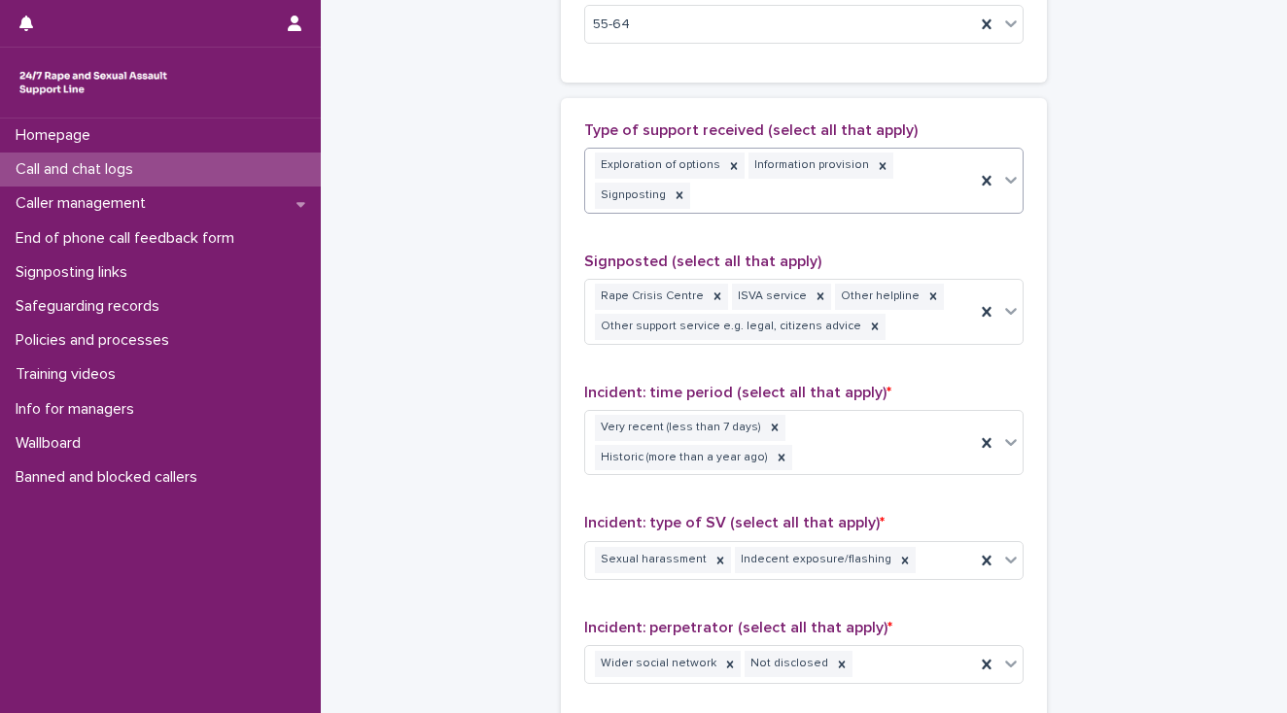
click at [774, 193] on div "Exploration of options Information provision Signposting" at bounding box center [780, 181] width 390 height 64
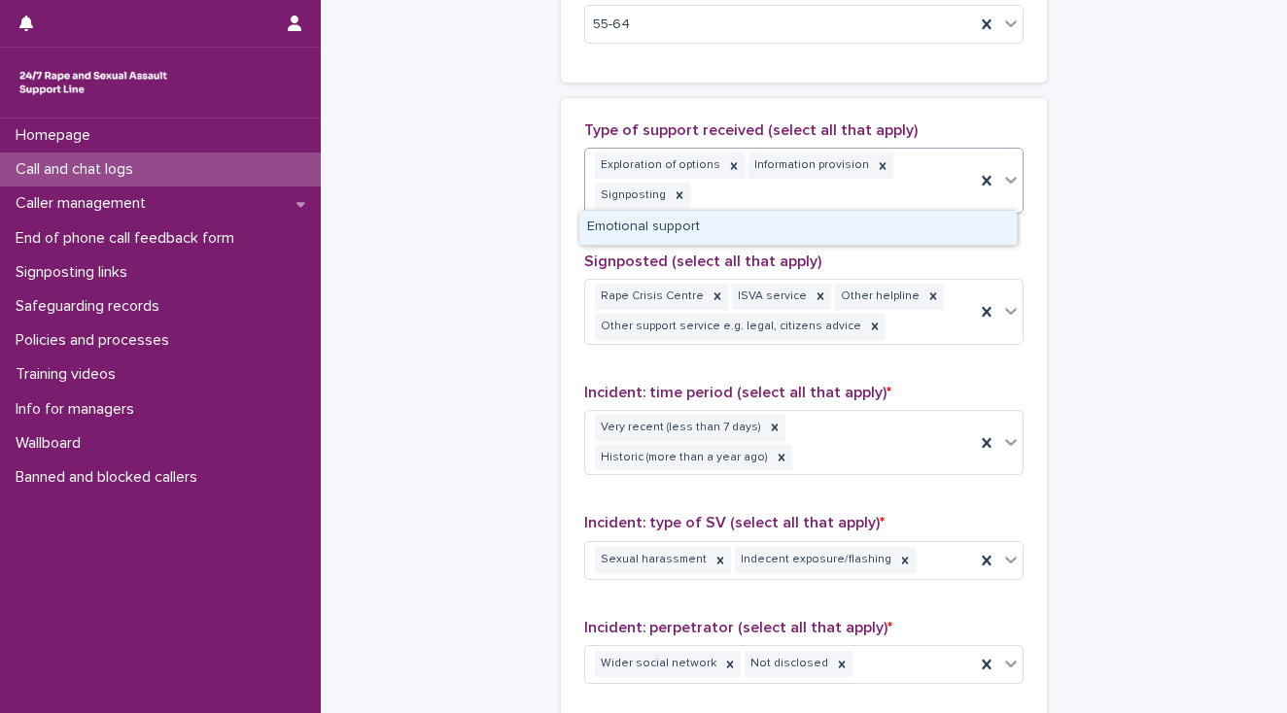
click at [774, 217] on div "Emotional support" at bounding box center [797, 228] width 437 height 34
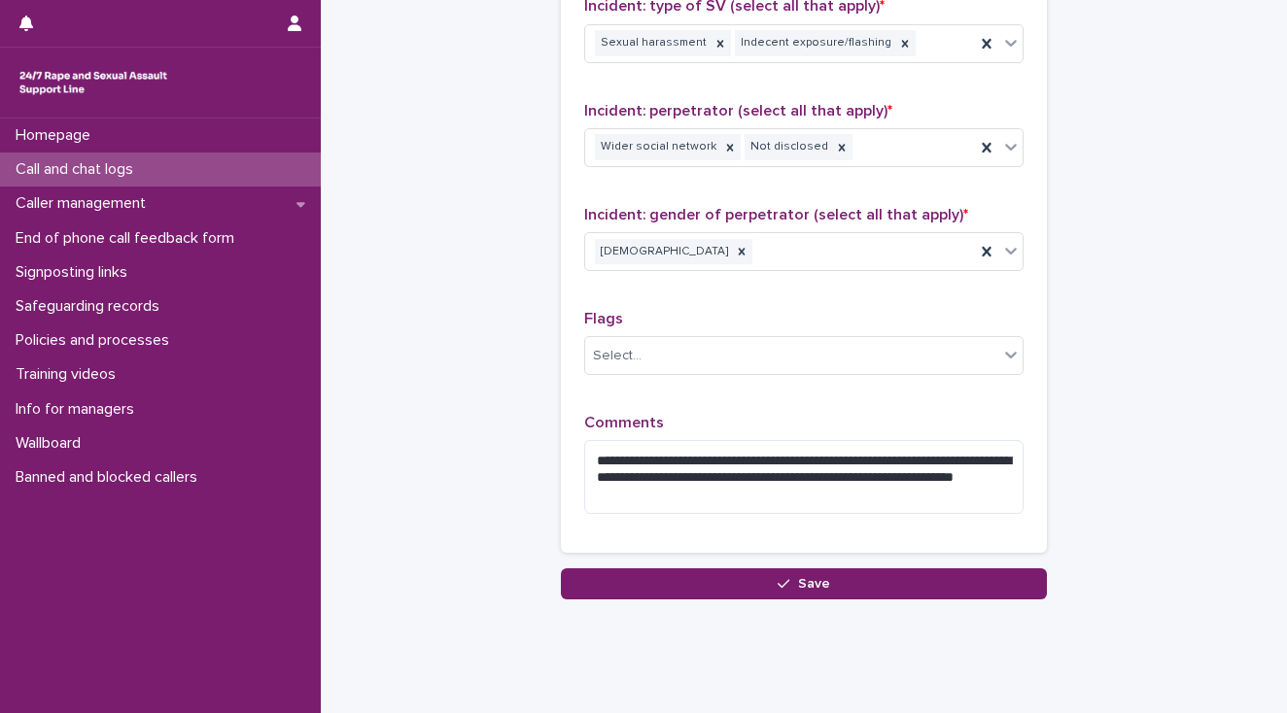
scroll to position [1649, 0]
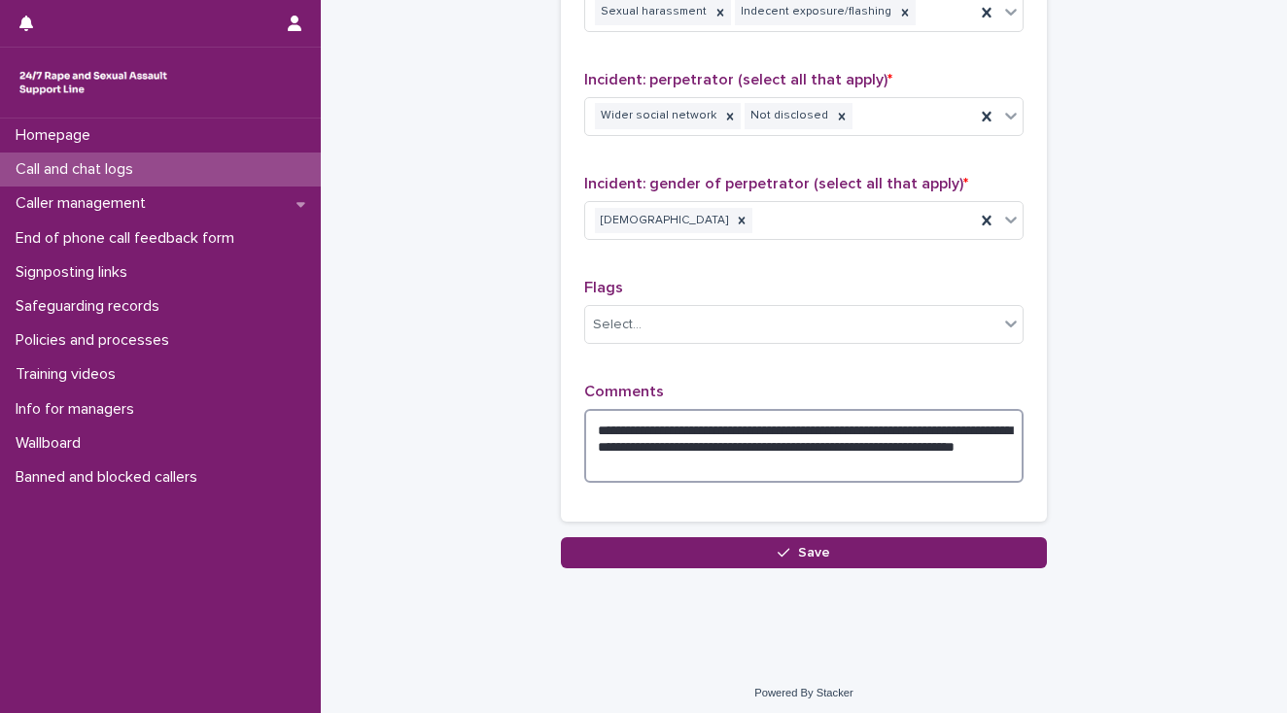
click at [790, 452] on textarea "**********" at bounding box center [803, 446] width 439 height 74
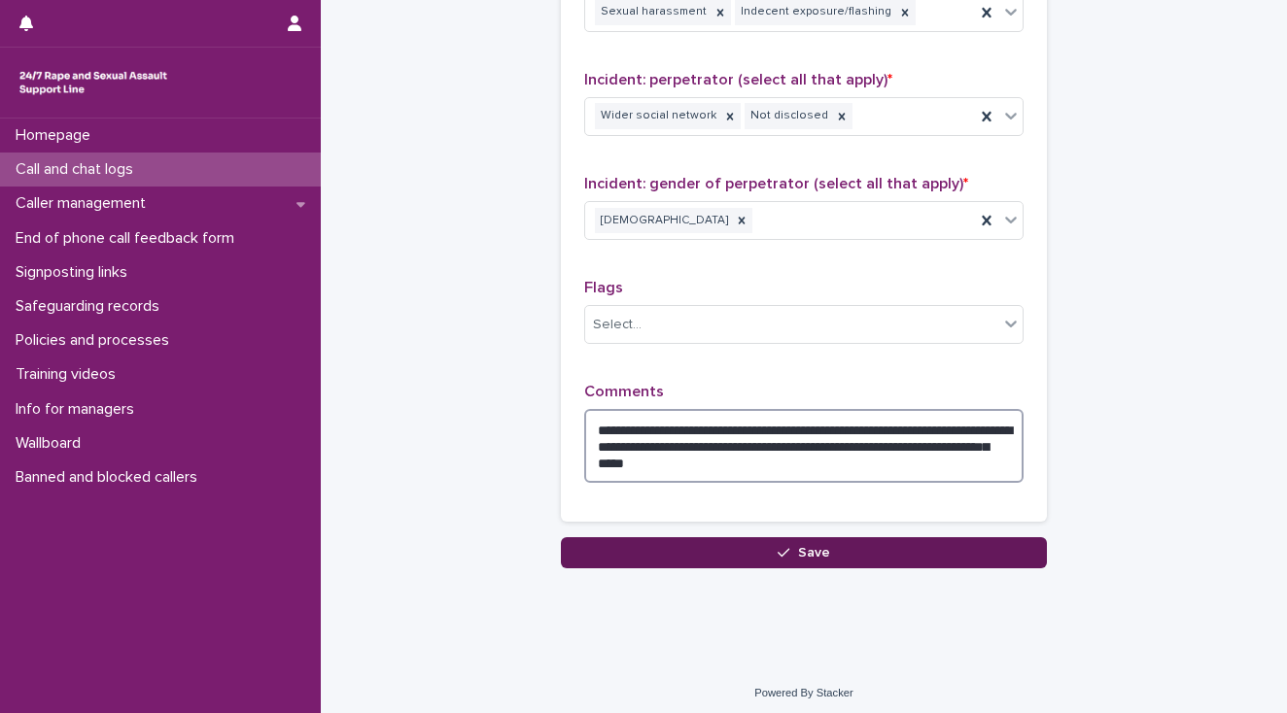
type textarea "**********"
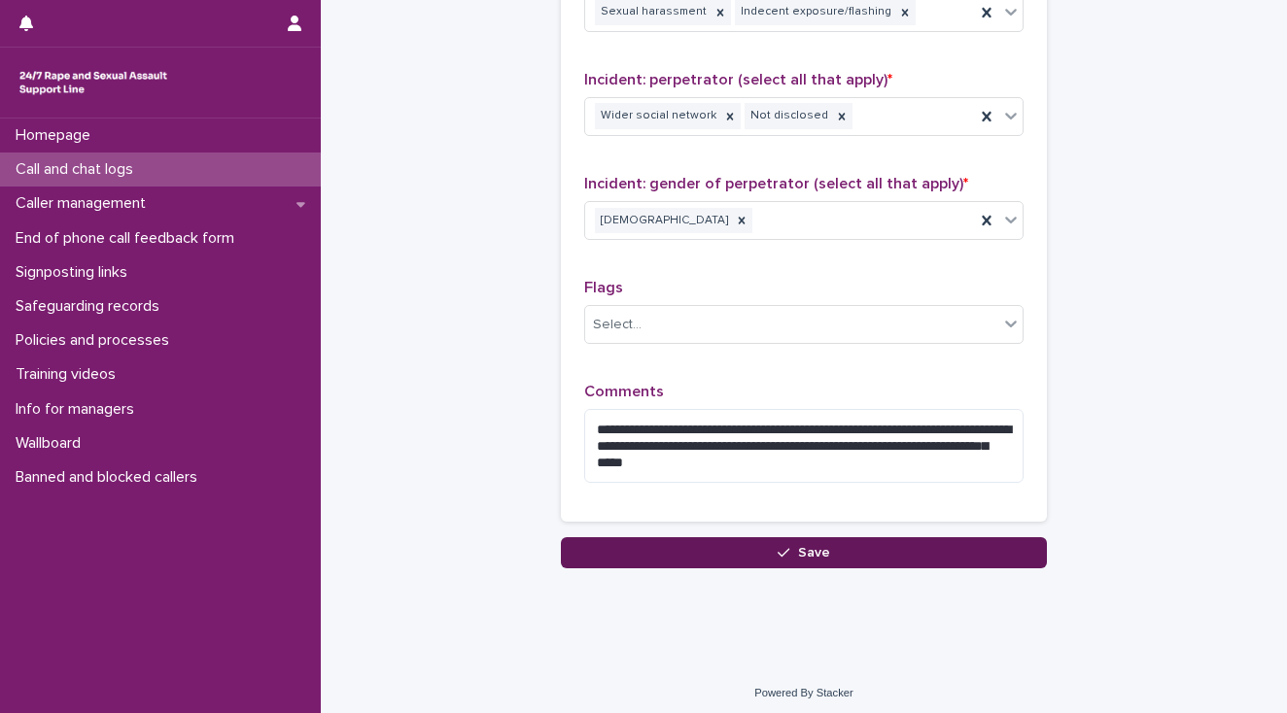
click at [820, 548] on span "Save" at bounding box center [814, 553] width 32 height 14
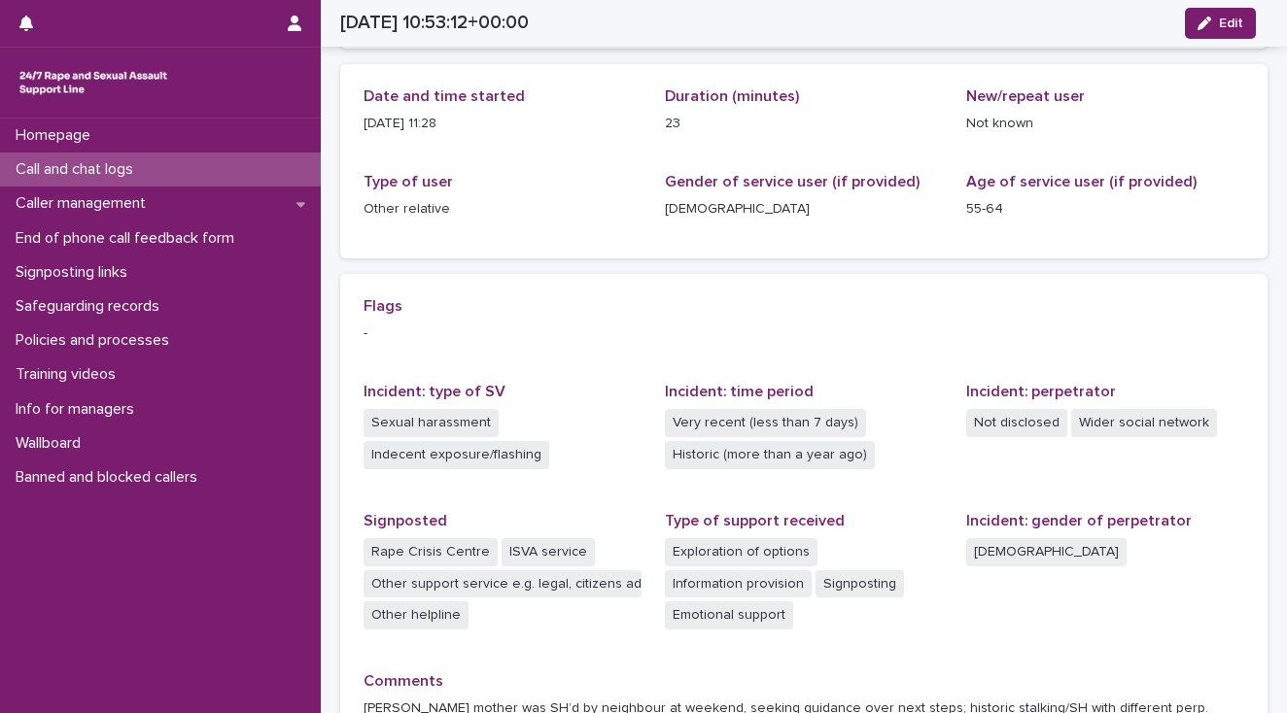
scroll to position [202, 0]
click at [152, 170] on div "Call and chat logs" at bounding box center [160, 170] width 321 height 34
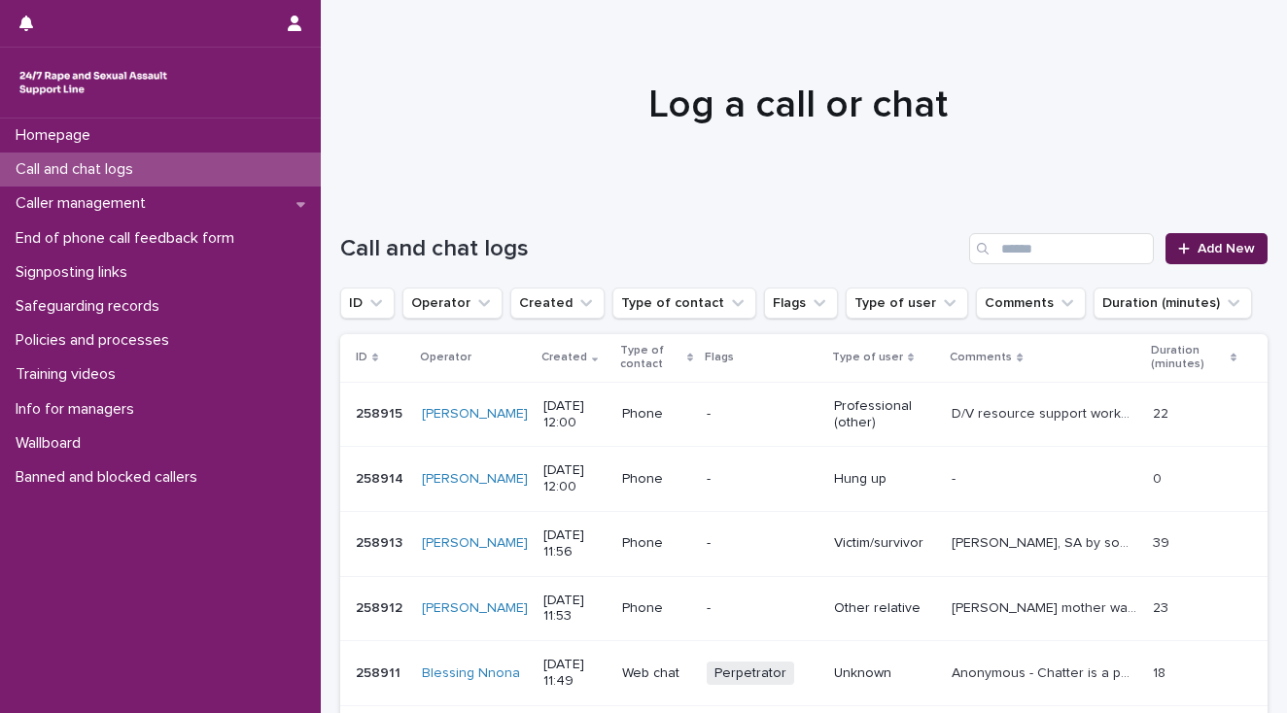
click at [1215, 245] on span "Add New" at bounding box center [1225, 249] width 57 height 14
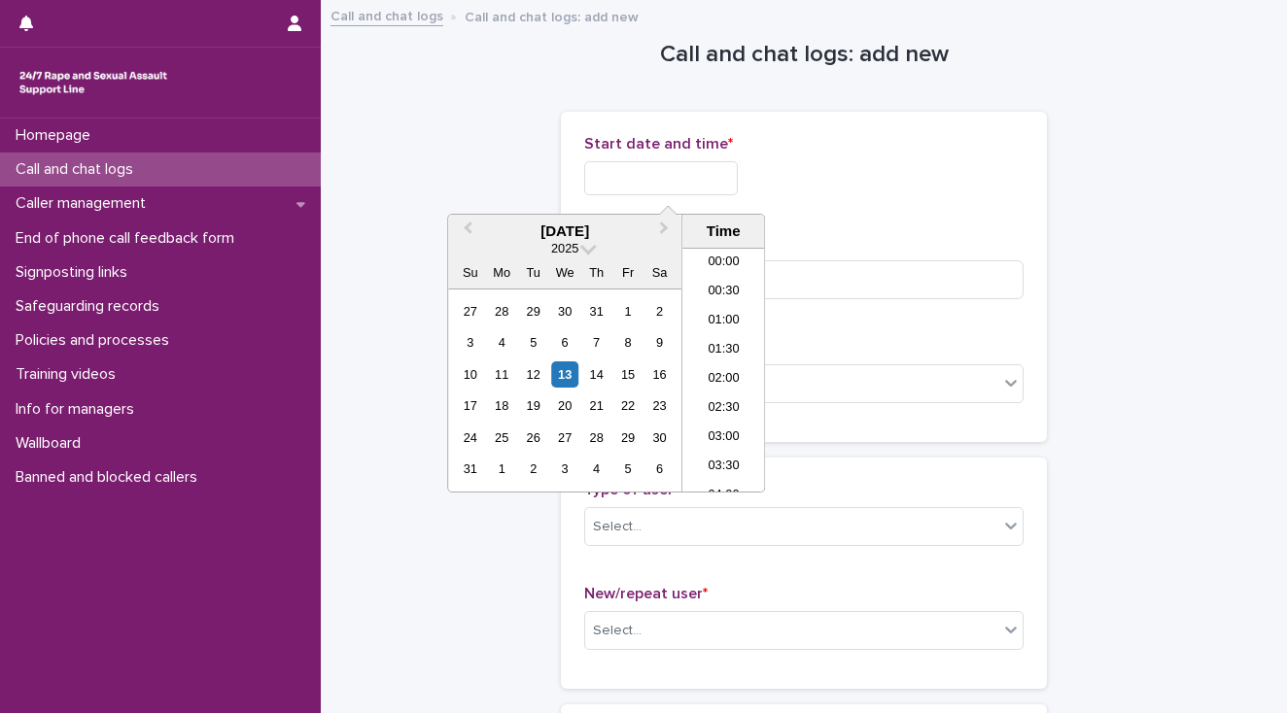
click at [625, 173] on input "text" at bounding box center [661, 178] width 154 height 34
click at [708, 365] on li "12:00" at bounding box center [723, 370] width 83 height 29
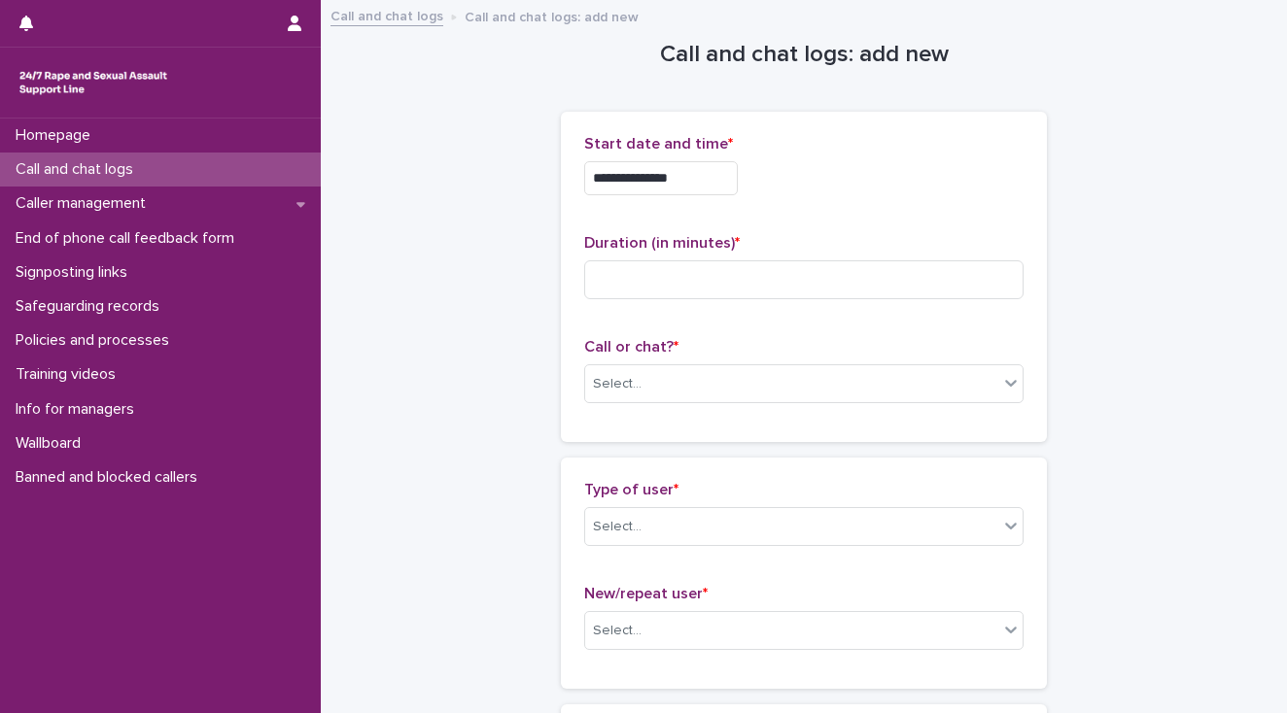
click at [684, 178] on input "**********" at bounding box center [661, 178] width 154 height 34
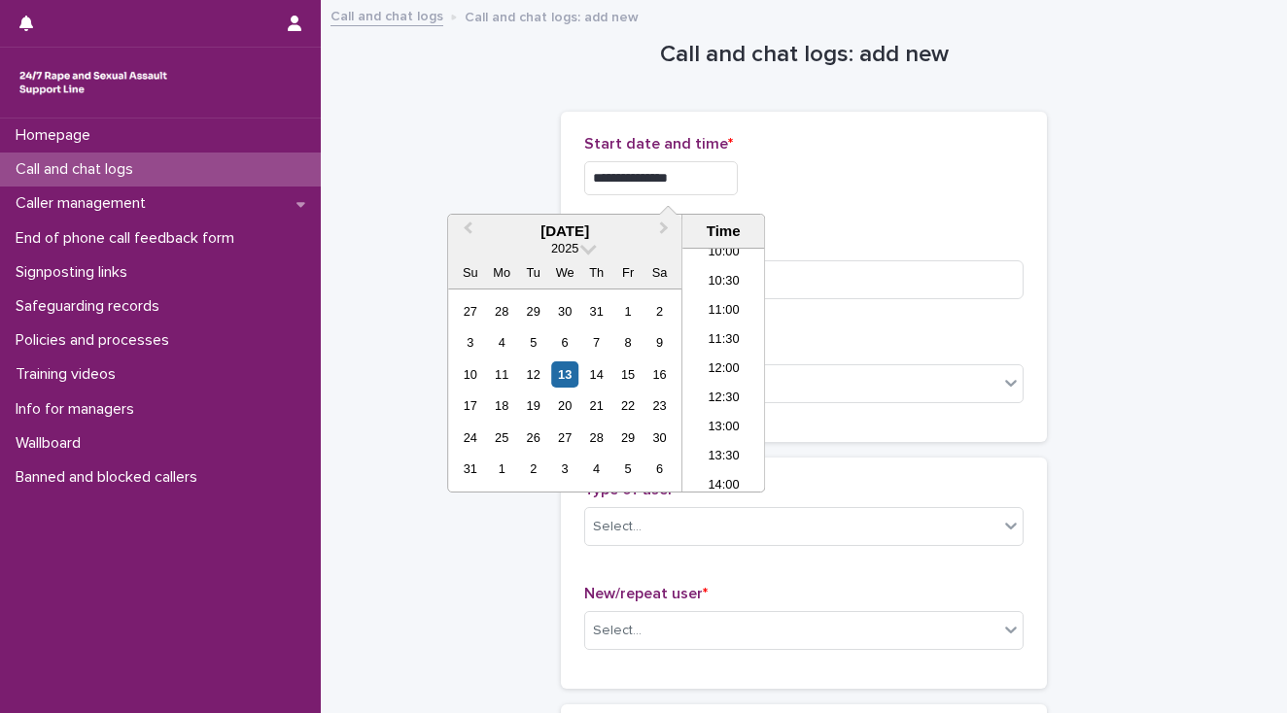
type input "**********"
click at [769, 197] on div "**********" at bounding box center [803, 173] width 439 height 76
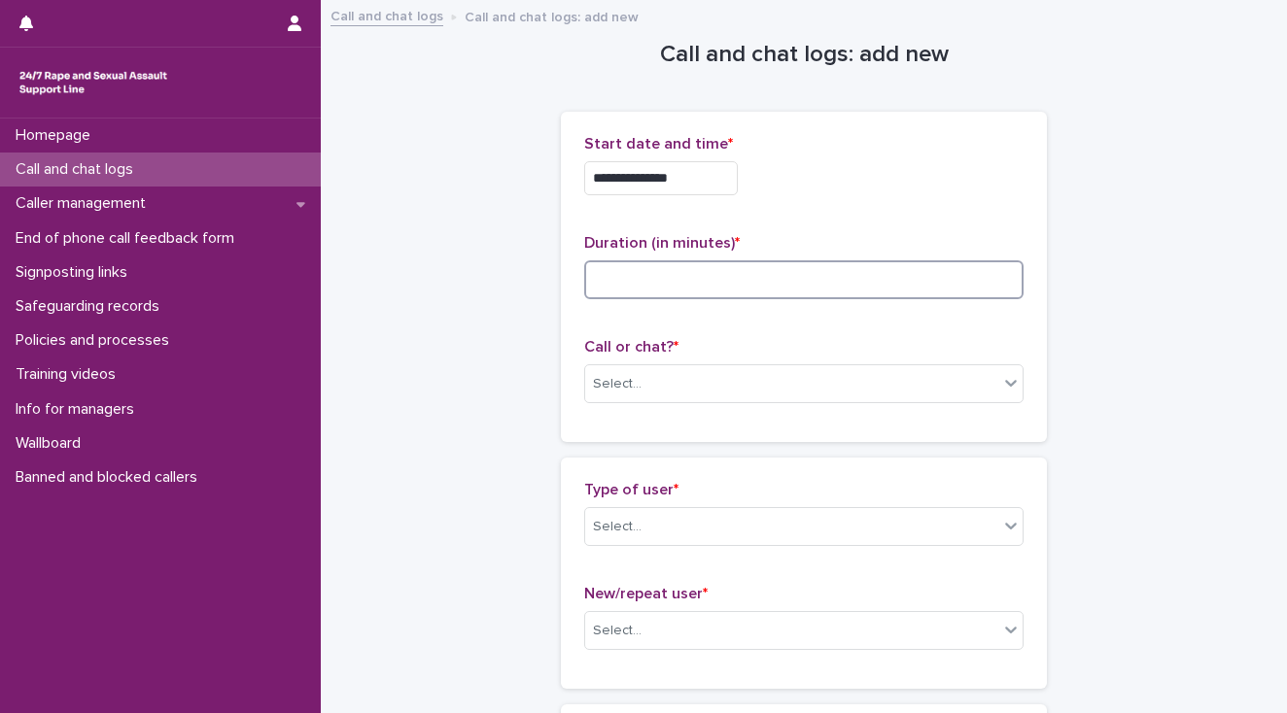
click at [624, 283] on input at bounding box center [803, 279] width 439 height 39
type input "*"
click at [654, 386] on div "Select..." at bounding box center [791, 384] width 413 height 32
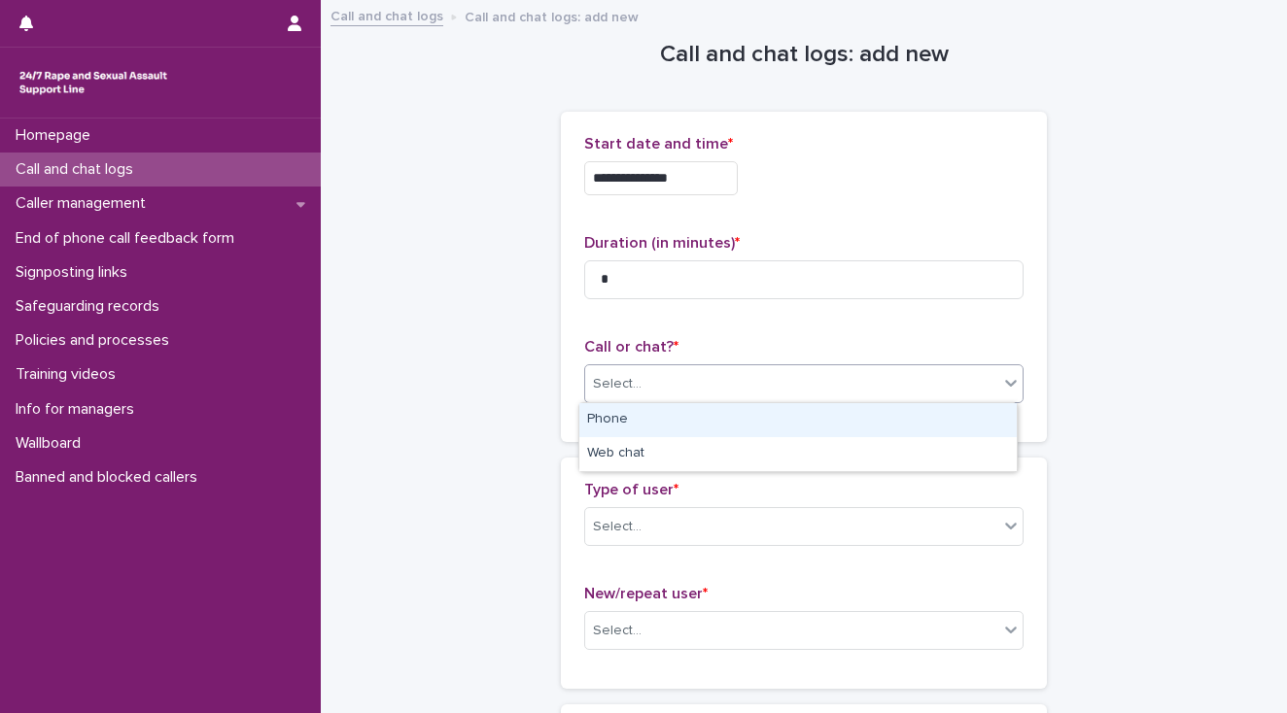
click at [667, 429] on div "Phone" at bounding box center [797, 420] width 437 height 34
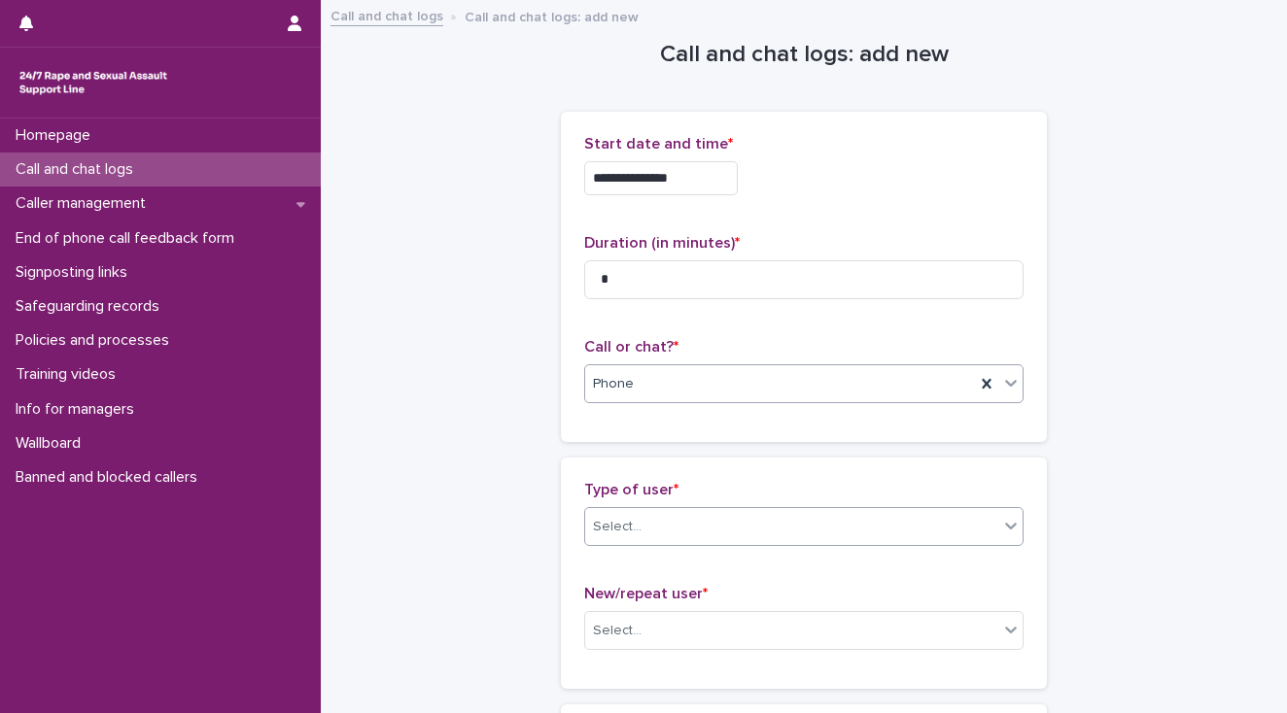
click at [661, 514] on div "Select..." at bounding box center [791, 527] width 413 height 32
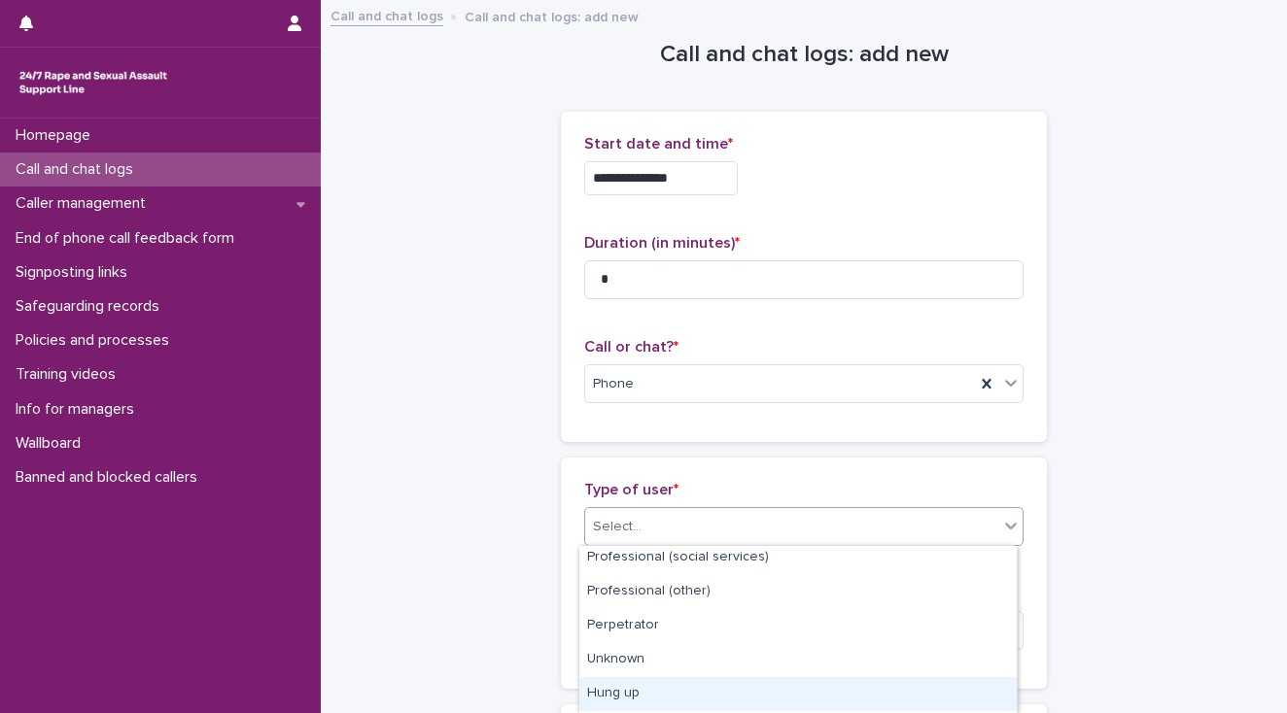
scroll to position [342, 0]
click at [666, 691] on div "Silent" at bounding box center [797, 697] width 437 height 34
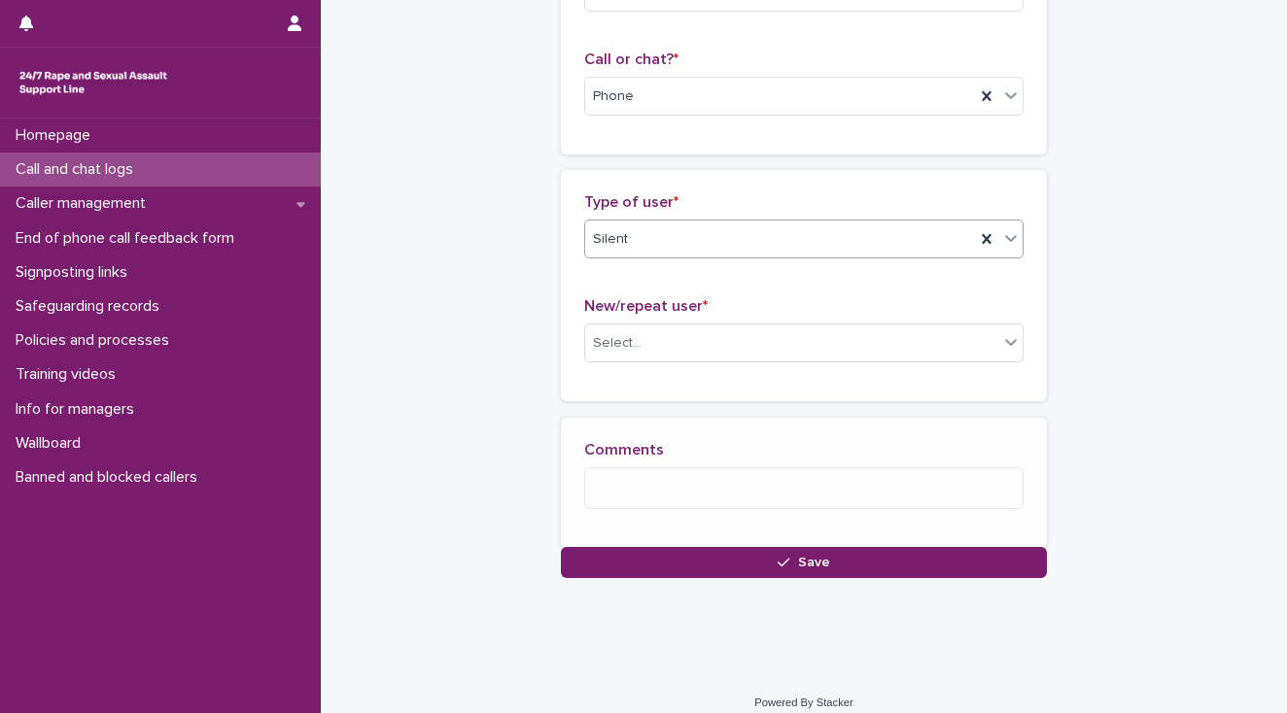
scroll to position [314, 0]
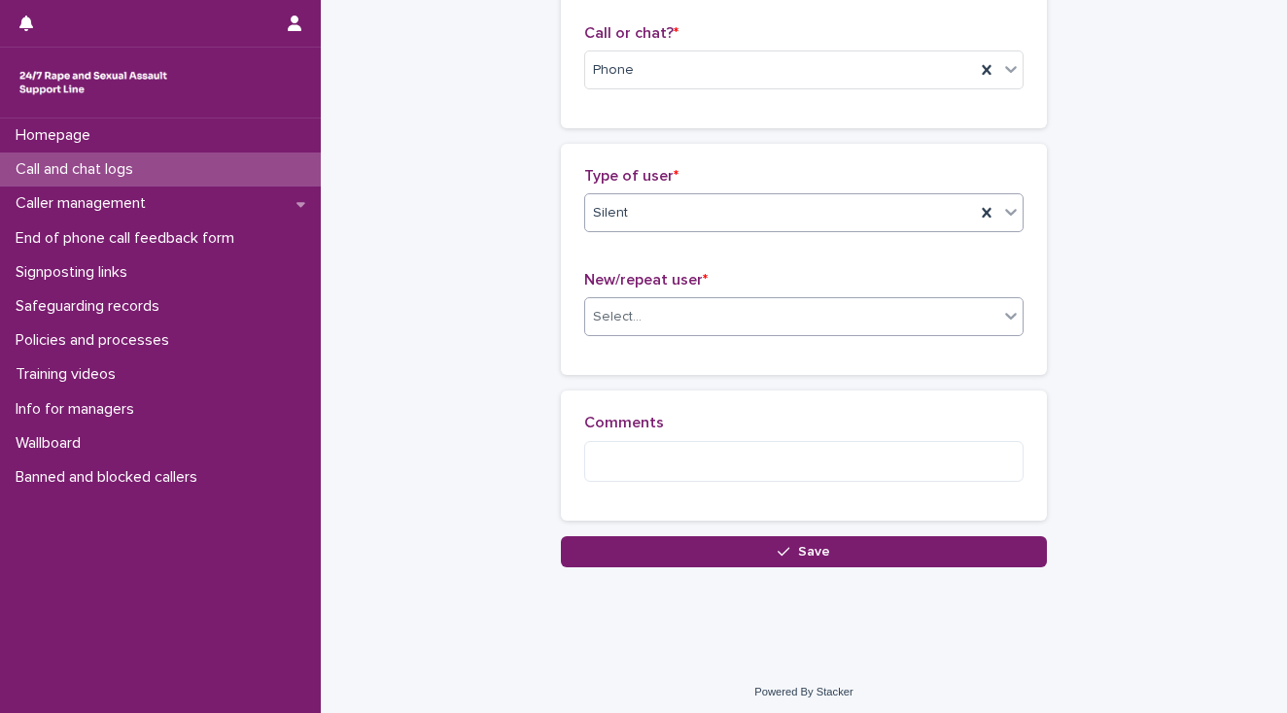
click at [604, 327] on div "Select..." at bounding box center [791, 317] width 413 height 32
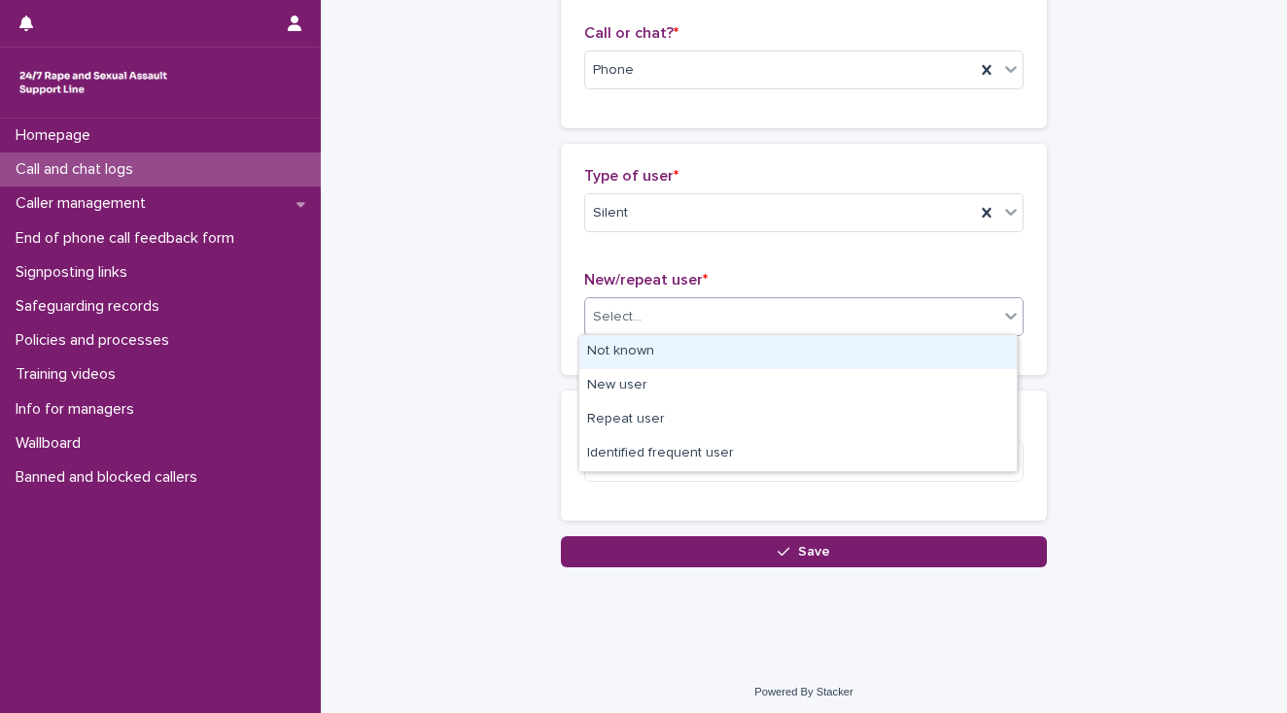
click at [610, 349] on div "Not known" at bounding box center [797, 352] width 437 height 34
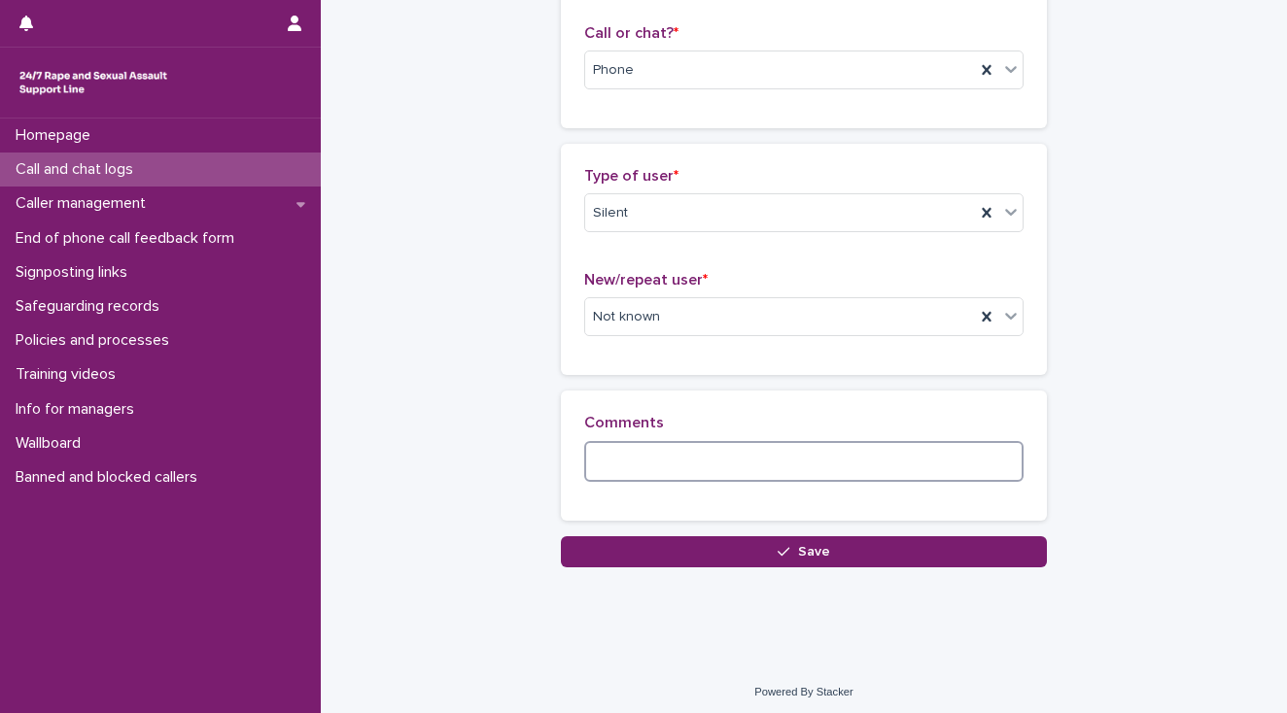
click at [623, 459] on textarea at bounding box center [803, 462] width 439 height 42
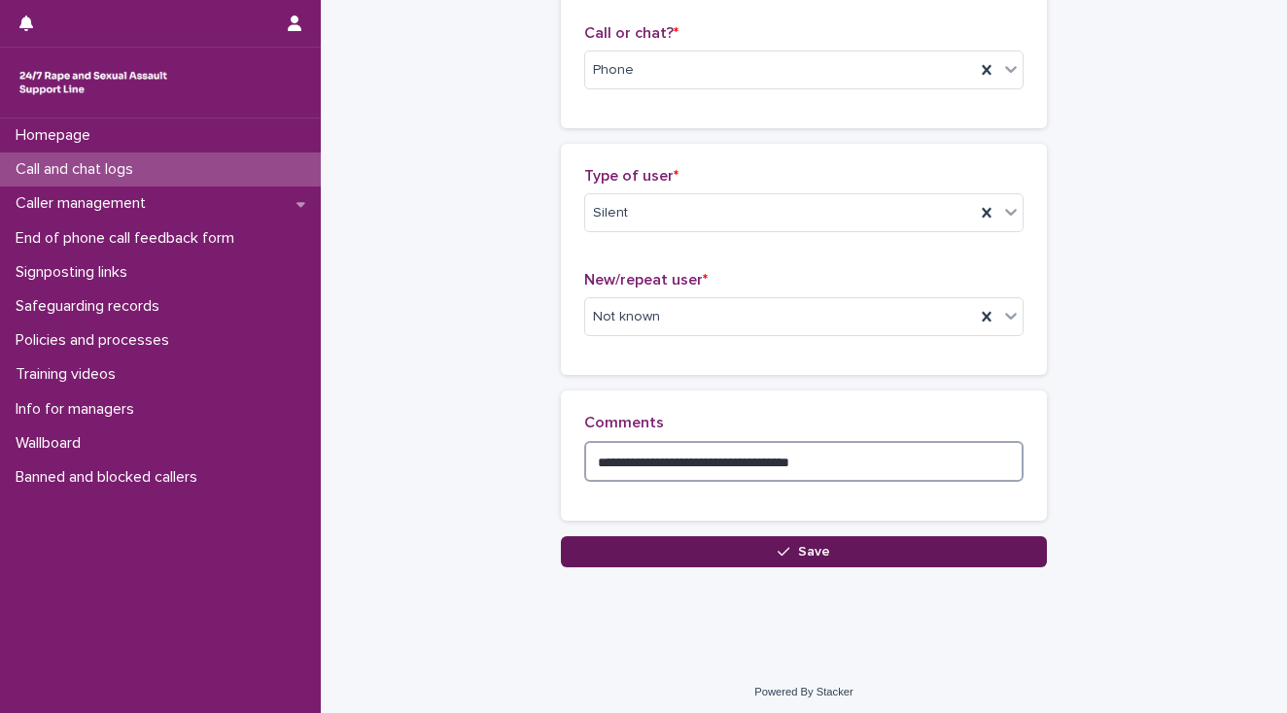
type textarea "**********"
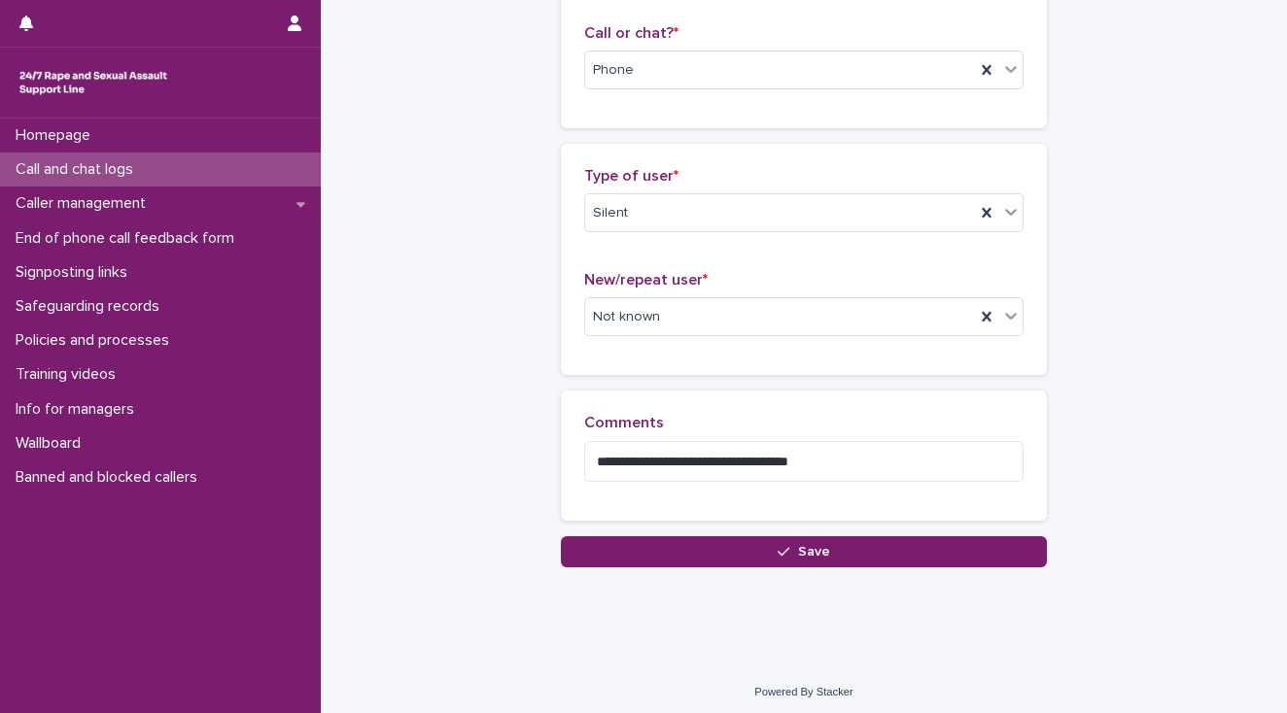
click at [666, 550] on button "Save" at bounding box center [804, 551] width 486 height 31
